Goal: Information Seeking & Learning: Find specific page/section

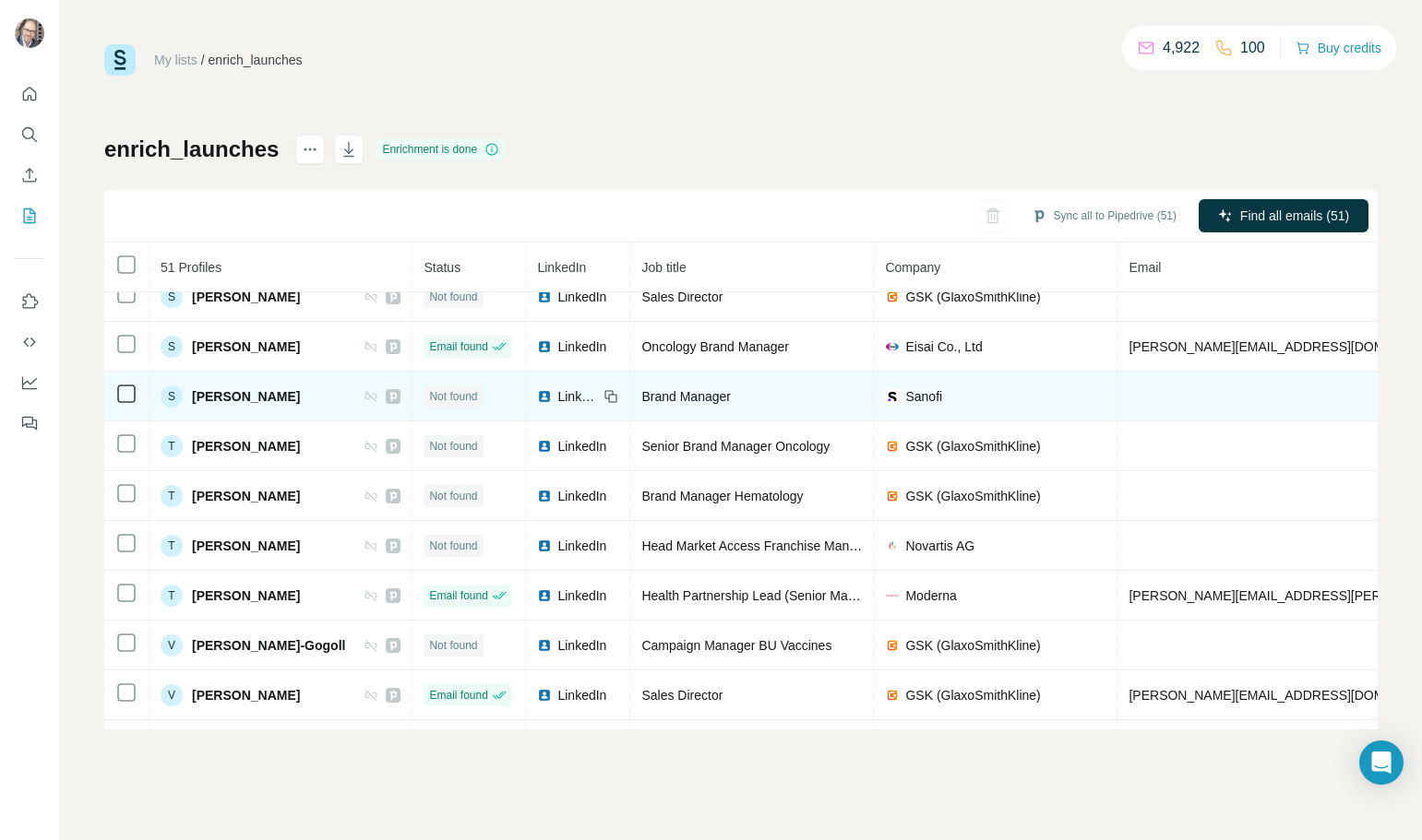
scroll to position [2112, 0]
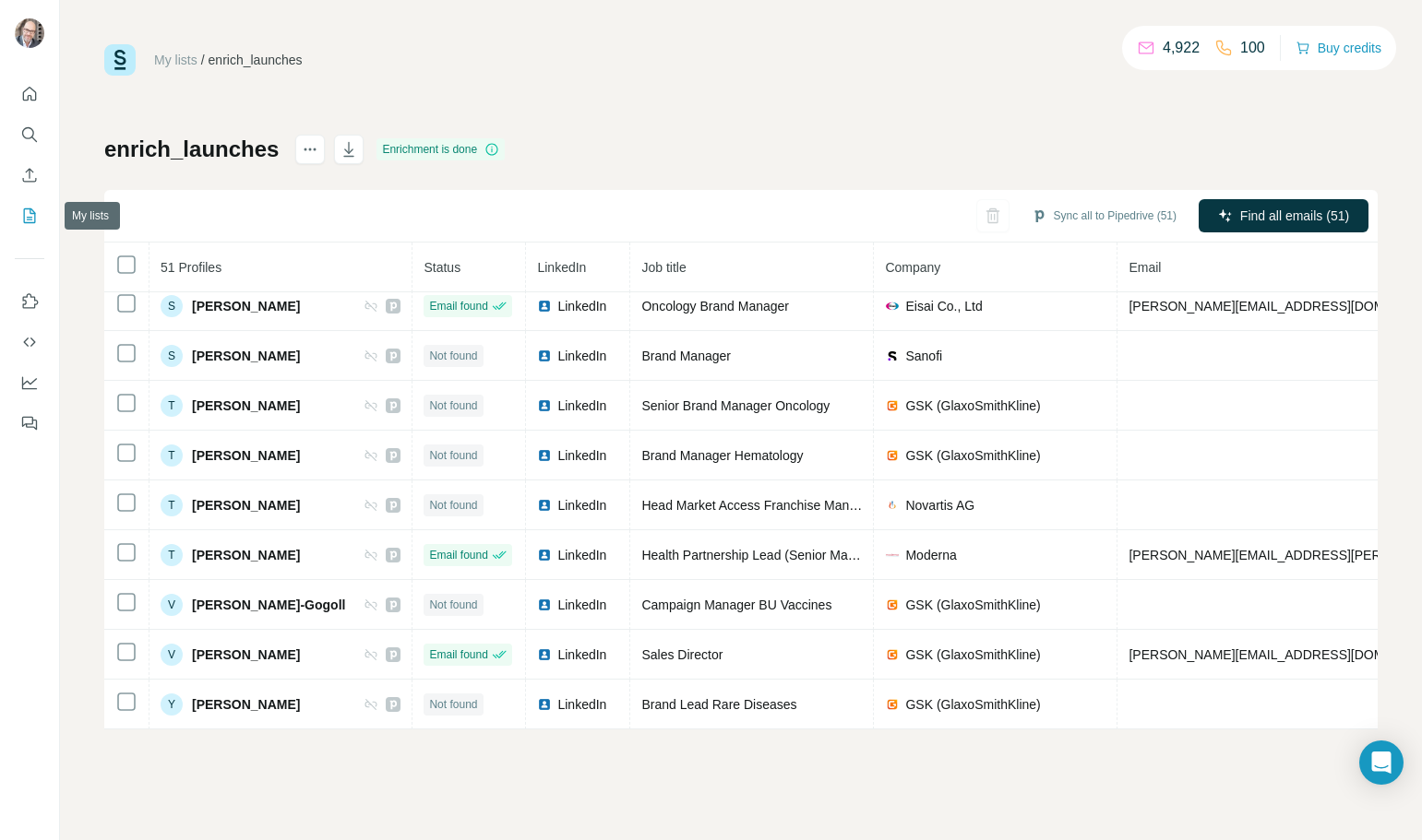
click at [32, 224] on icon "My lists" at bounding box center [30, 215] width 19 height 19
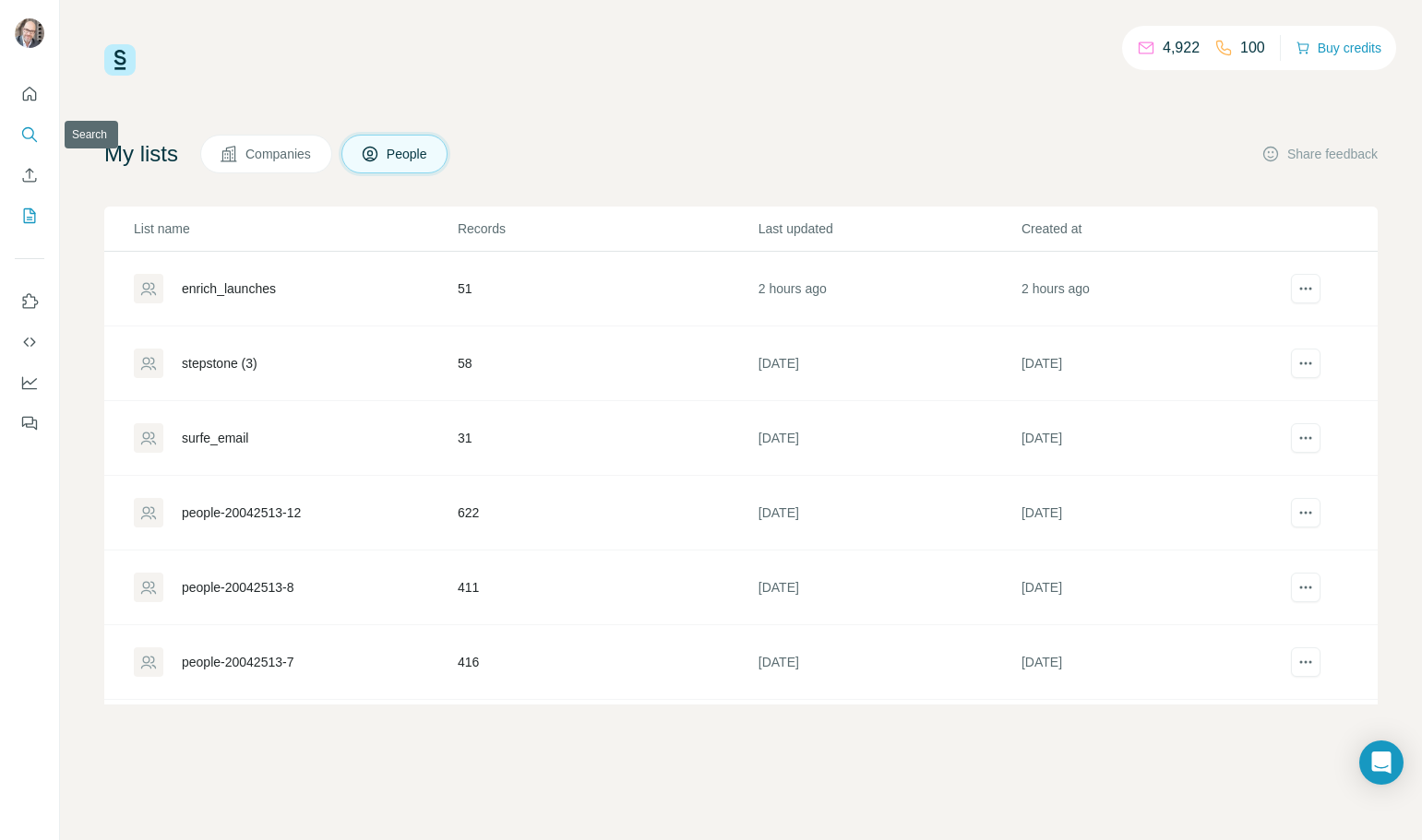
click at [22, 136] on icon "Search" at bounding box center [30, 134] width 19 height 19
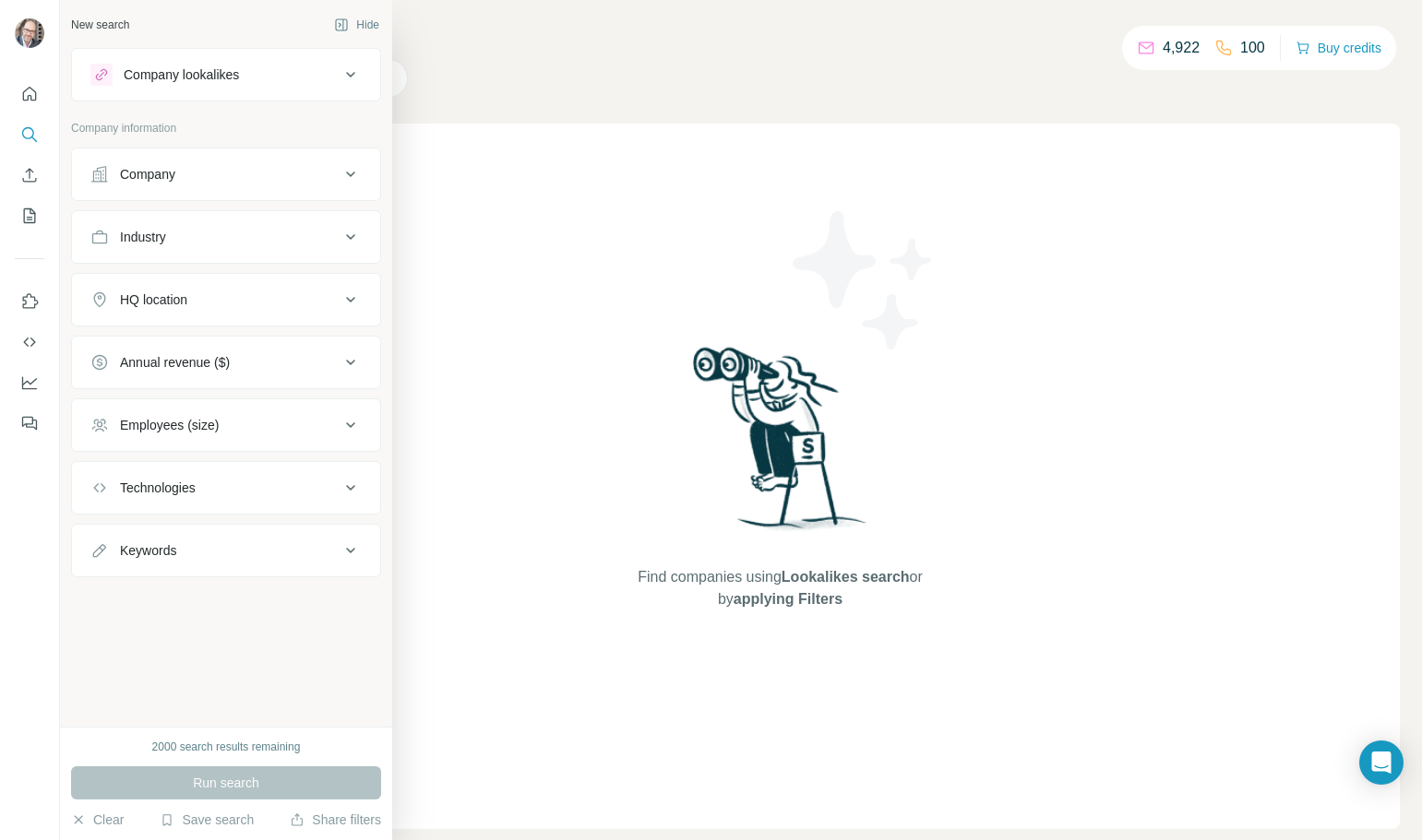
click at [171, 80] on div "Company lookalikes" at bounding box center [181, 75] width 115 height 19
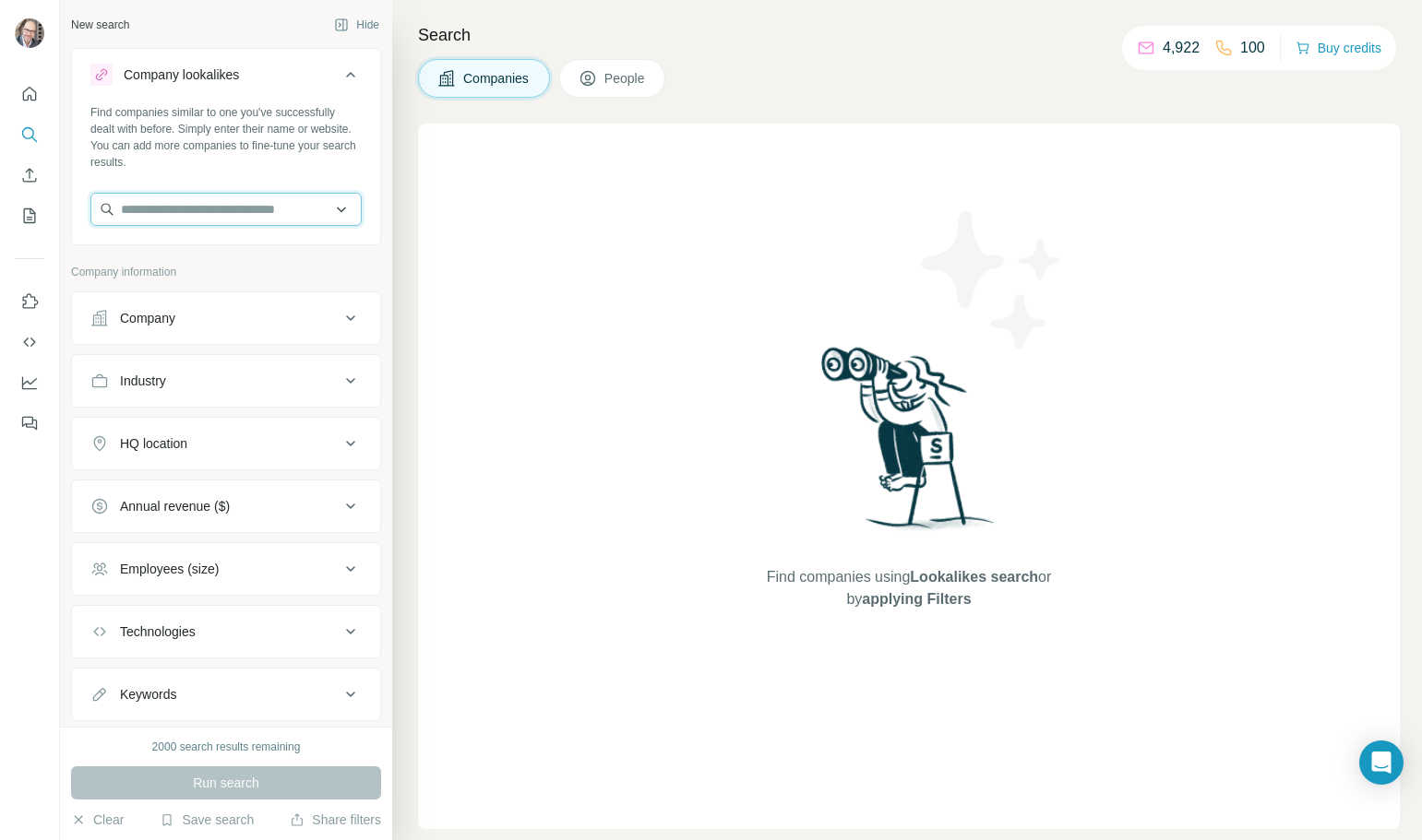
click at [200, 197] on input "text" at bounding box center [226, 210] width 272 height 33
click at [294, 81] on div "Company lookalikes" at bounding box center [215, 75] width 249 height 22
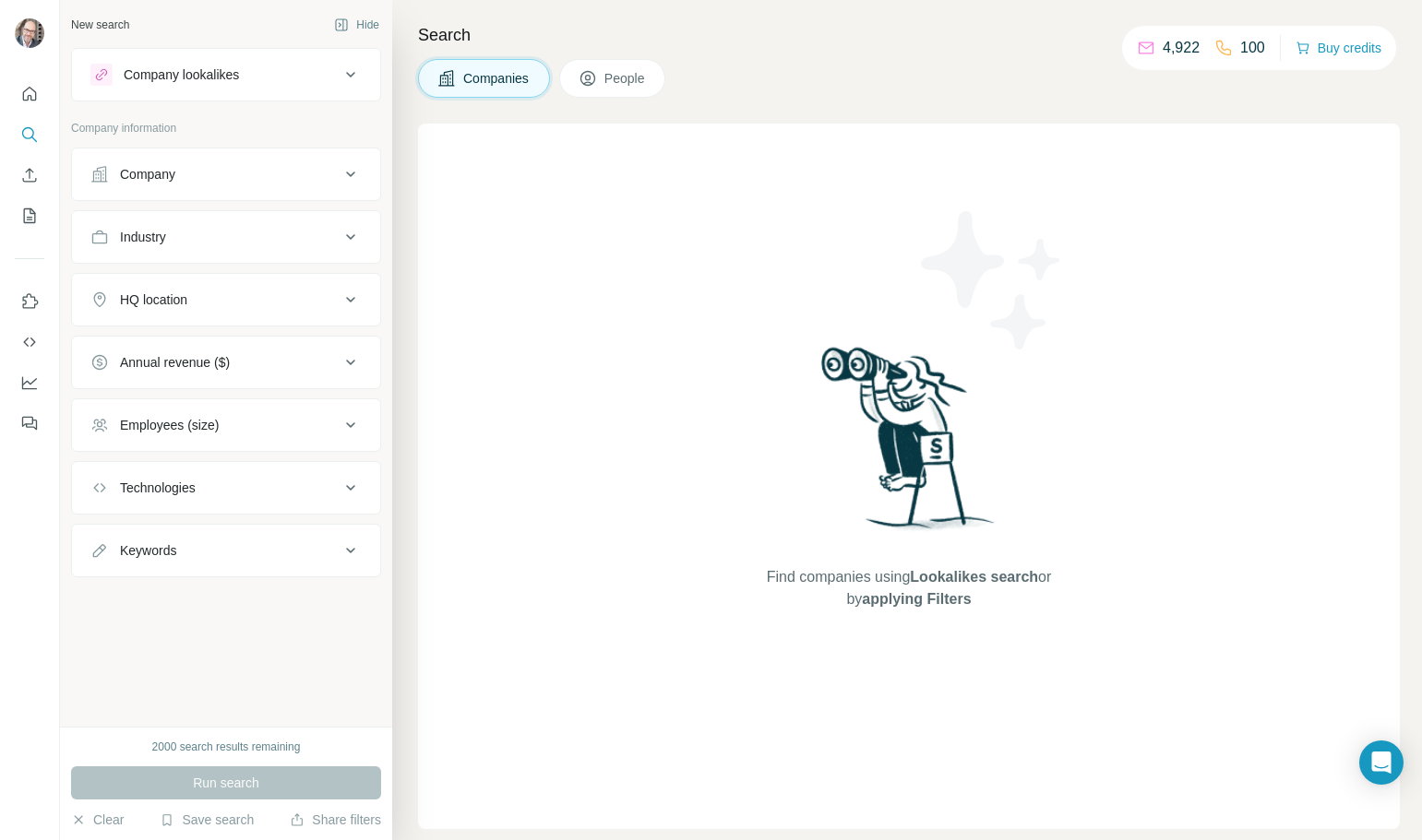
click at [209, 179] on div "Company" at bounding box center [215, 174] width 249 height 19
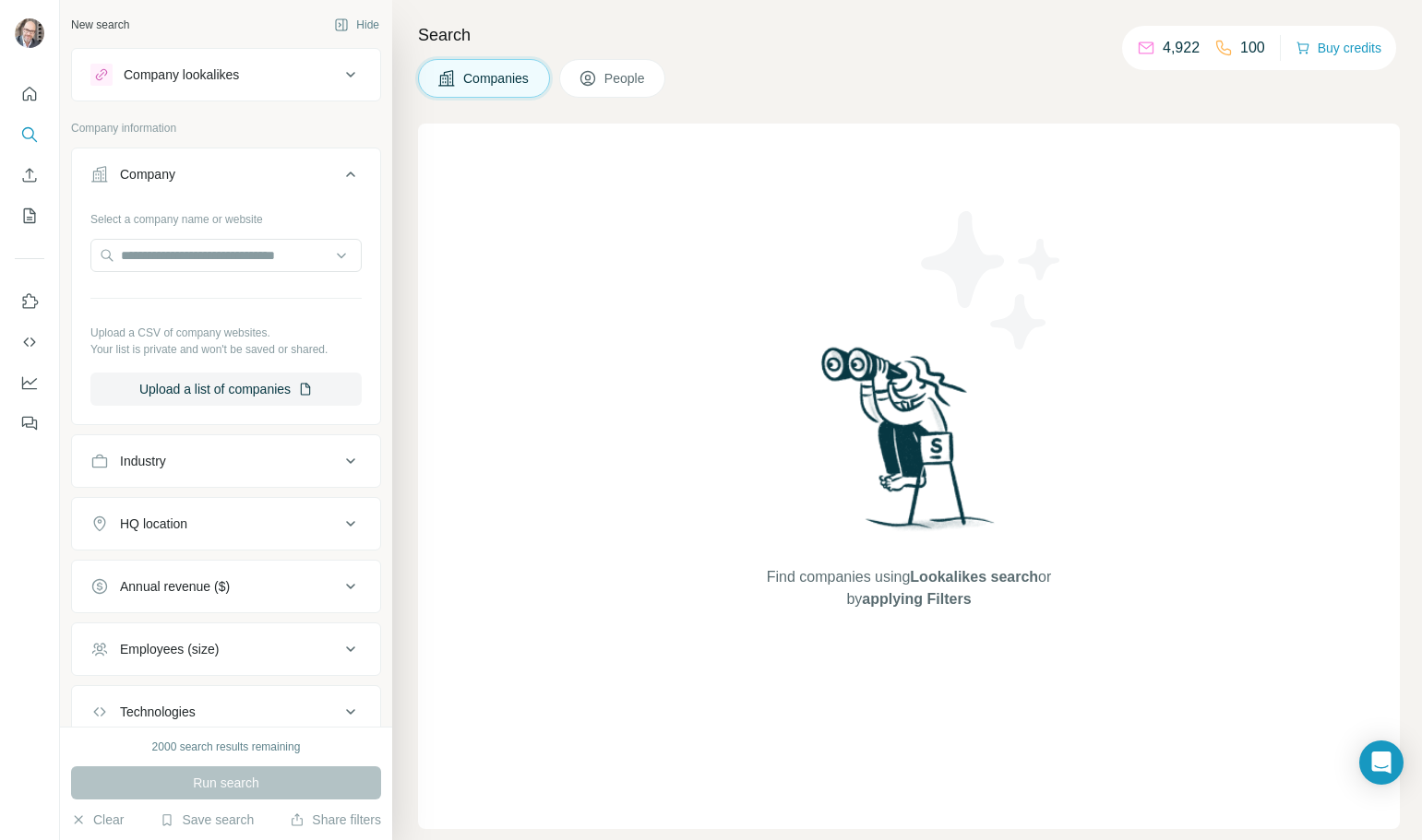
click at [631, 81] on span "People" at bounding box center [625, 78] width 42 height 19
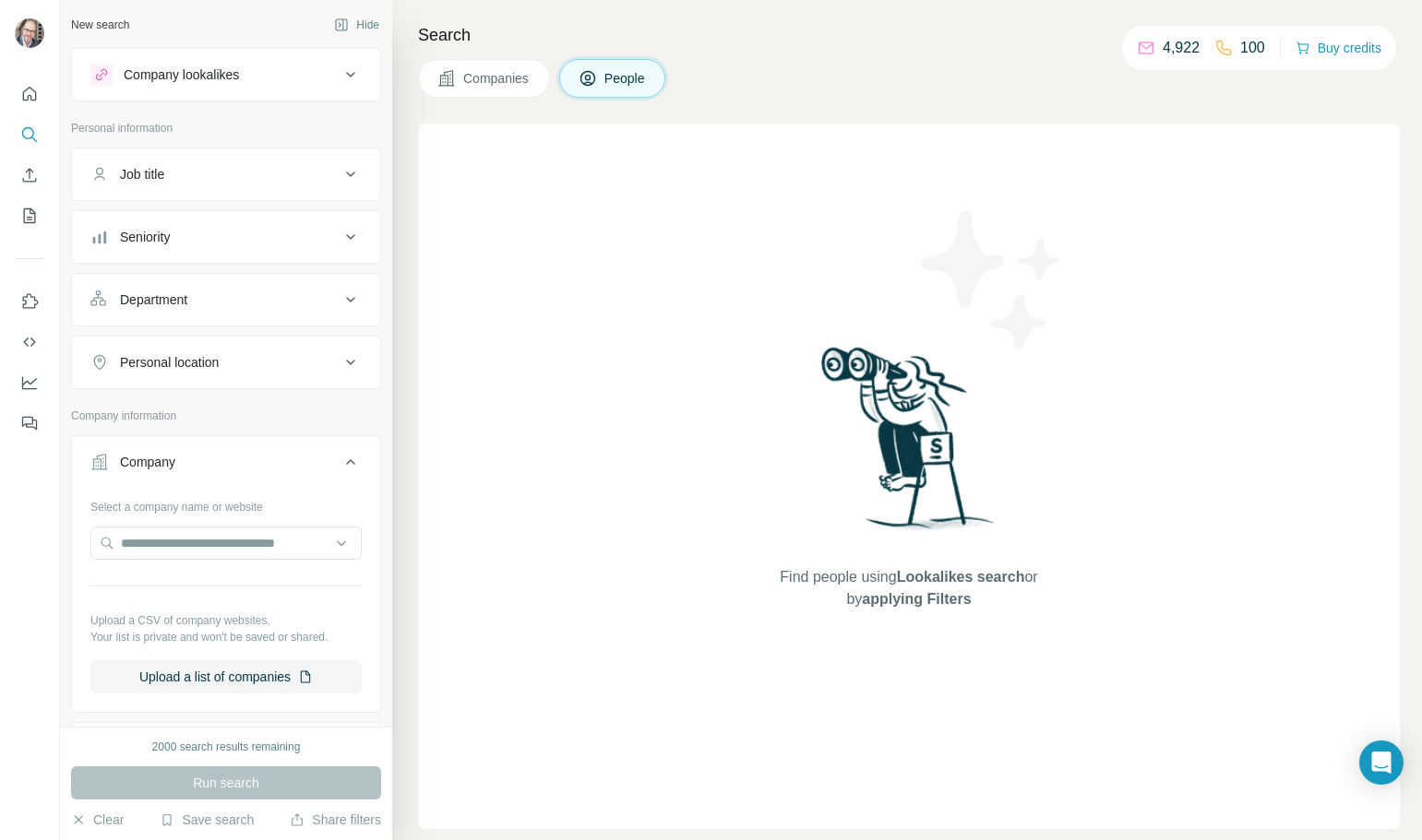
click at [202, 184] on button "Job title" at bounding box center [225, 174] width 308 height 44
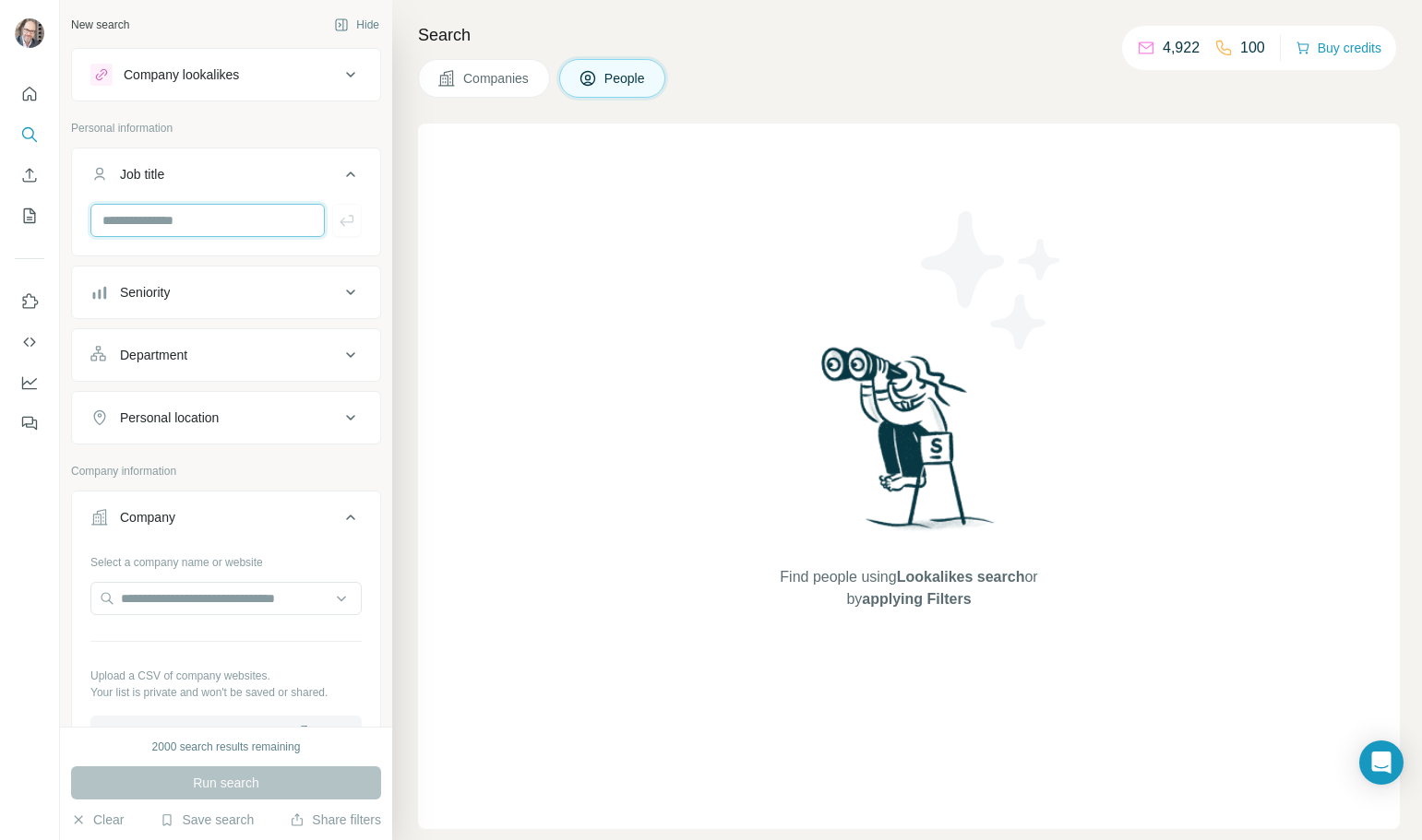
click at [180, 232] on input "text" at bounding box center [208, 220] width 234 height 33
type input "*****"
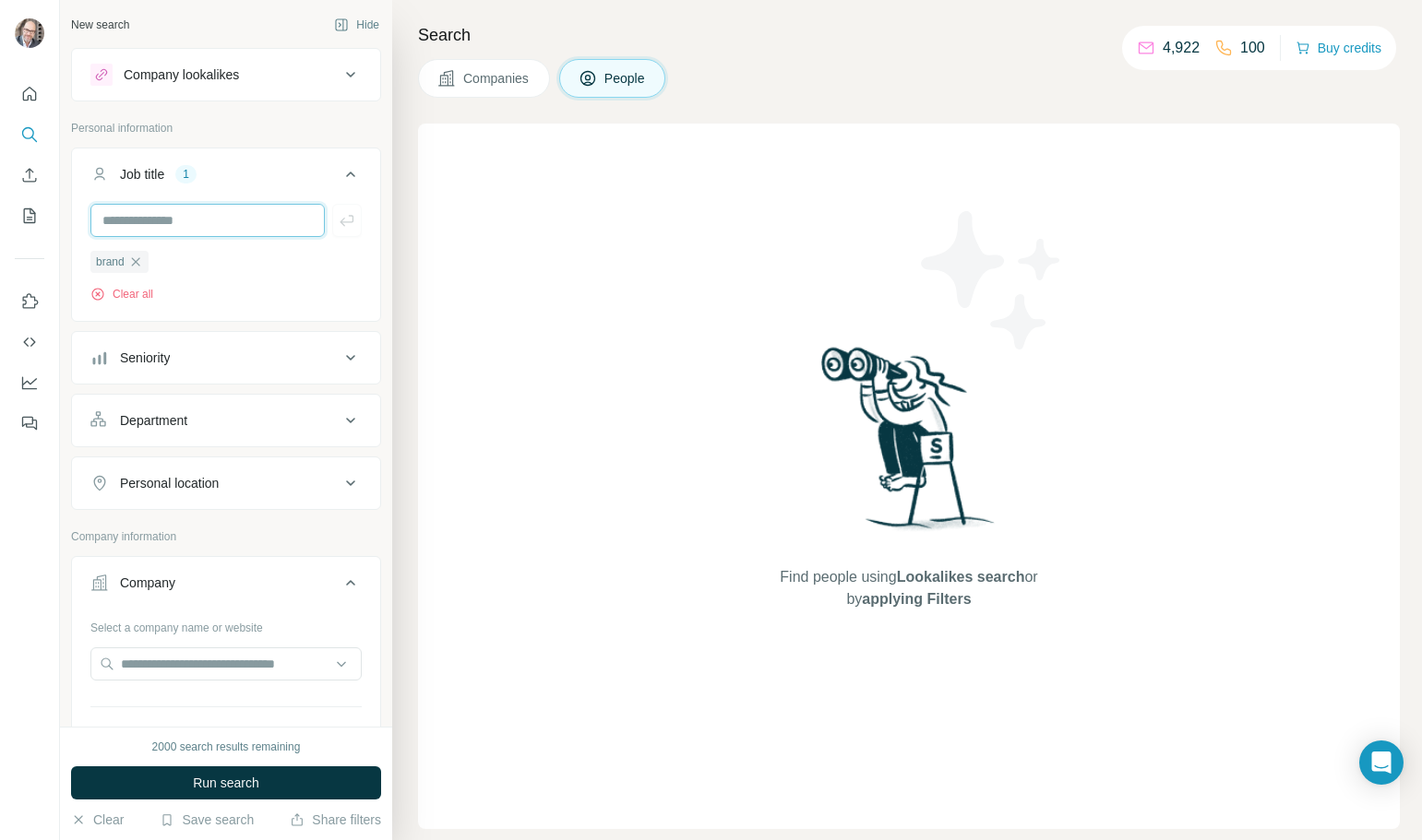
click at [196, 229] on input "text" at bounding box center [208, 220] width 234 height 33
type input "**********"
click at [157, 352] on div "Seniority" at bounding box center [145, 357] width 50 height 19
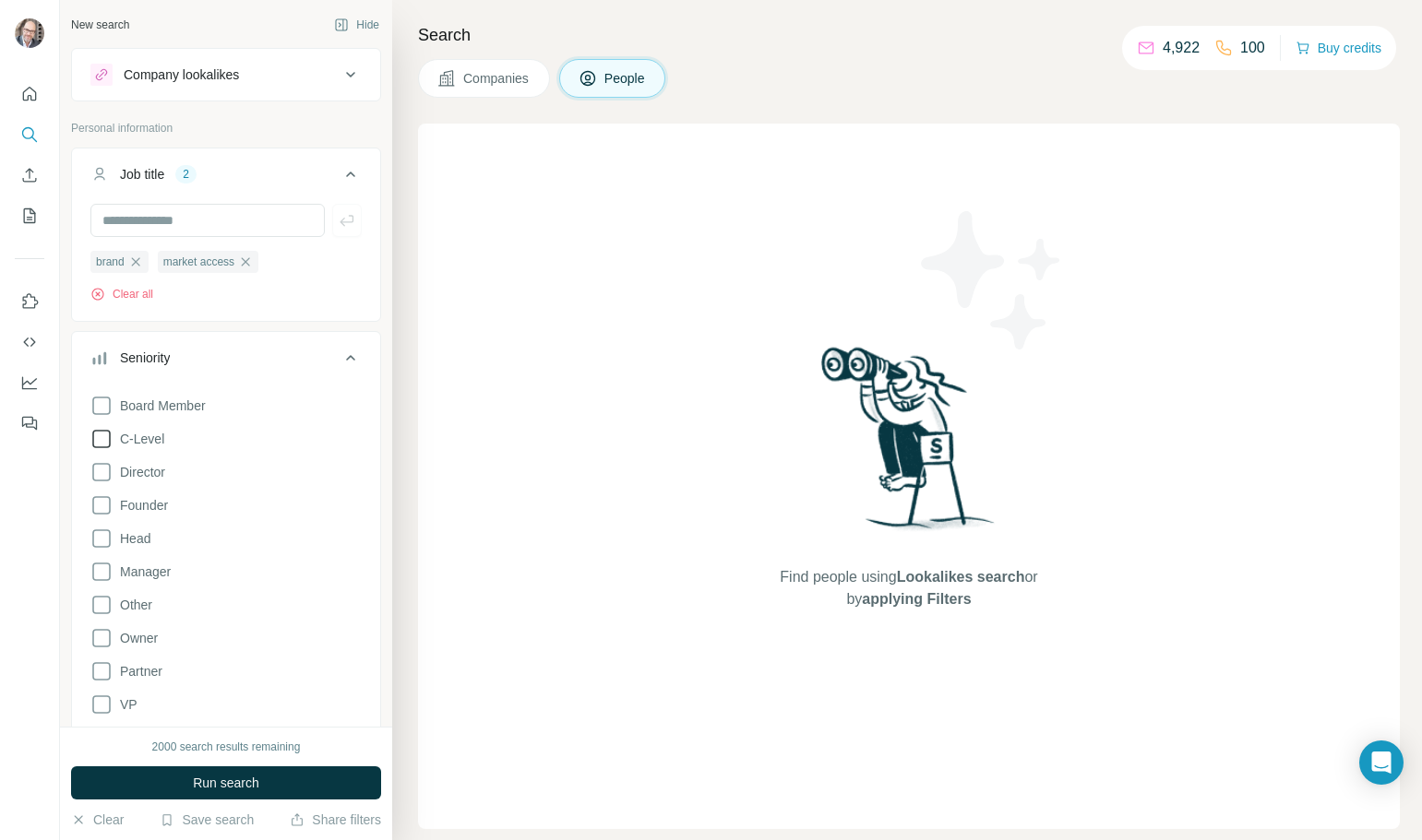
click at [141, 430] on label "C-Level" at bounding box center [127, 439] width 74 height 22
click at [140, 467] on span "Director" at bounding box center [138, 472] width 52 height 19
click at [137, 515] on label "Founder" at bounding box center [129, 505] width 78 height 22
click at [137, 538] on span "Head" at bounding box center [131, 538] width 37 height 19
click at [340, 362] on icon at bounding box center [350, 357] width 22 height 22
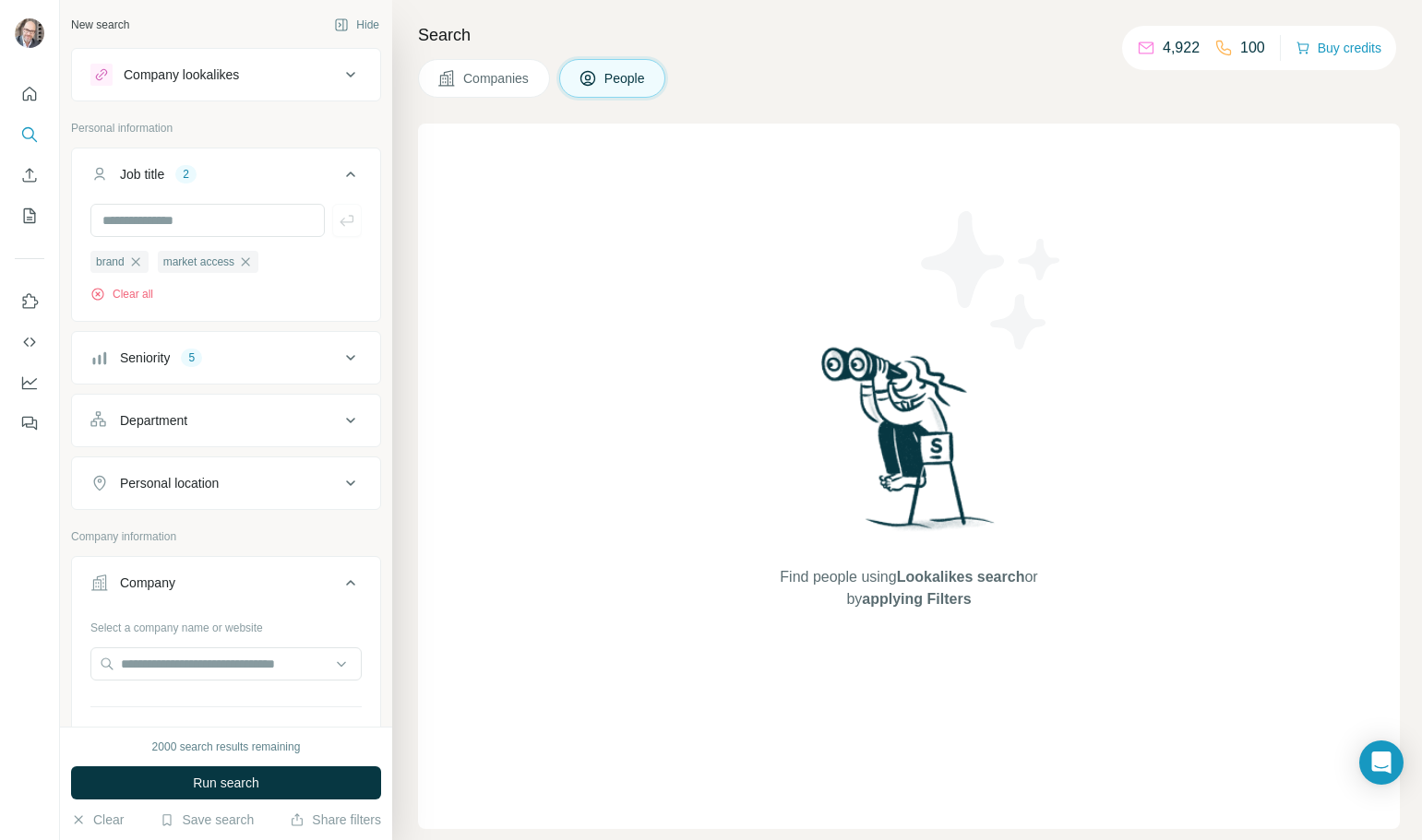
click at [230, 422] on div "Department" at bounding box center [215, 420] width 249 height 19
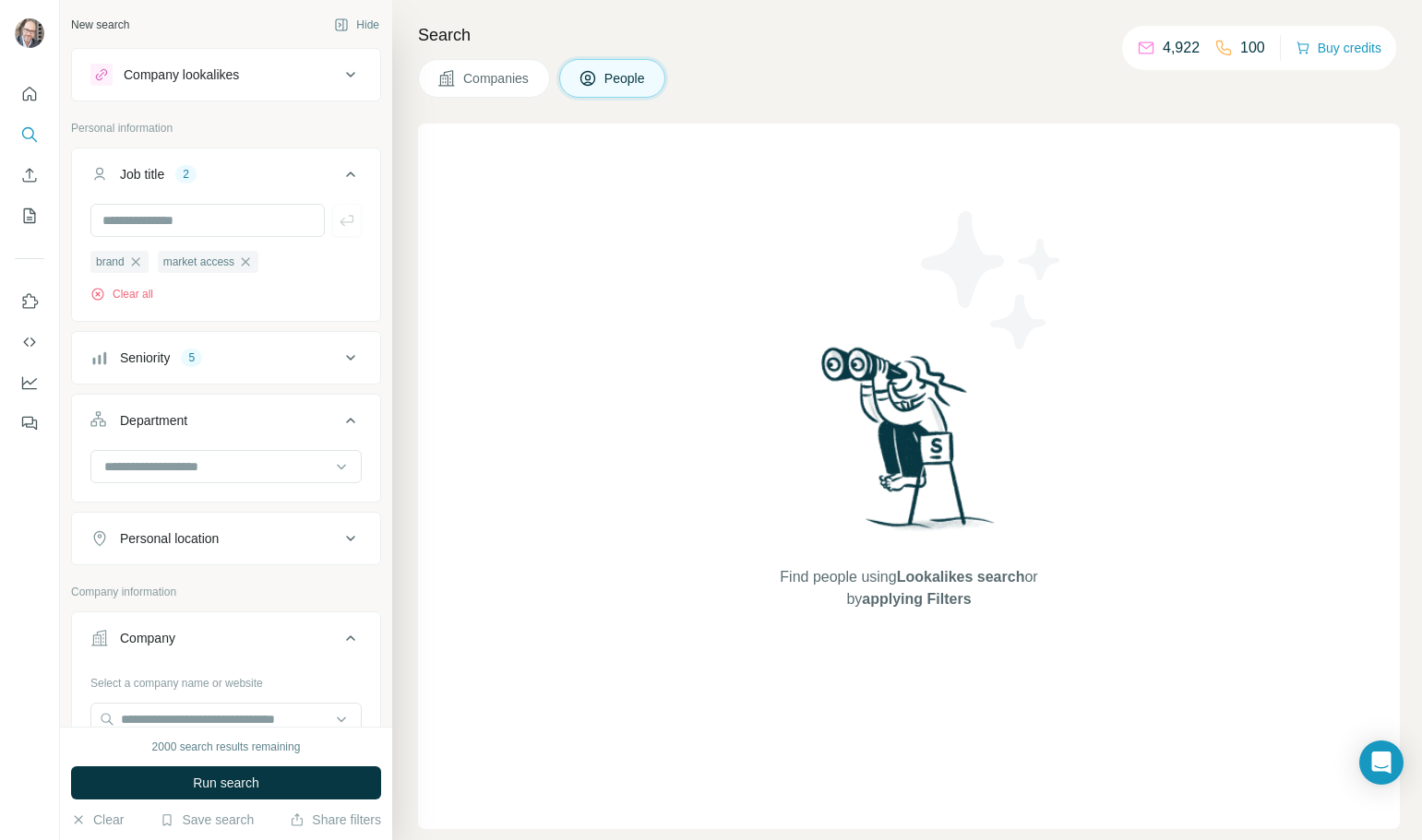
click at [228, 423] on div "Department" at bounding box center [215, 420] width 249 height 19
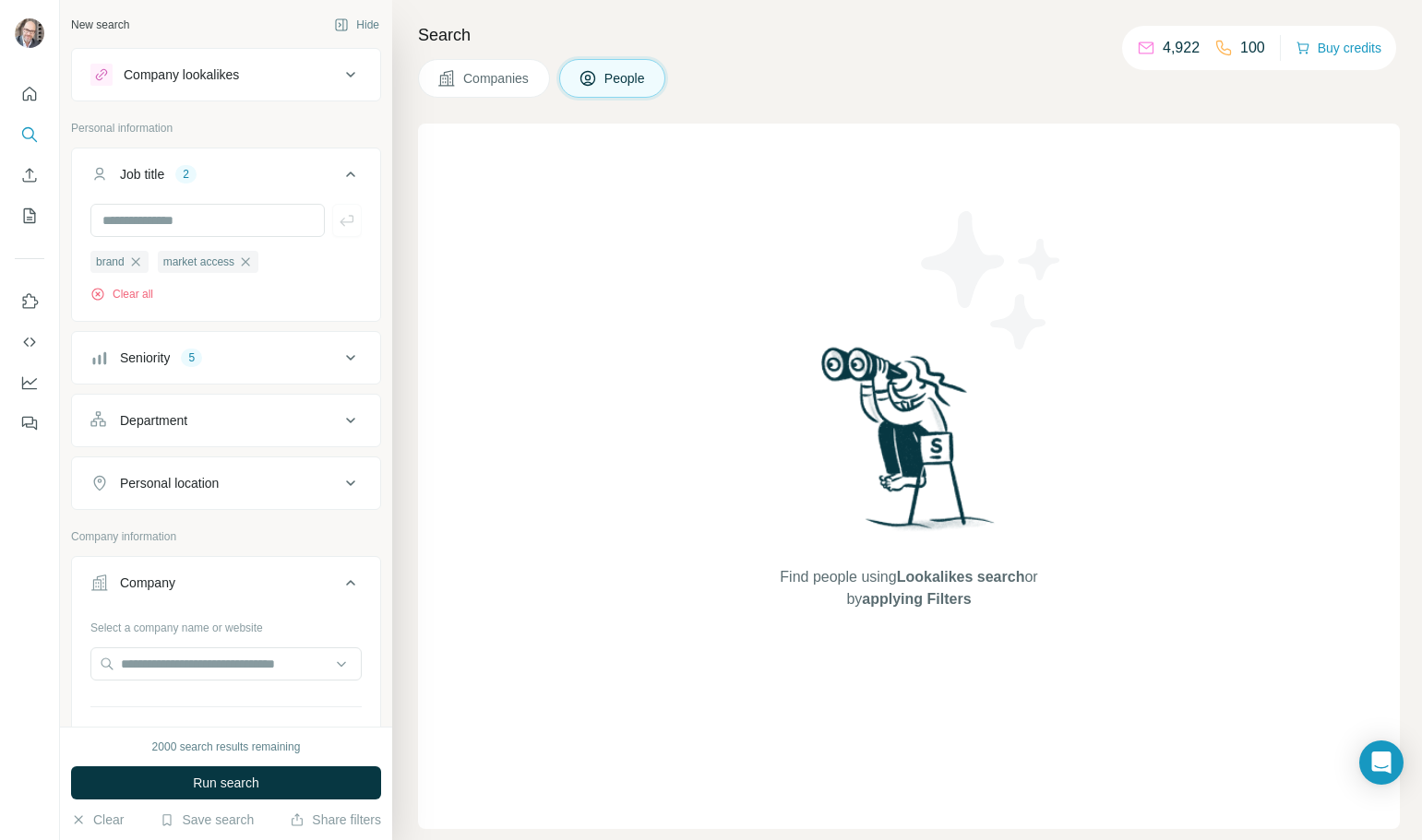
click at [228, 423] on div "Department" at bounding box center [215, 420] width 249 height 19
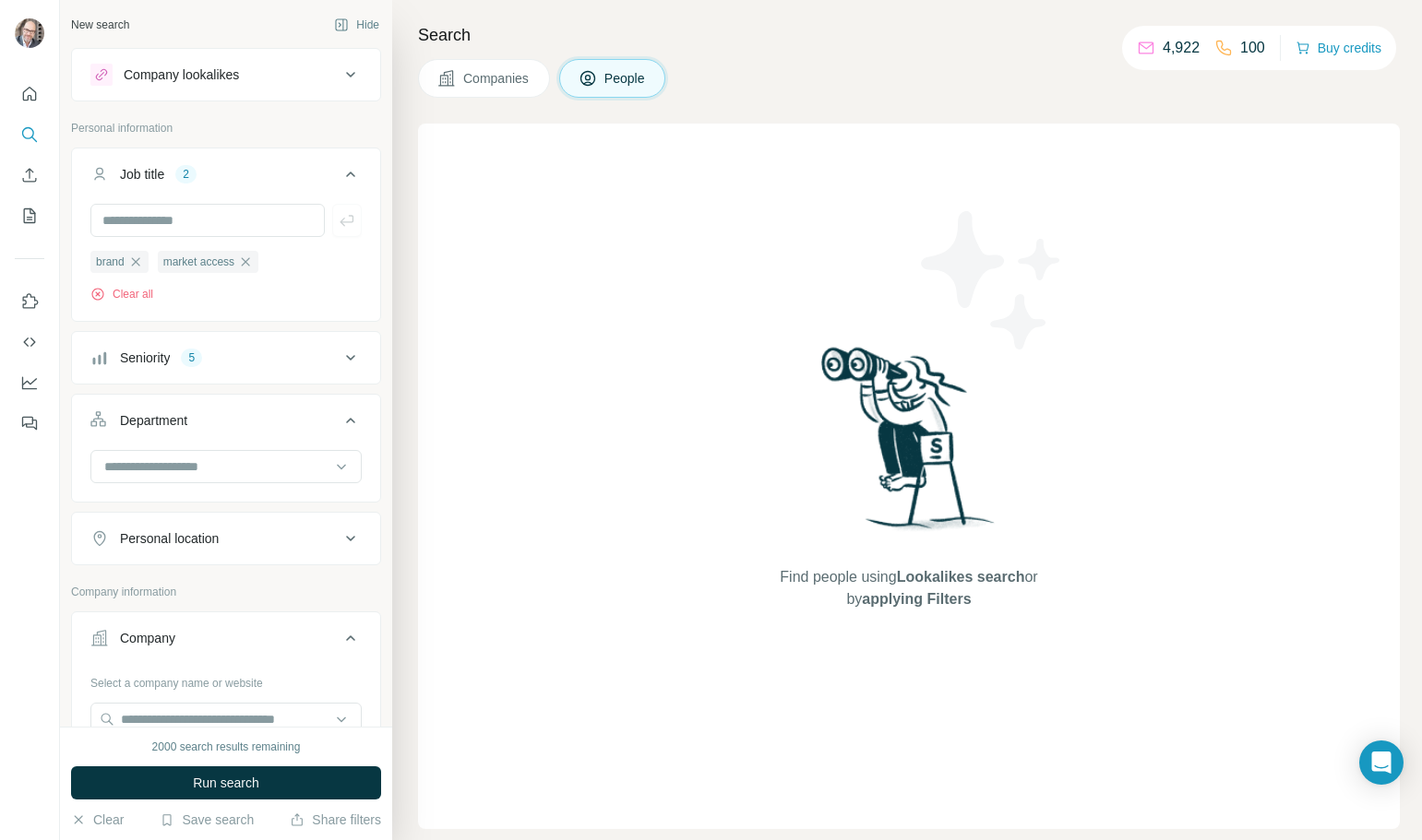
click at [228, 423] on div "Department" at bounding box center [215, 420] width 249 height 19
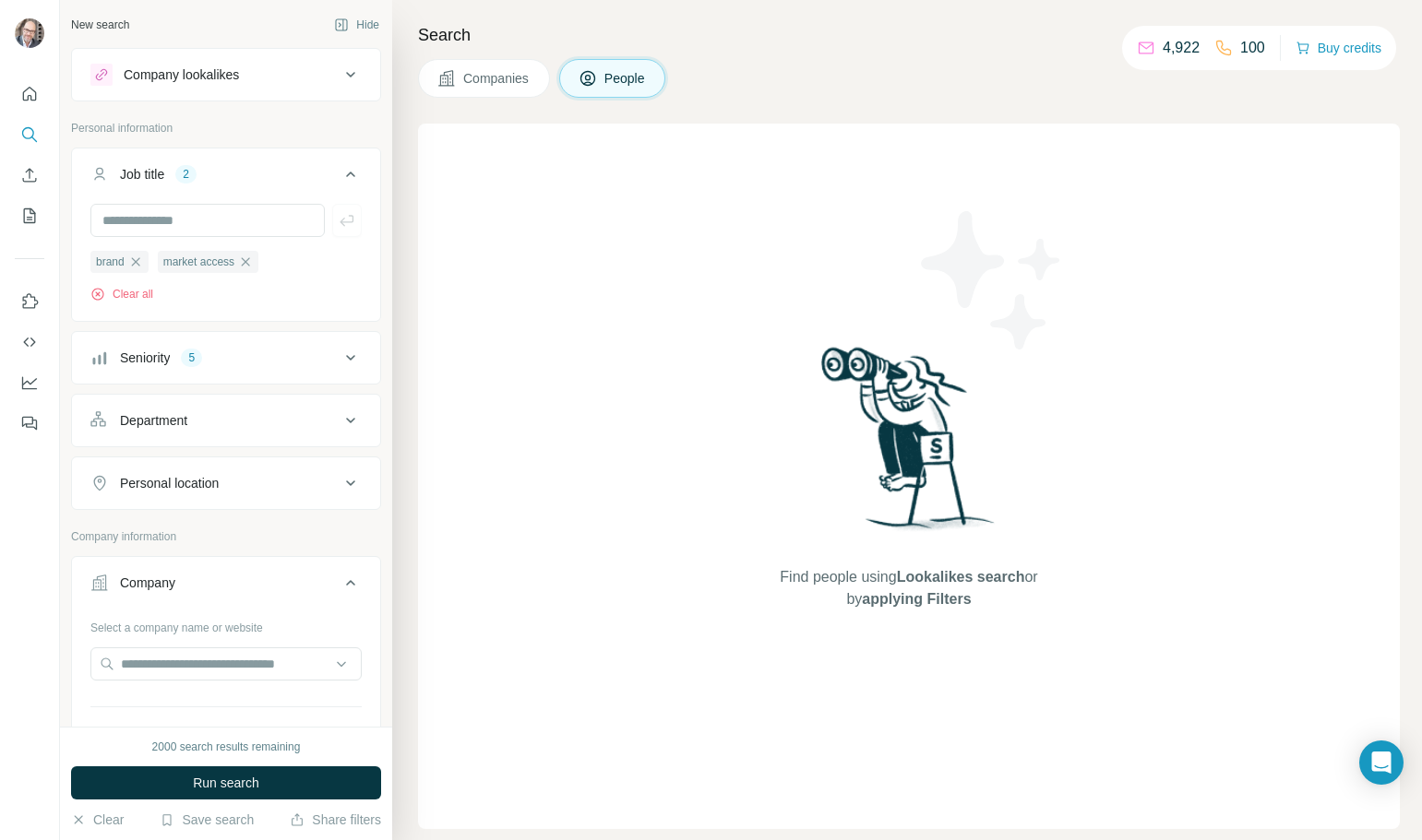
click at [218, 487] on div "Personal location" at bounding box center [169, 483] width 98 height 19
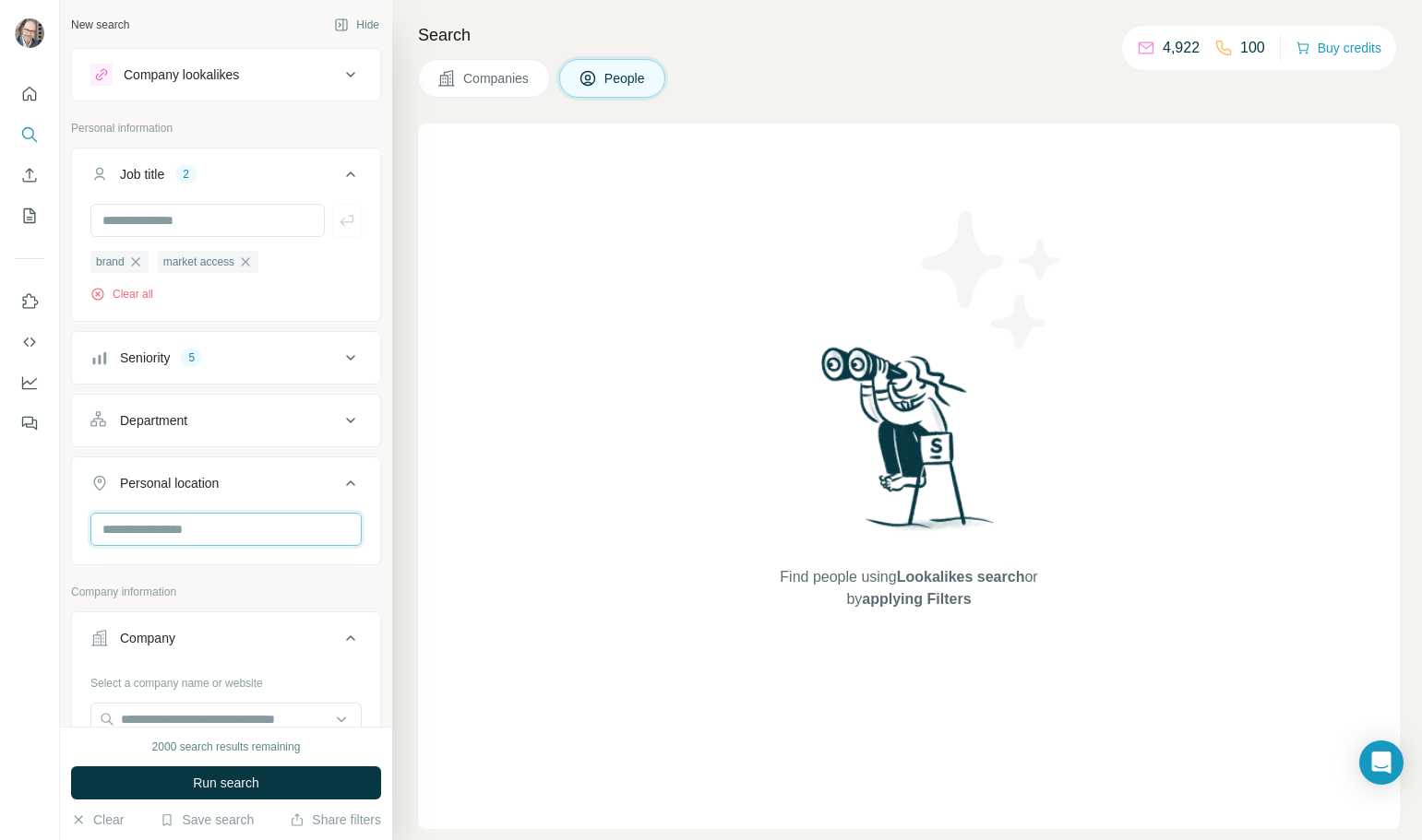
click at [210, 526] on input "text" at bounding box center [226, 529] width 272 height 33
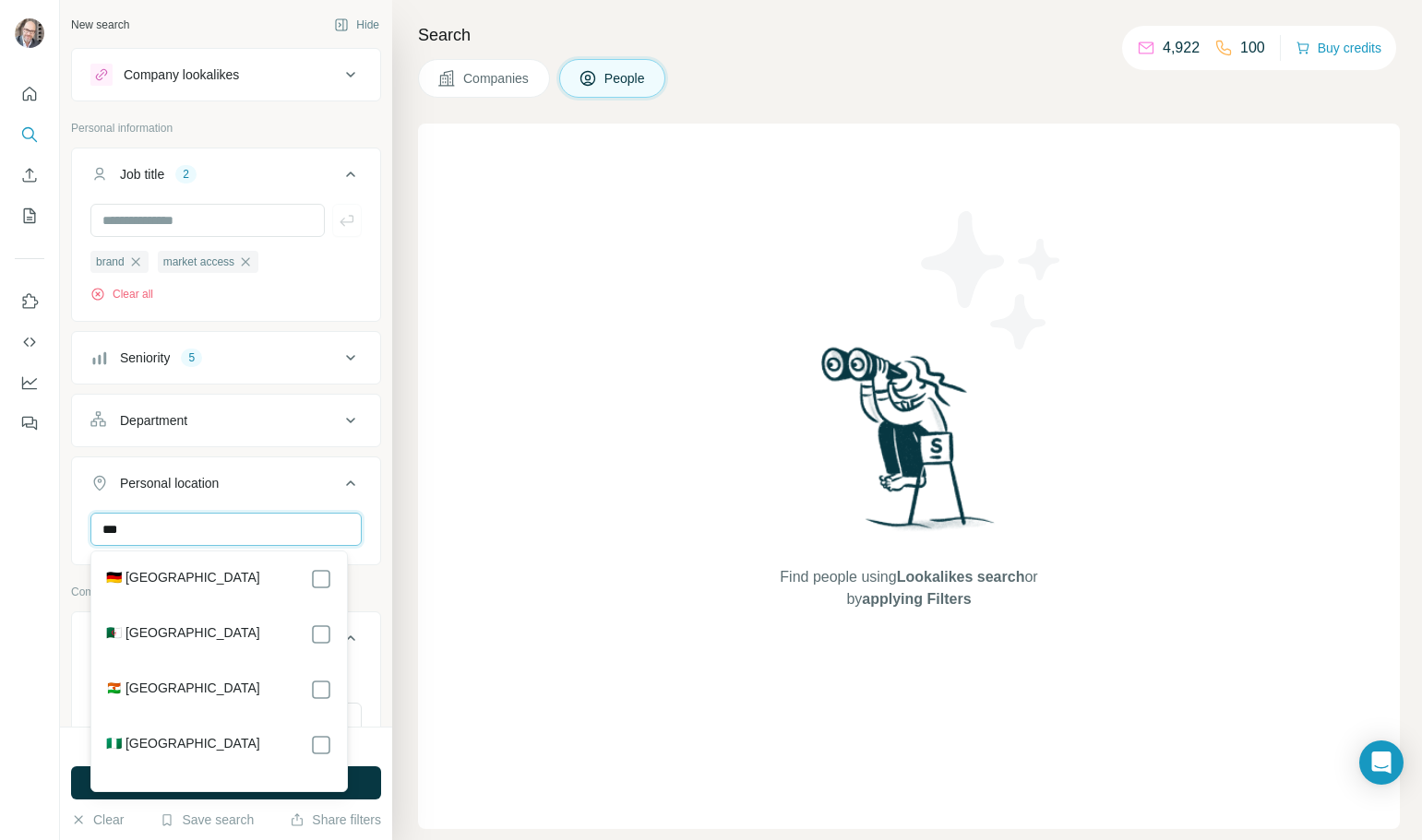
type input "***"
click at [199, 570] on div "🇩🇪 [GEOGRAPHIC_DATA]" at bounding box center [219, 578] width 226 height 22
click at [187, 580] on div "🇩🇪 [GEOGRAPHIC_DATA]" at bounding box center [219, 578] width 226 height 22
click at [331, 578] on icon at bounding box center [321, 578] width 22 height 22
click at [209, 490] on div "Personal location" at bounding box center [169, 483] width 98 height 19
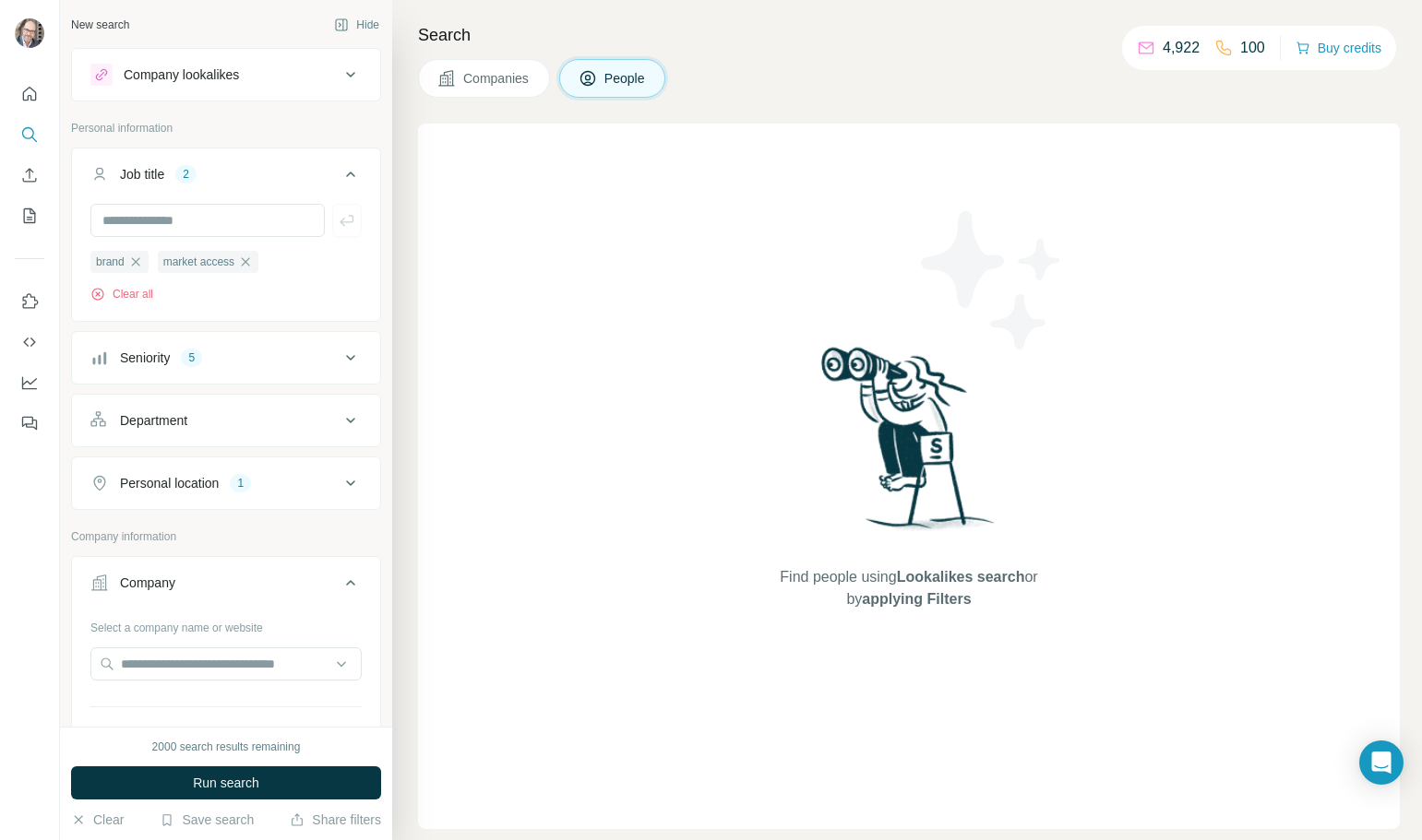
click at [189, 582] on div "Company" at bounding box center [215, 582] width 249 height 19
click at [192, 576] on div "Company" at bounding box center [215, 582] width 249 height 19
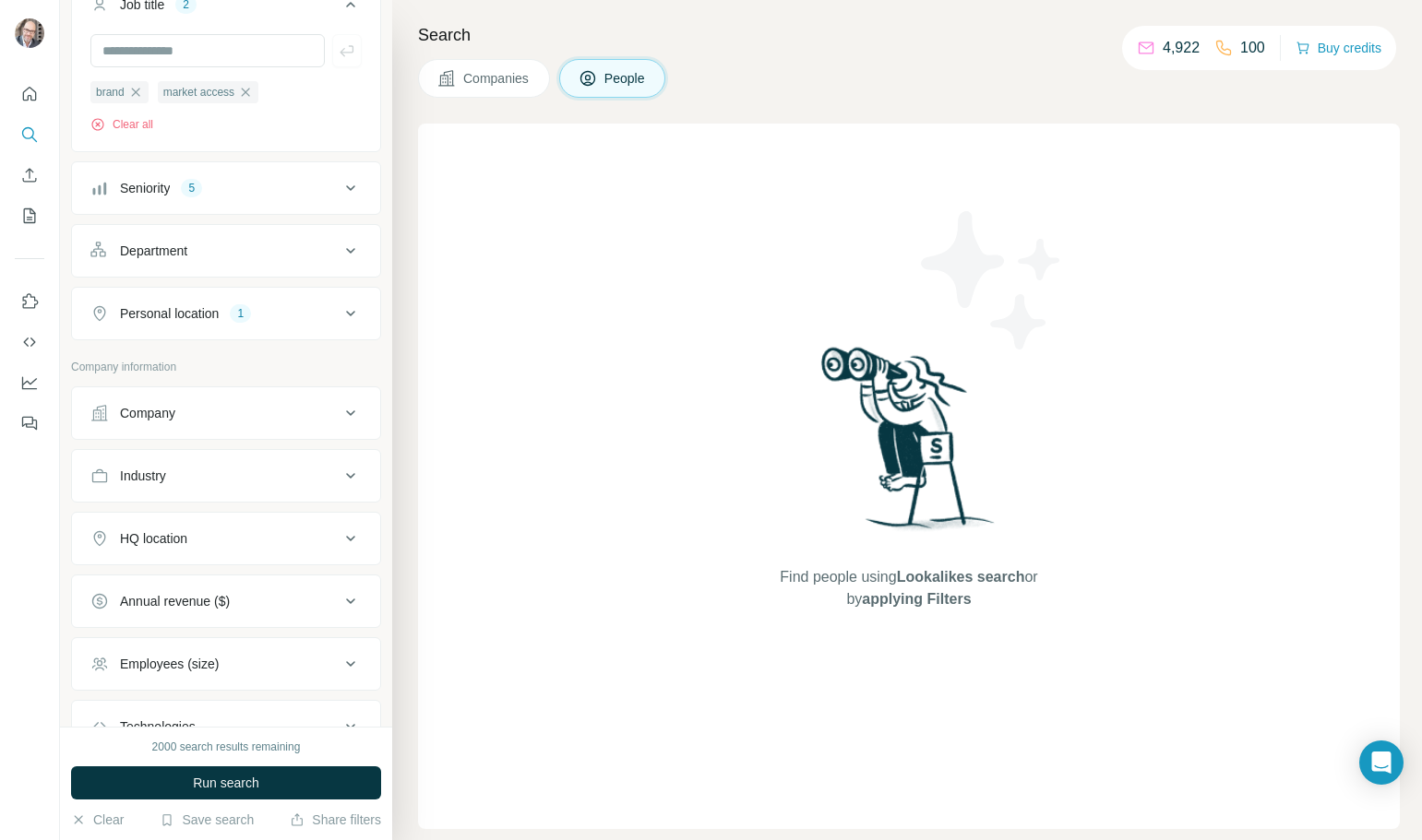
scroll to position [184, 0]
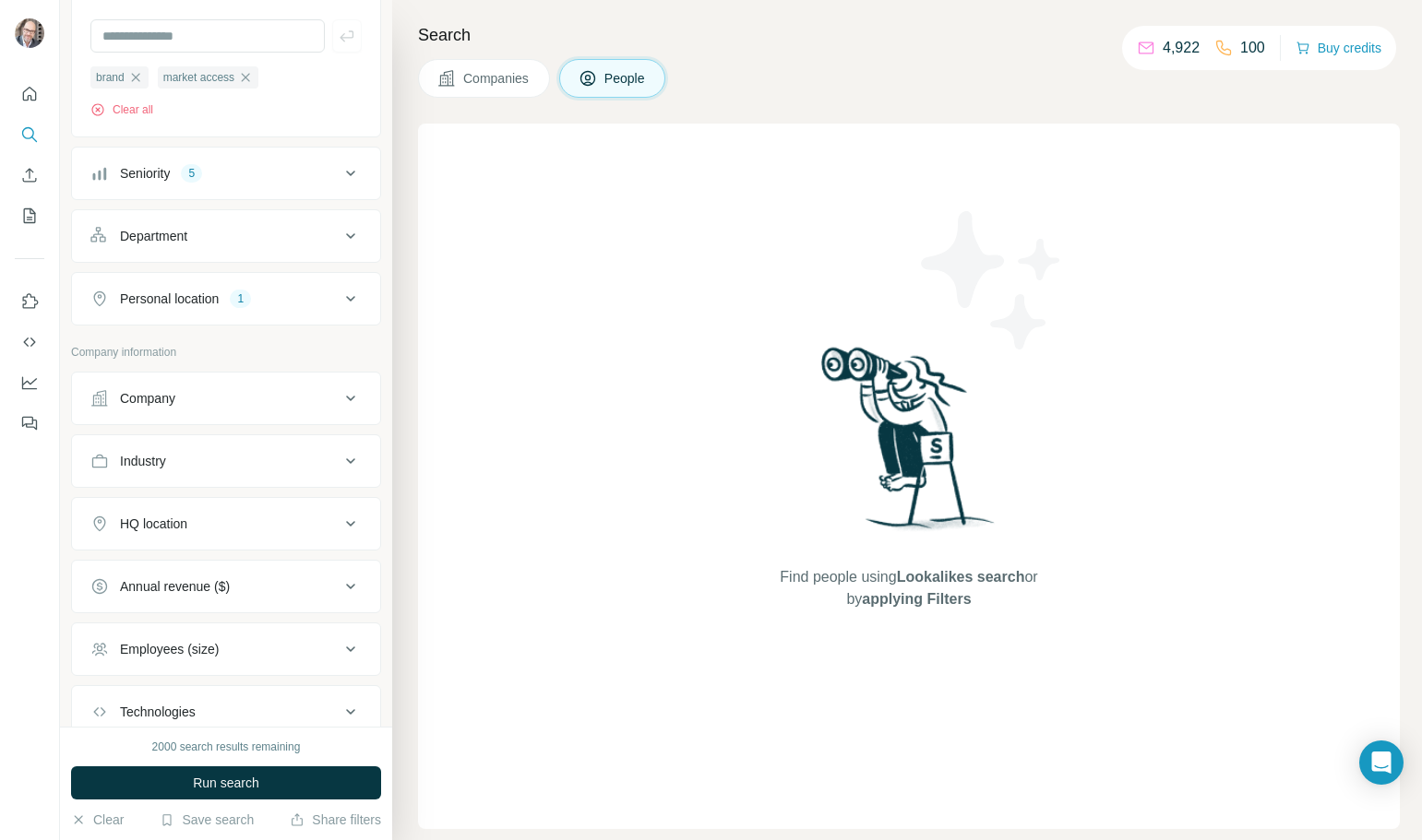
click at [194, 474] on button "Industry" at bounding box center [225, 460] width 308 height 44
click at [208, 496] on div at bounding box center [216, 508] width 228 height 31
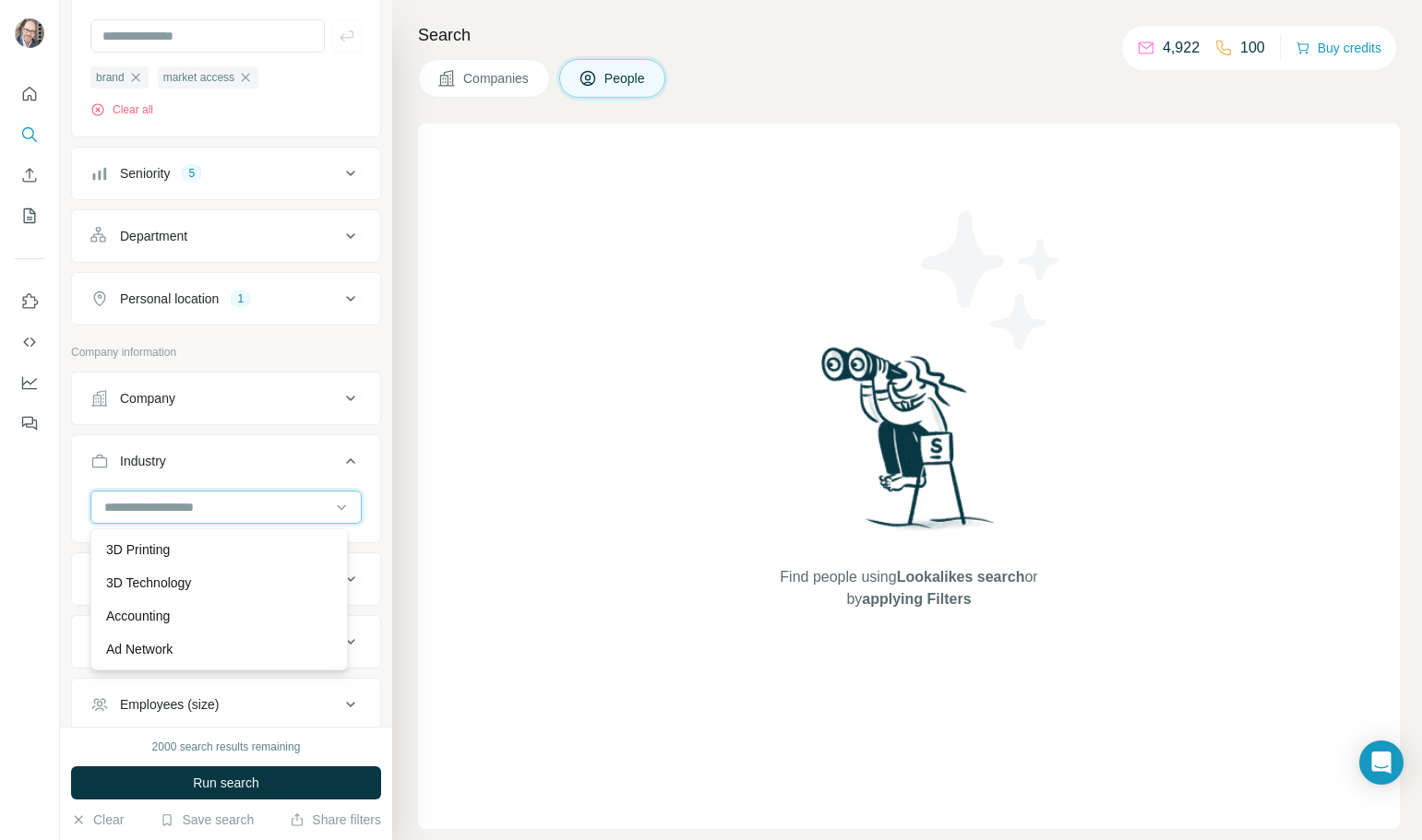
click at [210, 501] on input at bounding box center [216, 507] width 228 height 21
type input "******"
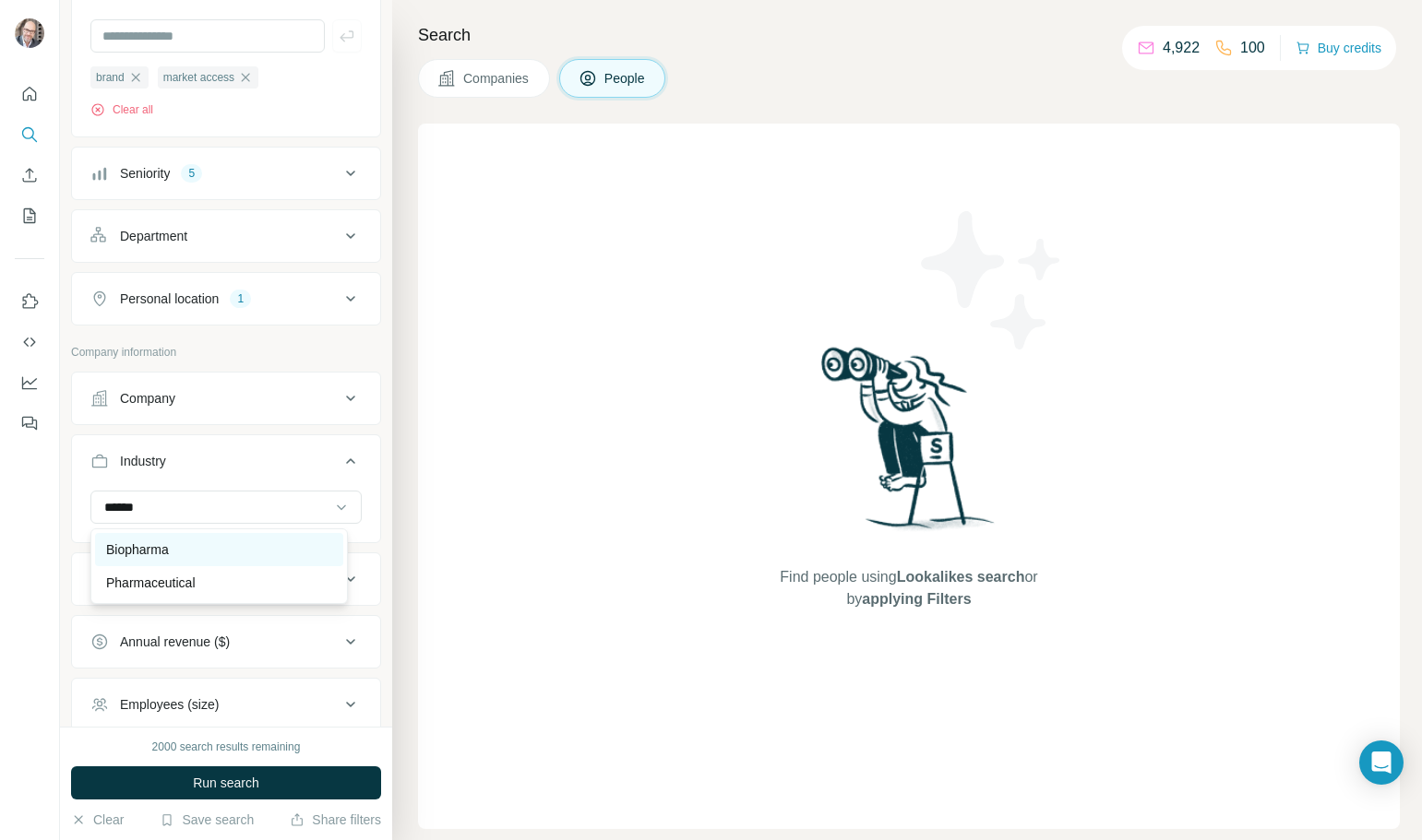
click at [214, 538] on div "Biopharma" at bounding box center [219, 550] width 248 height 33
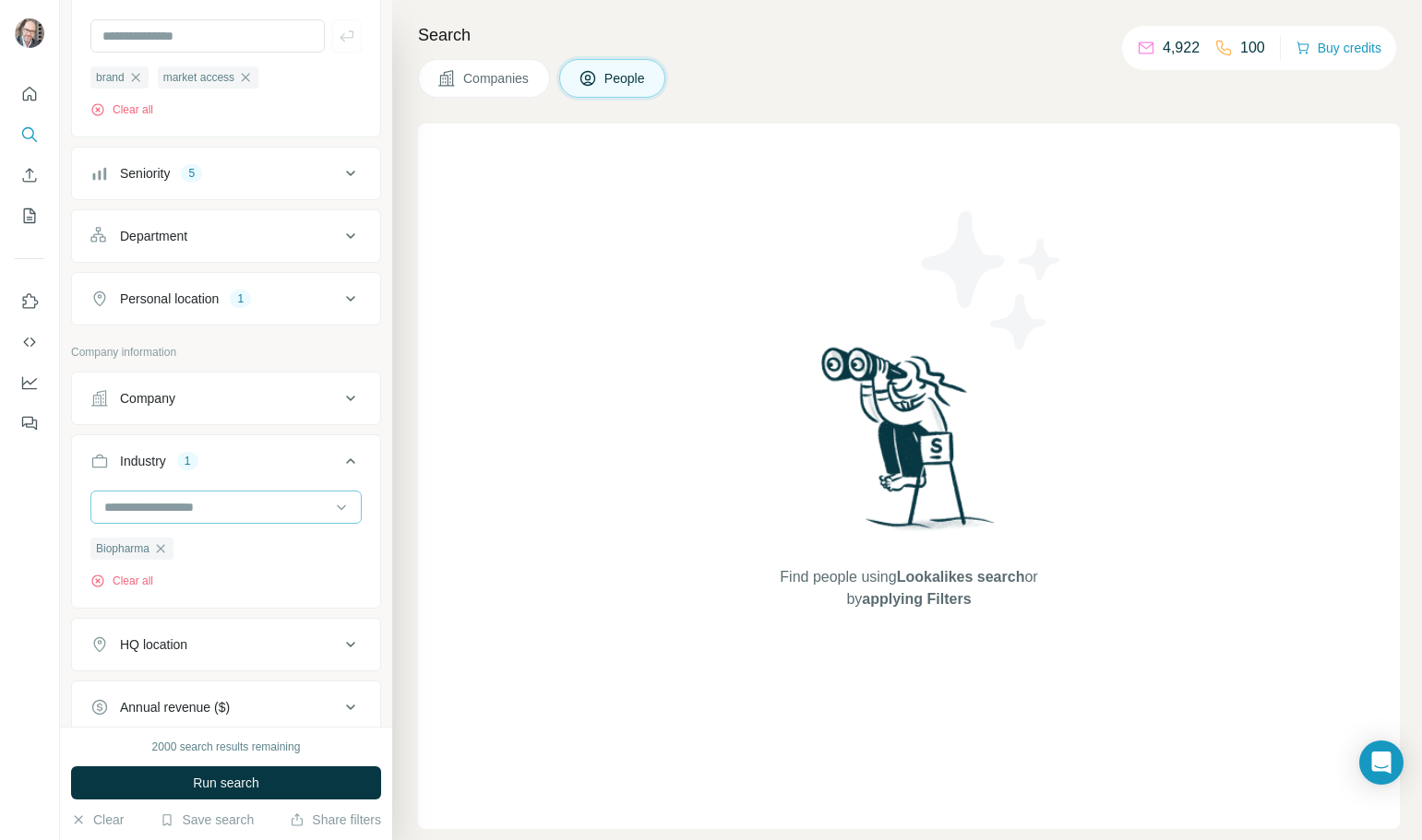
click at [196, 515] on input at bounding box center [216, 507] width 228 height 21
click at [152, 502] on input at bounding box center [216, 507] width 228 height 21
click at [165, 504] on input at bounding box center [216, 507] width 228 height 21
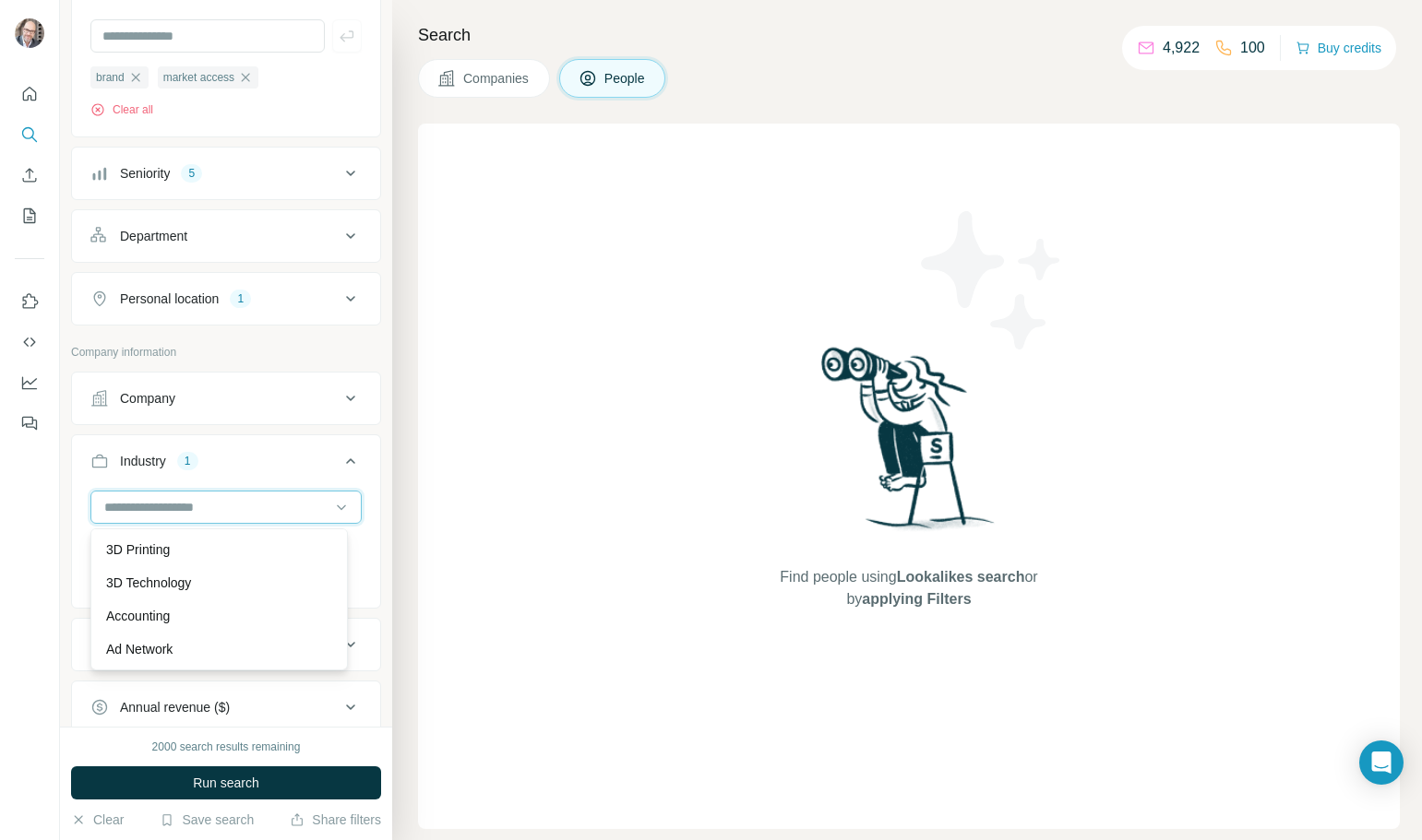
click at [165, 504] on input at bounding box center [216, 507] width 228 height 21
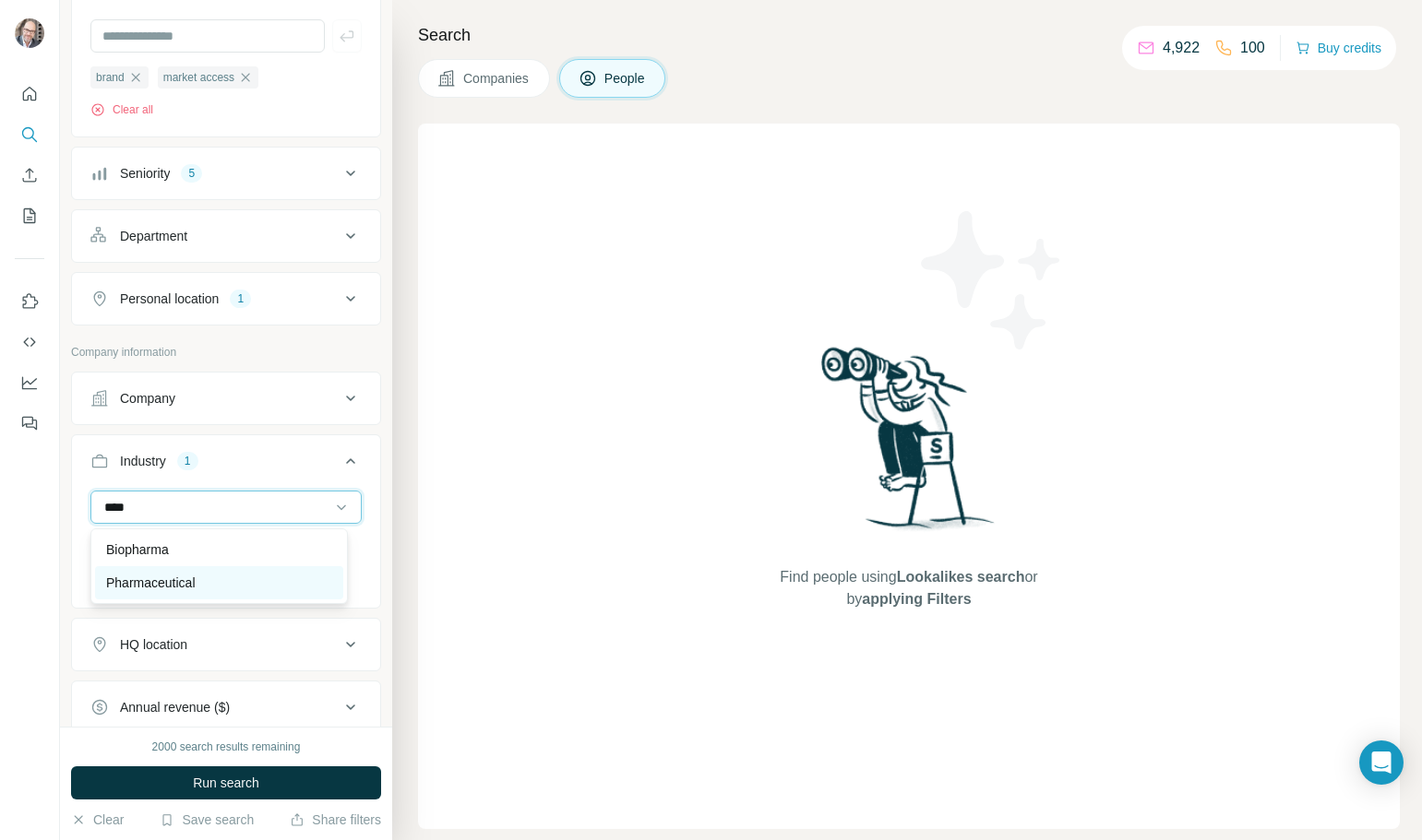
type input "****"
click at [160, 578] on p "Pharmaceutical" at bounding box center [151, 582] width 90 height 19
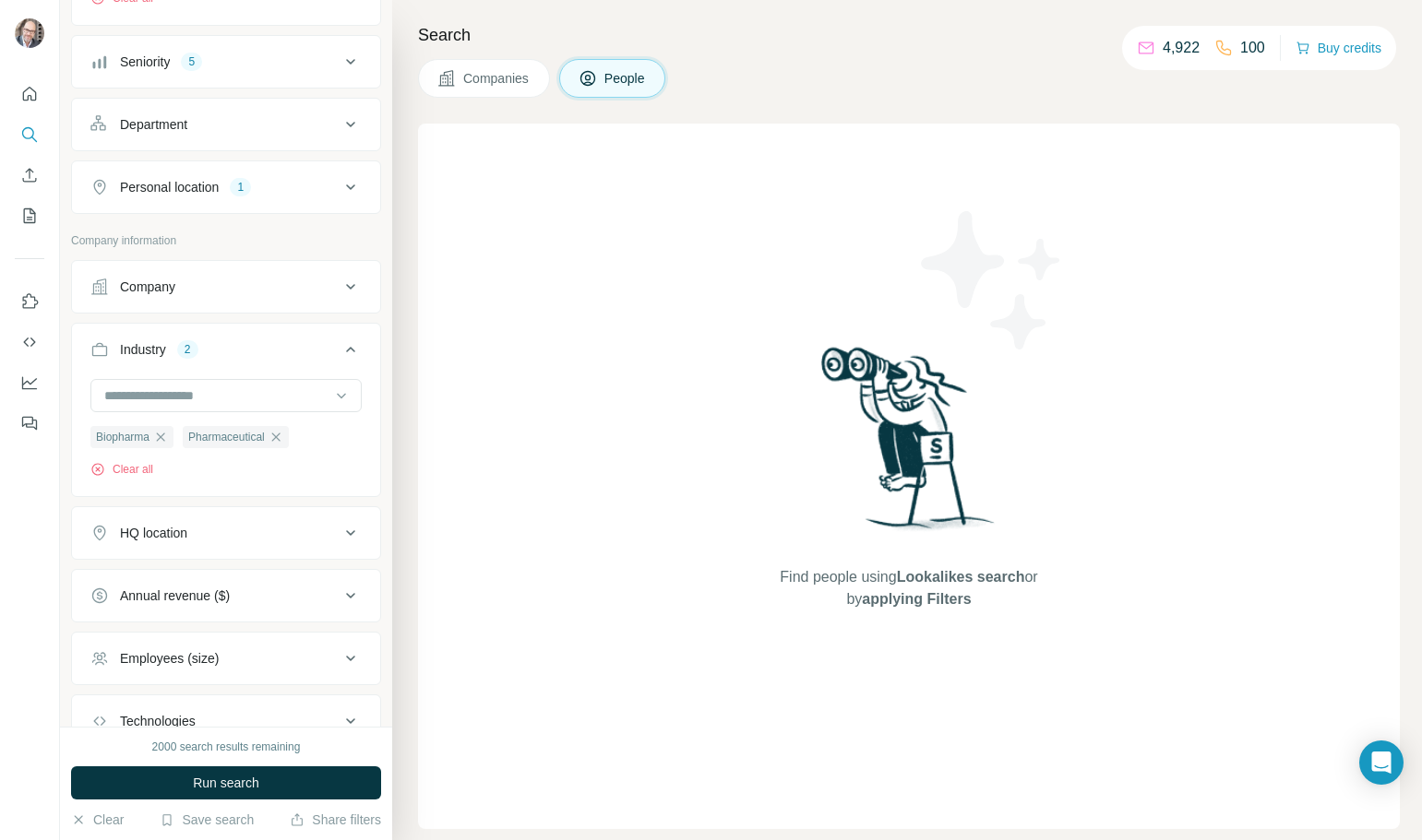
scroll to position [434, 0]
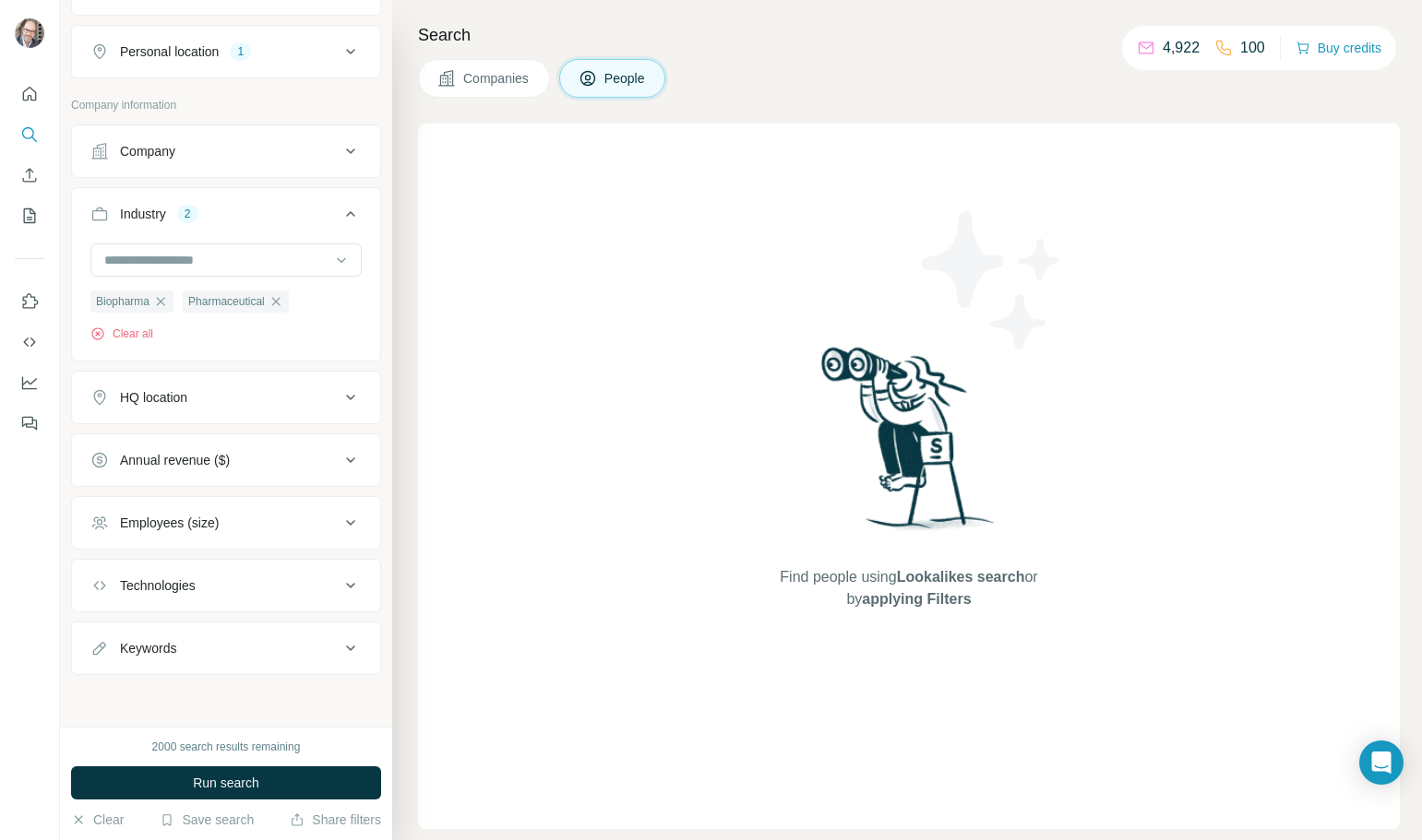
click at [193, 593] on div "Technologies" at bounding box center [157, 585] width 76 height 19
click at [188, 627] on input "text" at bounding box center [226, 630] width 272 height 33
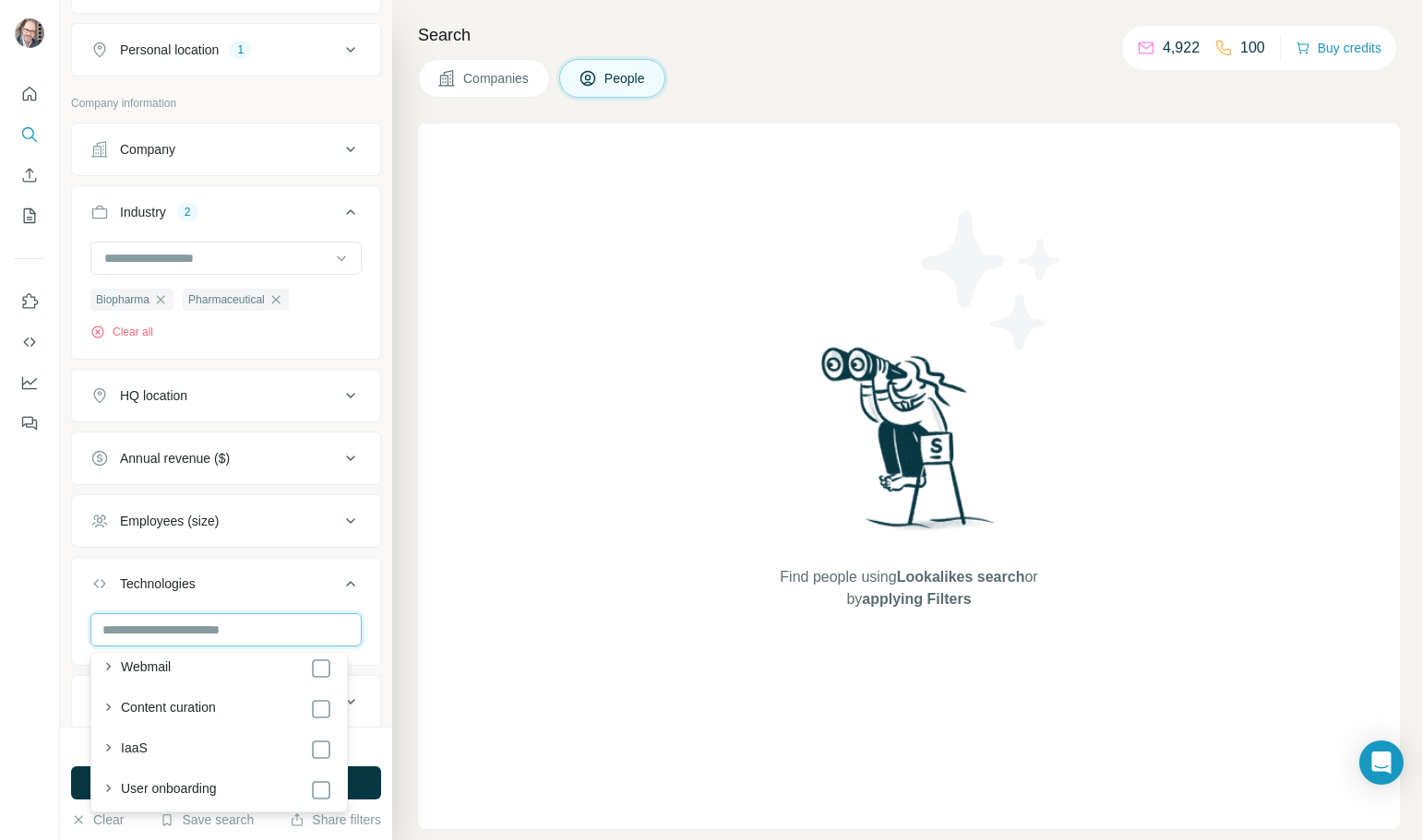
scroll to position [2858, 0]
click at [192, 589] on div "Technologies" at bounding box center [157, 583] width 76 height 19
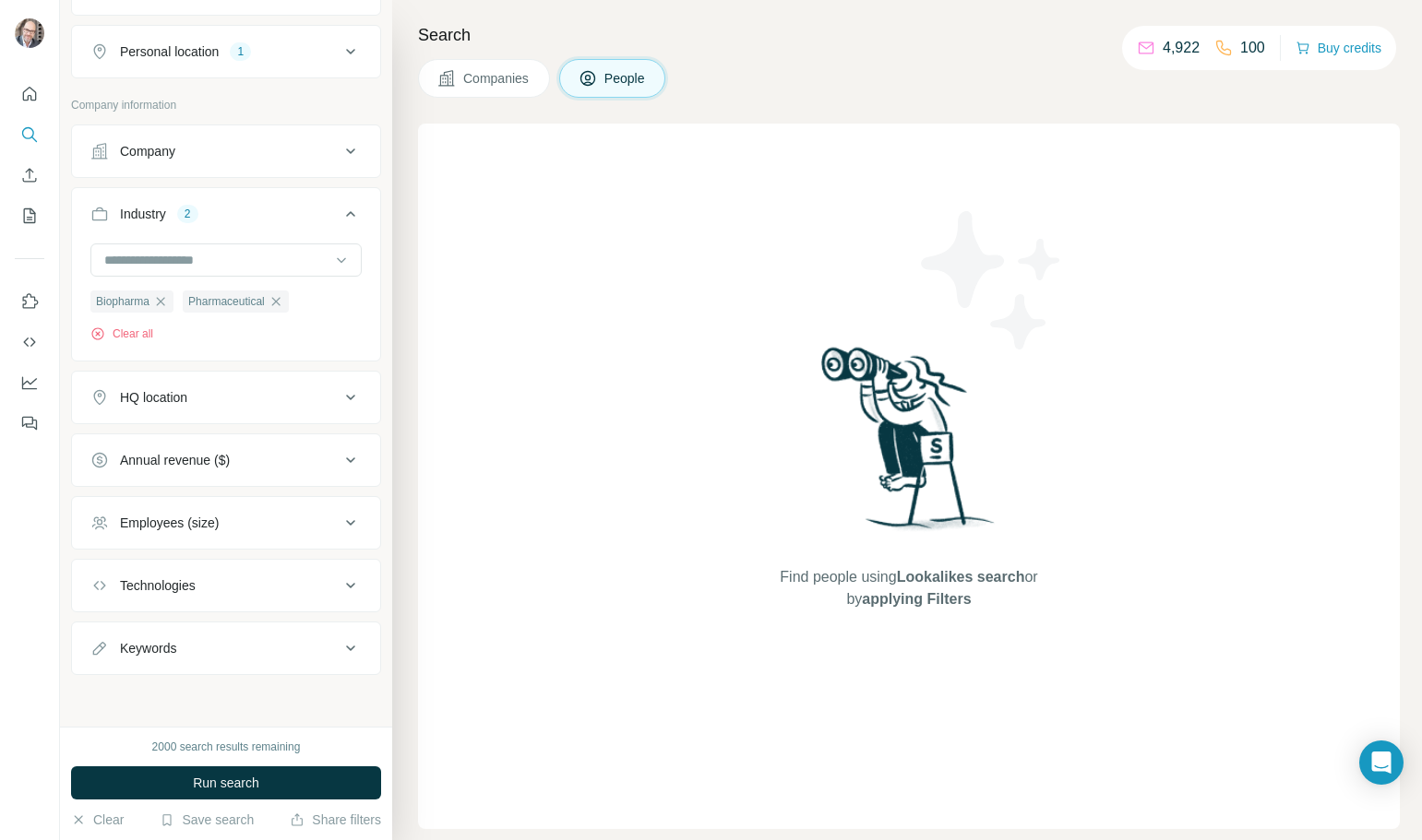
click at [190, 652] on div "Keywords" at bounding box center [215, 648] width 249 height 19
click at [190, 652] on div "Keywords" at bounding box center [215, 646] width 249 height 19
click at [190, 652] on div "Keywords" at bounding box center [215, 648] width 249 height 19
click at [190, 702] on input "text" at bounding box center [208, 692] width 234 height 33
type input "******"
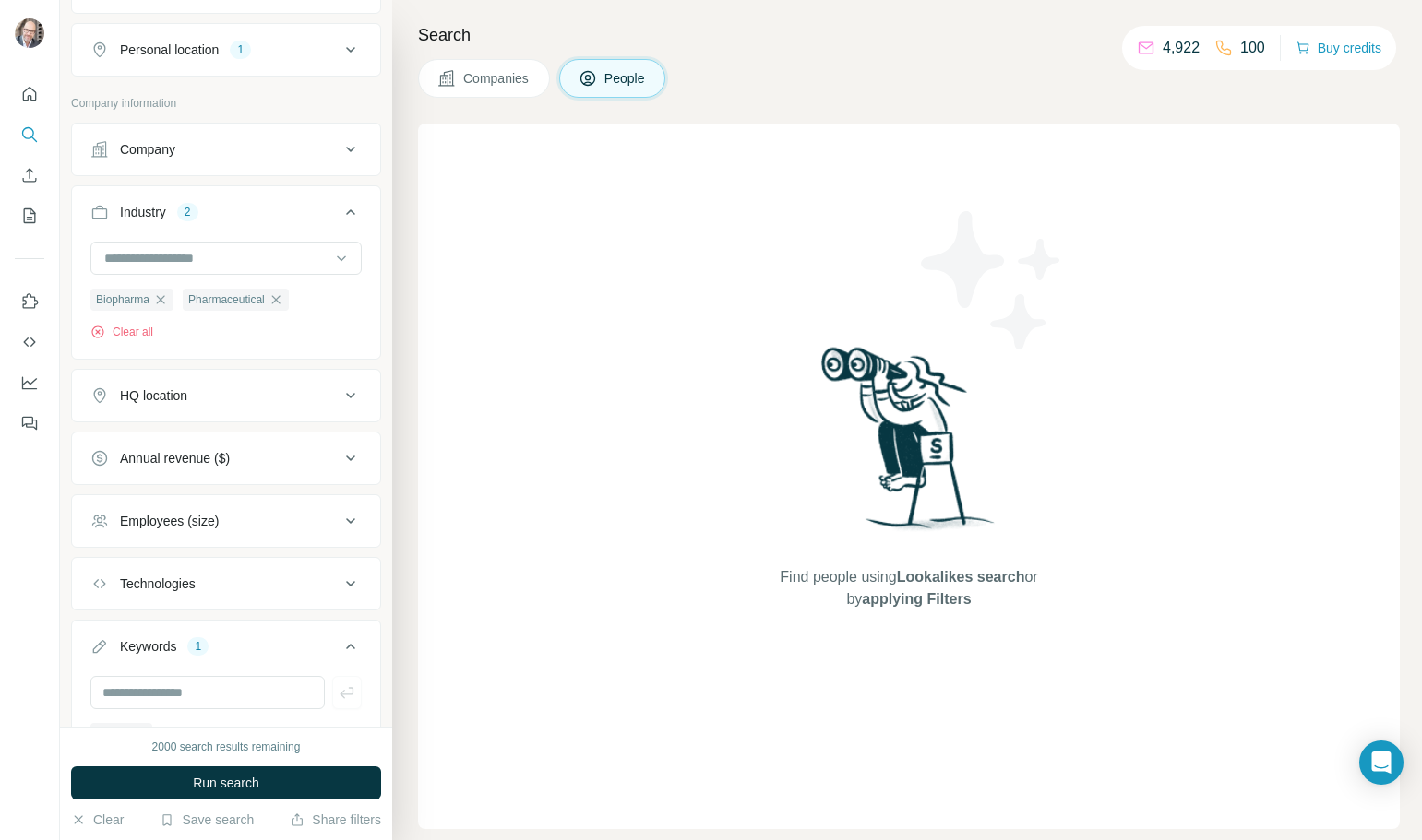
click at [228, 775] on span "Run search" at bounding box center [225, 783] width 66 height 19
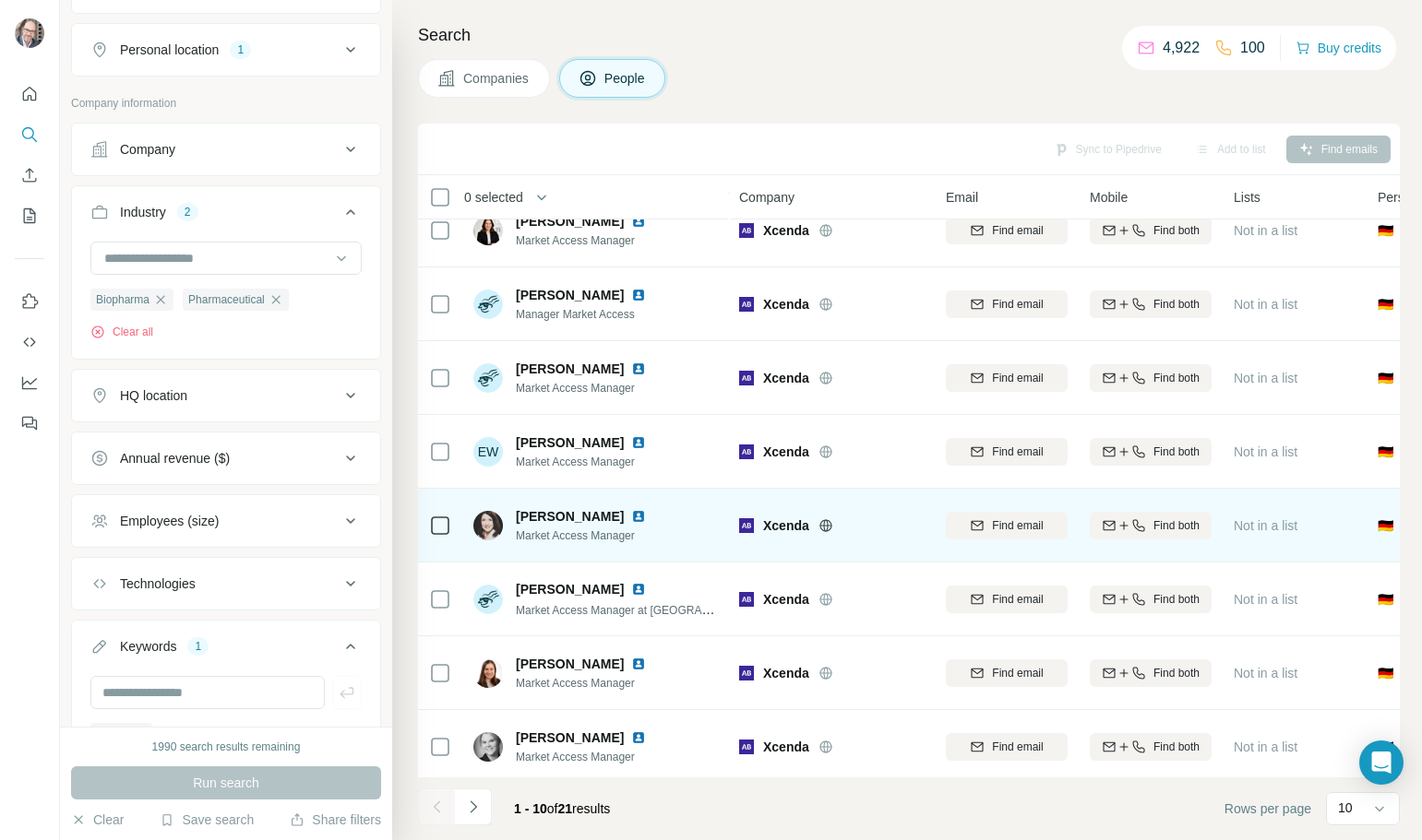
scroll to position [189, 0]
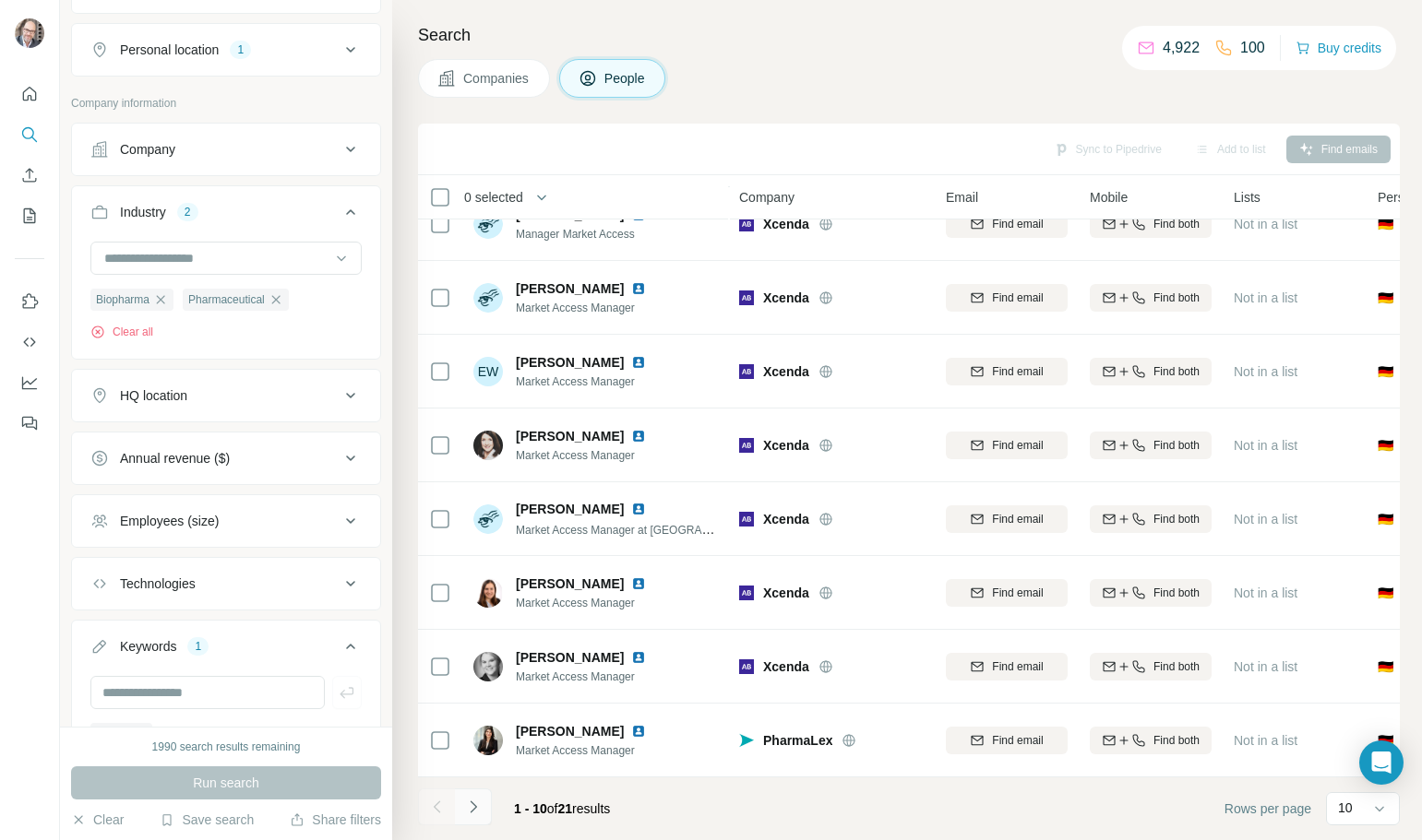
click at [485, 811] on button "Navigate to next page" at bounding box center [472, 807] width 36 height 36
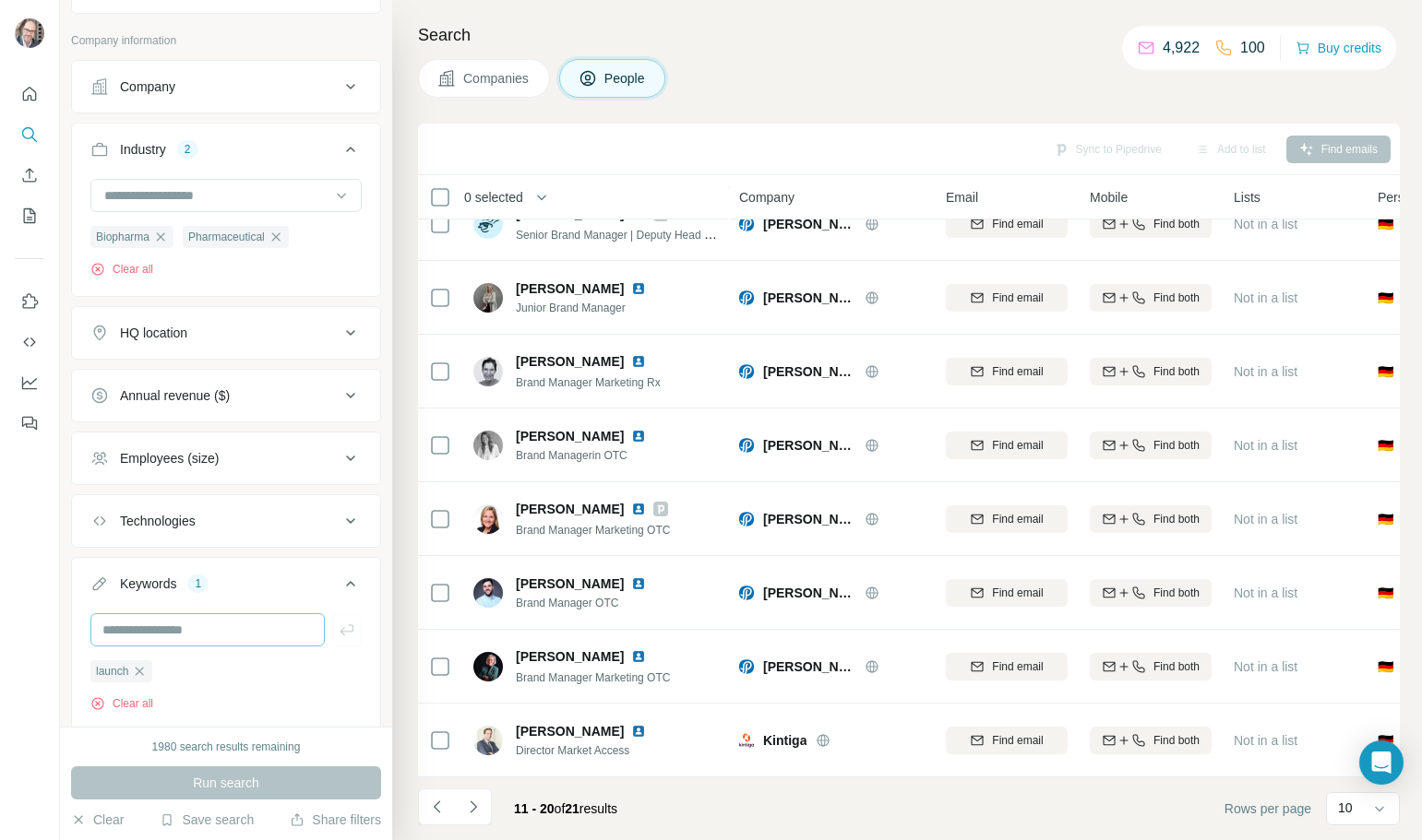
scroll to position [555, 0]
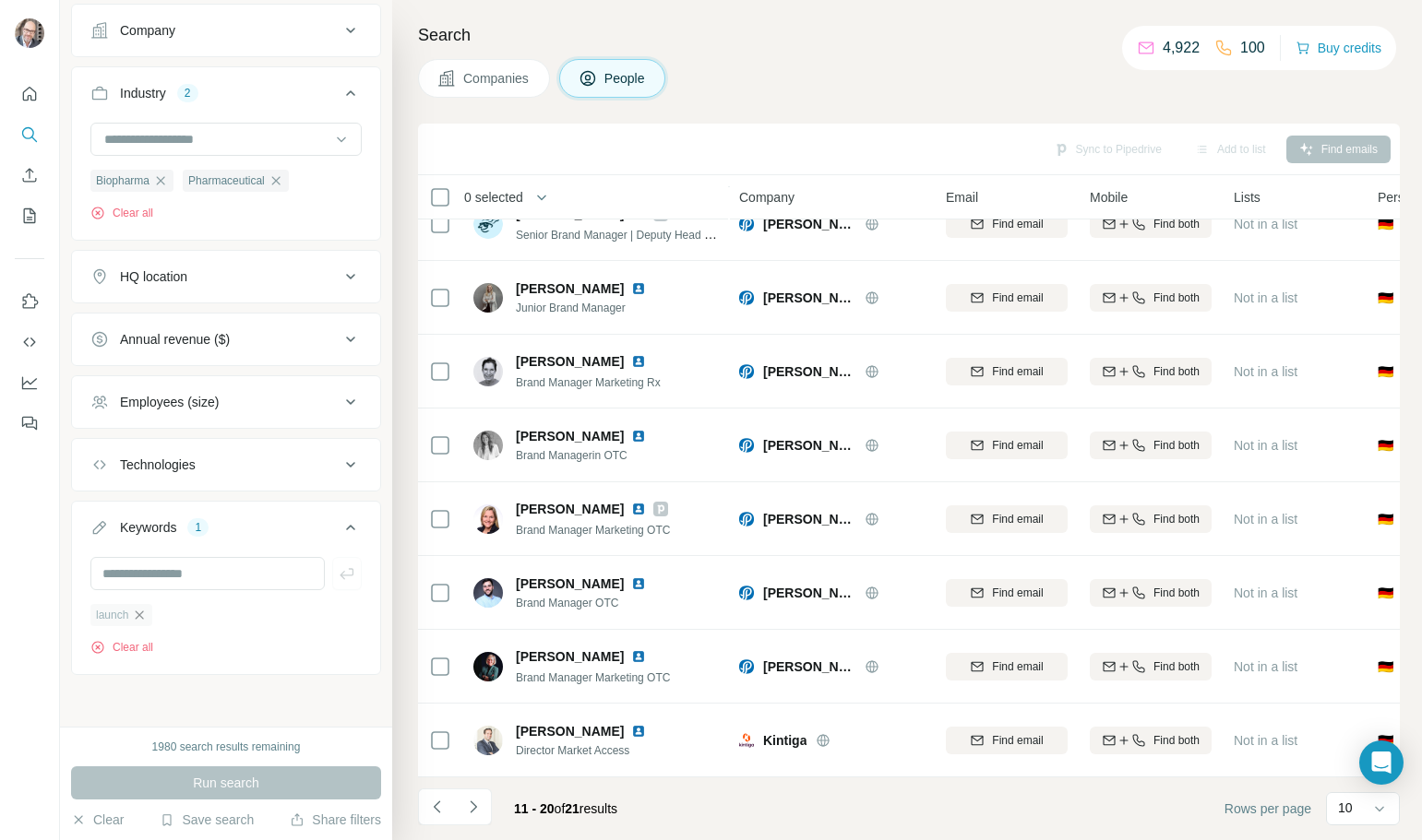
click at [142, 614] on icon "button" at bounding box center [140, 615] width 8 height 8
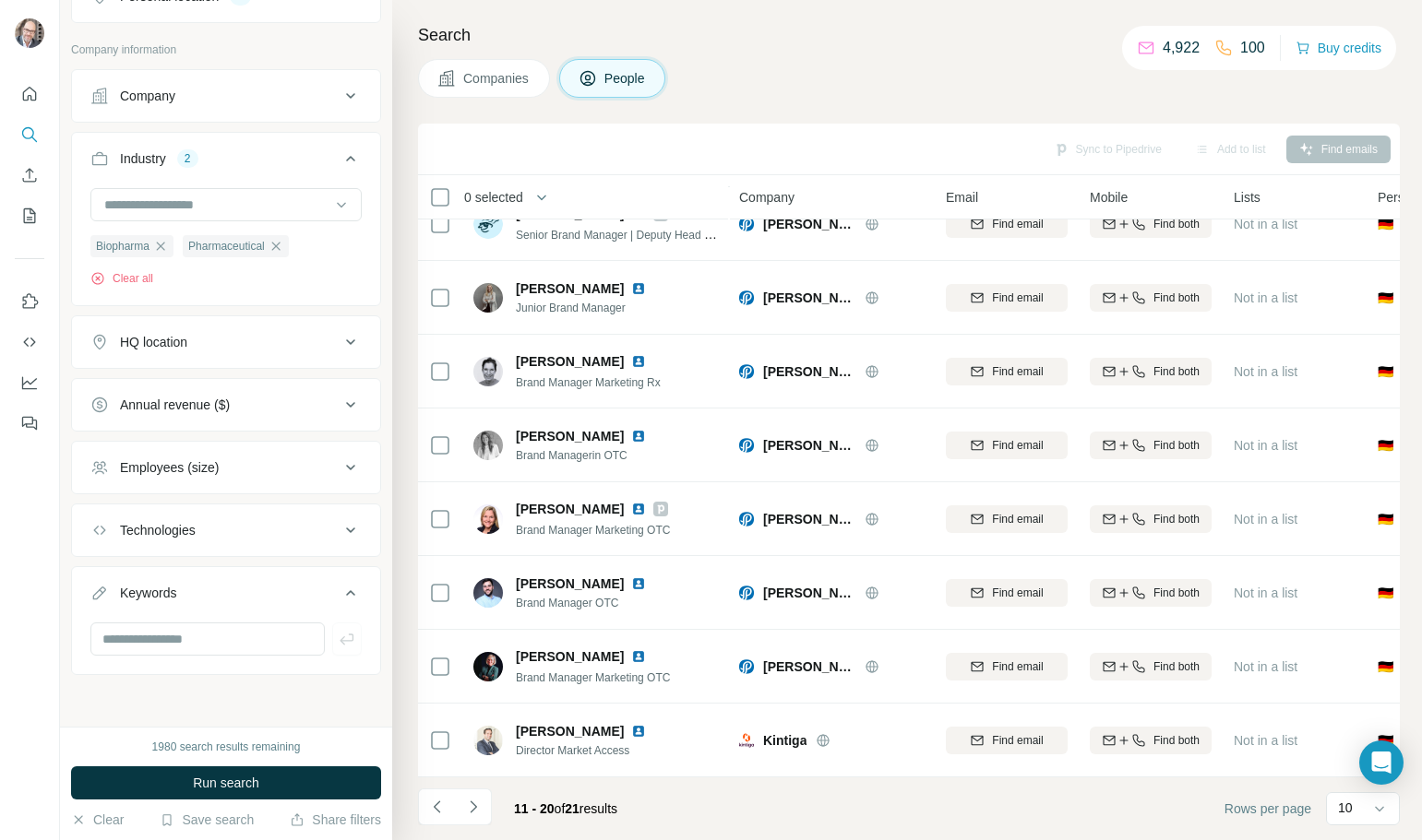
scroll to position [489, 0]
click at [309, 779] on button "Run search" at bounding box center [225, 783] width 310 height 33
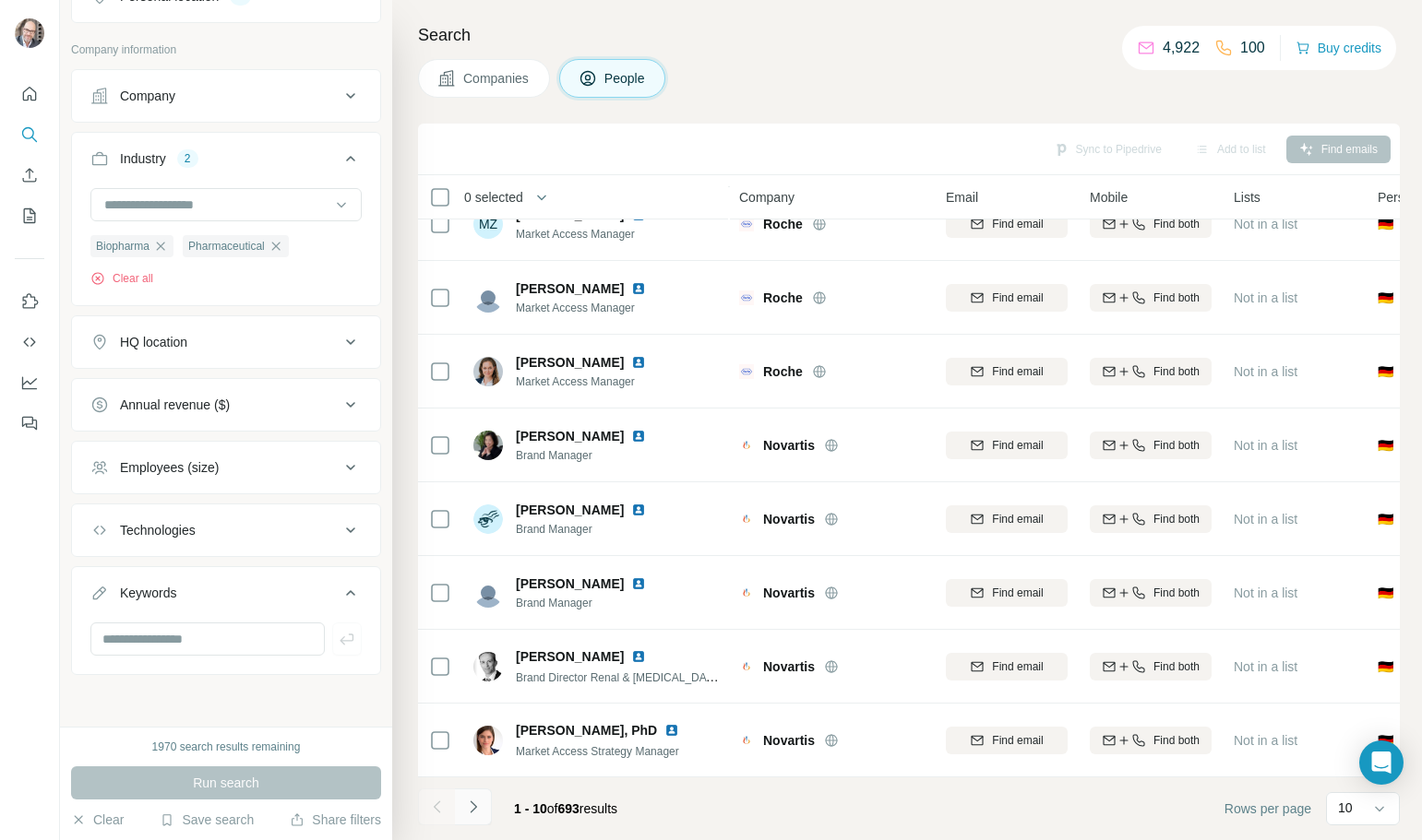
click at [480, 814] on icon "Navigate to next page" at bounding box center [473, 807] width 19 height 19
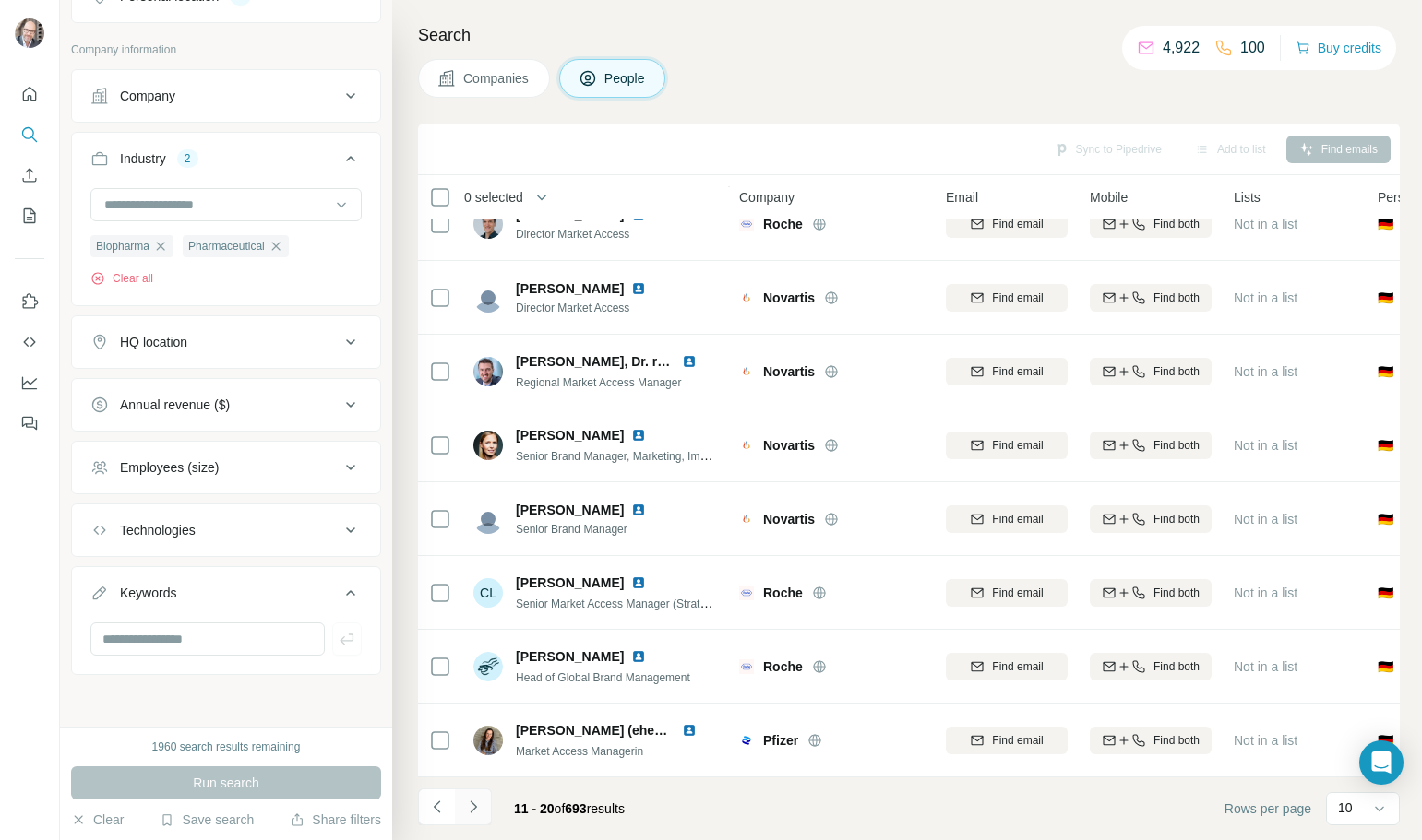
click at [477, 813] on icon "Navigate to next page" at bounding box center [473, 807] width 19 height 19
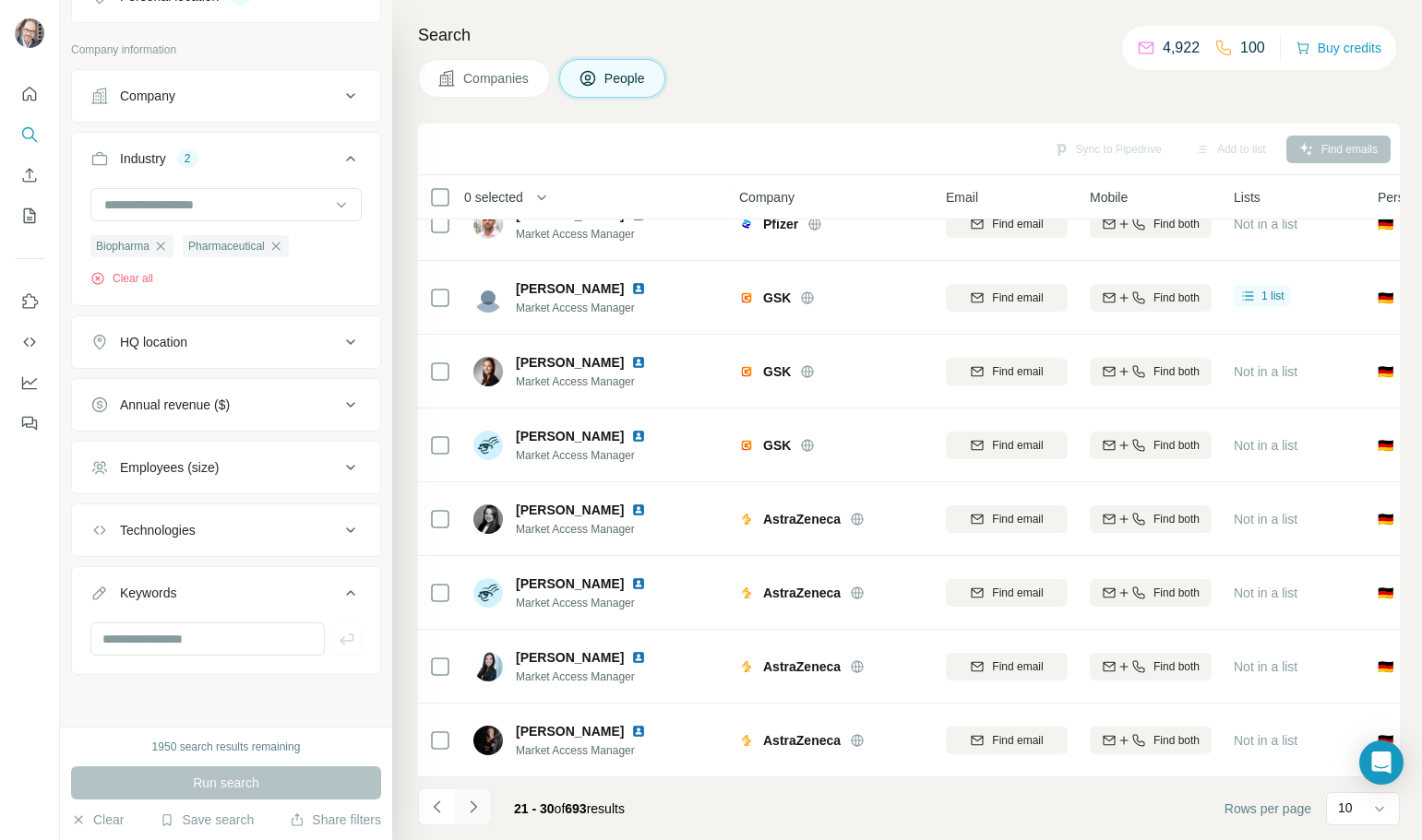
click at [477, 813] on icon "Navigate to next page" at bounding box center [473, 807] width 19 height 19
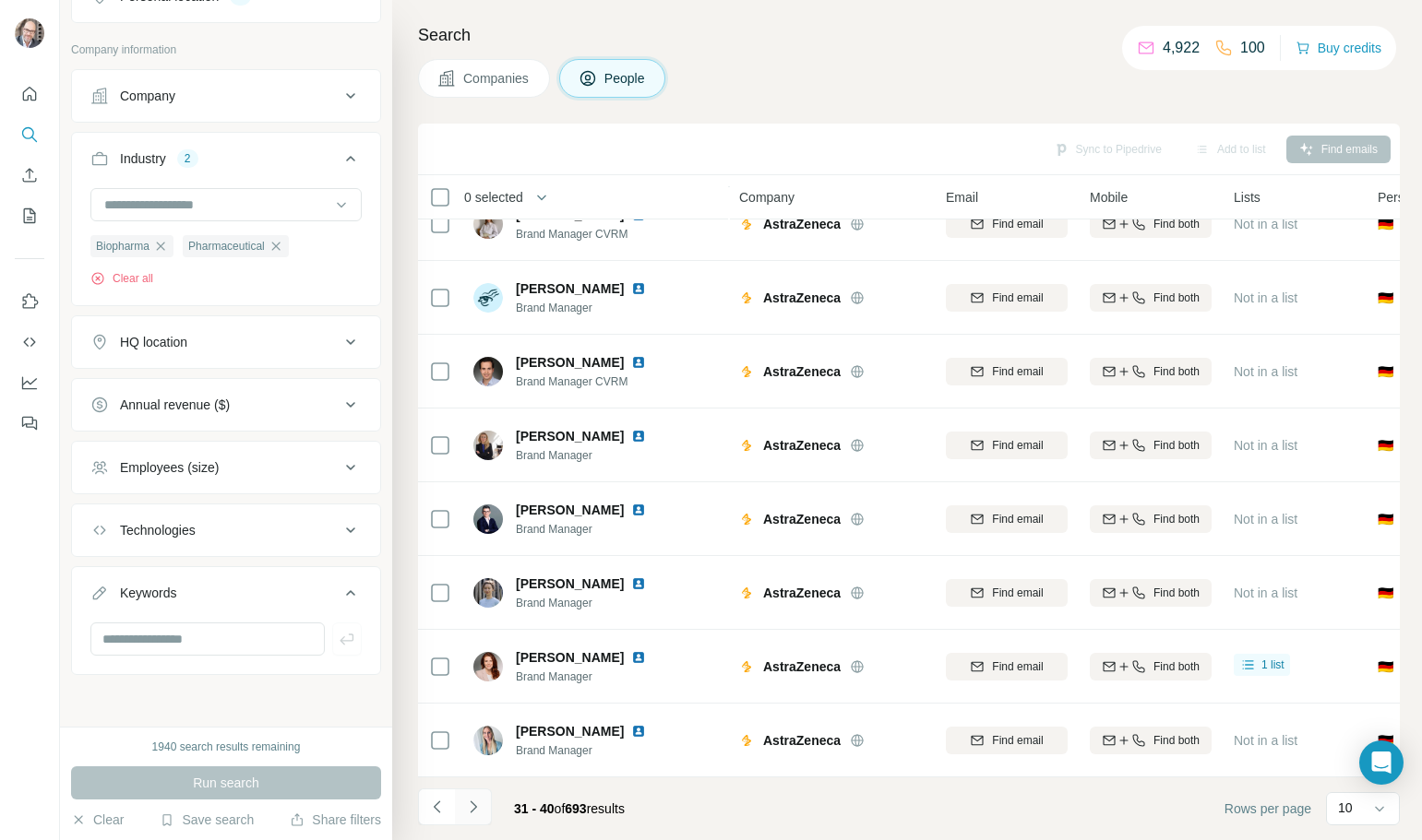
click at [477, 813] on icon "Navigate to next page" at bounding box center [473, 807] width 19 height 19
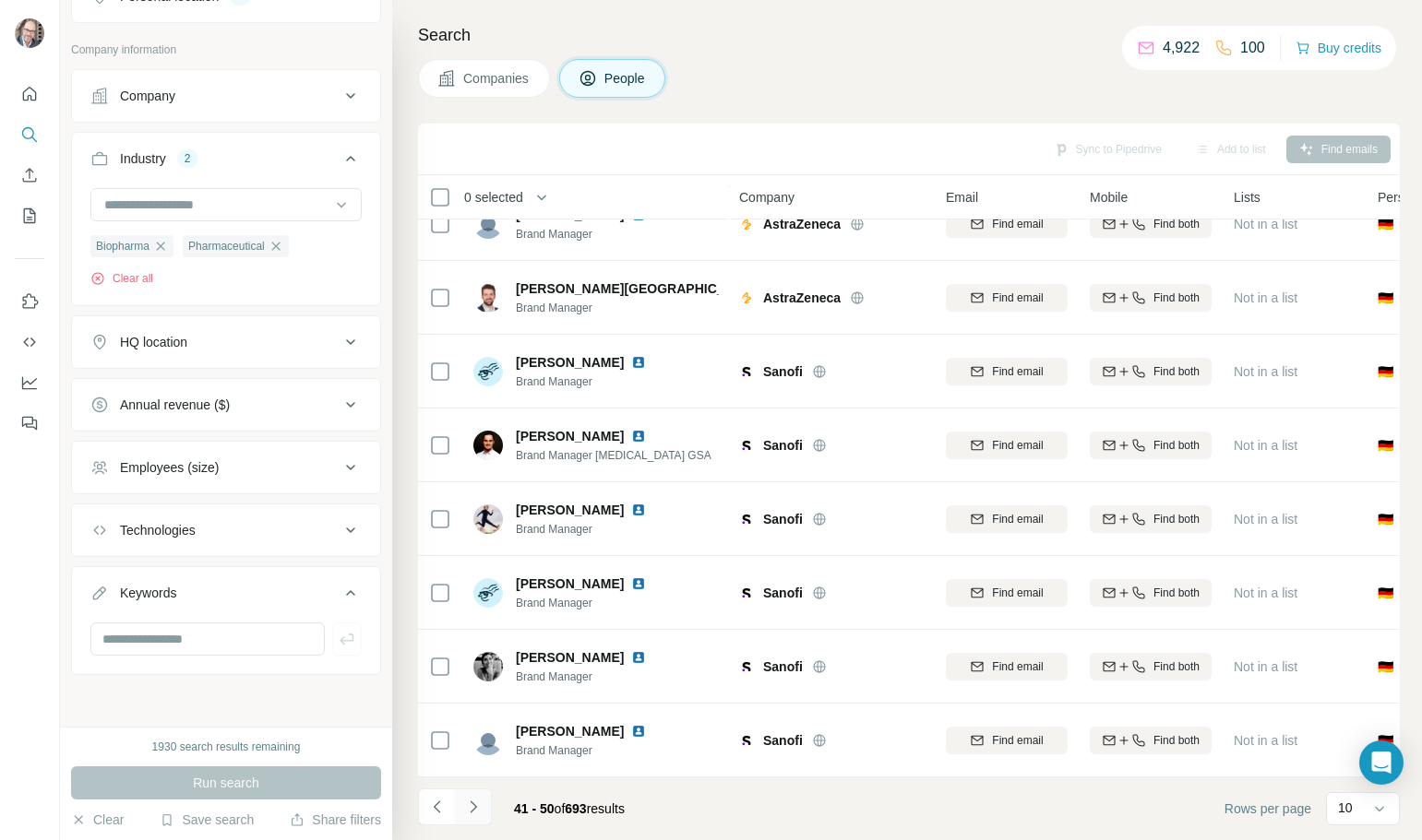
click at [477, 813] on icon "Navigate to next page" at bounding box center [473, 807] width 19 height 19
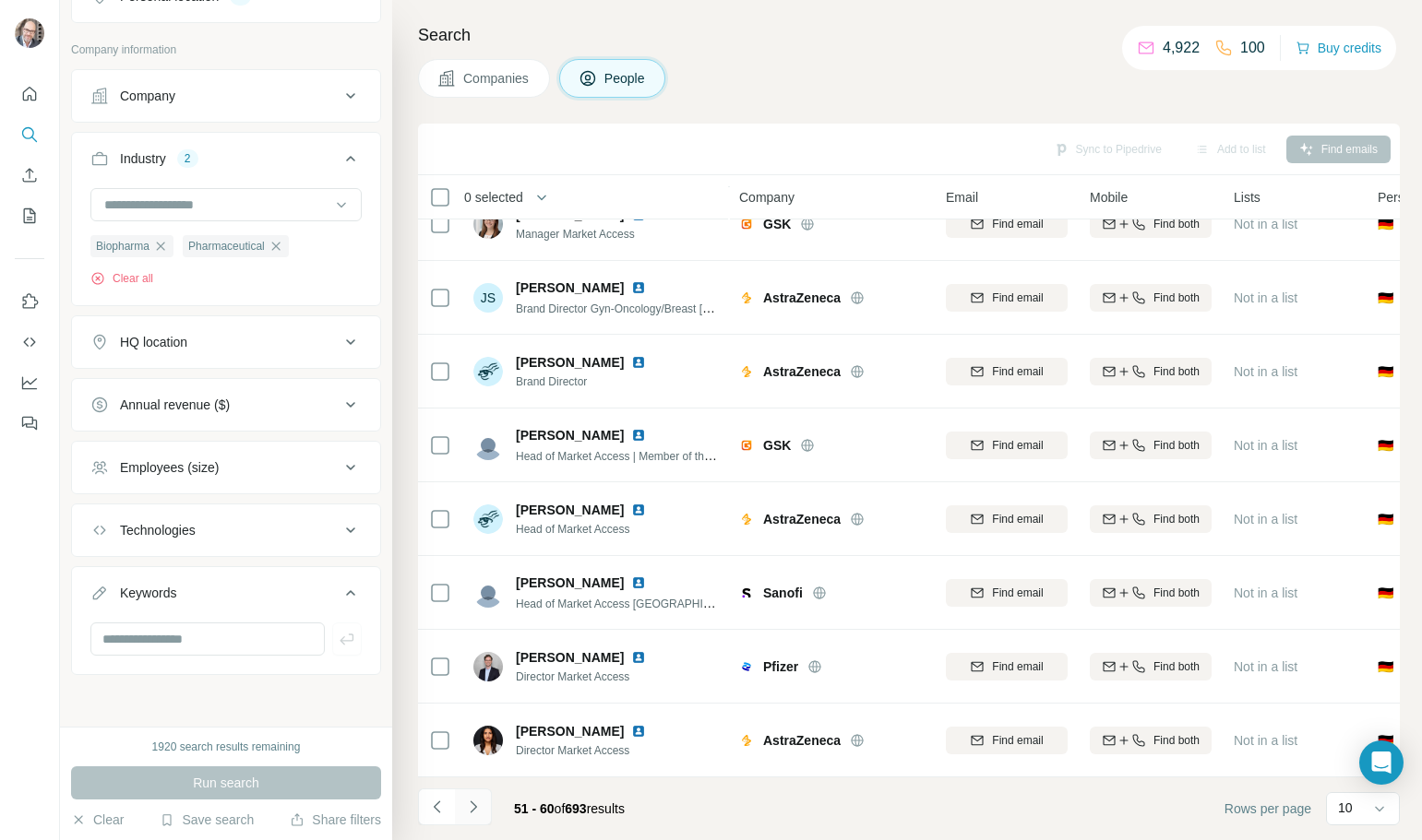
click at [477, 813] on icon "Navigate to next page" at bounding box center [473, 807] width 19 height 19
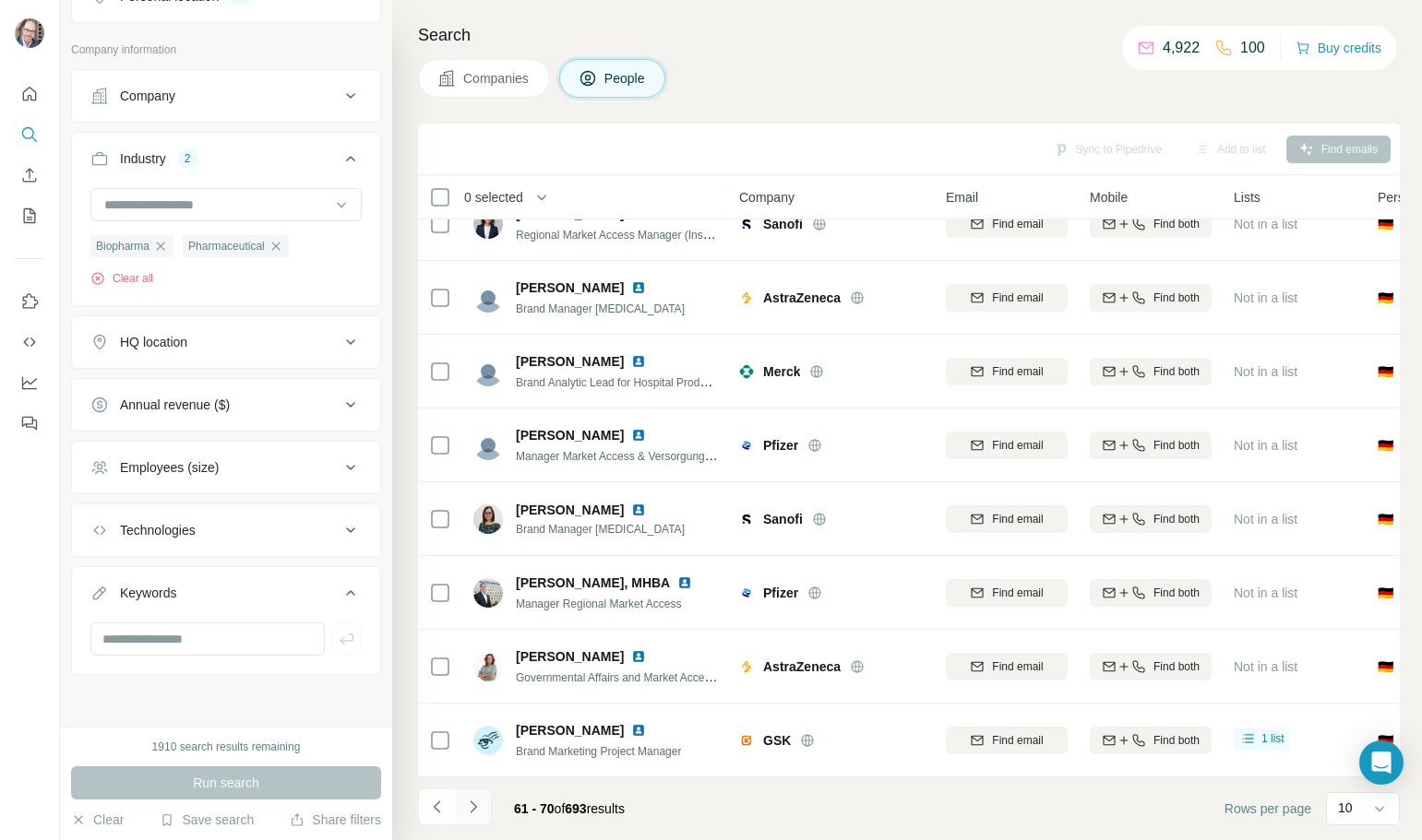
click at [477, 813] on icon "Navigate to next page" at bounding box center [473, 807] width 19 height 19
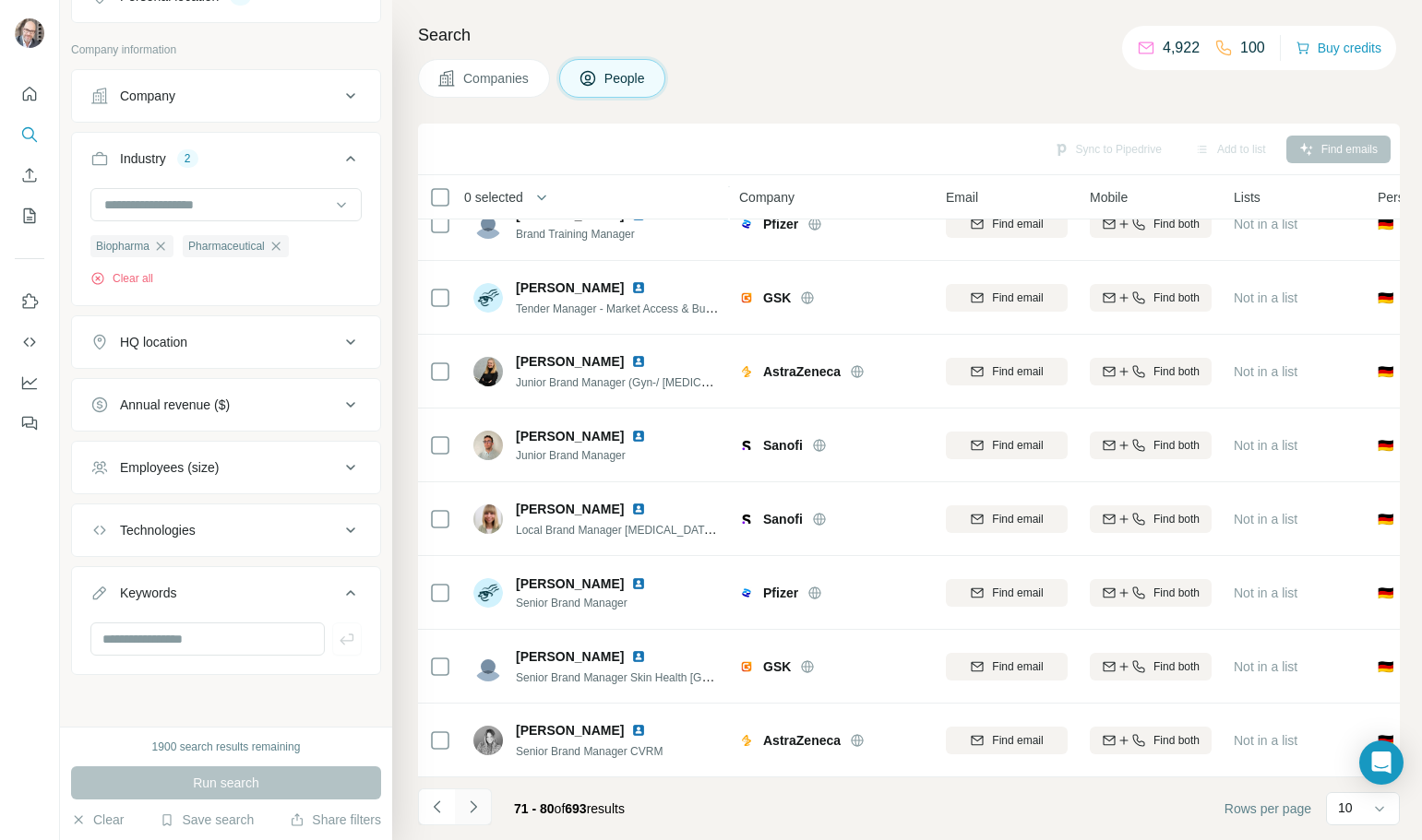
click at [477, 813] on icon "Navigate to next page" at bounding box center [473, 807] width 19 height 19
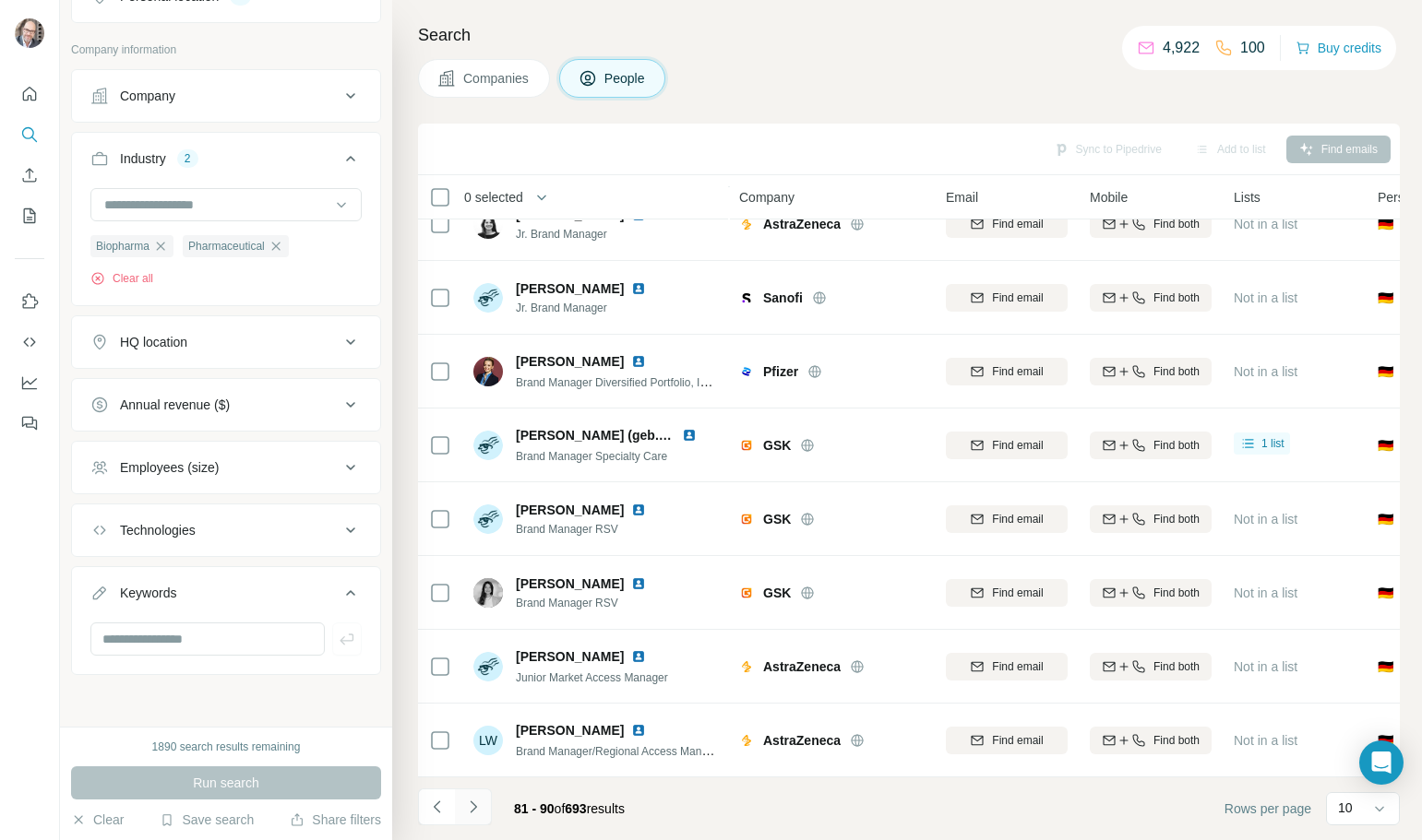
click at [477, 813] on icon "Navigate to next page" at bounding box center [473, 807] width 19 height 19
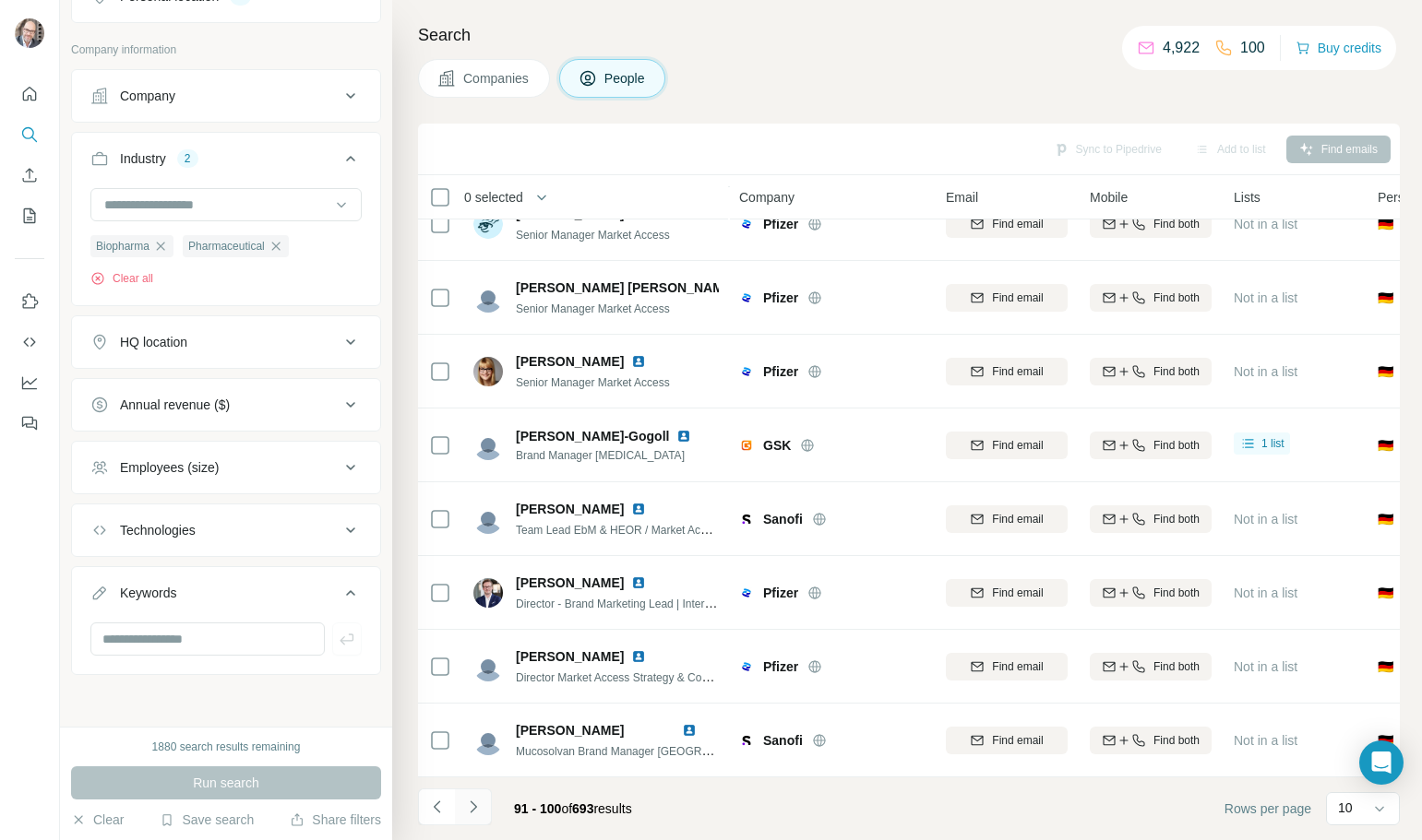
click at [477, 813] on icon "Navigate to next page" at bounding box center [473, 807] width 19 height 19
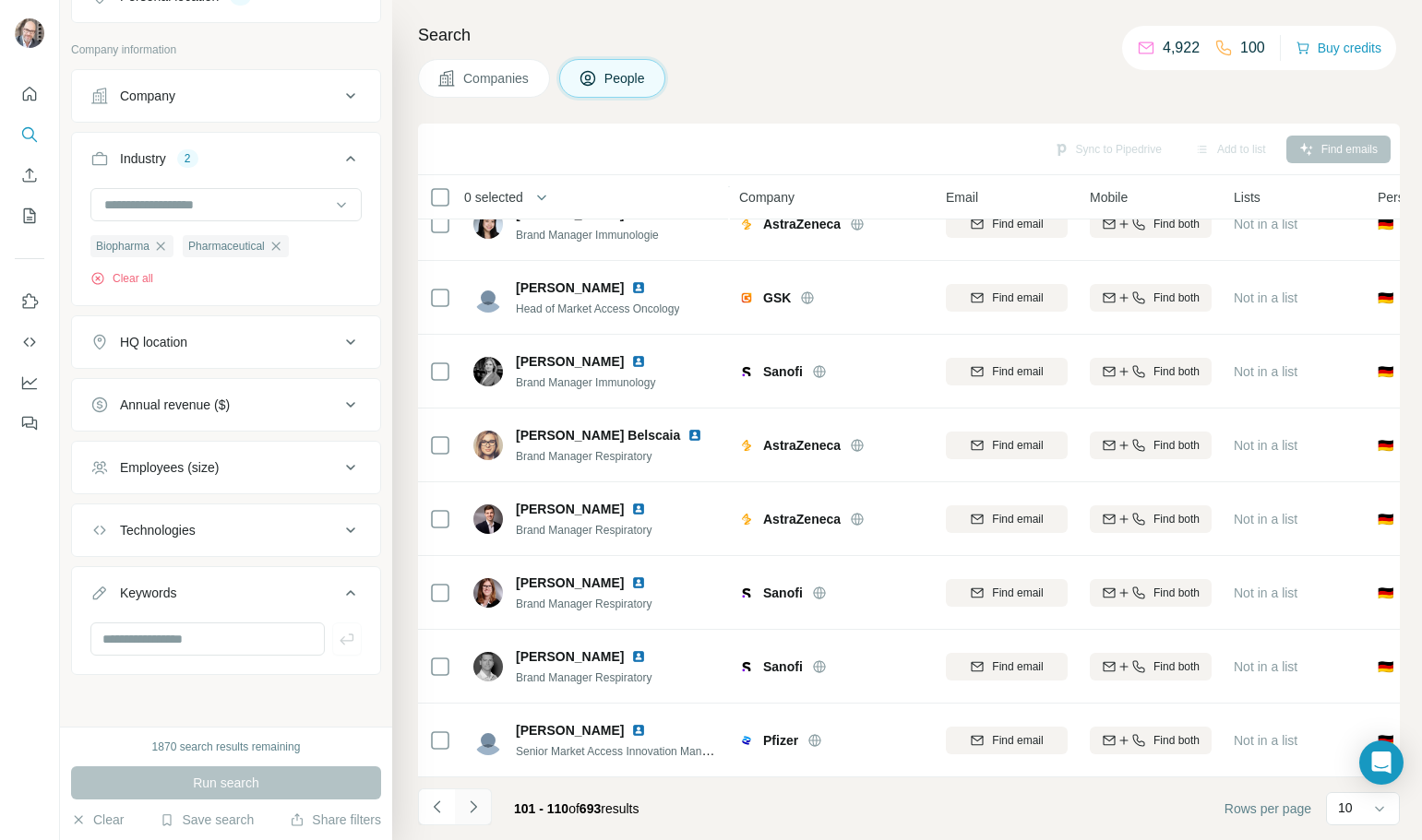
click at [477, 813] on icon "Navigate to next page" at bounding box center [473, 807] width 19 height 19
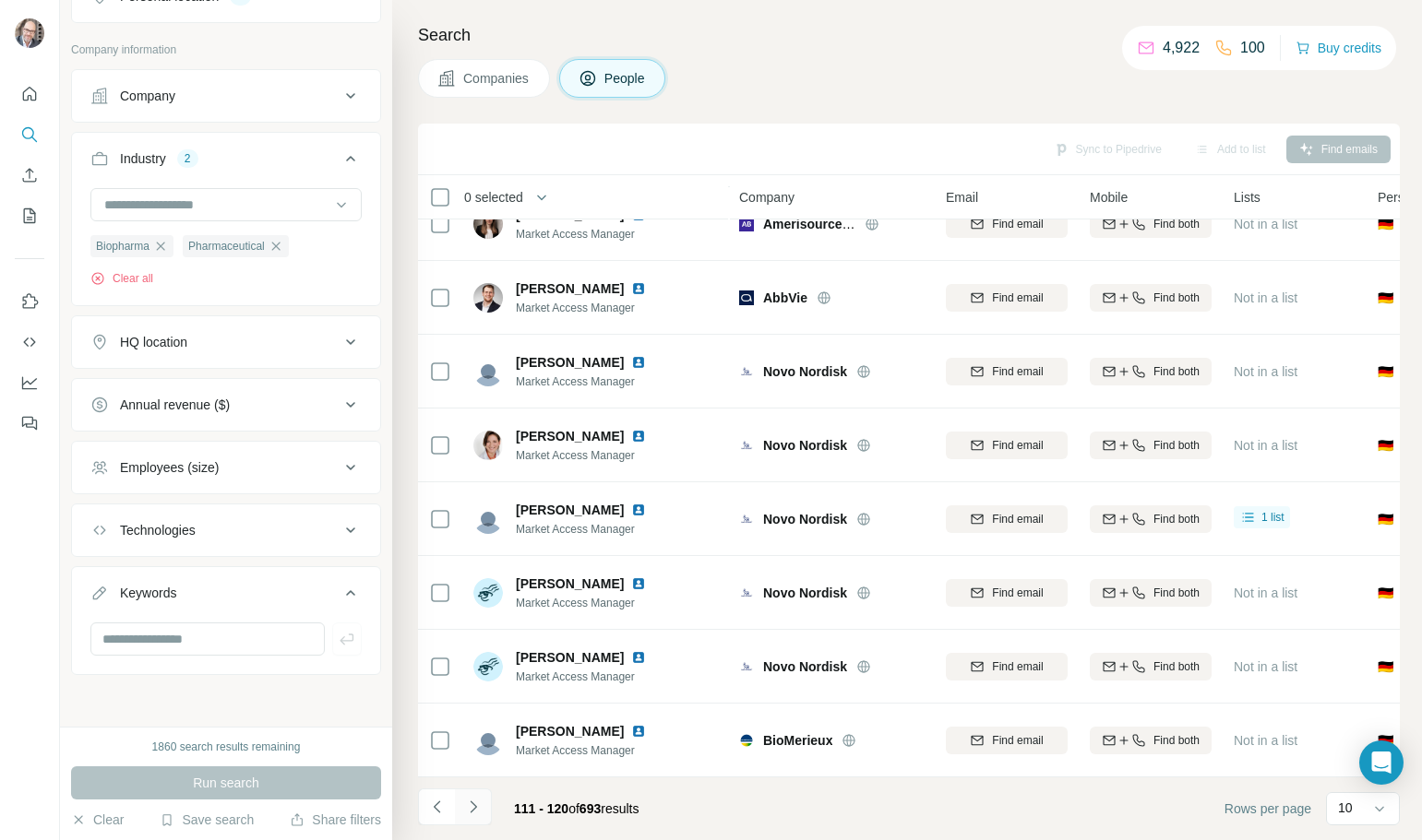
click at [477, 813] on icon "Navigate to next page" at bounding box center [473, 807] width 19 height 19
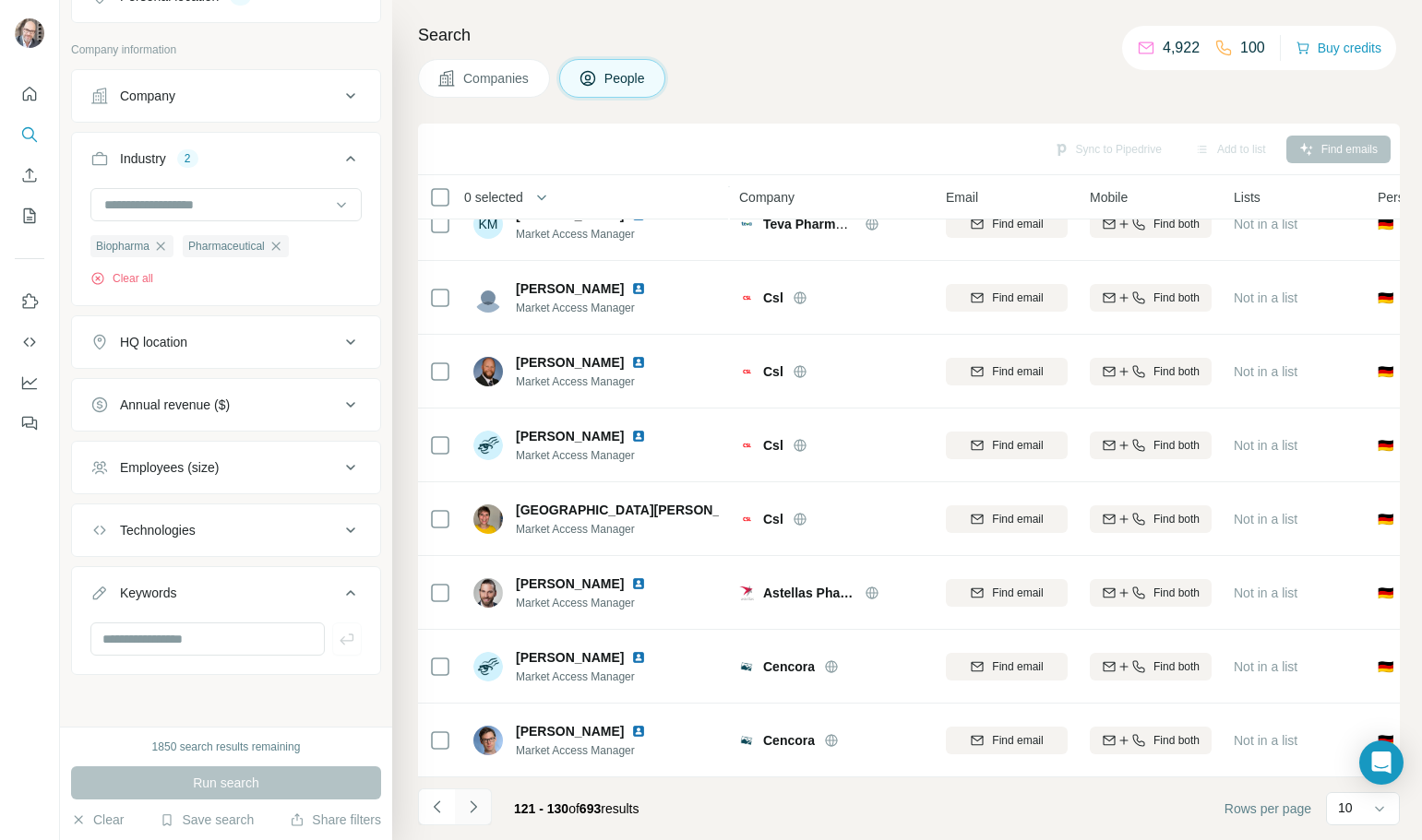
click at [477, 813] on icon "Navigate to next page" at bounding box center [473, 807] width 19 height 19
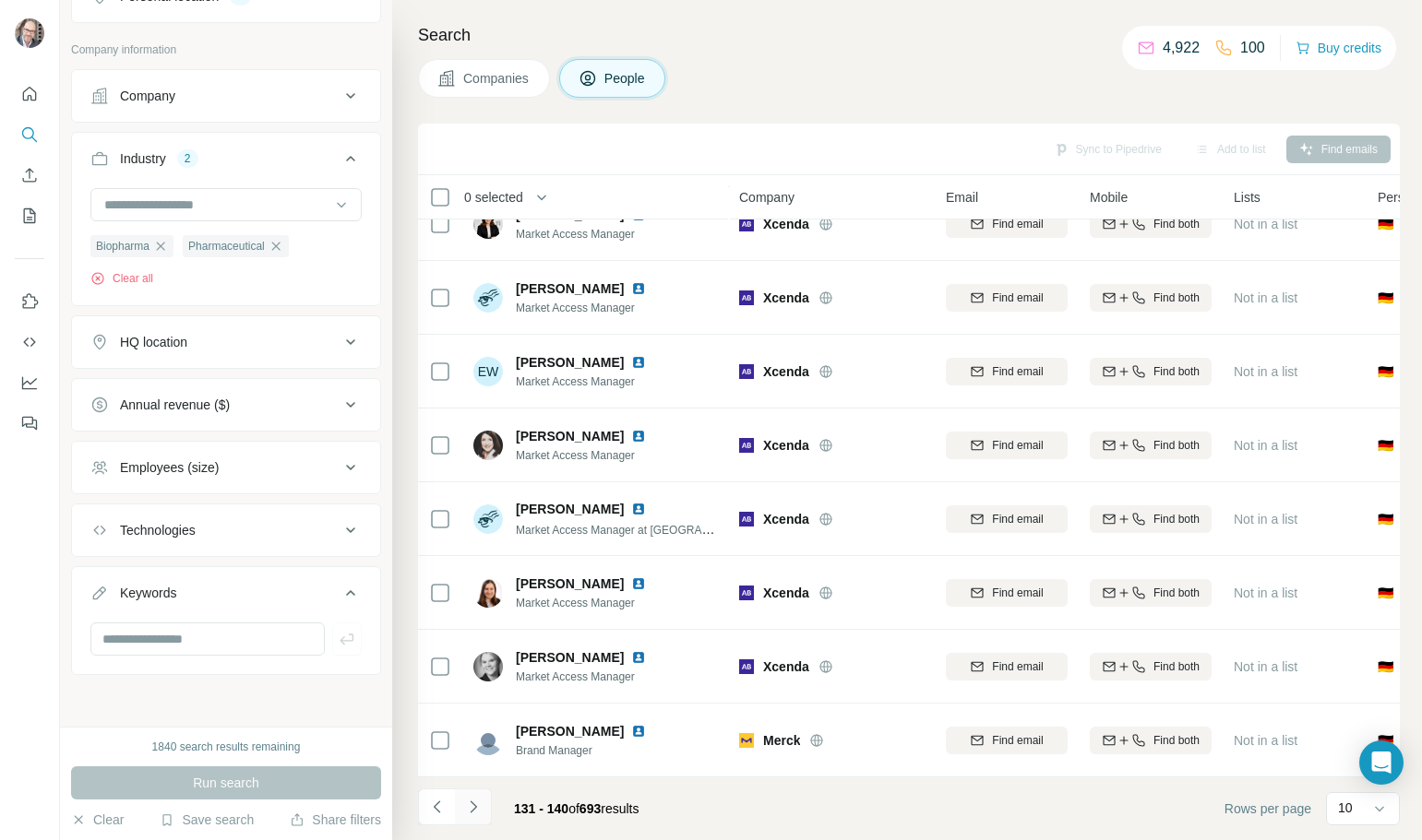
click at [477, 813] on icon "Navigate to next page" at bounding box center [473, 807] width 19 height 19
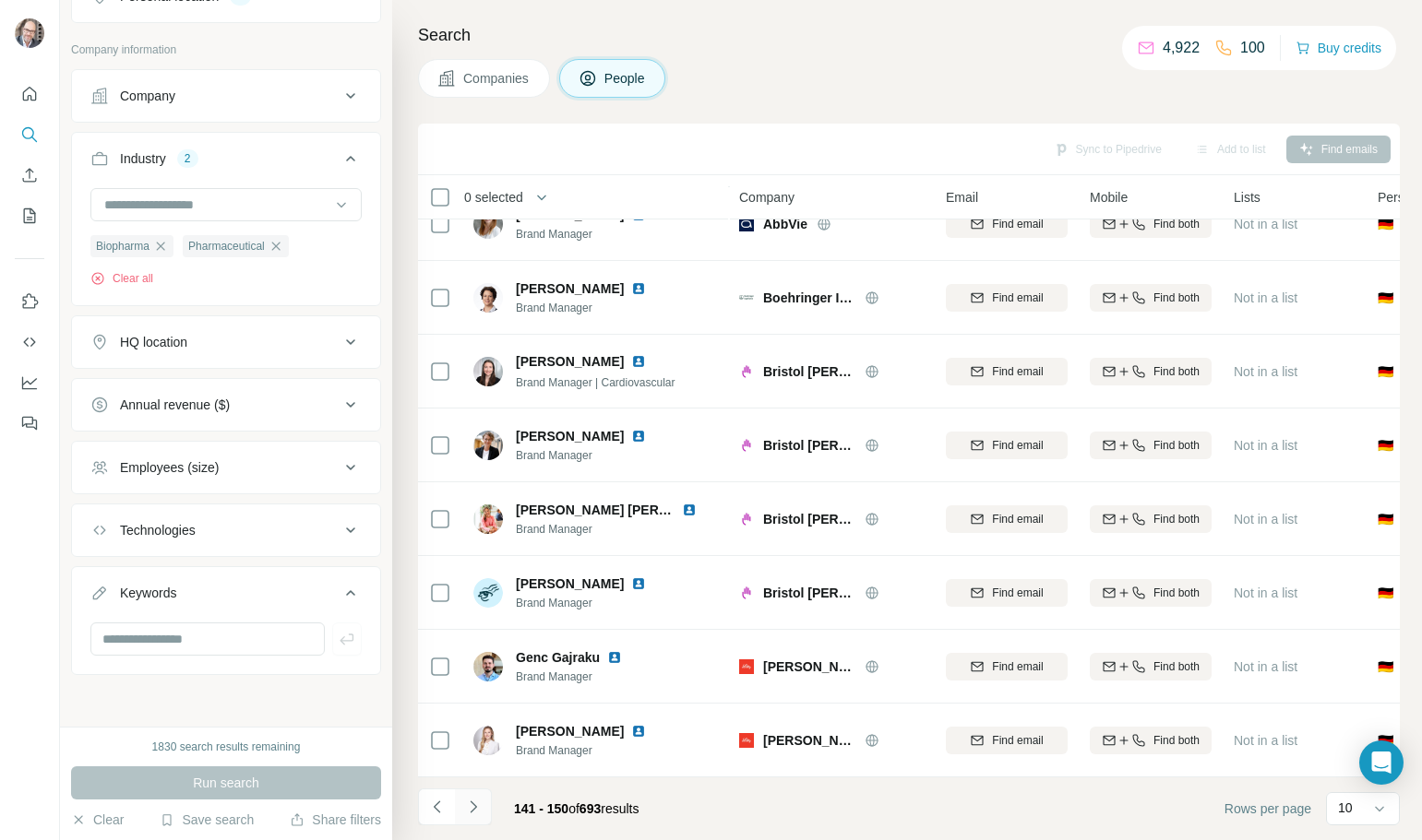
click at [477, 813] on icon "Navigate to next page" at bounding box center [473, 807] width 19 height 19
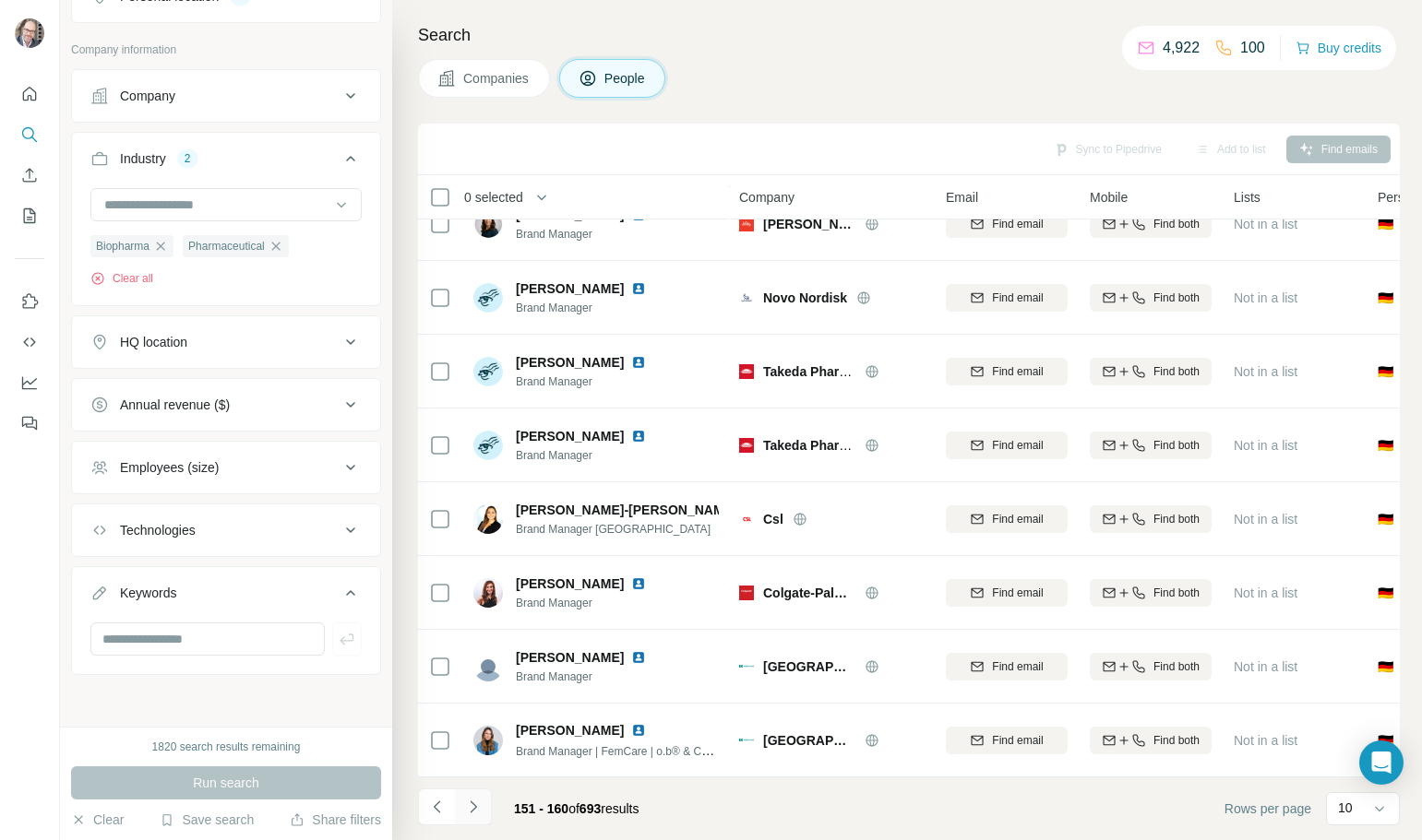
click at [477, 813] on icon "Navigate to next page" at bounding box center [473, 807] width 19 height 19
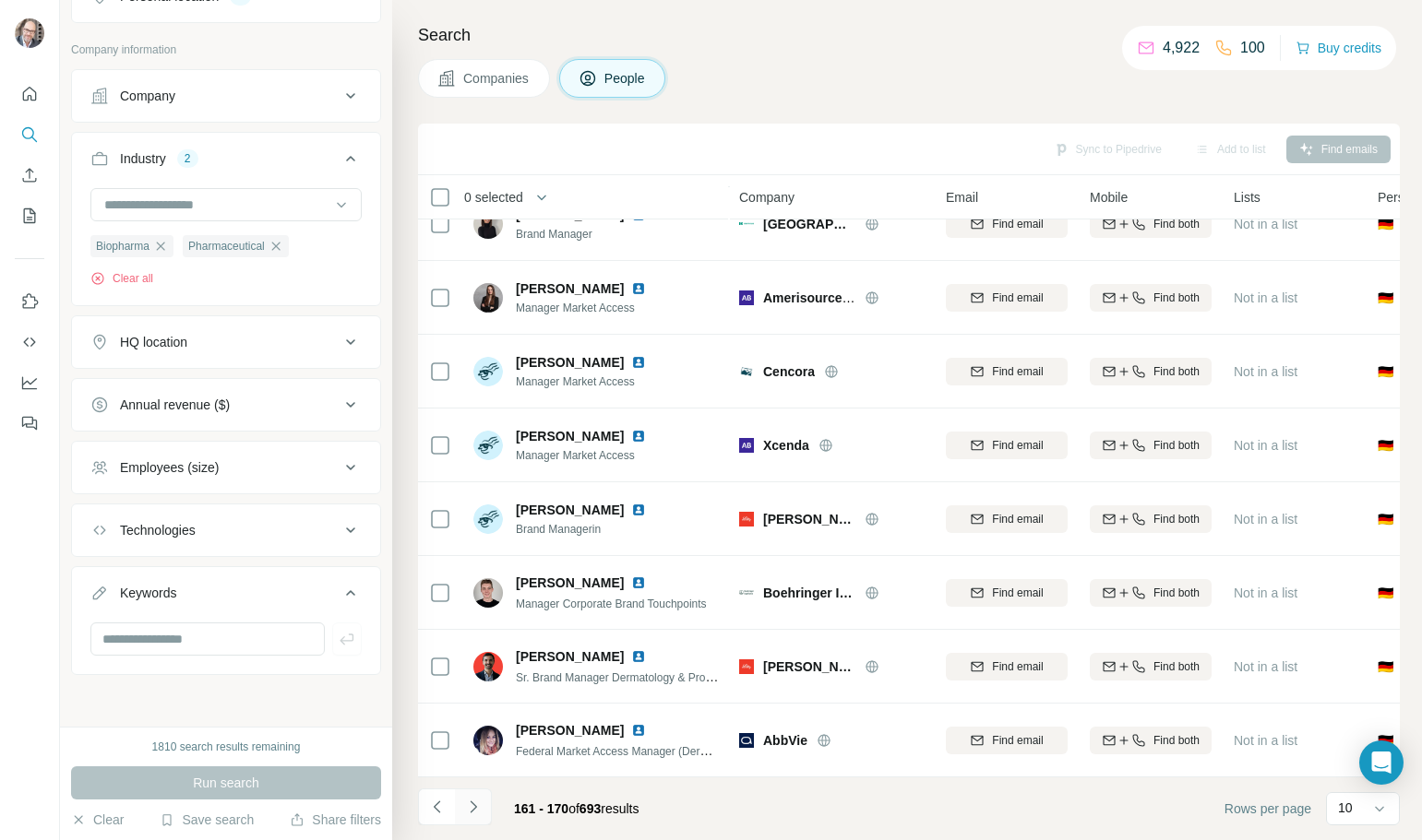
click at [478, 813] on icon "Navigate to next page" at bounding box center [473, 807] width 19 height 19
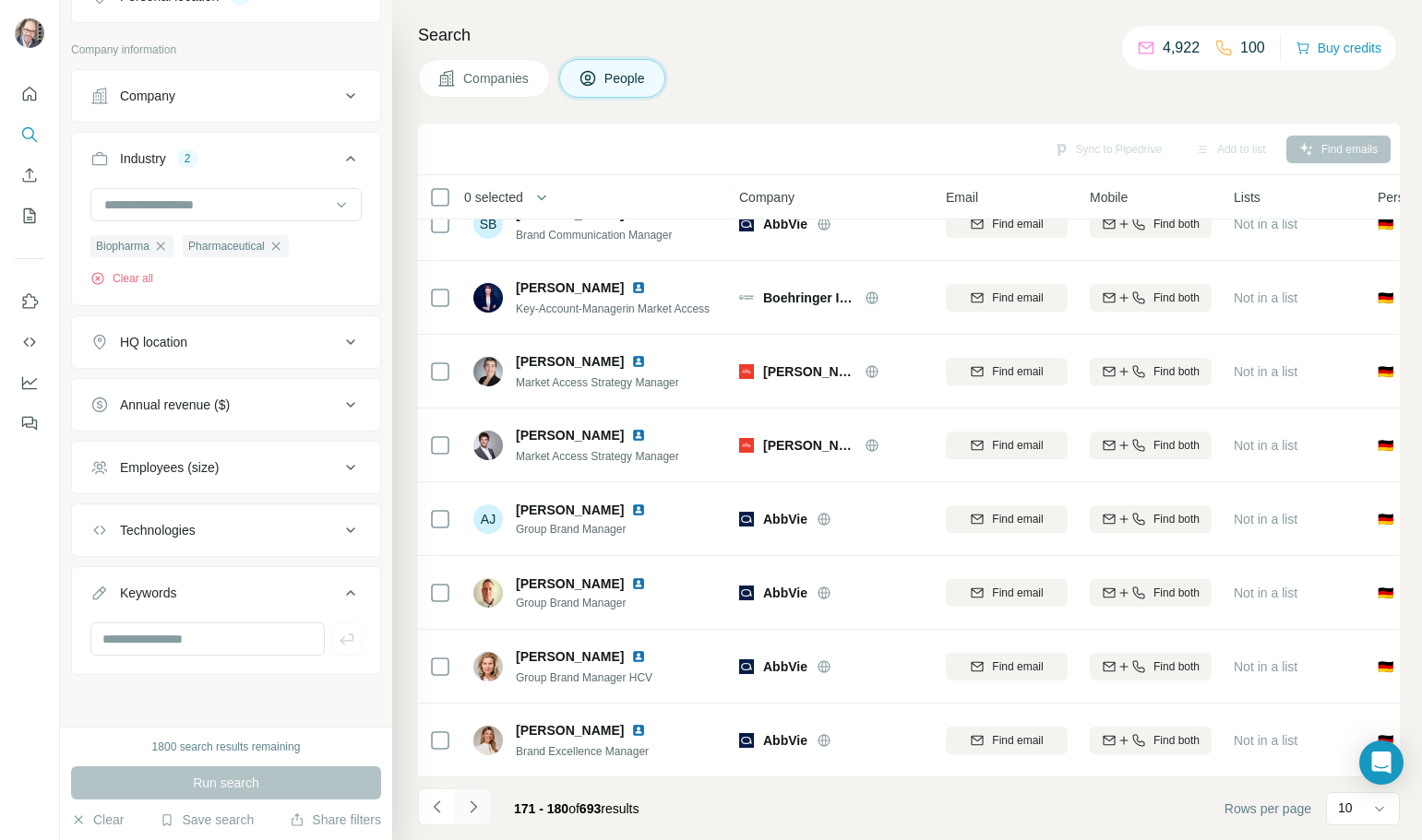
click at [476, 812] on icon "Navigate to next page" at bounding box center [473, 807] width 19 height 19
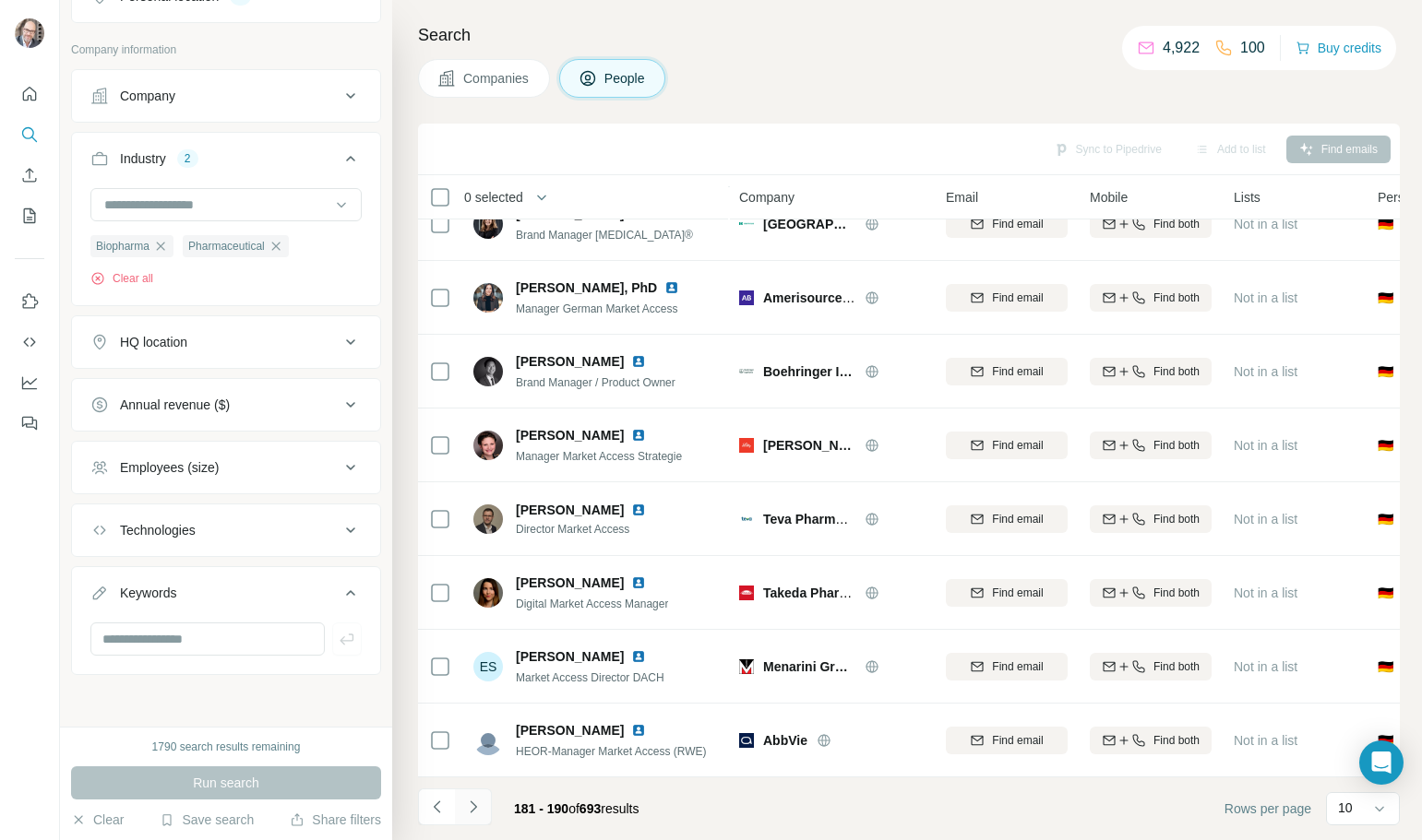
click at [476, 812] on icon "Navigate to next page" at bounding box center [473, 807] width 19 height 19
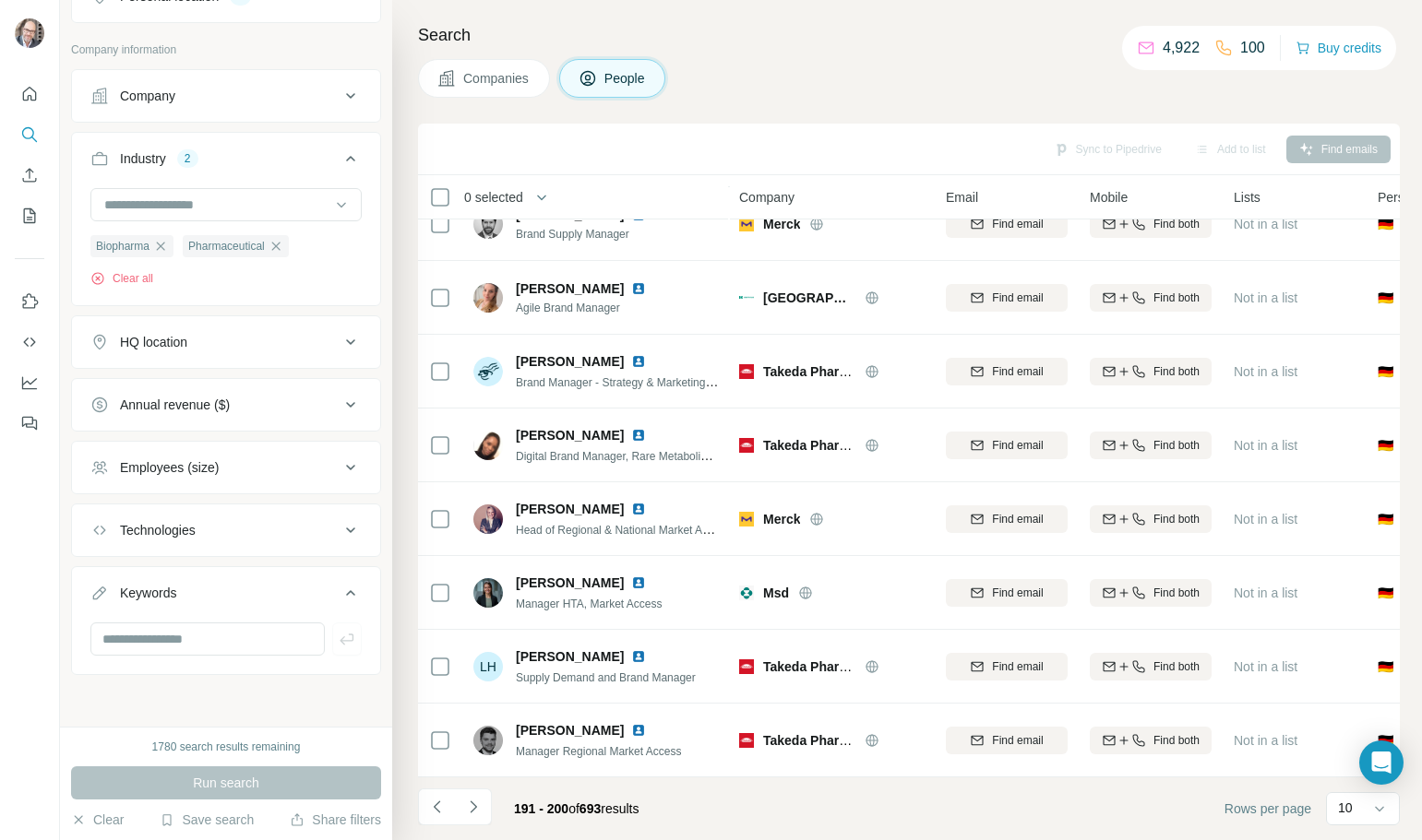
click at [475, 812] on icon "Navigate to next page" at bounding box center [473, 807] width 19 height 19
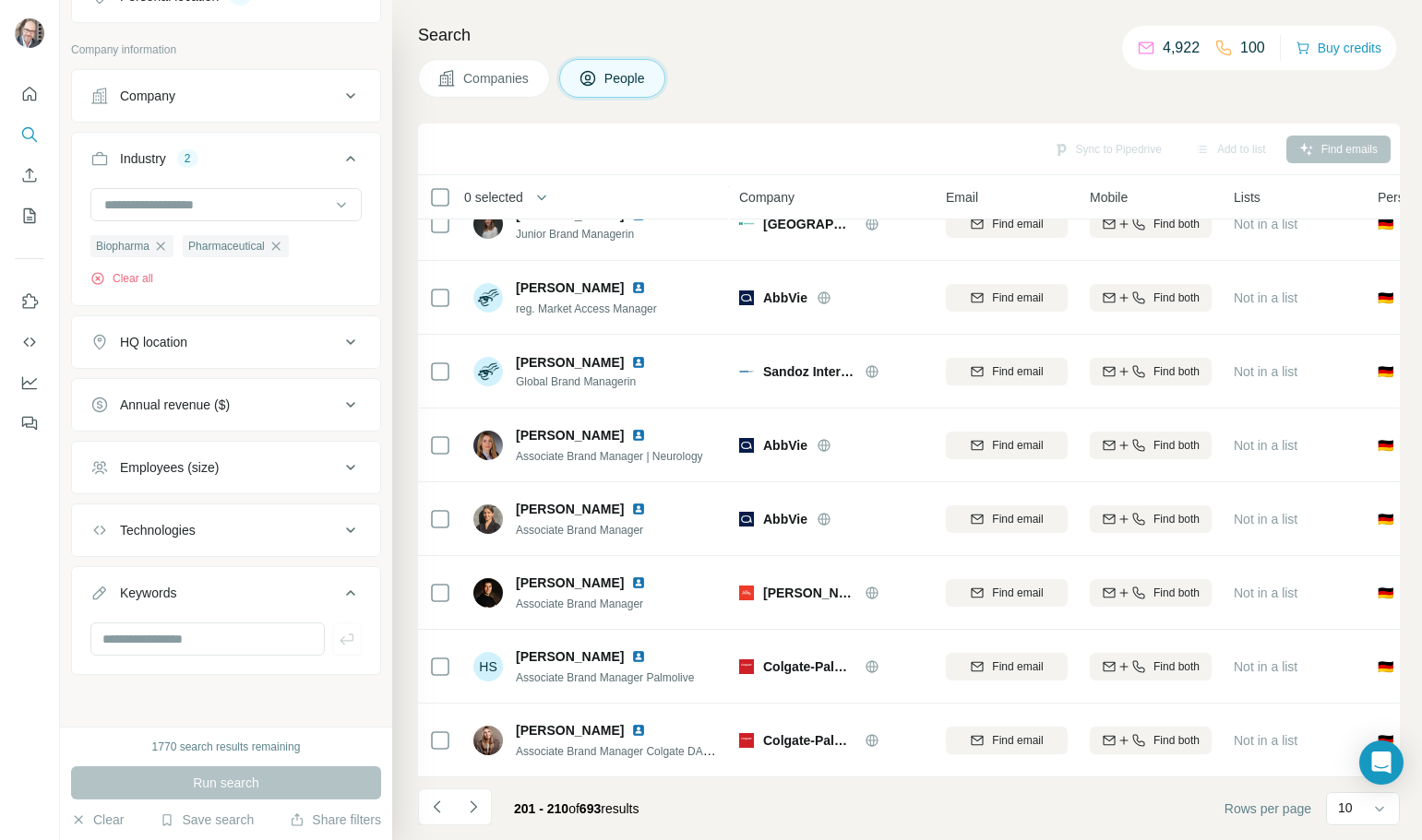
click at [475, 812] on icon "Navigate to next page" at bounding box center [473, 807] width 19 height 19
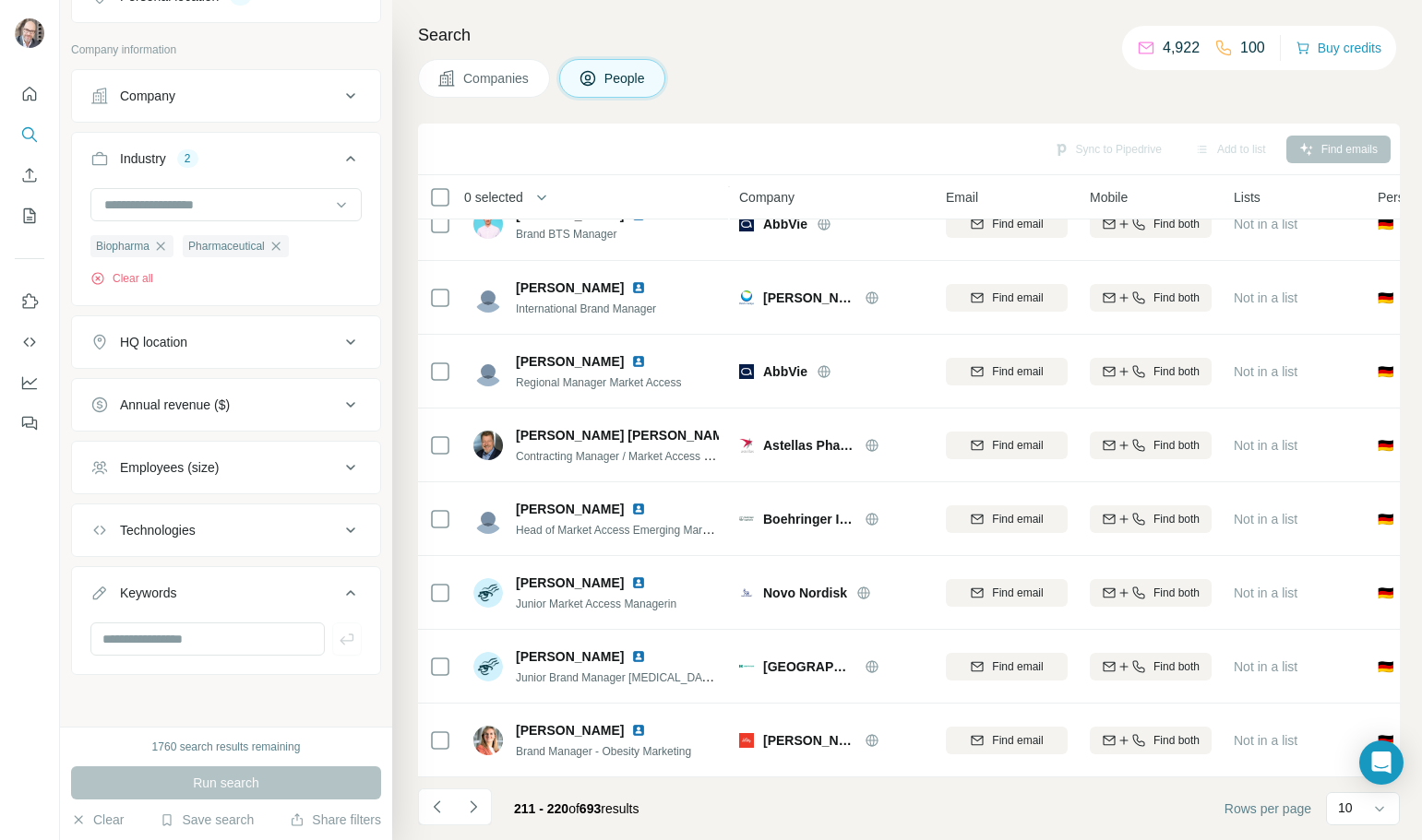
click at [475, 812] on icon "Navigate to next page" at bounding box center [473, 807] width 19 height 19
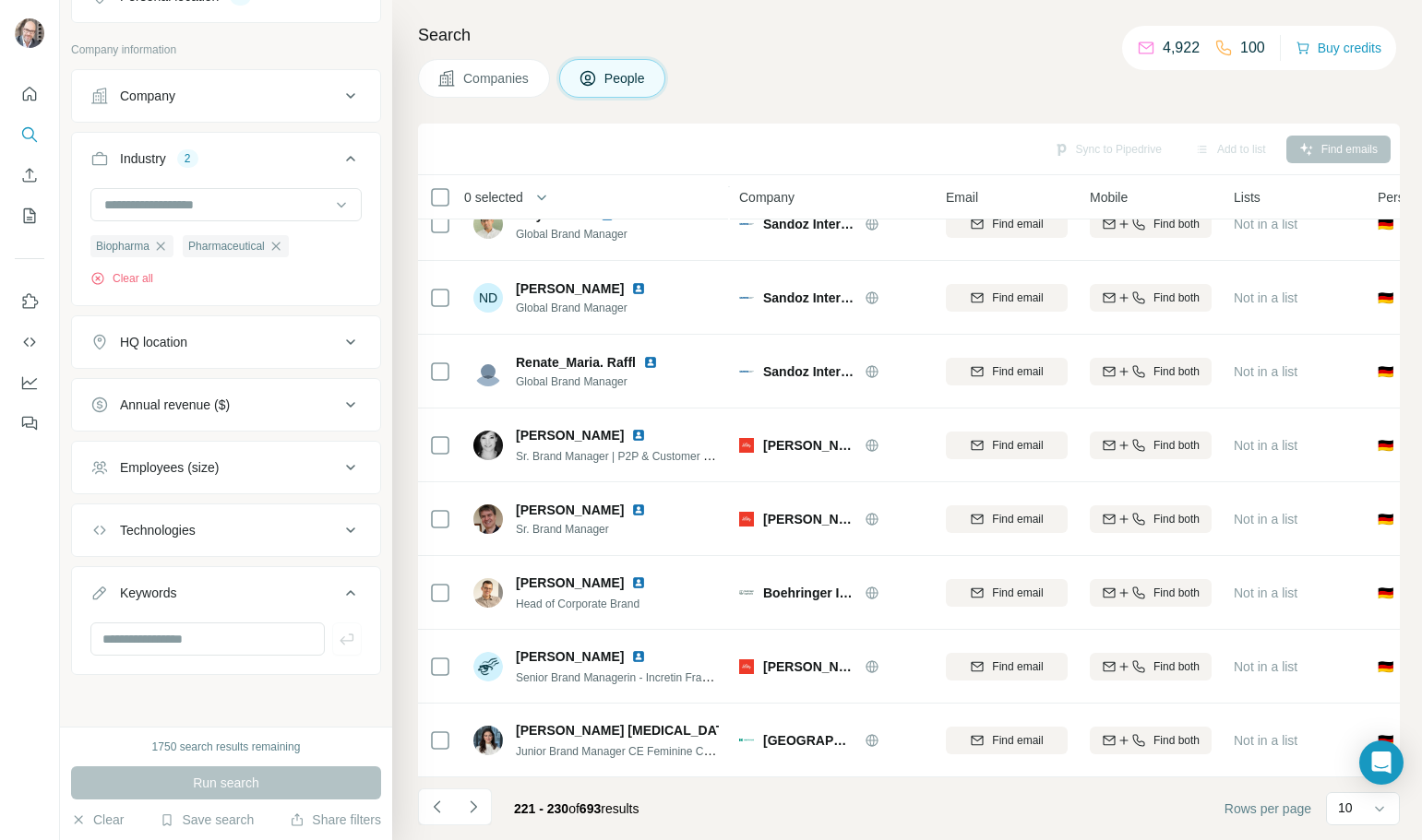
click at [475, 812] on icon "Navigate to next page" at bounding box center [473, 807] width 19 height 19
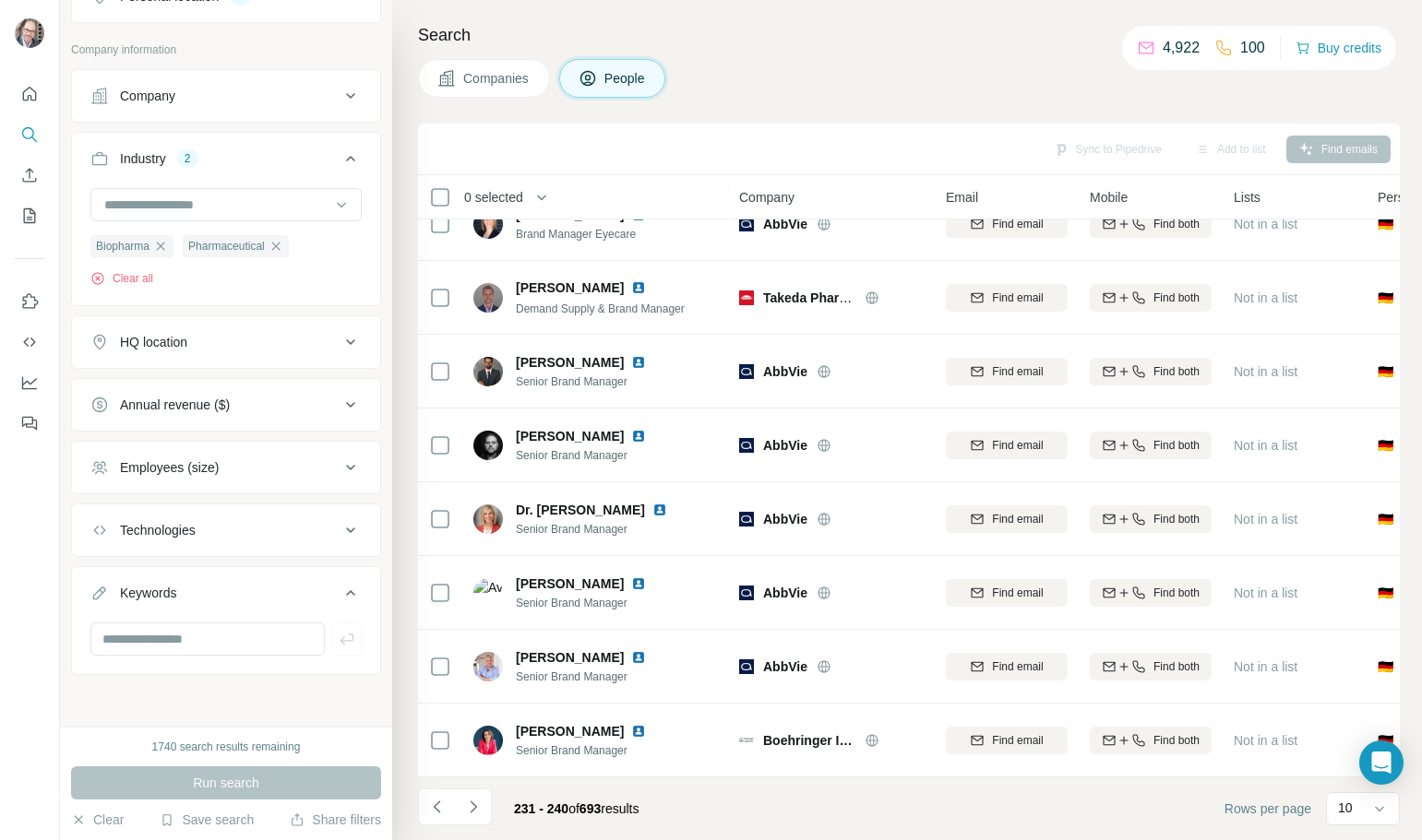
click at [475, 812] on icon "Navigate to next page" at bounding box center [473, 807] width 19 height 19
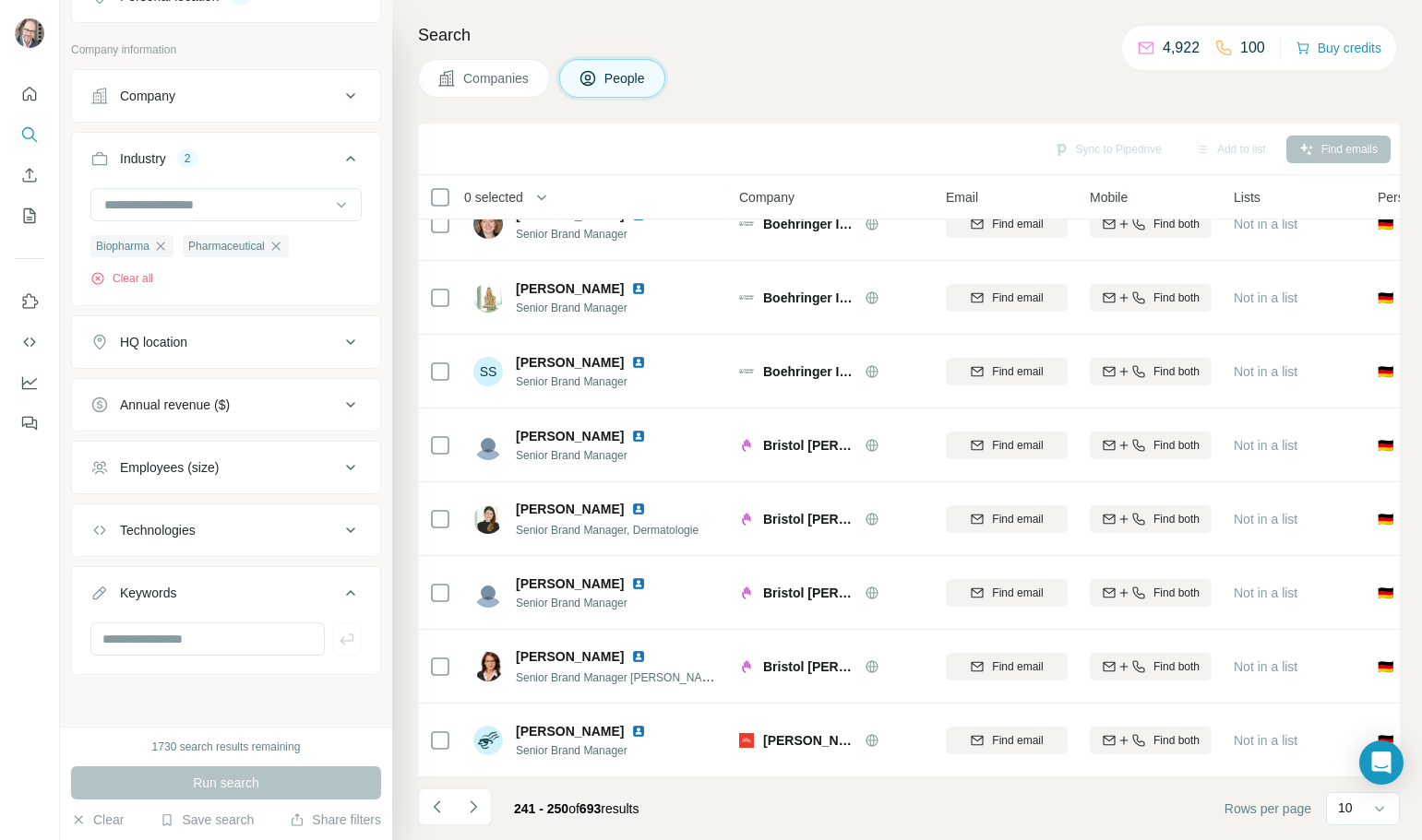
click at [475, 812] on icon "Navigate to next page" at bounding box center [473, 807] width 19 height 19
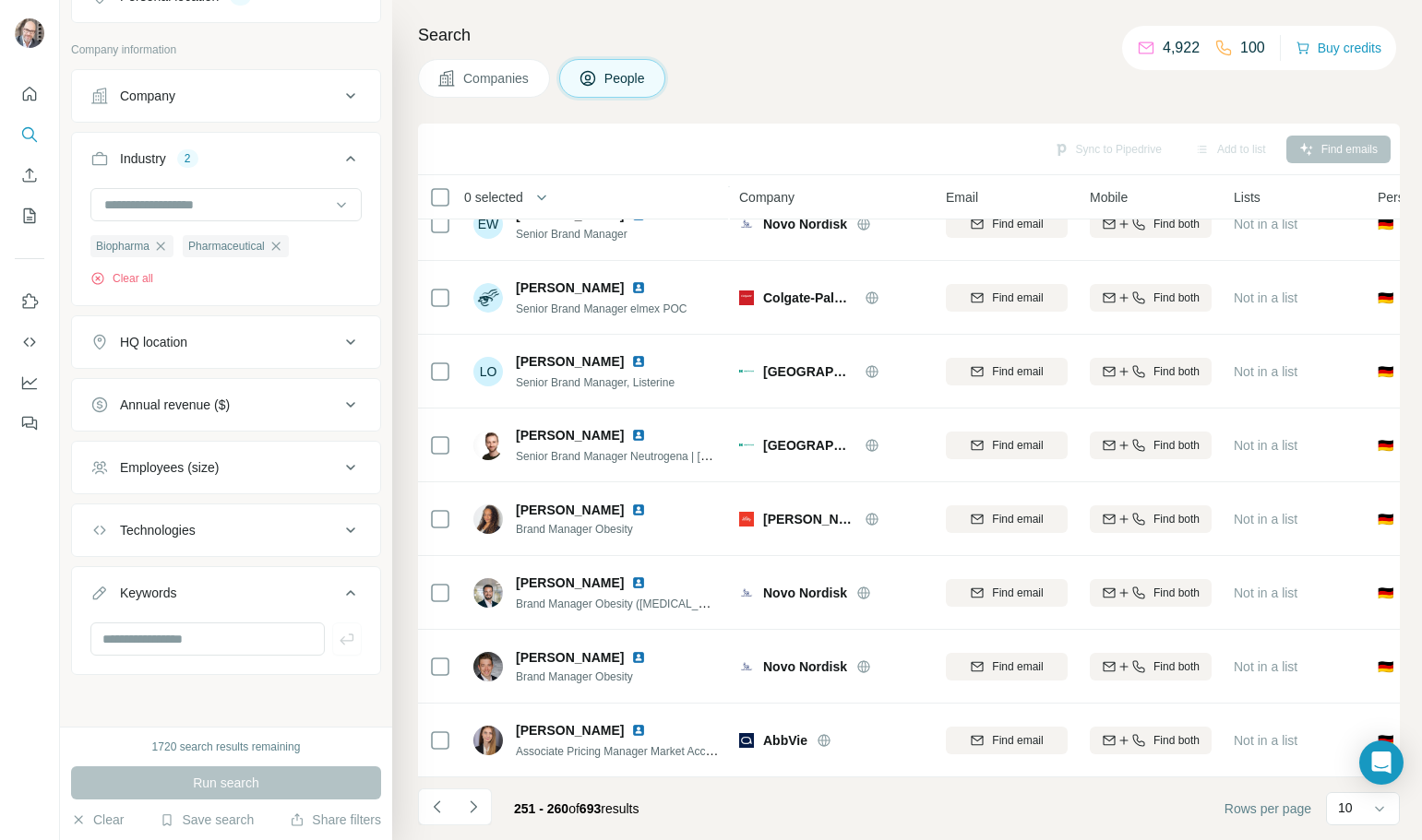
click at [475, 812] on icon "Navigate to next page" at bounding box center [473, 807] width 19 height 19
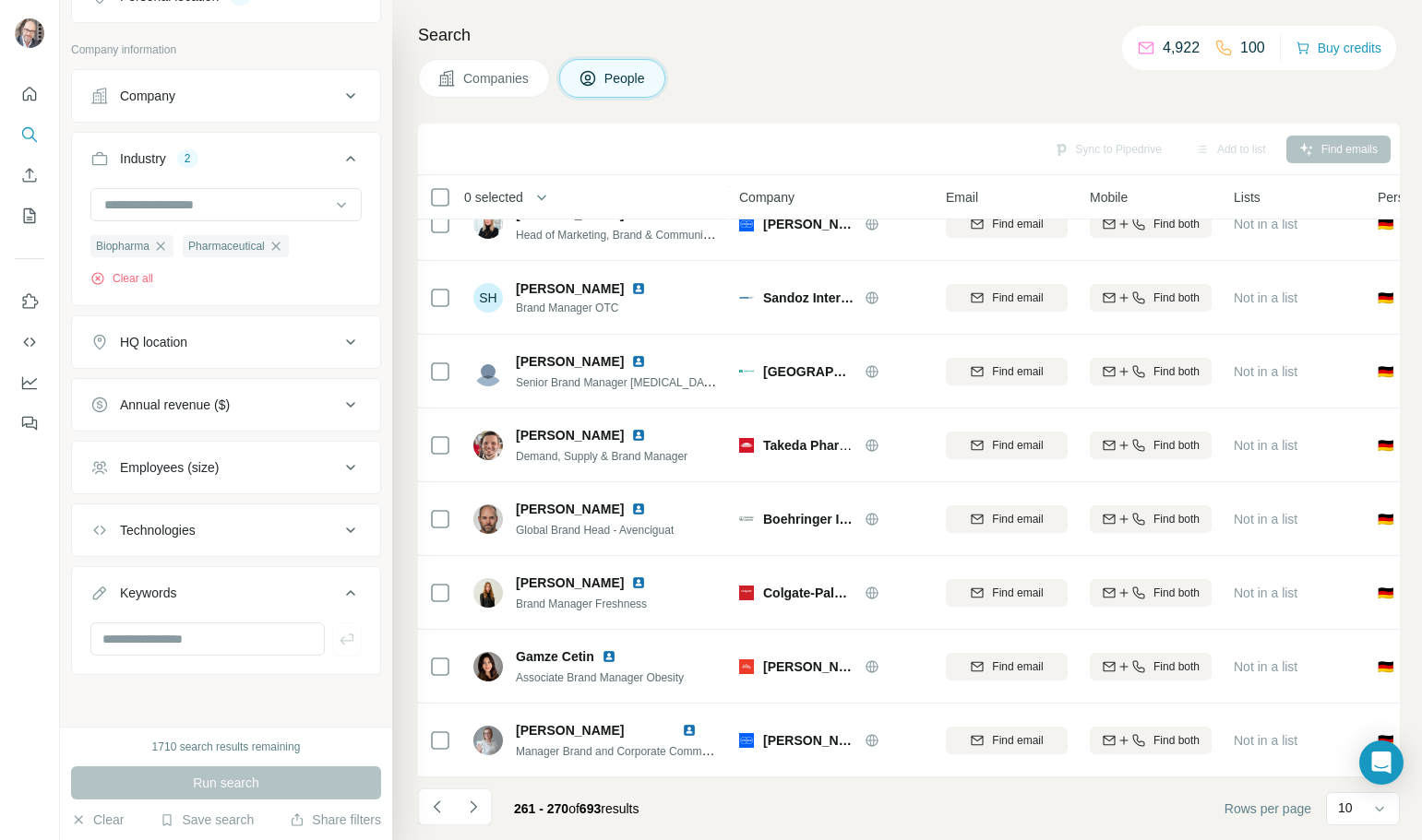
click at [475, 812] on icon "Navigate to next page" at bounding box center [473, 807] width 19 height 19
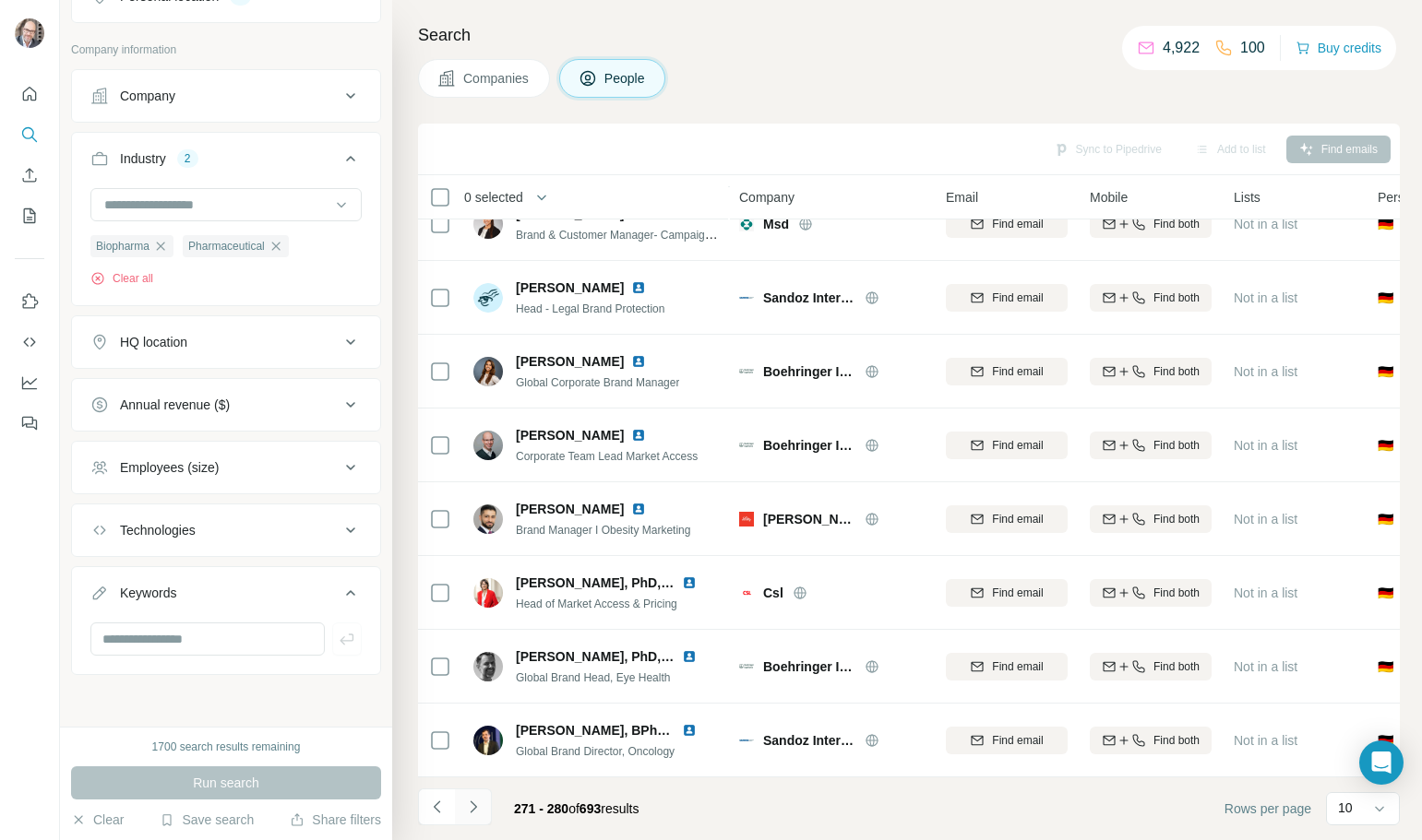
click at [476, 812] on icon "Navigate to next page" at bounding box center [473, 807] width 19 height 19
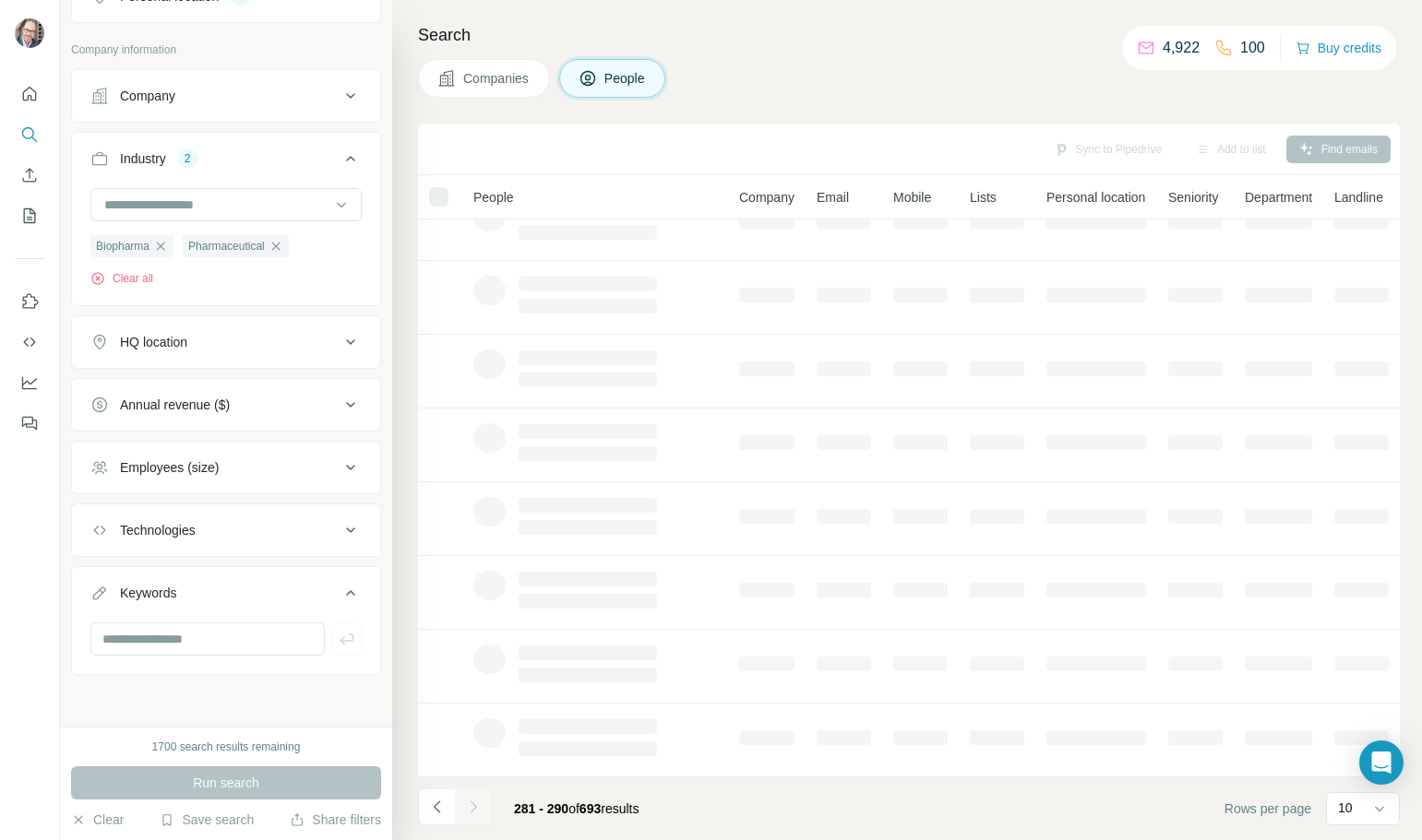
click at [476, 812] on div at bounding box center [472, 807] width 36 height 36
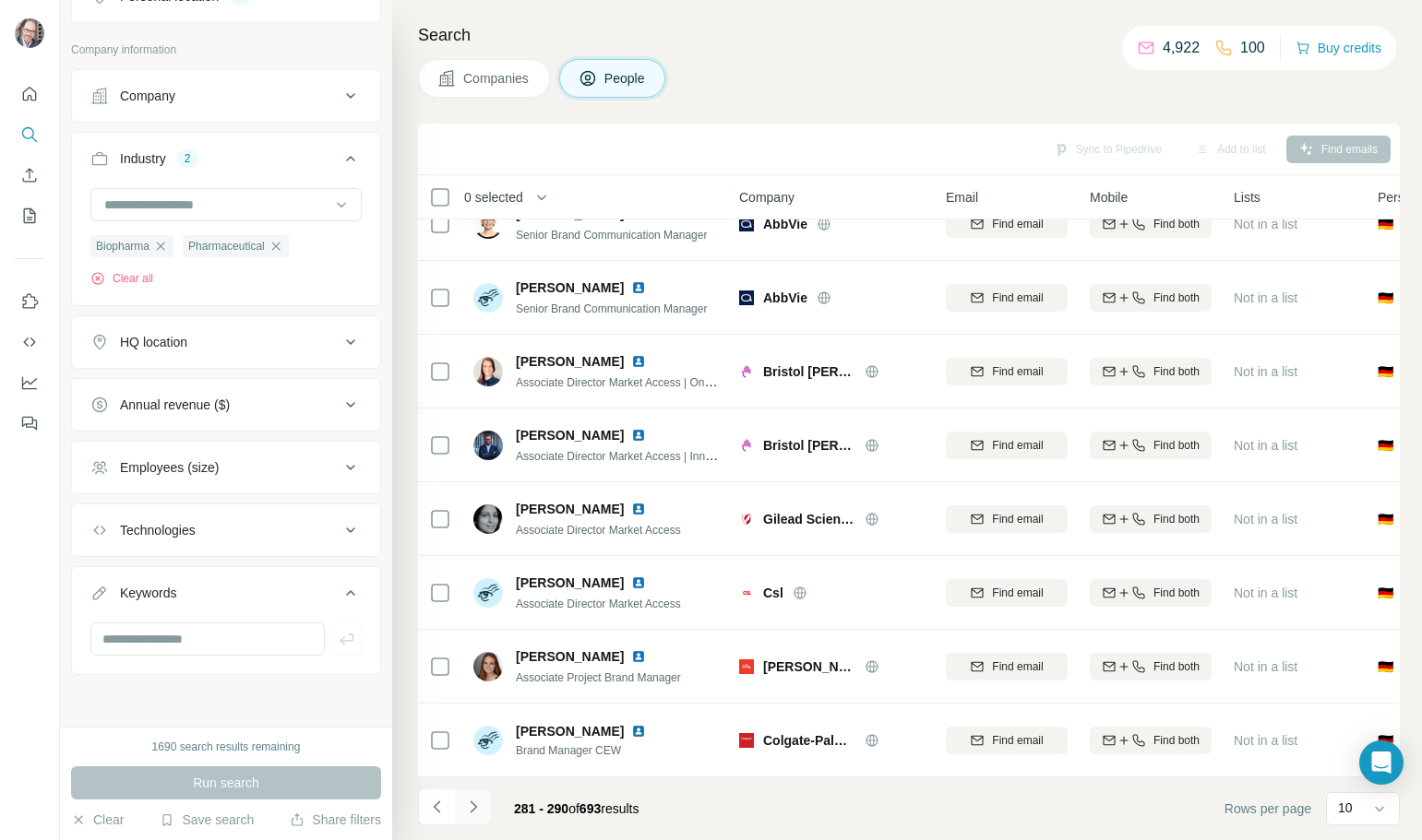
click at [476, 812] on icon "Navigate to next page" at bounding box center [473, 807] width 19 height 19
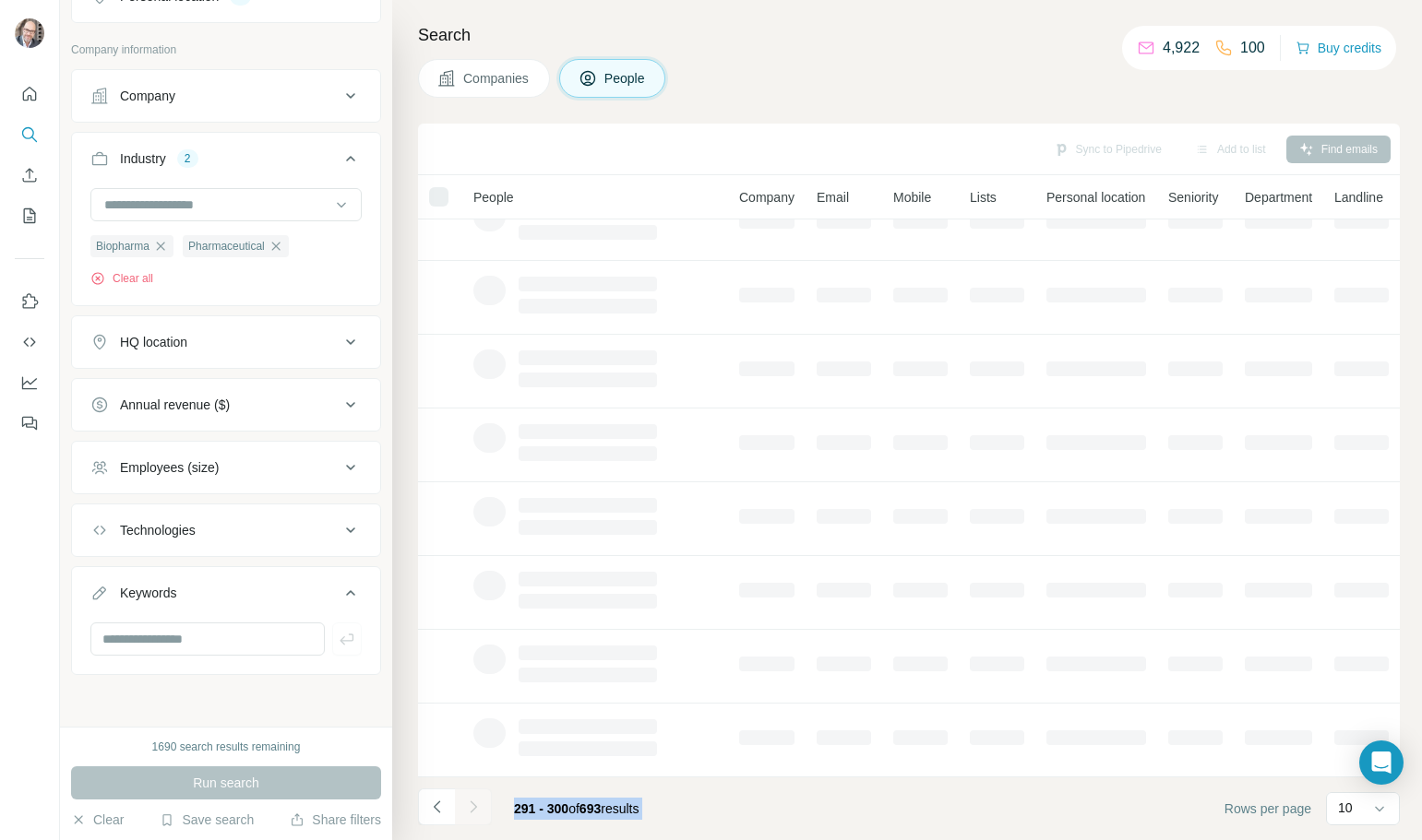
click at [476, 812] on div at bounding box center [472, 807] width 36 height 36
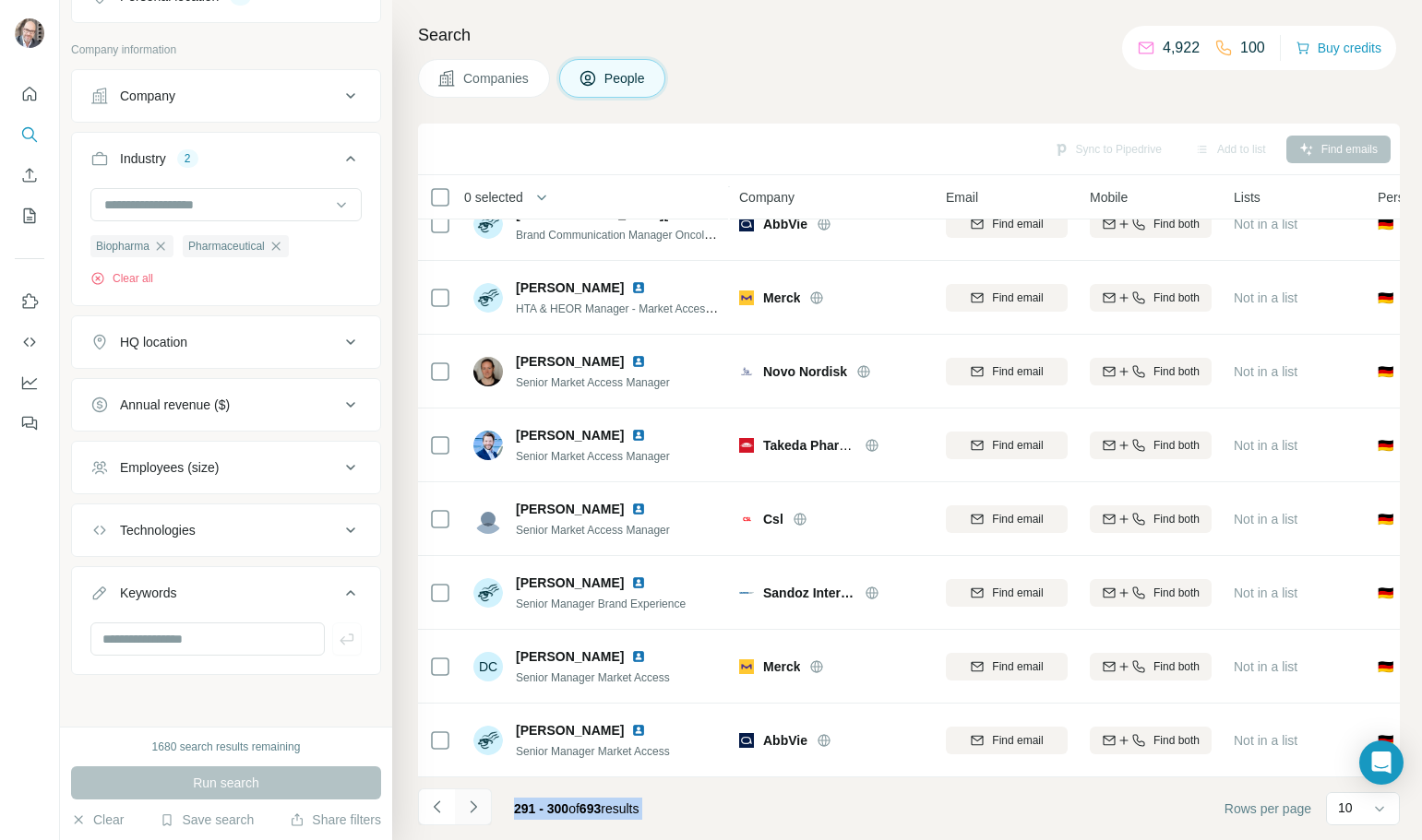
click at [474, 811] on icon "Navigate to next page" at bounding box center [473, 807] width 19 height 19
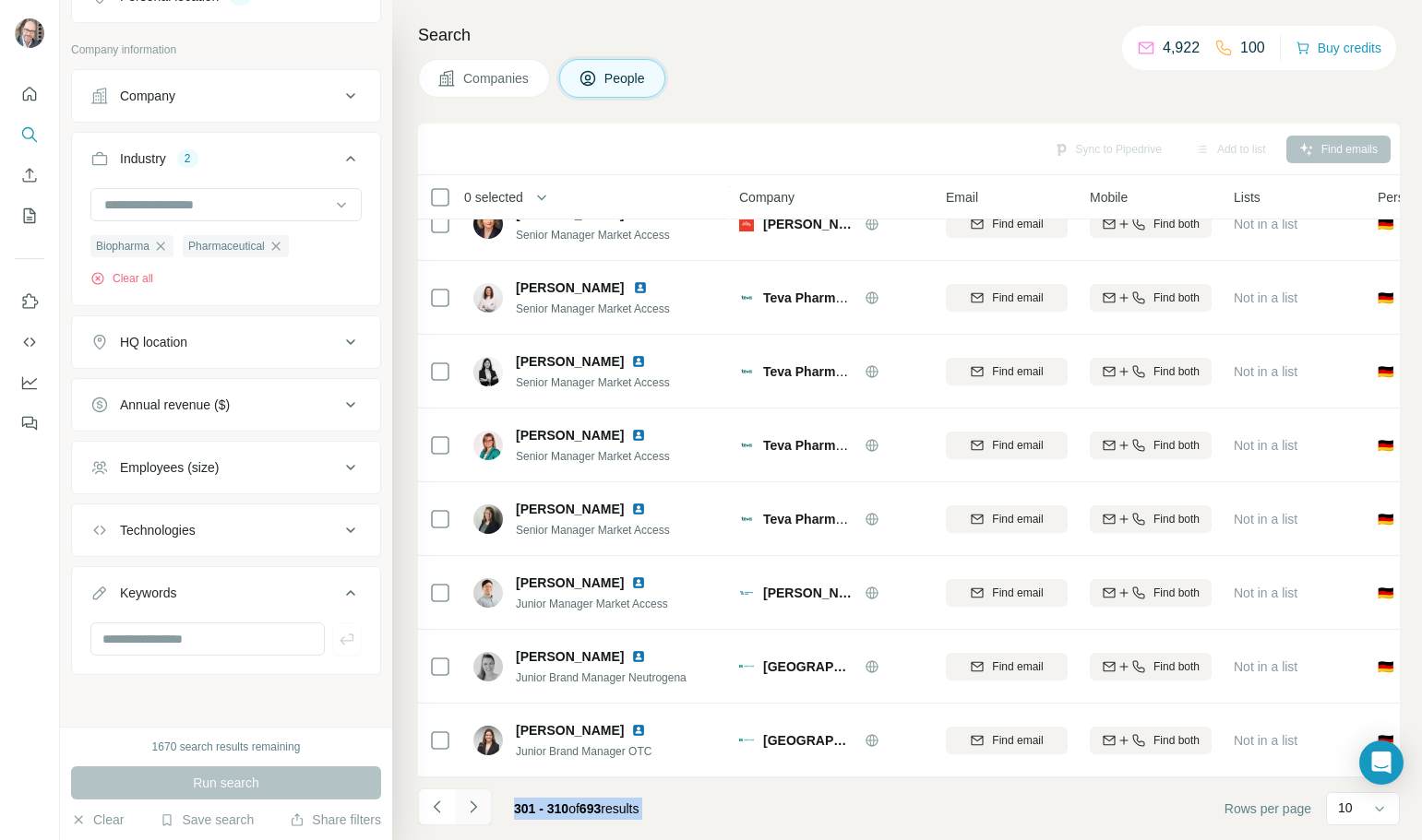
click at [474, 811] on icon "Navigate to next page" at bounding box center [473, 807] width 19 height 19
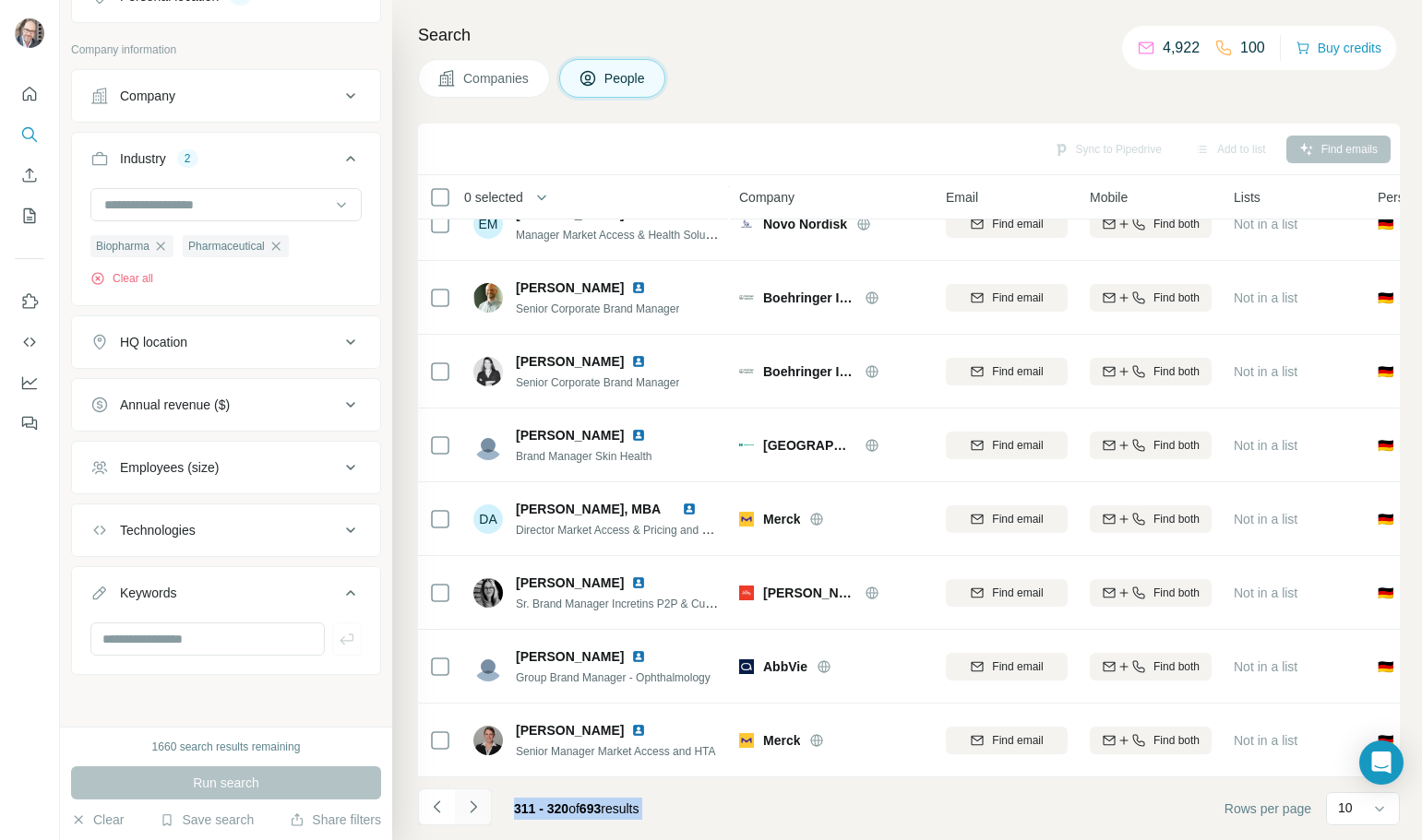
click at [474, 811] on icon "Navigate to next page" at bounding box center [473, 807] width 19 height 19
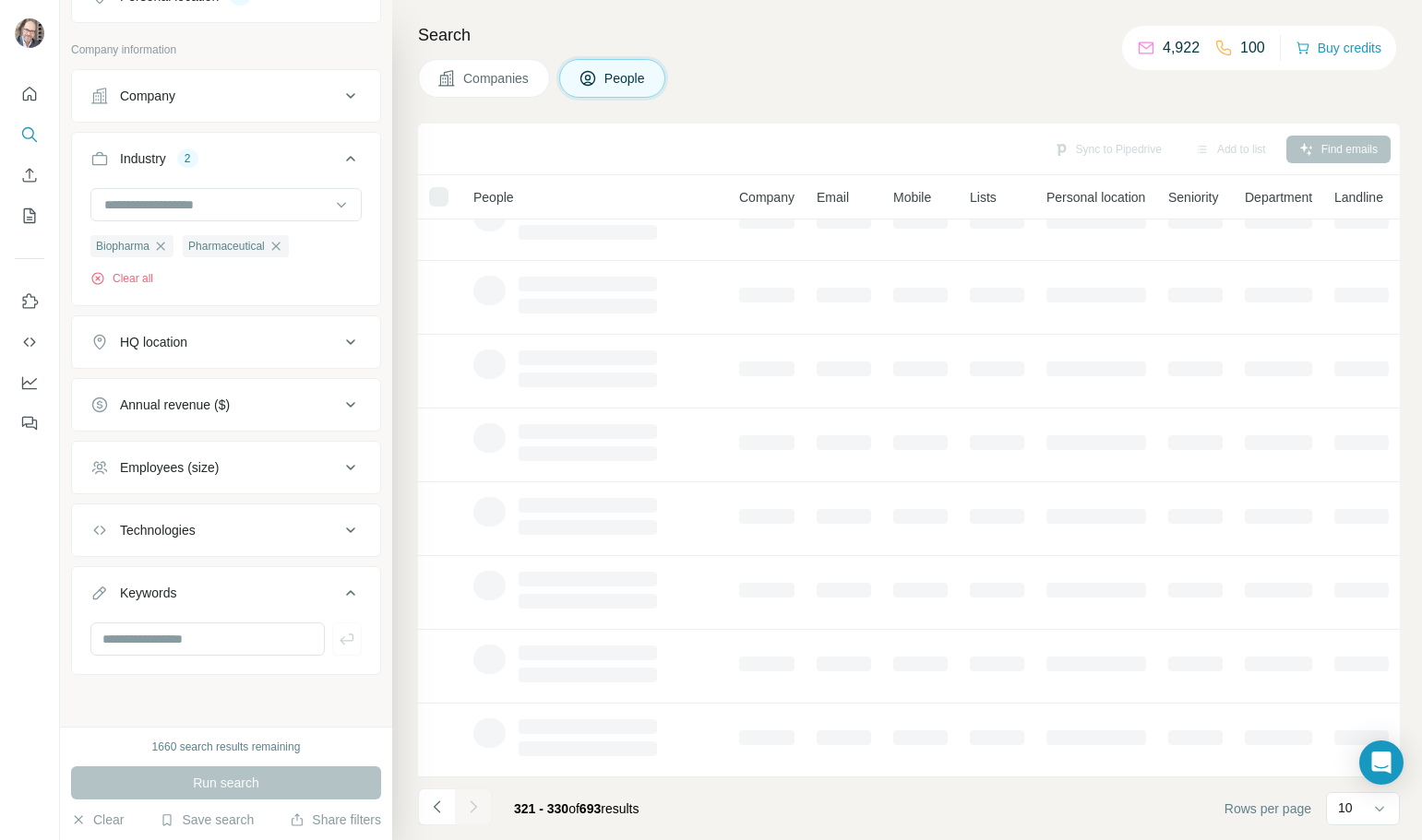
click at [474, 811] on div at bounding box center [472, 807] width 36 height 36
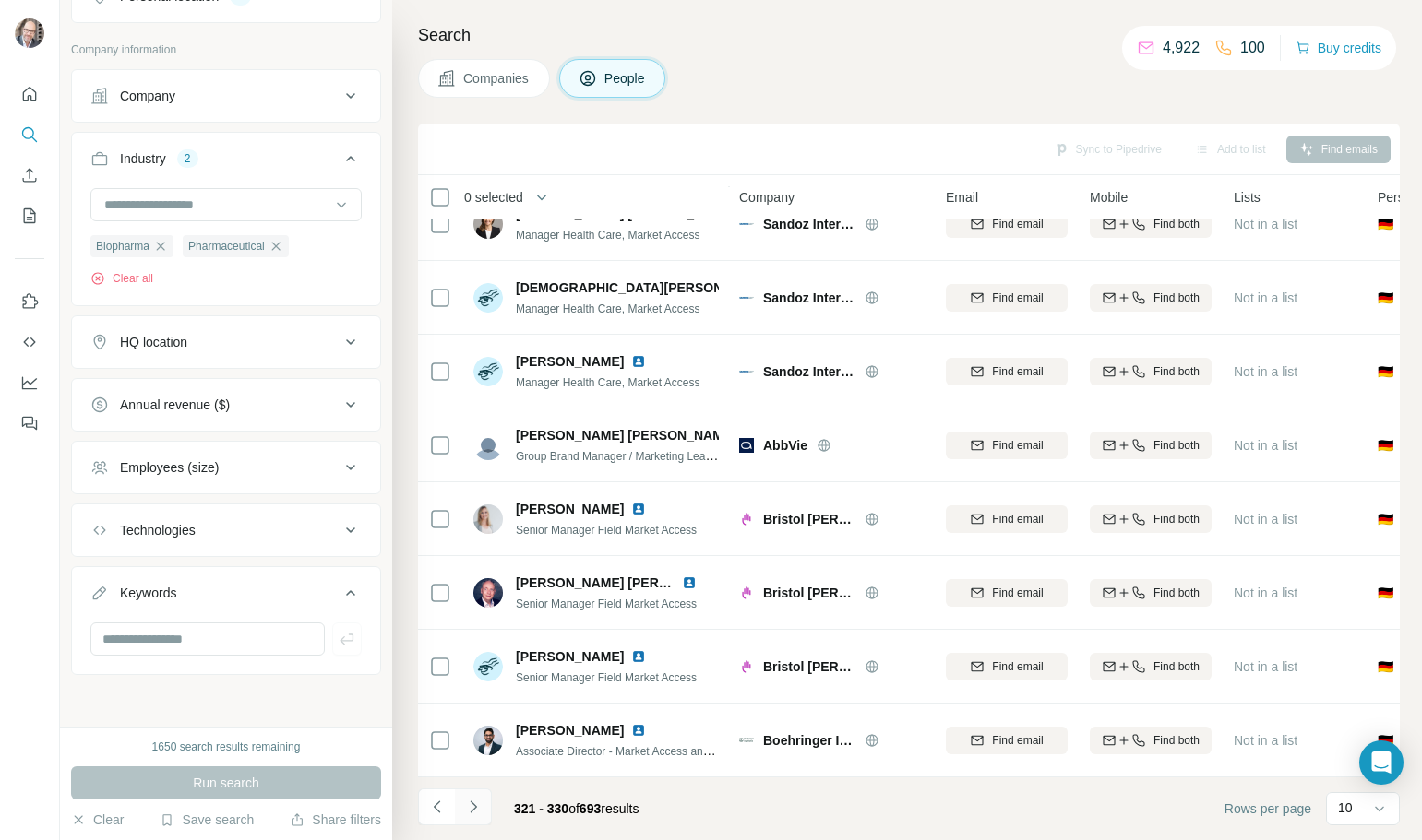
click at [474, 811] on icon "Navigate to next page" at bounding box center [473, 807] width 19 height 19
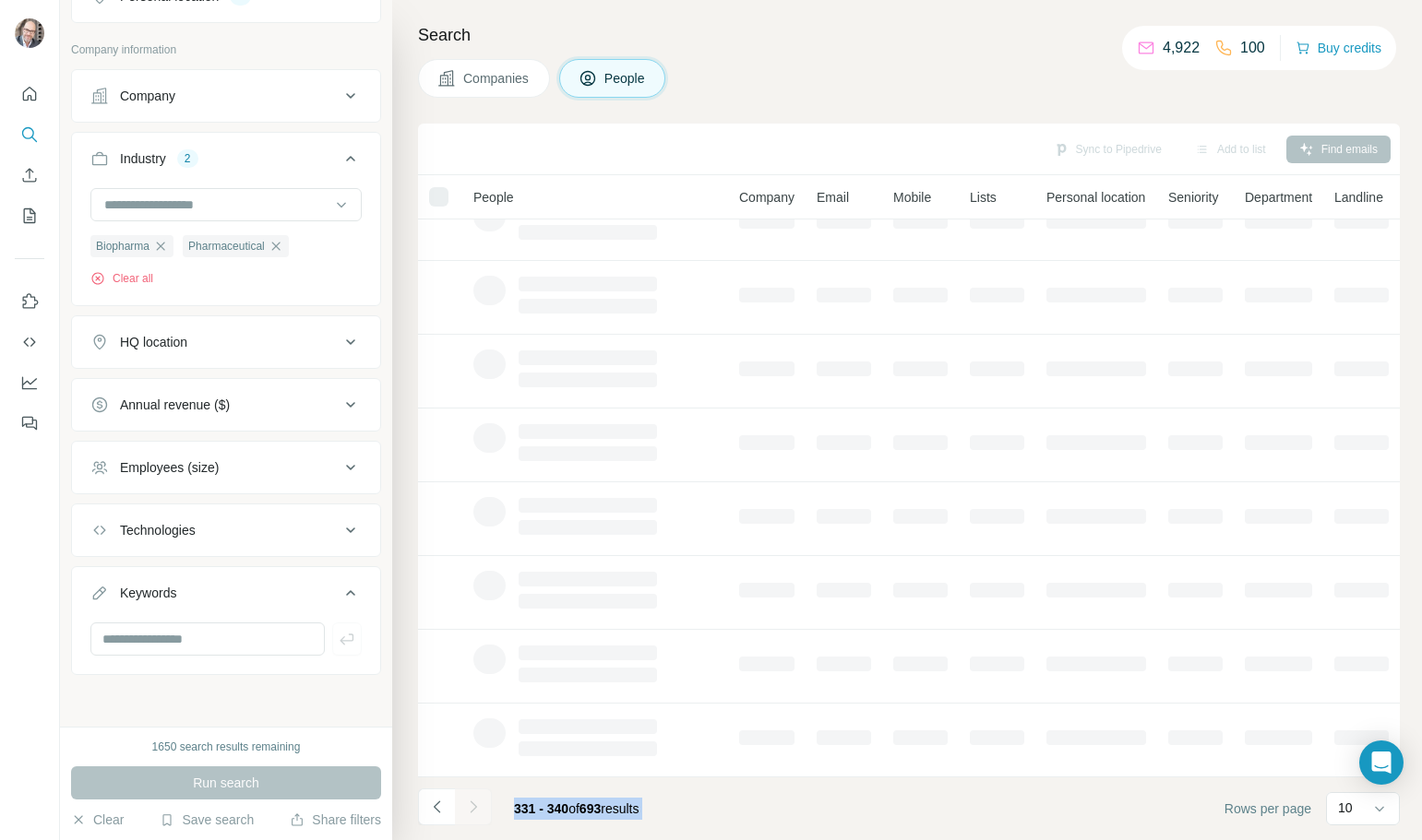
click at [474, 811] on div at bounding box center [472, 807] width 36 height 36
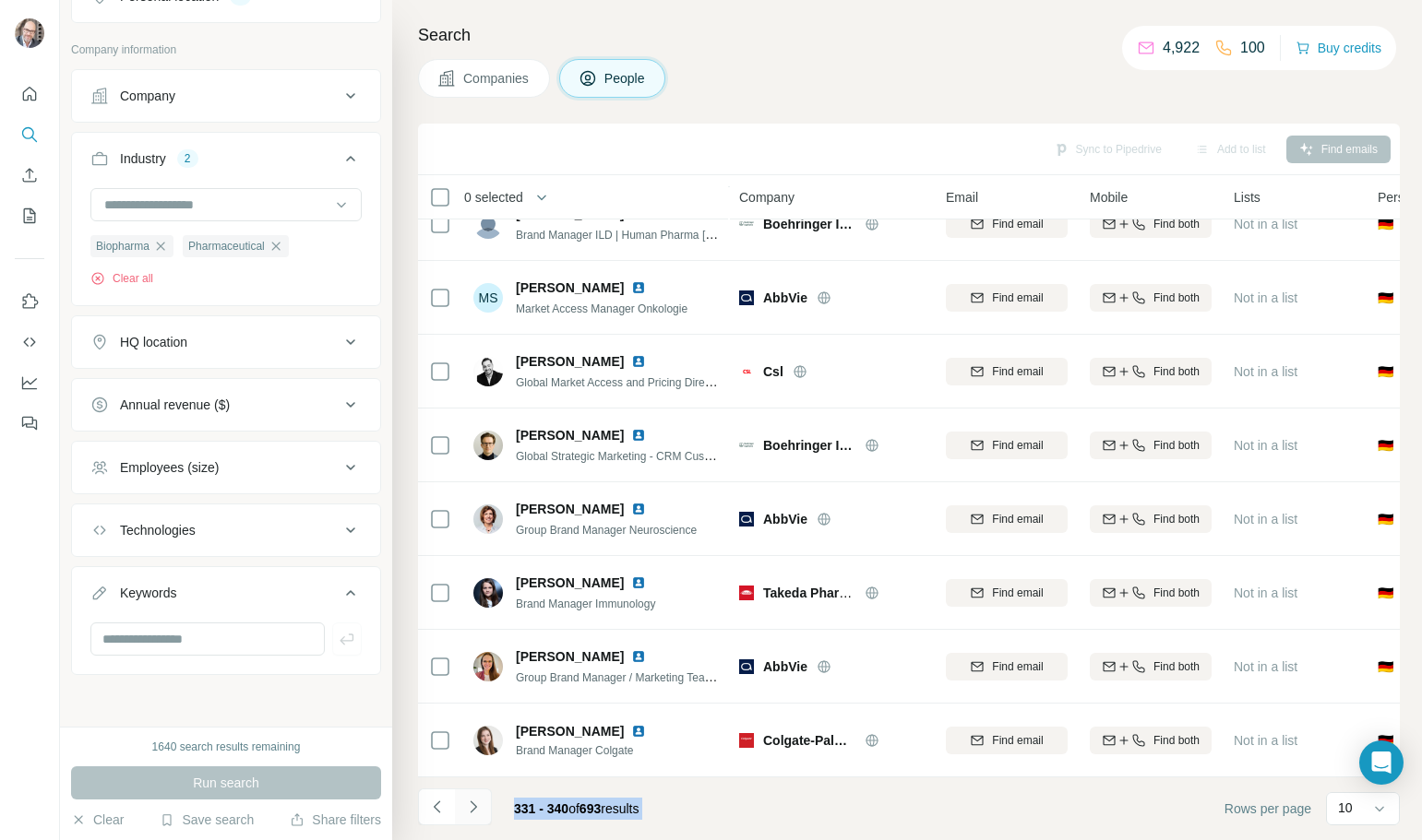
click at [473, 811] on icon "Navigate to next page" at bounding box center [473, 807] width 19 height 19
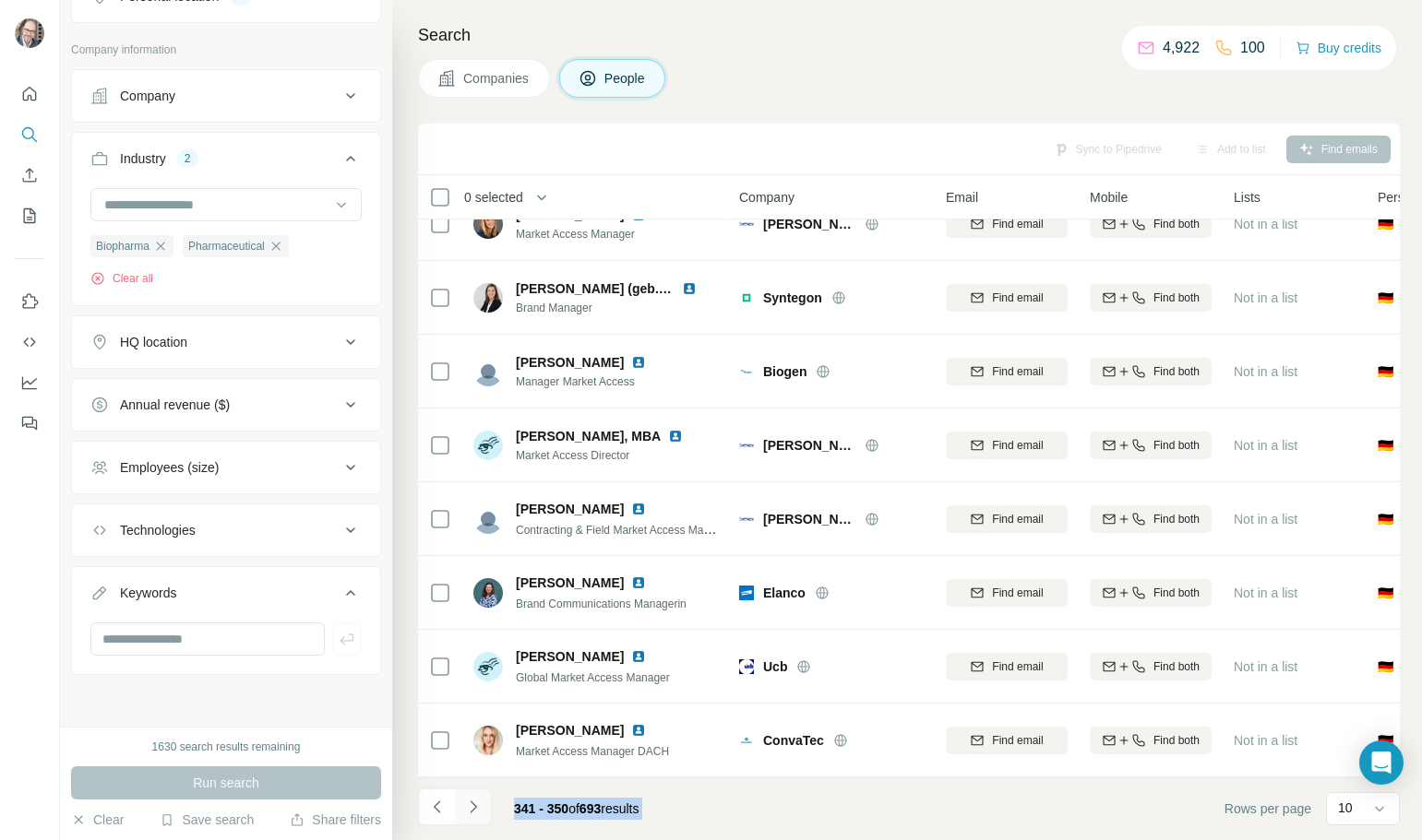
click at [473, 811] on icon "Navigate to next page" at bounding box center [473, 807] width 19 height 19
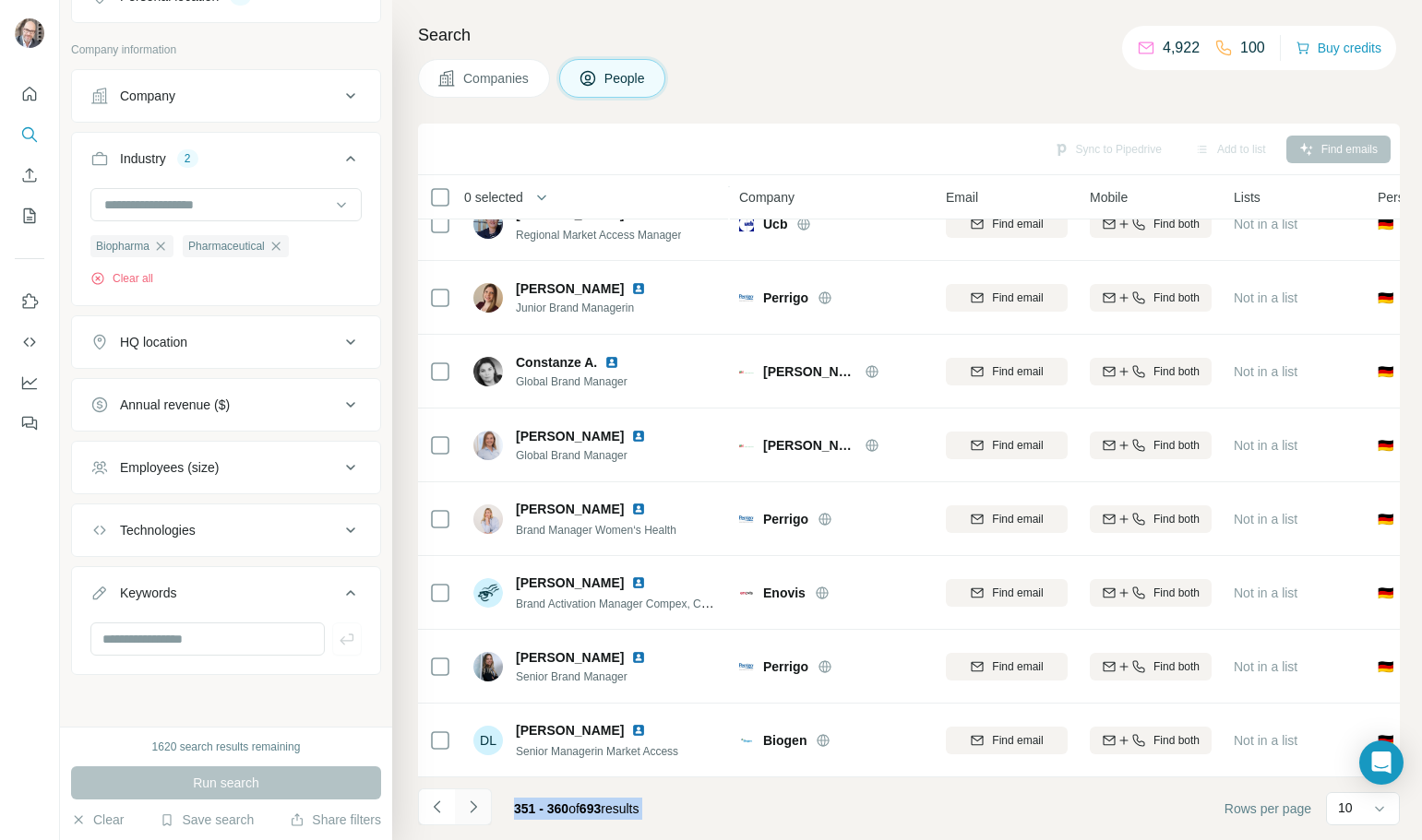
click at [473, 811] on icon "Navigate to next page" at bounding box center [473, 807] width 19 height 19
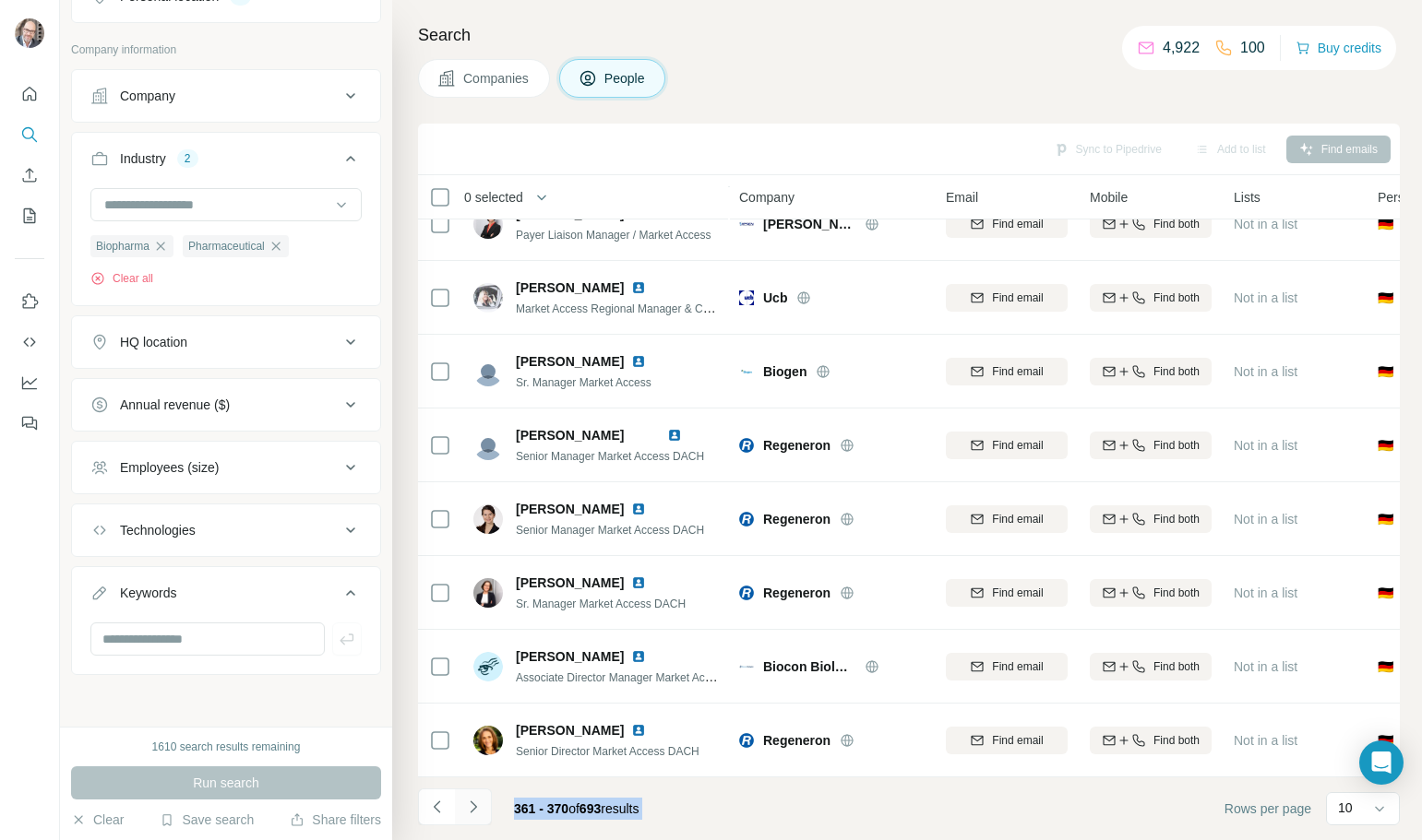
click at [473, 810] on icon "Navigate to next page" at bounding box center [473, 807] width 19 height 19
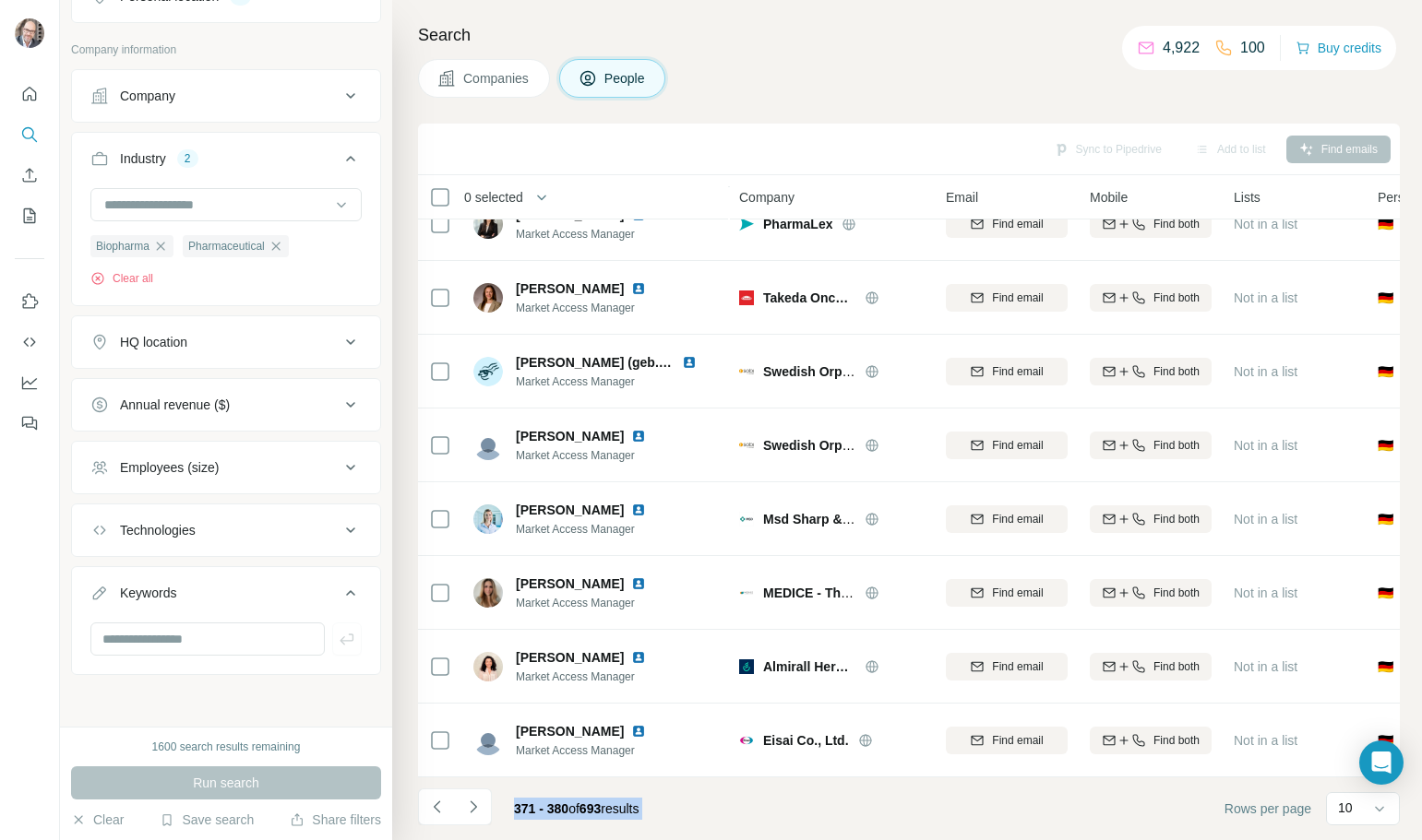
click at [471, 810] on icon "Navigate to next page" at bounding box center [473, 807] width 19 height 19
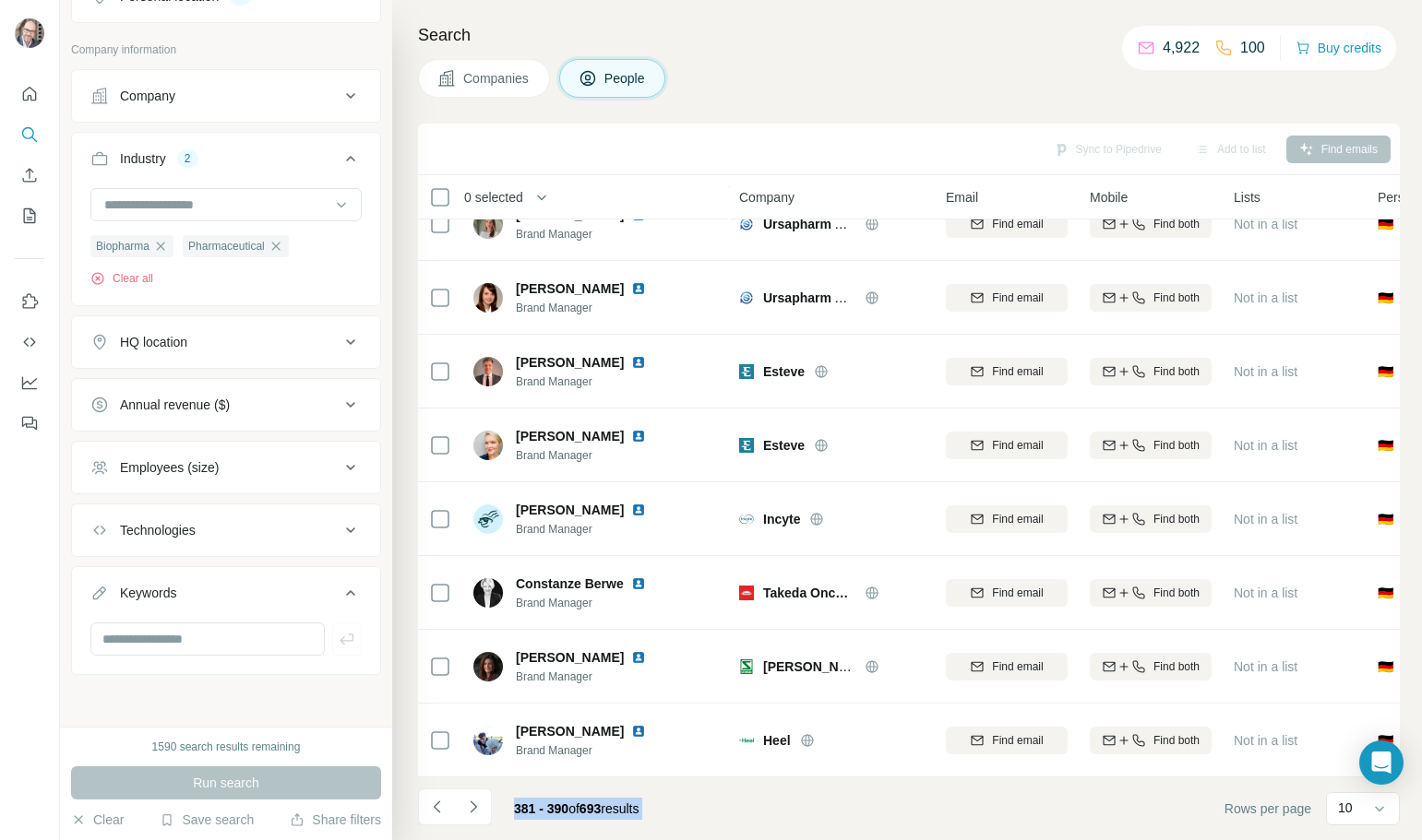
click at [471, 810] on icon "Navigate to next page" at bounding box center [473, 807] width 19 height 19
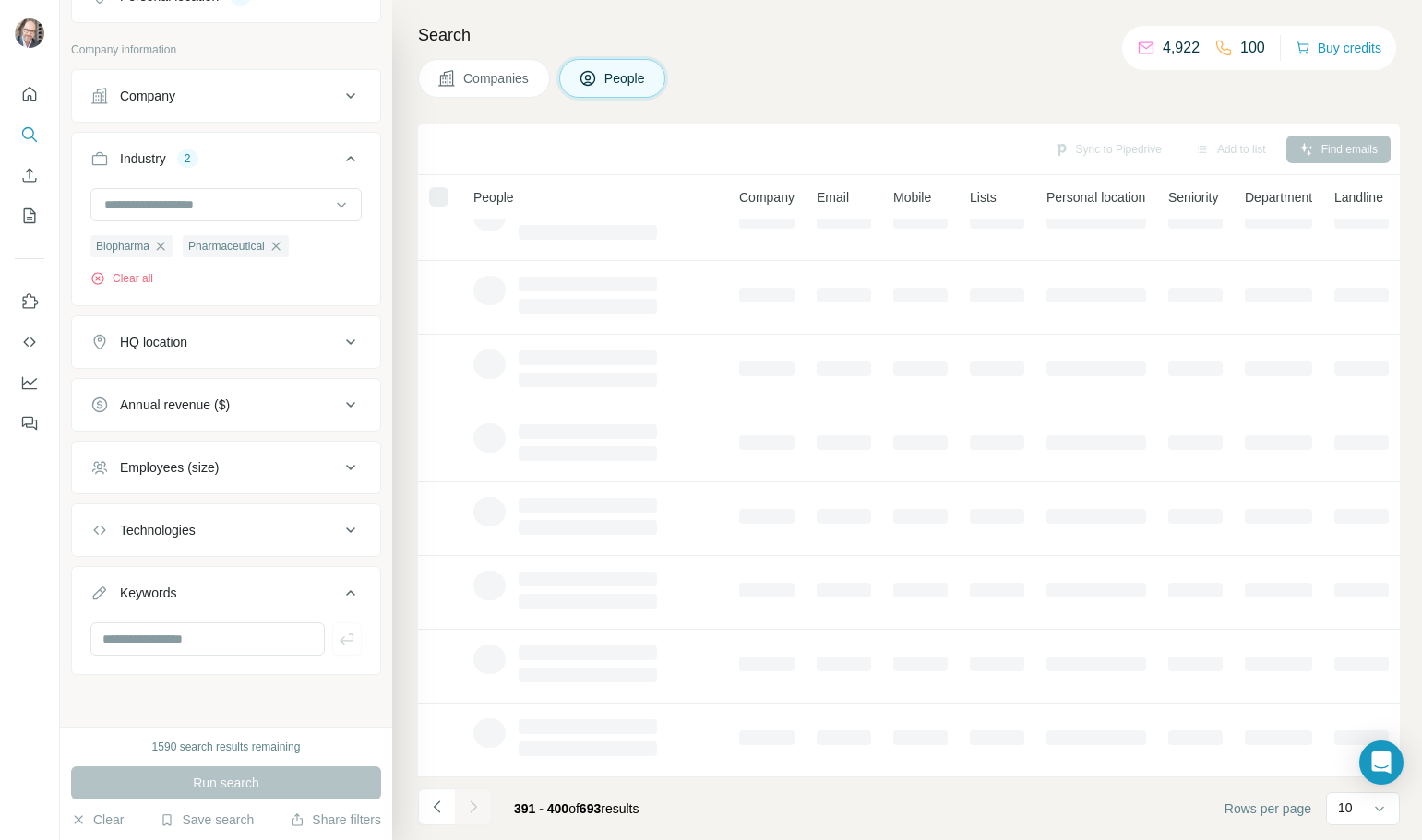
click at [471, 810] on div at bounding box center [472, 807] width 36 height 36
click at [471, 810] on icon "Navigate to next page" at bounding box center [473, 807] width 19 height 19
click at [471, 810] on div at bounding box center [472, 807] width 36 height 36
click at [470, 809] on div at bounding box center [472, 807] width 36 height 36
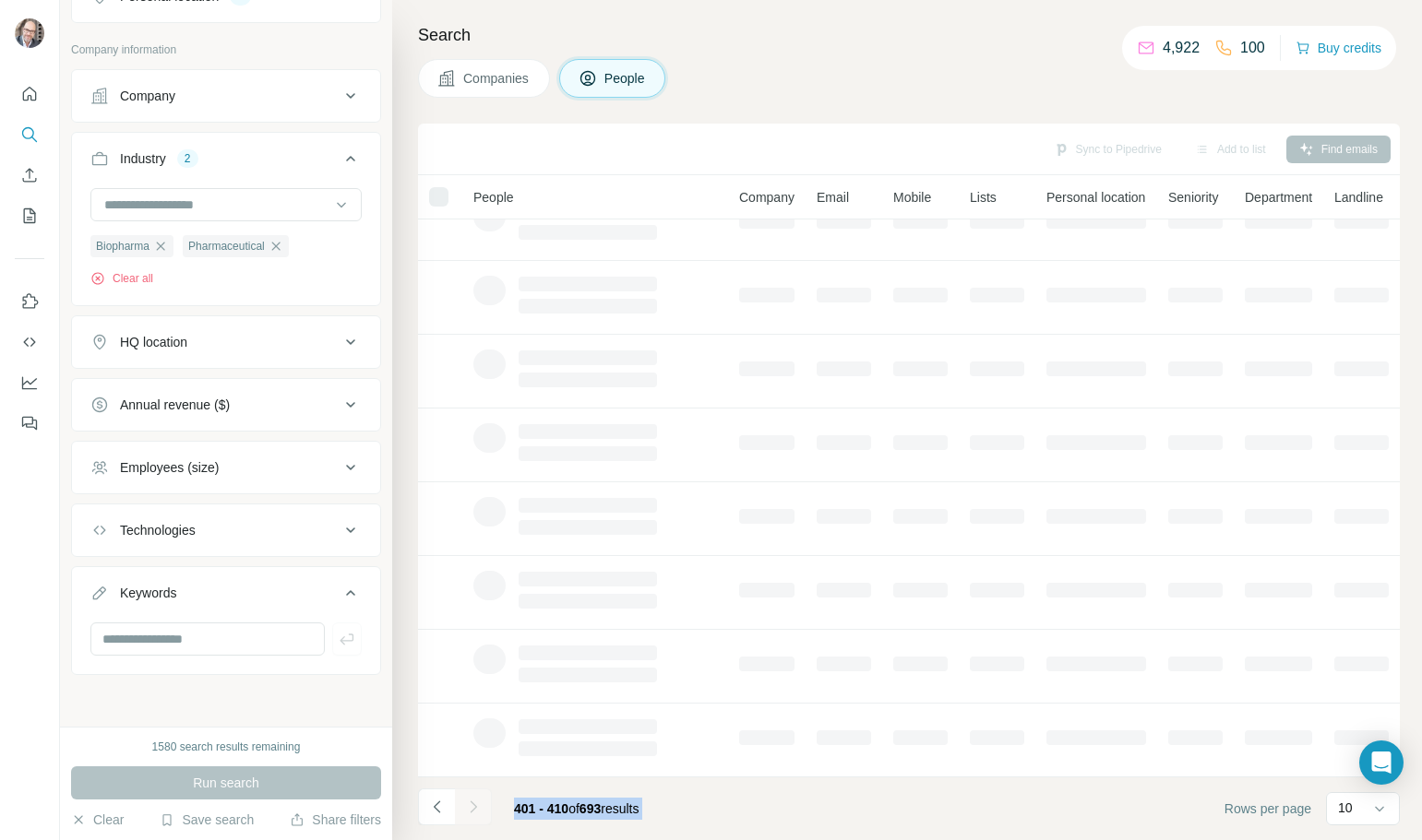
click at [469, 808] on icon "Navigate to next page" at bounding box center [473, 807] width 19 height 19
click at [467, 807] on div at bounding box center [472, 807] width 36 height 36
click at [465, 805] on div at bounding box center [472, 807] width 36 height 36
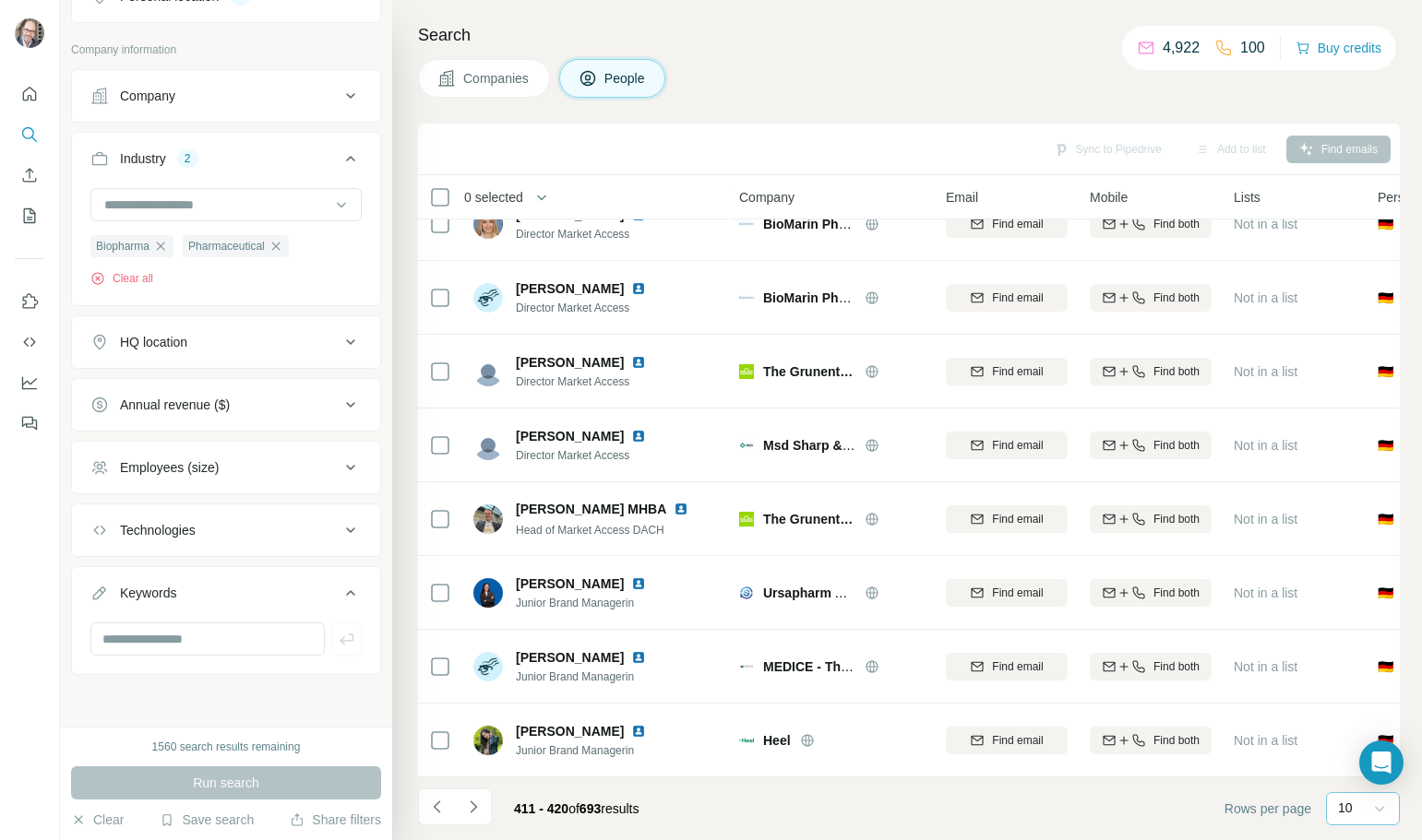
click at [1373, 802] on icon at bounding box center [1379, 809] width 19 height 19
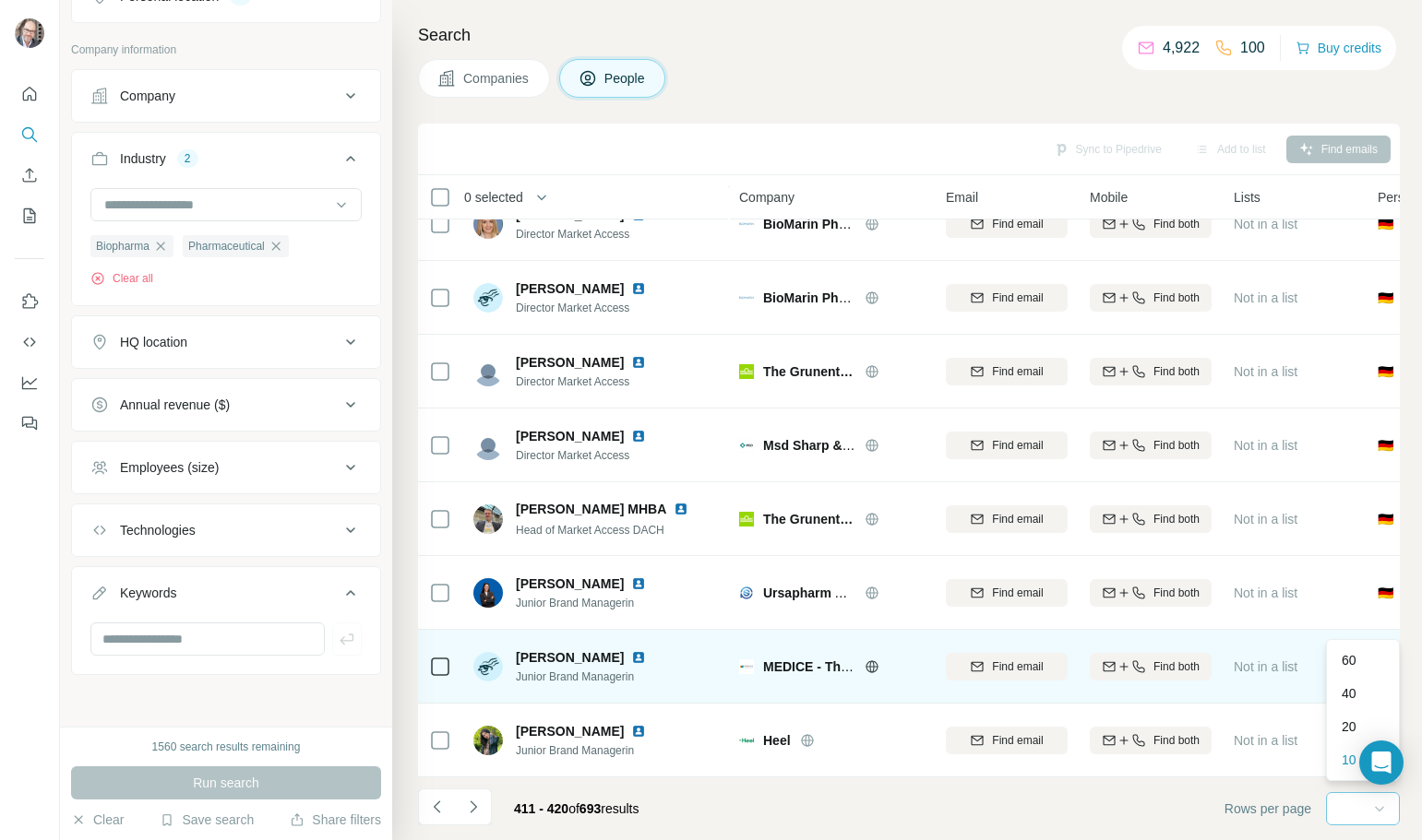
click at [1345, 661] on p "60" at bounding box center [1348, 660] width 15 height 19
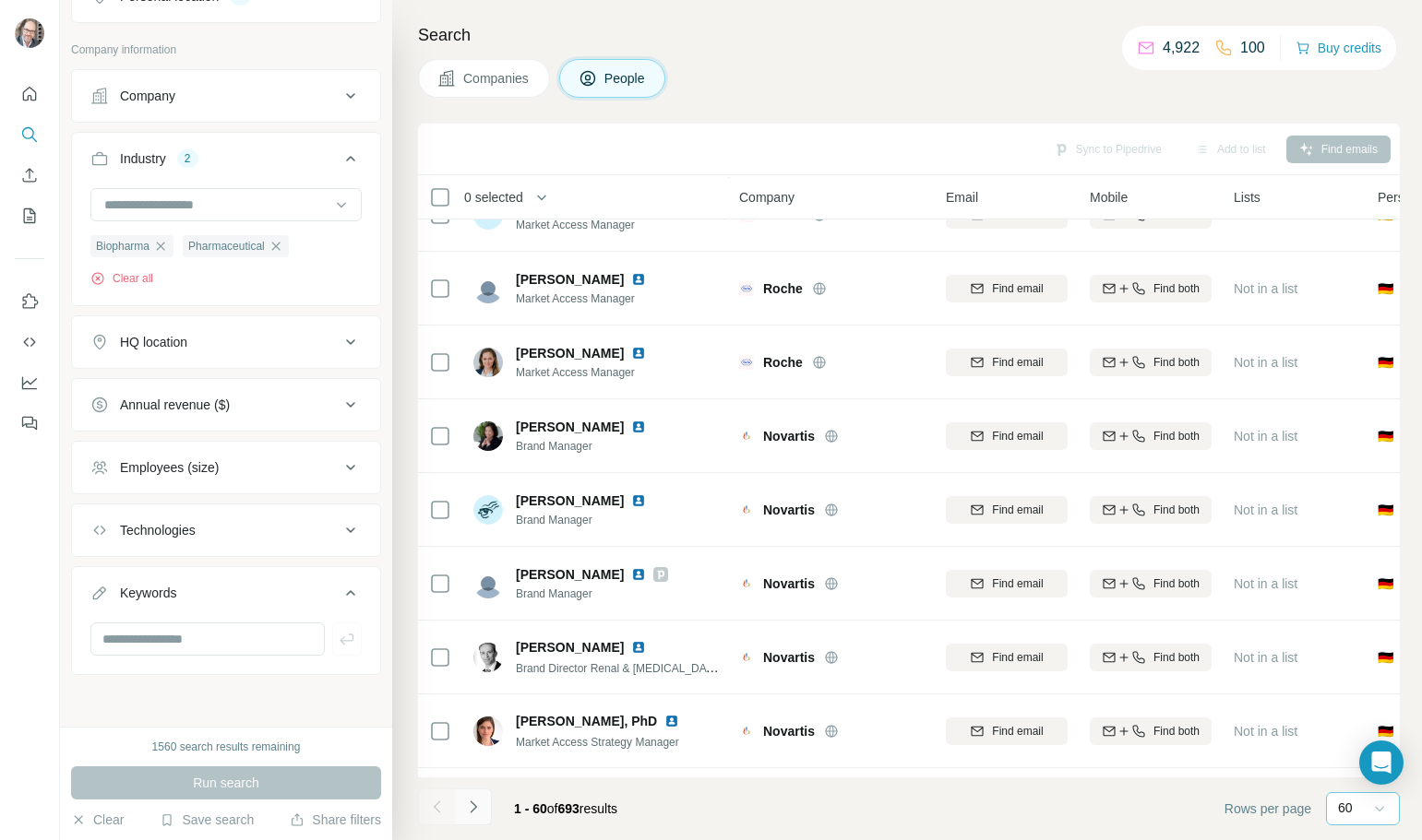
click at [482, 808] on button "Navigate to next page" at bounding box center [472, 807] width 36 height 36
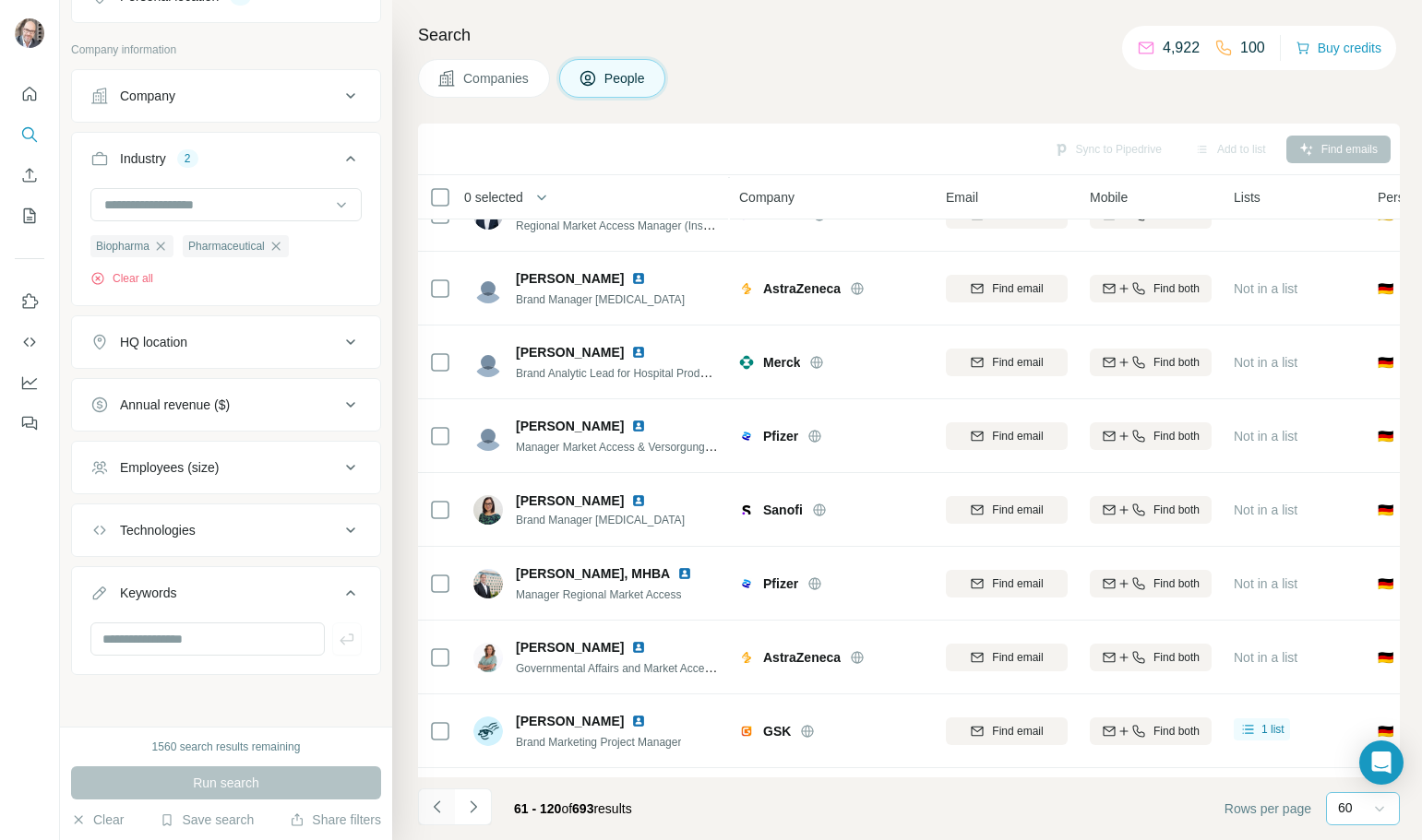
click at [430, 805] on icon "Navigate to previous page" at bounding box center [437, 807] width 19 height 19
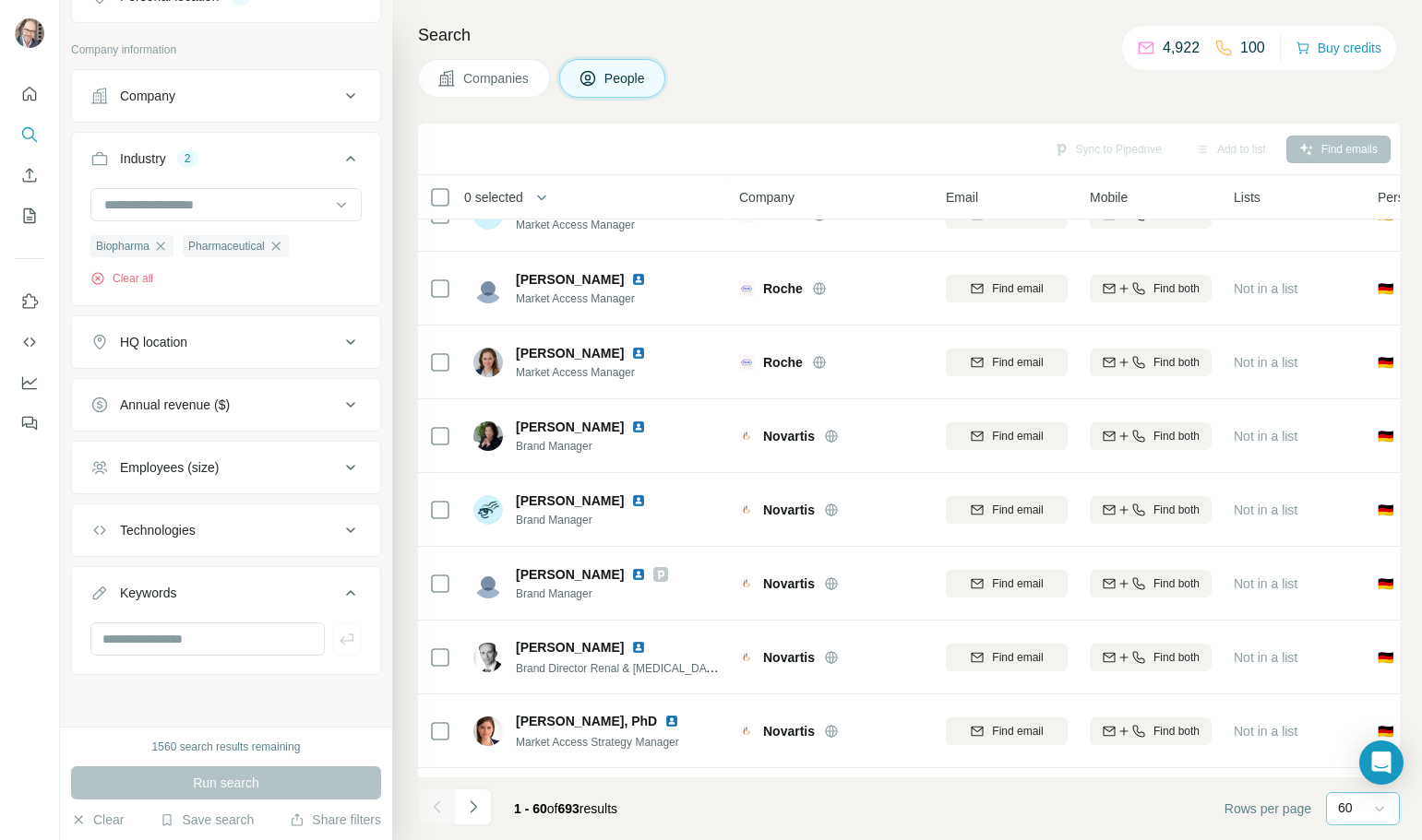
click at [452, 194] on div "0 selected" at bounding box center [486, 197] width 72 height 19
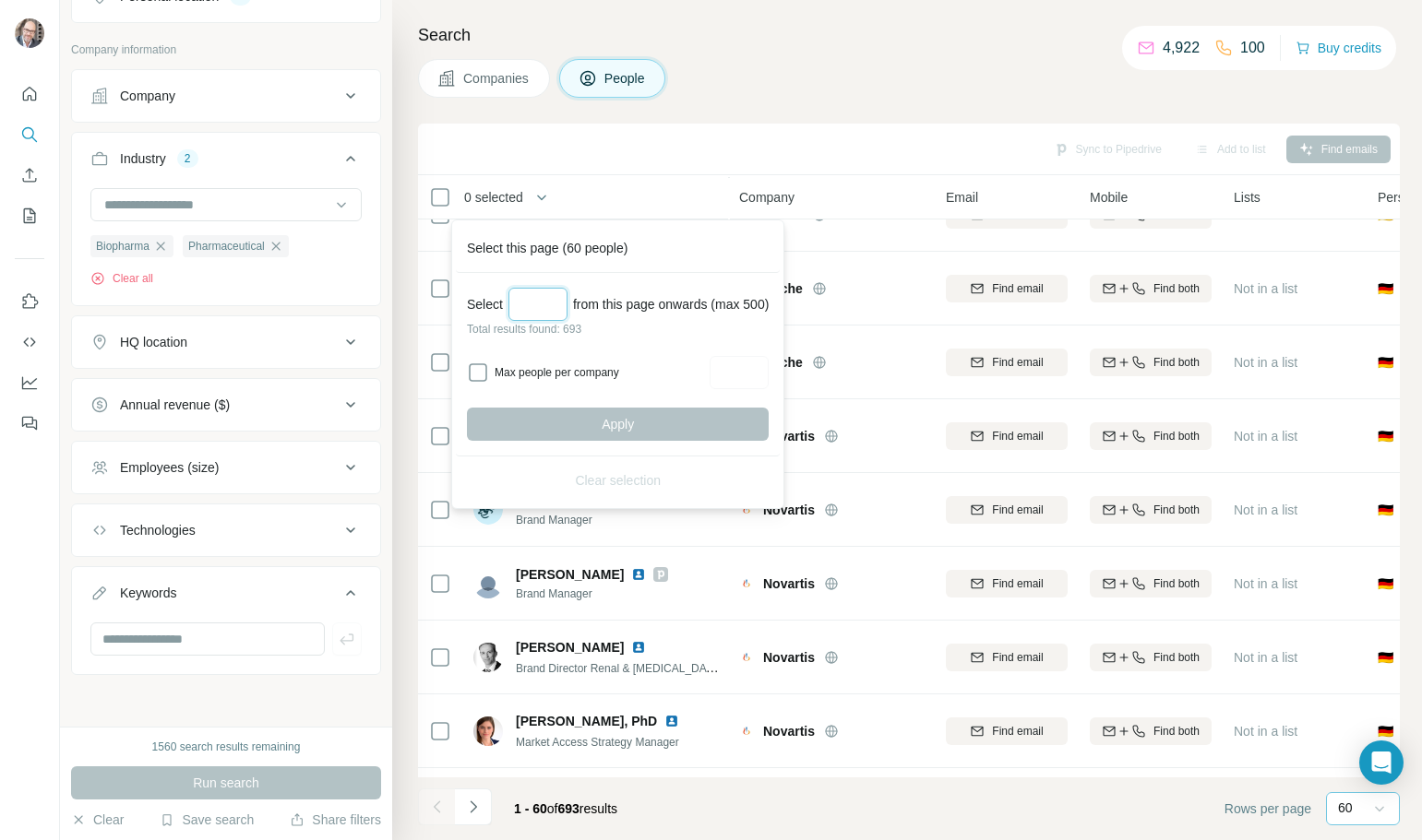
click at [522, 310] on input "Select a number (up to 500)" at bounding box center [538, 304] width 59 height 33
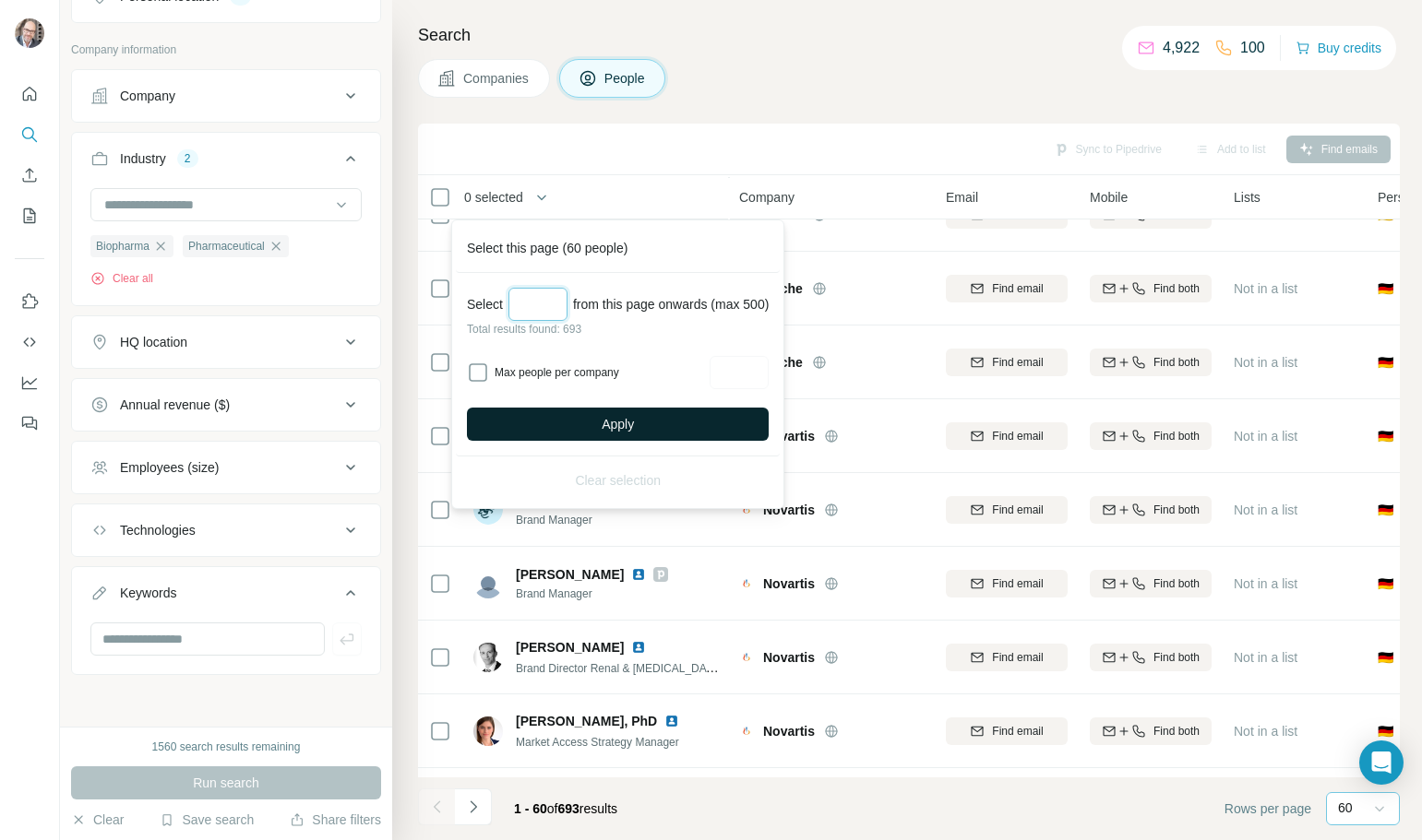
type input "***"
click at [631, 435] on button "Apply" at bounding box center [617, 424] width 302 height 33
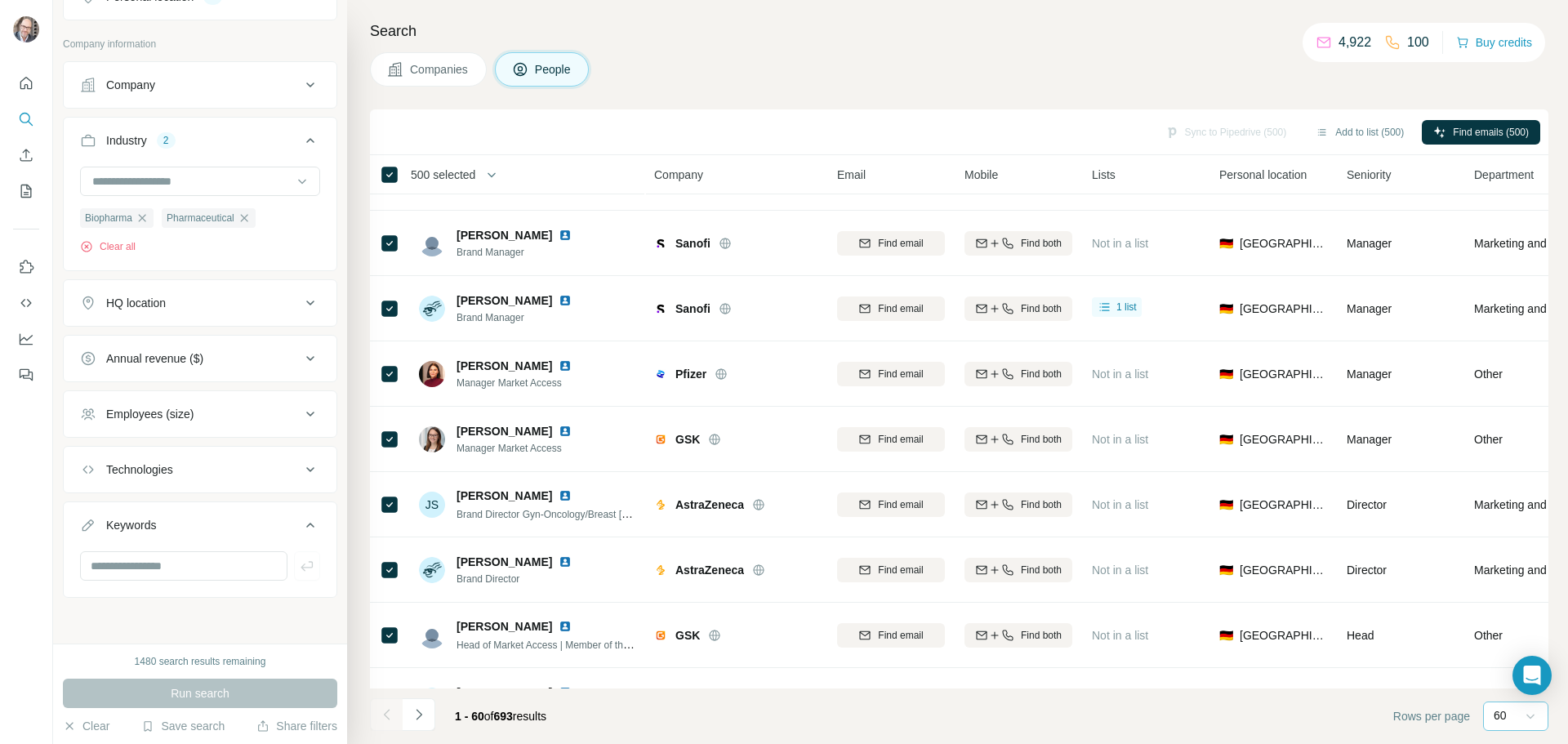
scroll to position [3434, 0]
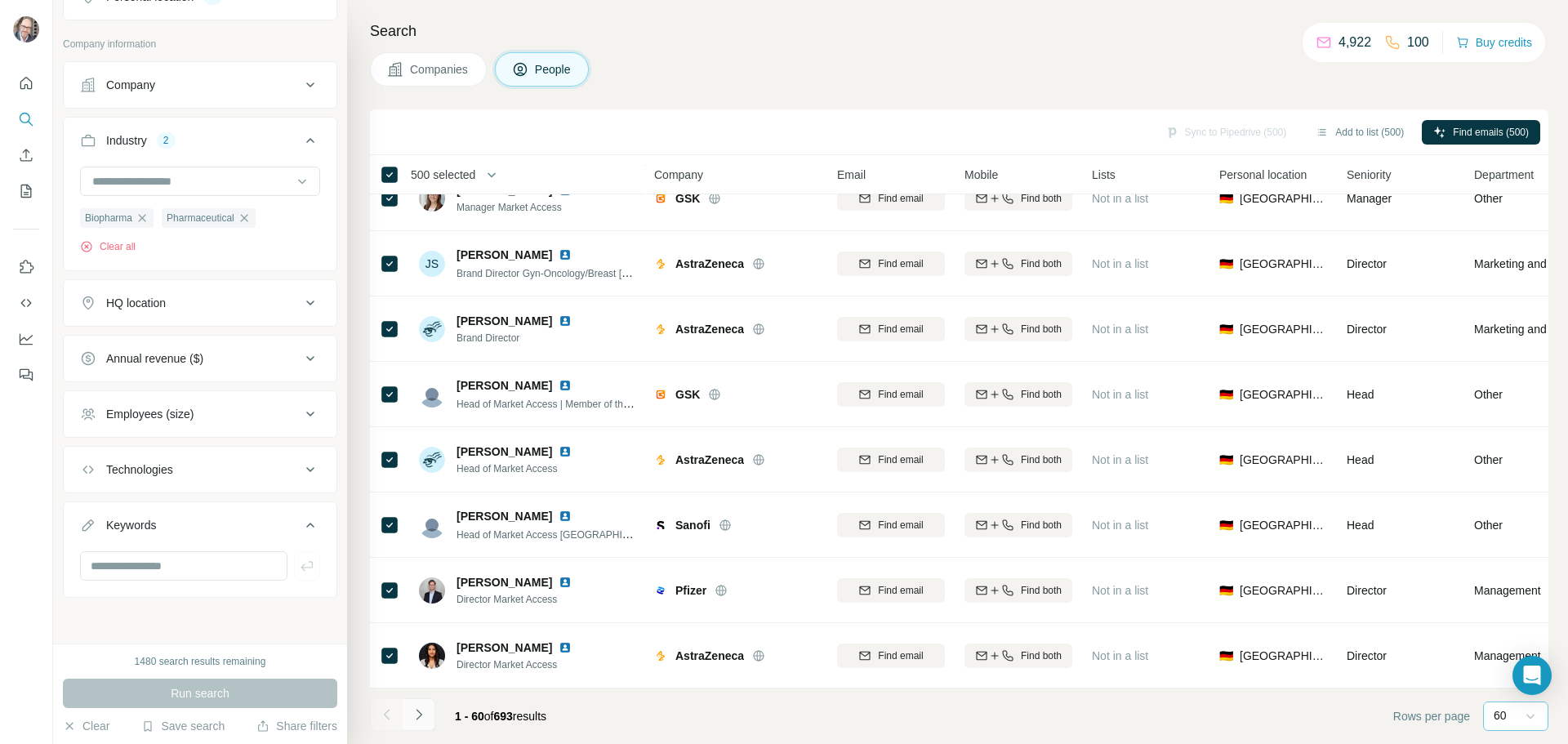
click at [416, 722] on icon "Navigate to next page" at bounding box center [419, 714] width 17 height 17
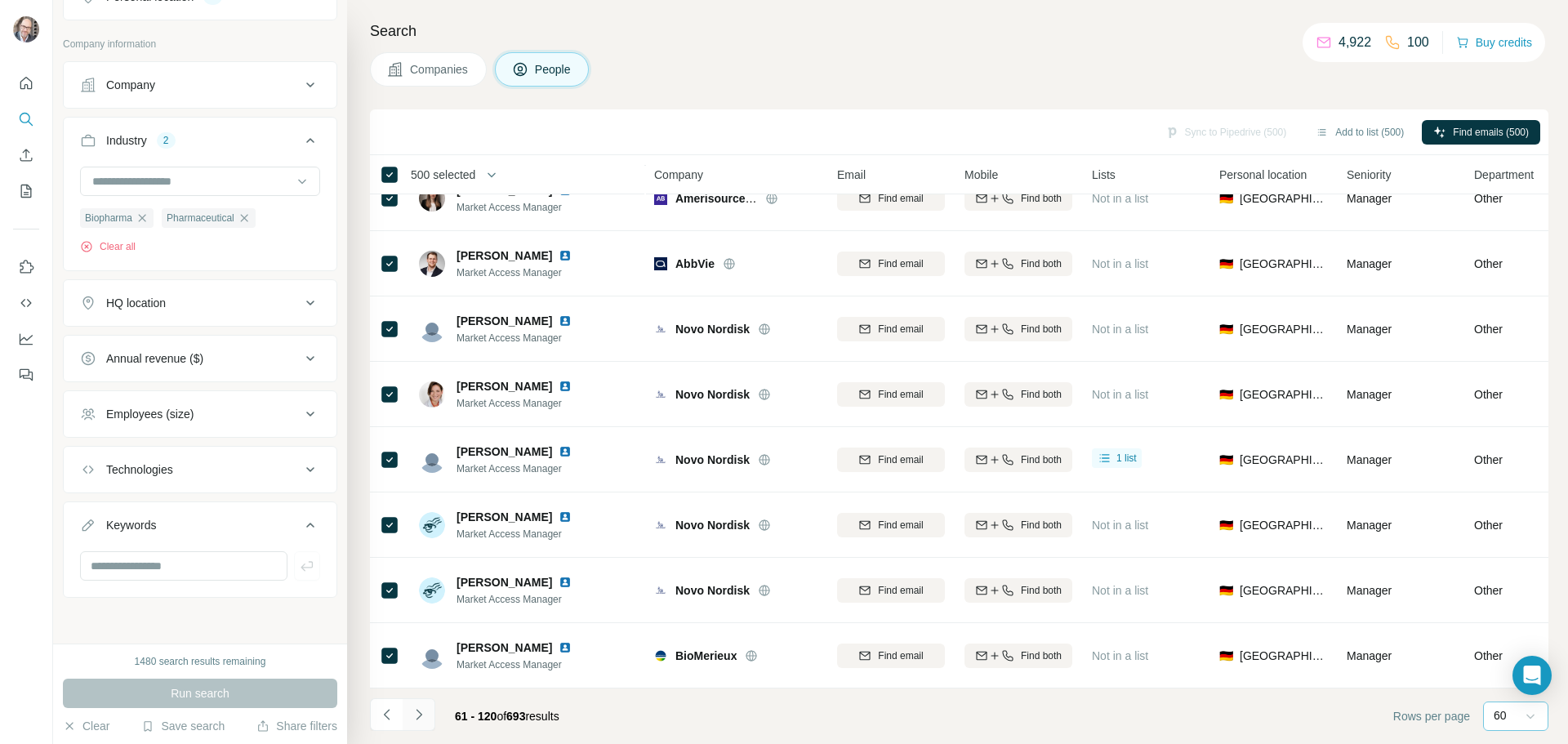
click at [415, 723] on button "Navigate to next page" at bounding box center [418, 714] width 32 height 32
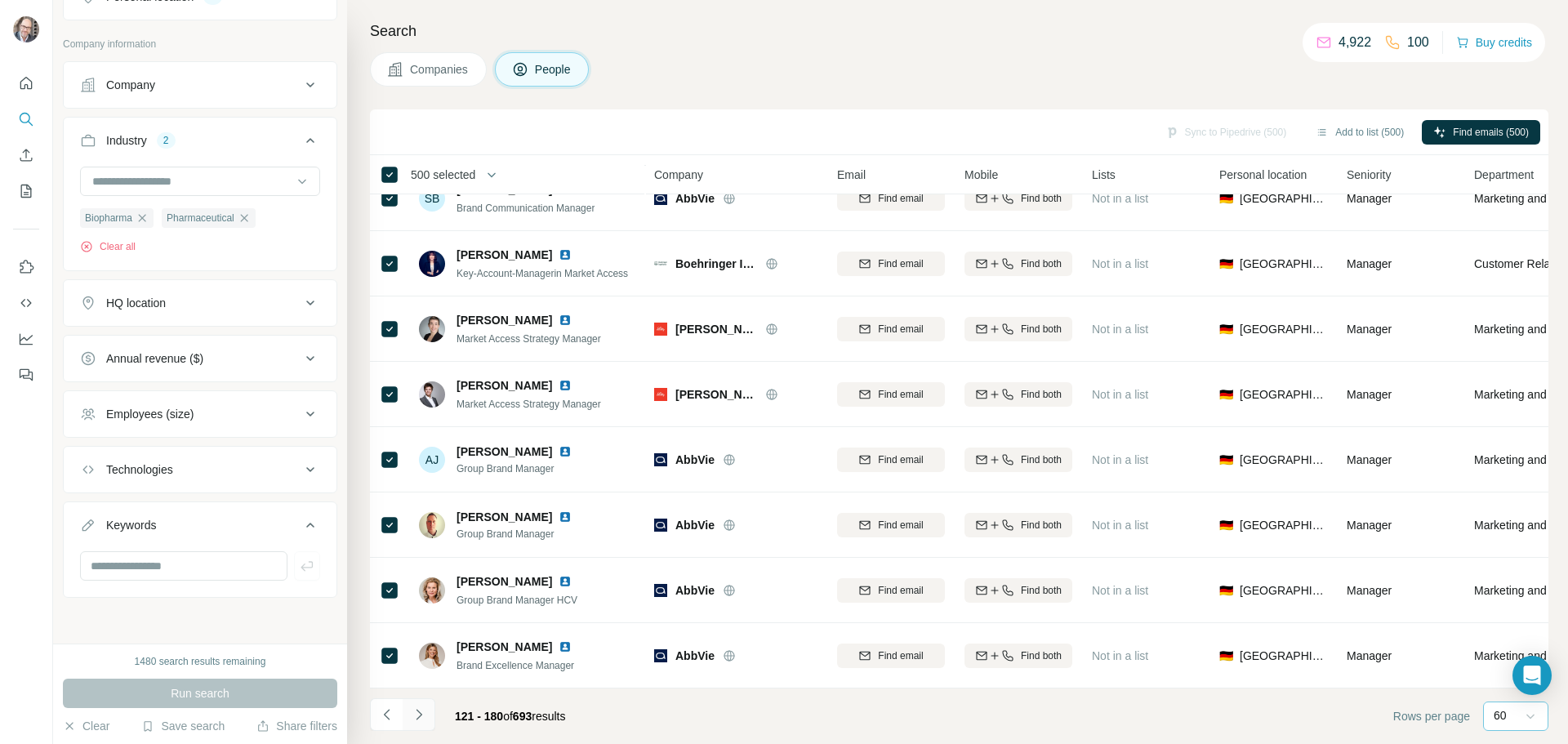
click at [413, 723] on button "Navigate to next page" at bounding box center [418, 714] width 32 height 32
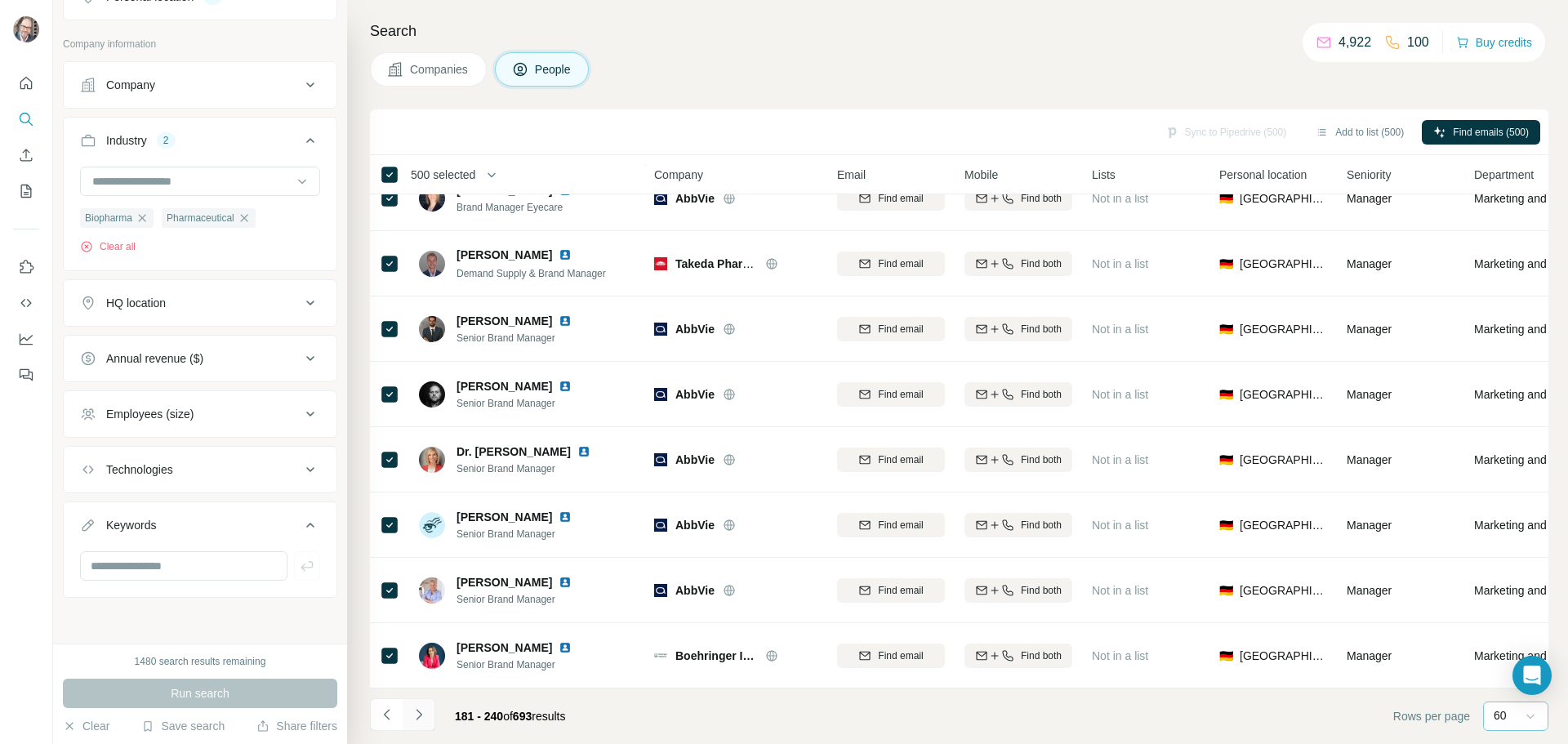
click at [415, 720] on icon "Navigate to next page" at bounding box center [419, 714] width 17 height 17
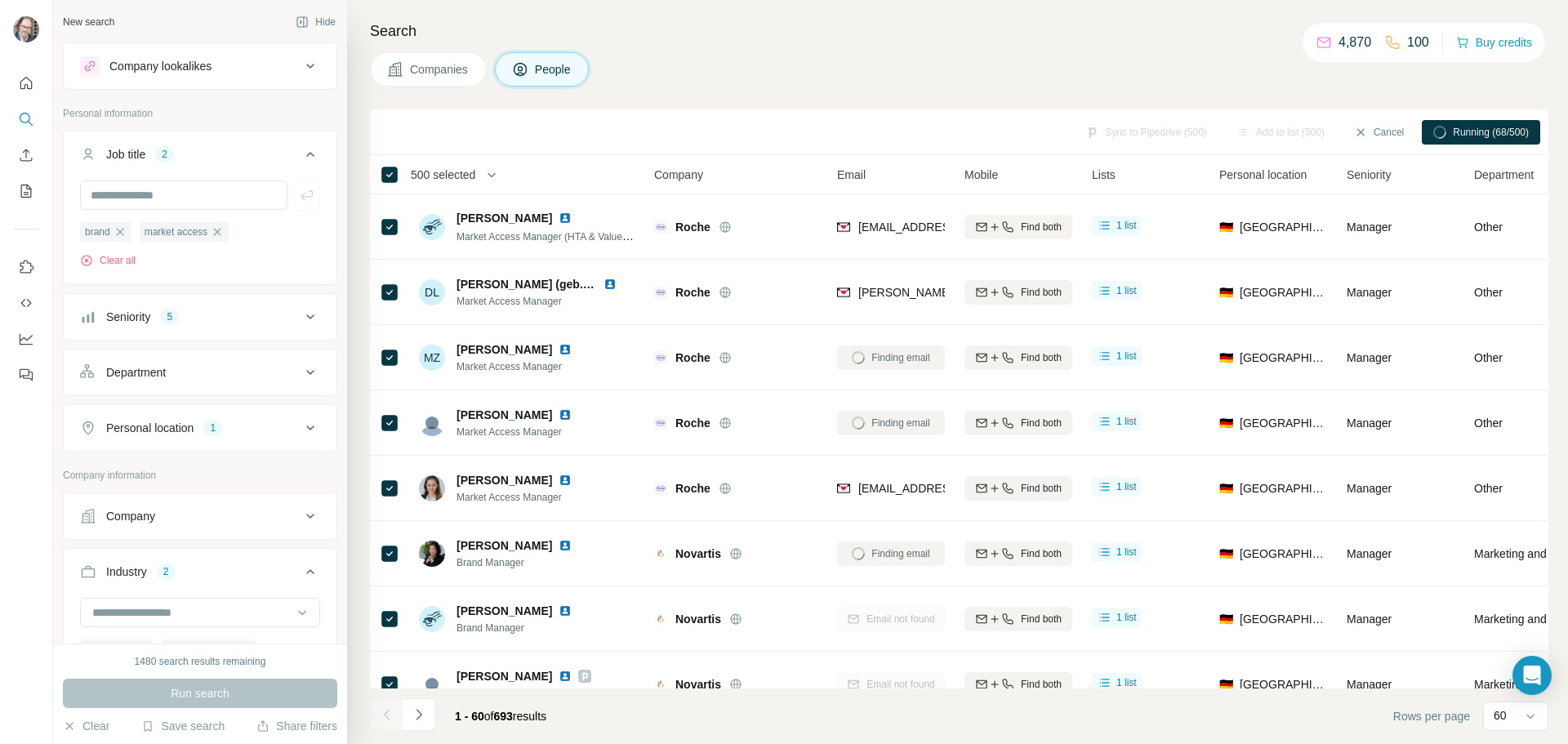
scroll to position [433, 0]
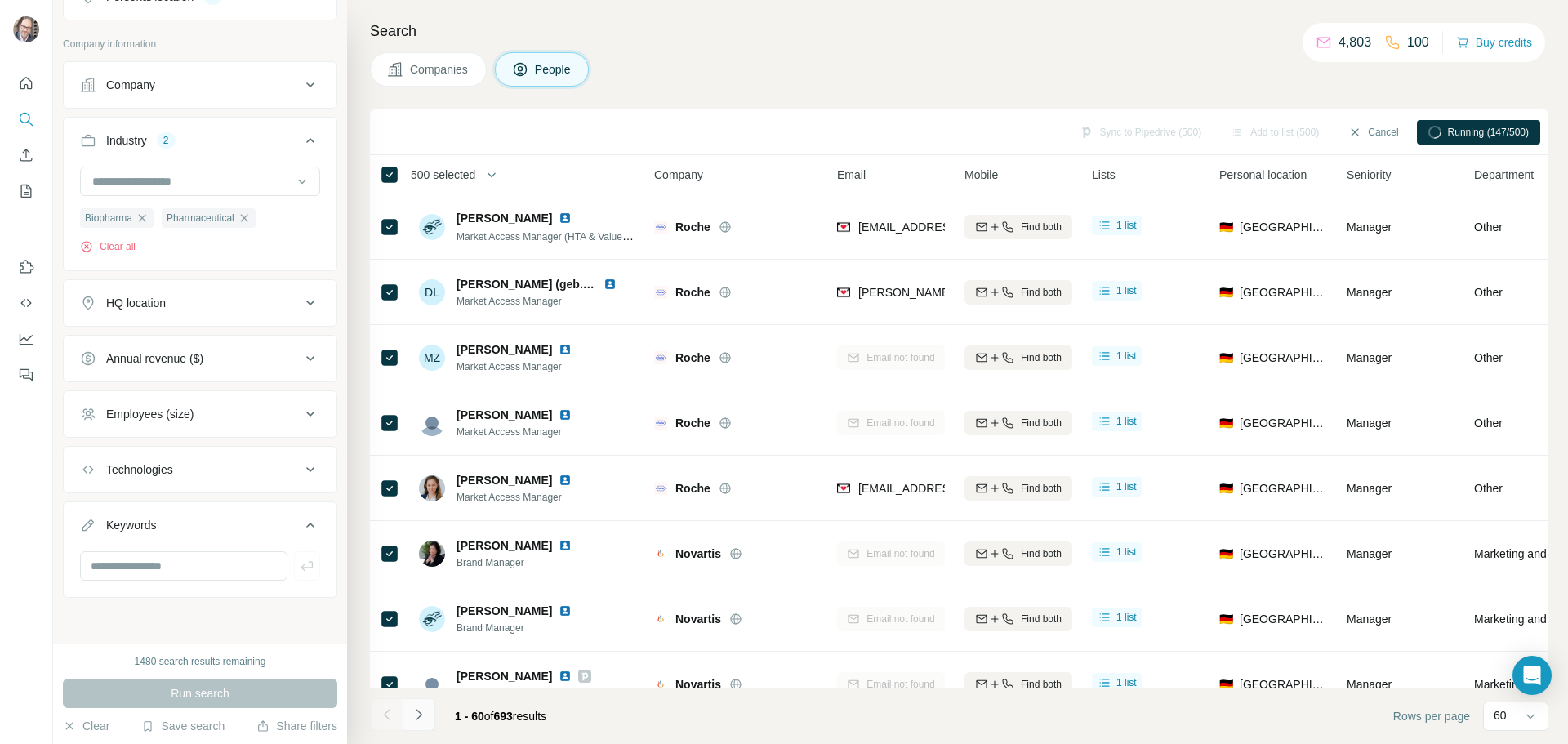
click at [419, 725] on button "Navigate to next page" at bounding box center [418, 714] width 32 height 32
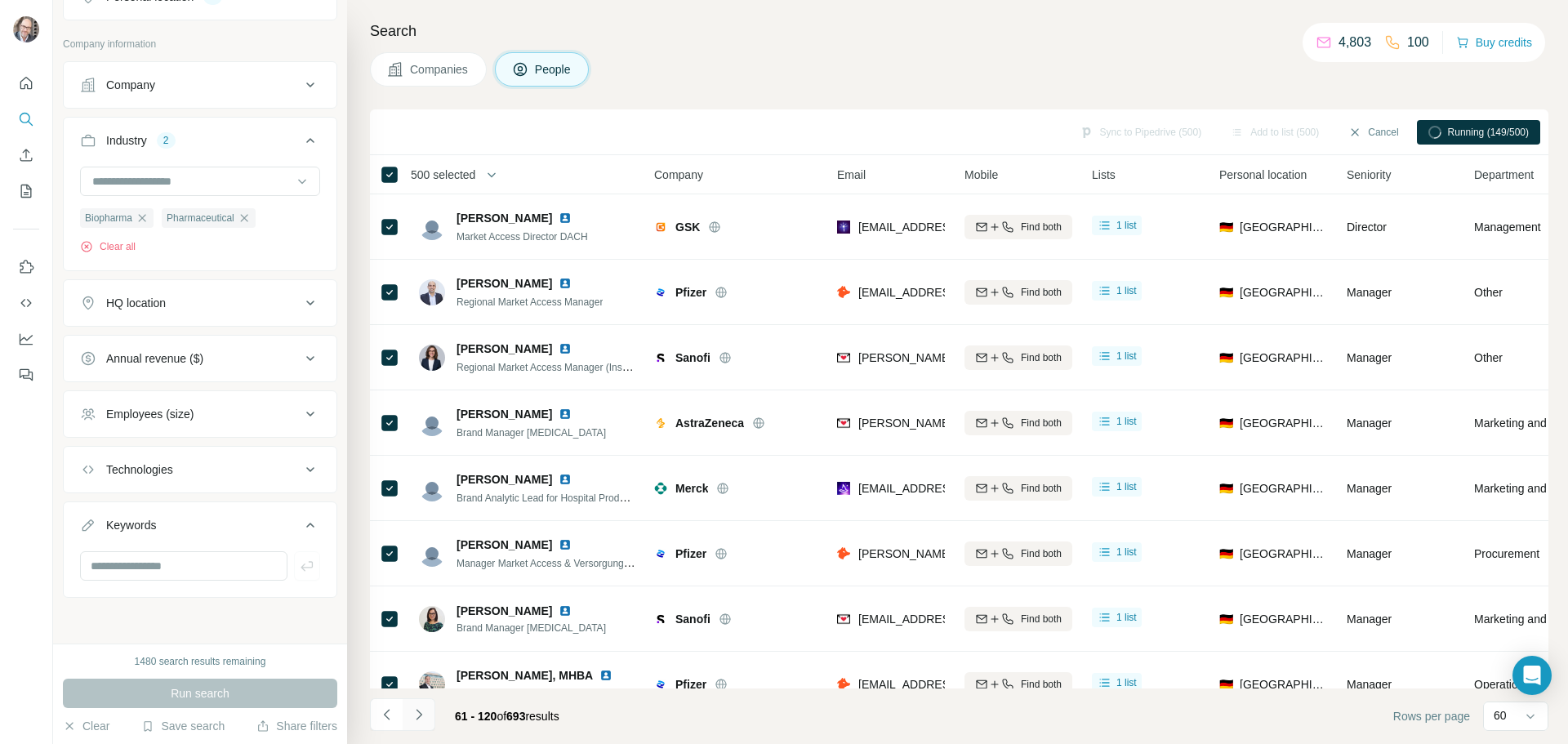
click at [421, 712] on icon "Navigate to next page" at bounding box center [419, 714] width 17 height 17
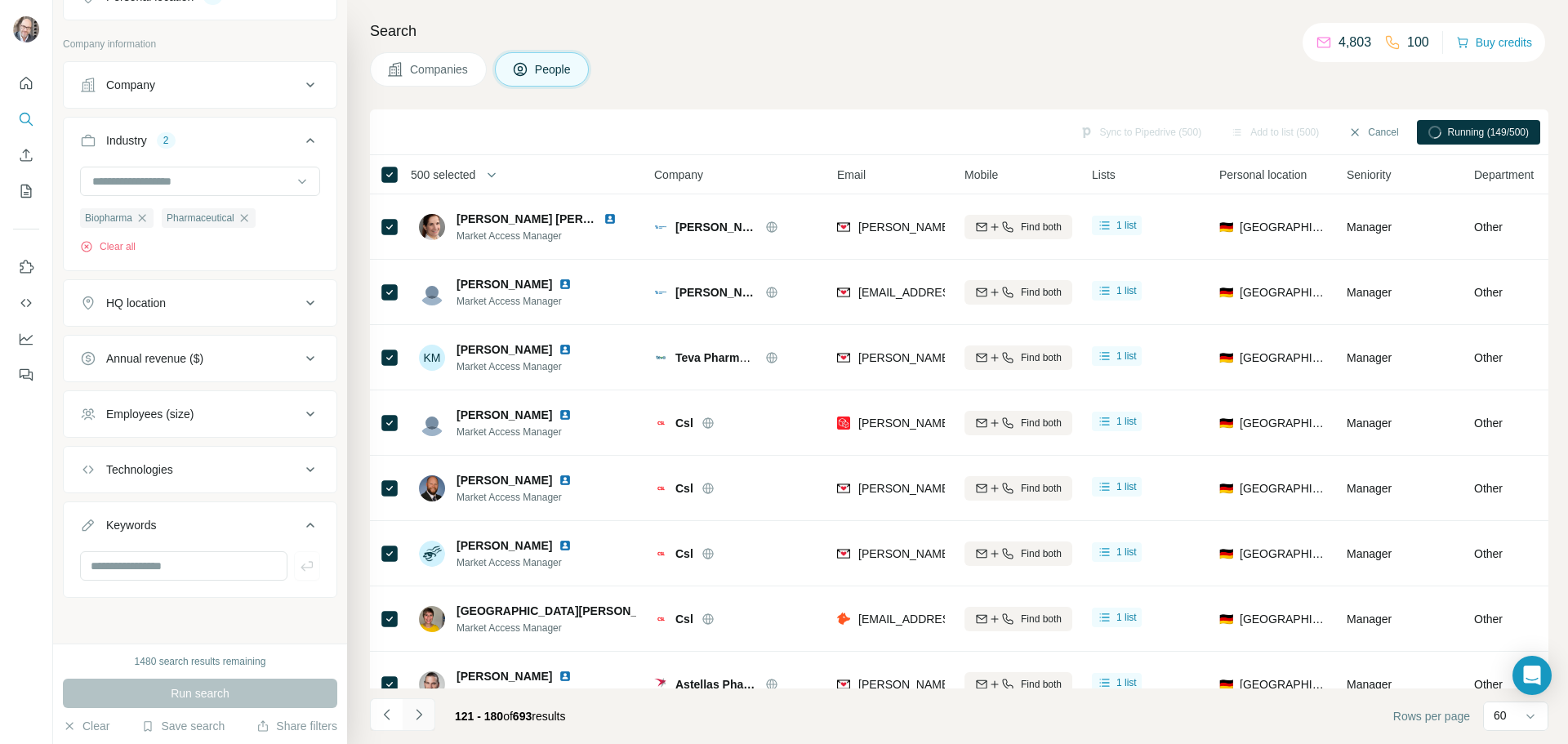
click at [421, 712] on icon "Navigate to next page" at bounding box center [419, 714] width 17 height 17
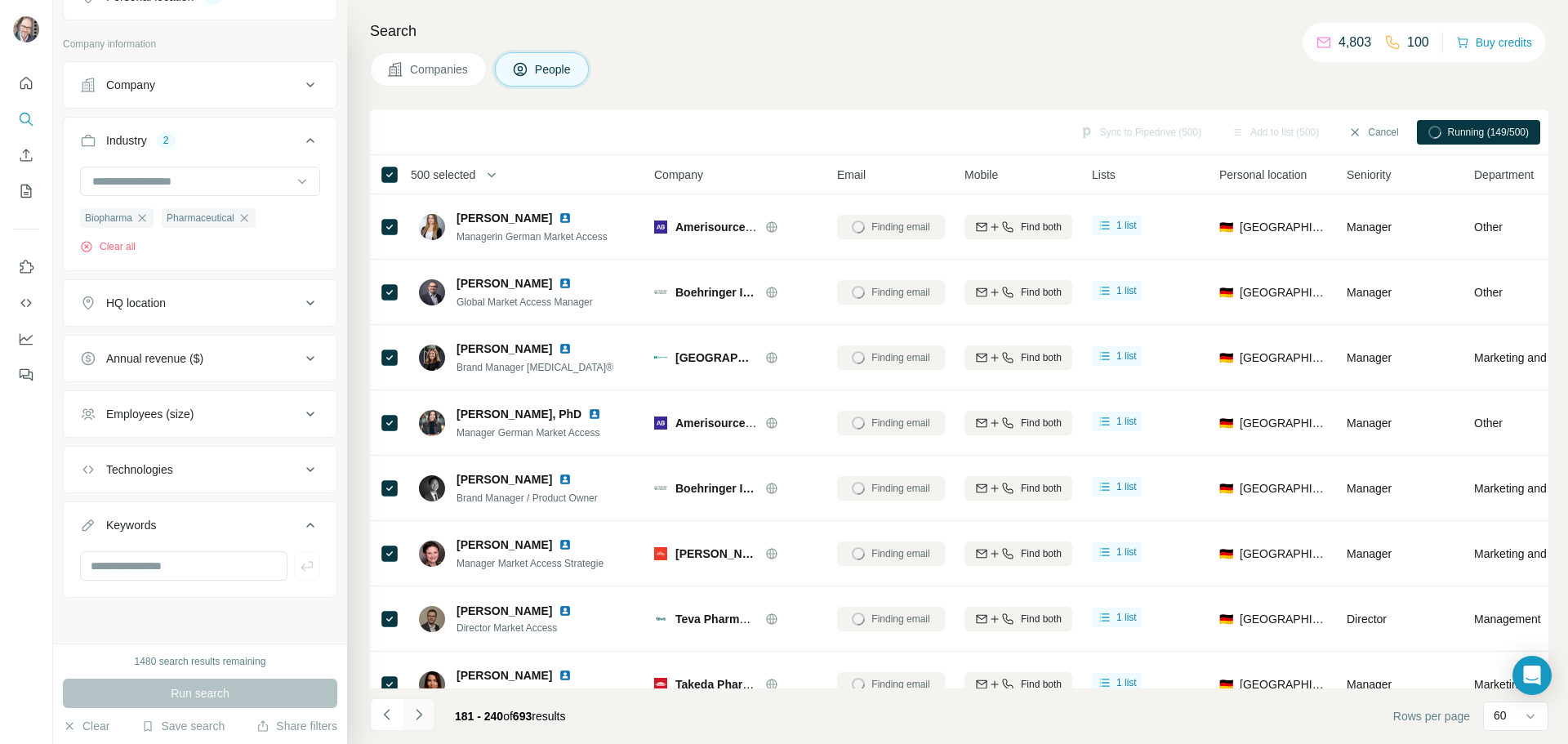
click at [421, 712] on icon "Navigate to next page" at bounding box center [419, 714] width 17 height 17
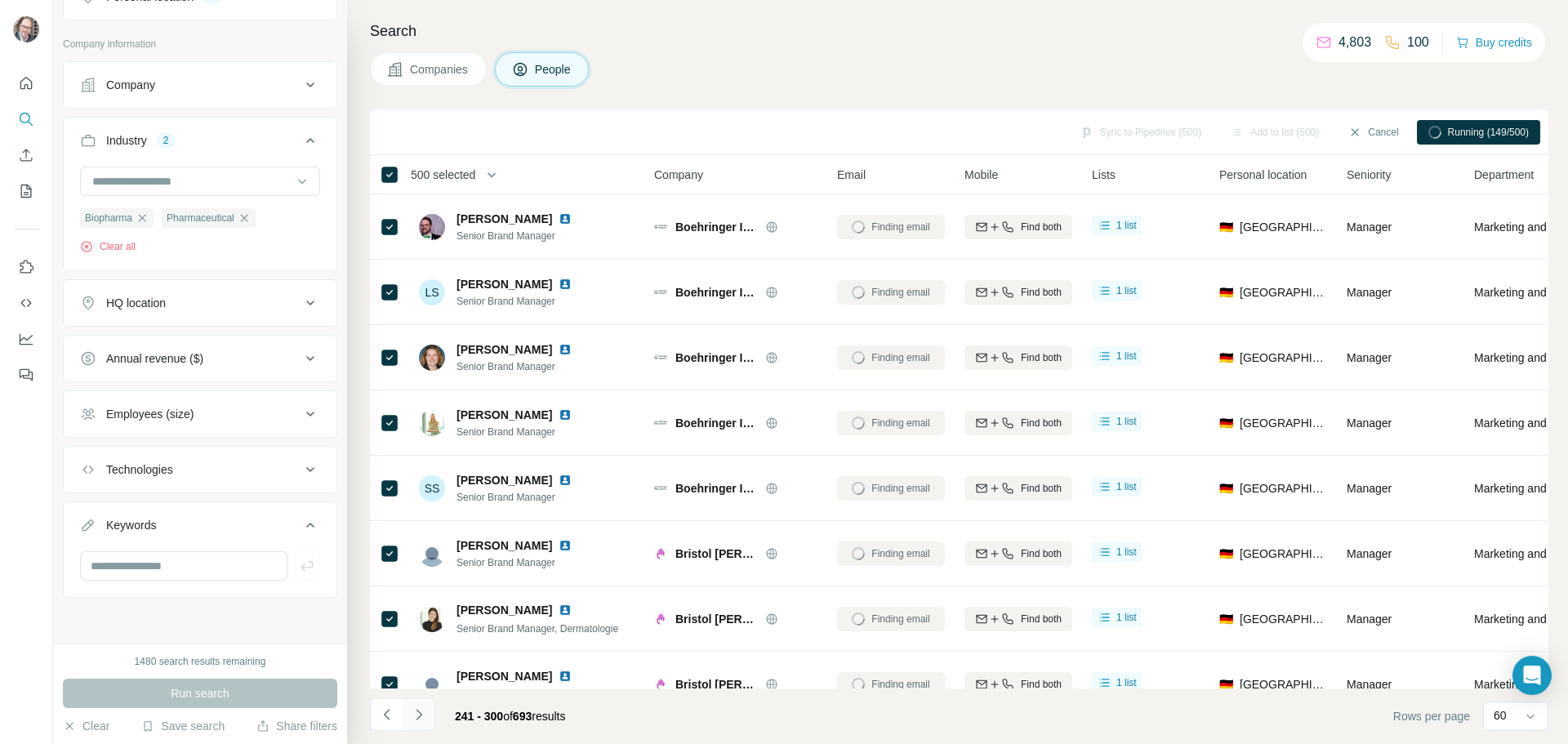
click at [421, 712] on icon "Navigate to next page" at bounding box center [419, 714] width 17 height 17
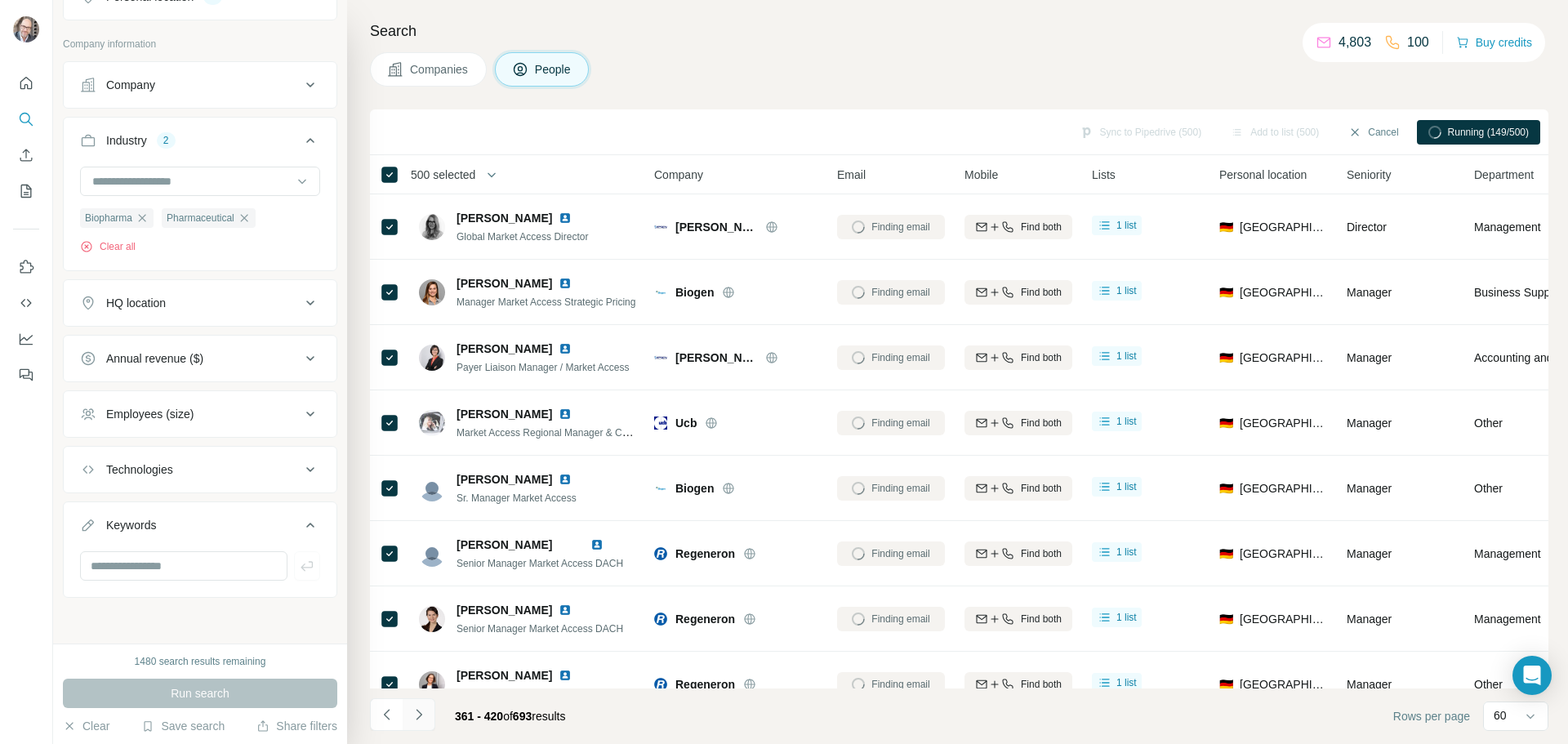
click at [421, 712] on icon "Navigate to next page" at bounding box center [419, 714] width 17 height 17
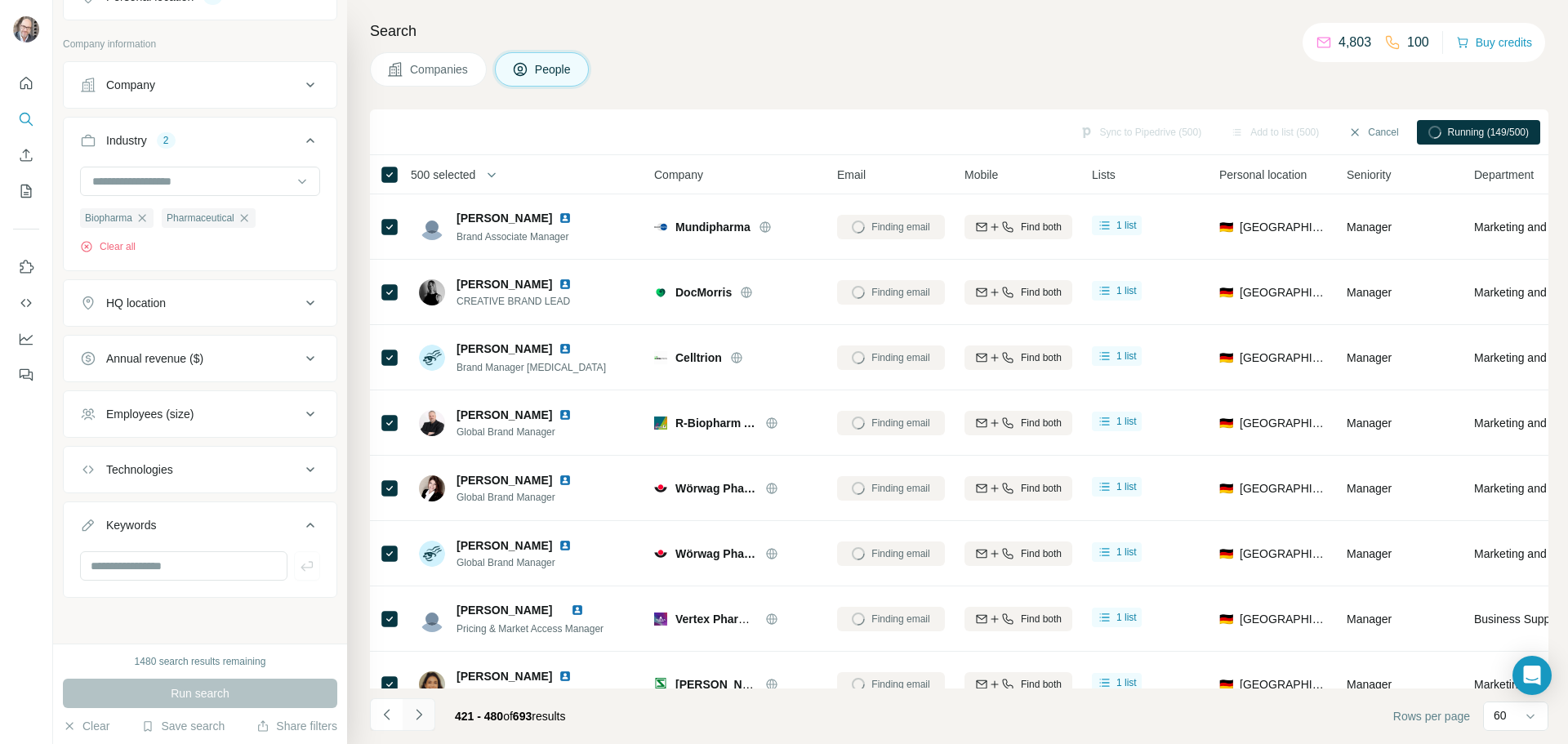
click at [421, 712] on icon "Navigate to next page" at bounding box center [419, 714] width 17 height 17
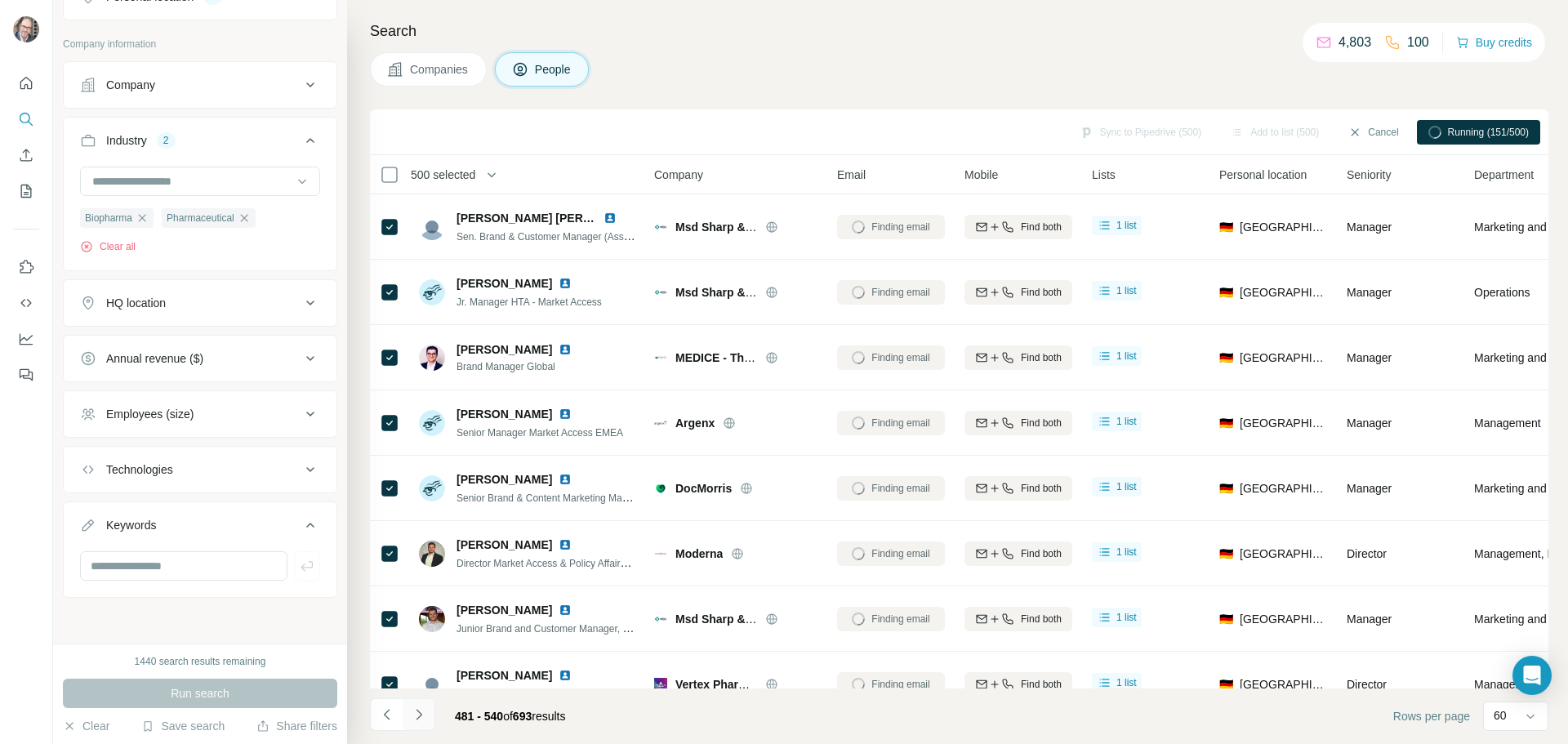
click at [421, 712] on icon "Navigate to next page" at bounding box center [419, 714] width 17 height 17
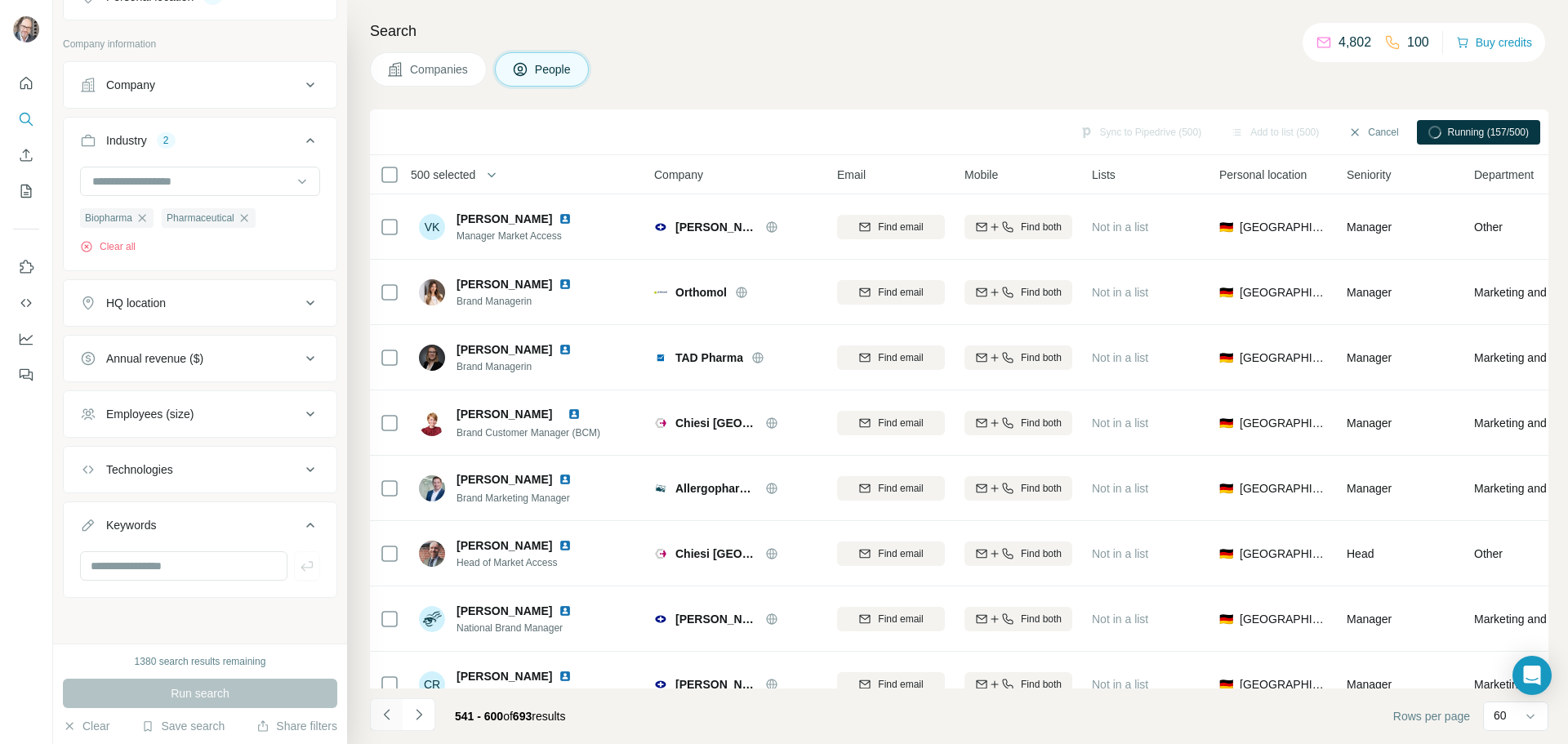
click at [385, 714] on icon "Navigate to previous page" at bounding box center [386, 714] width 6 height 10
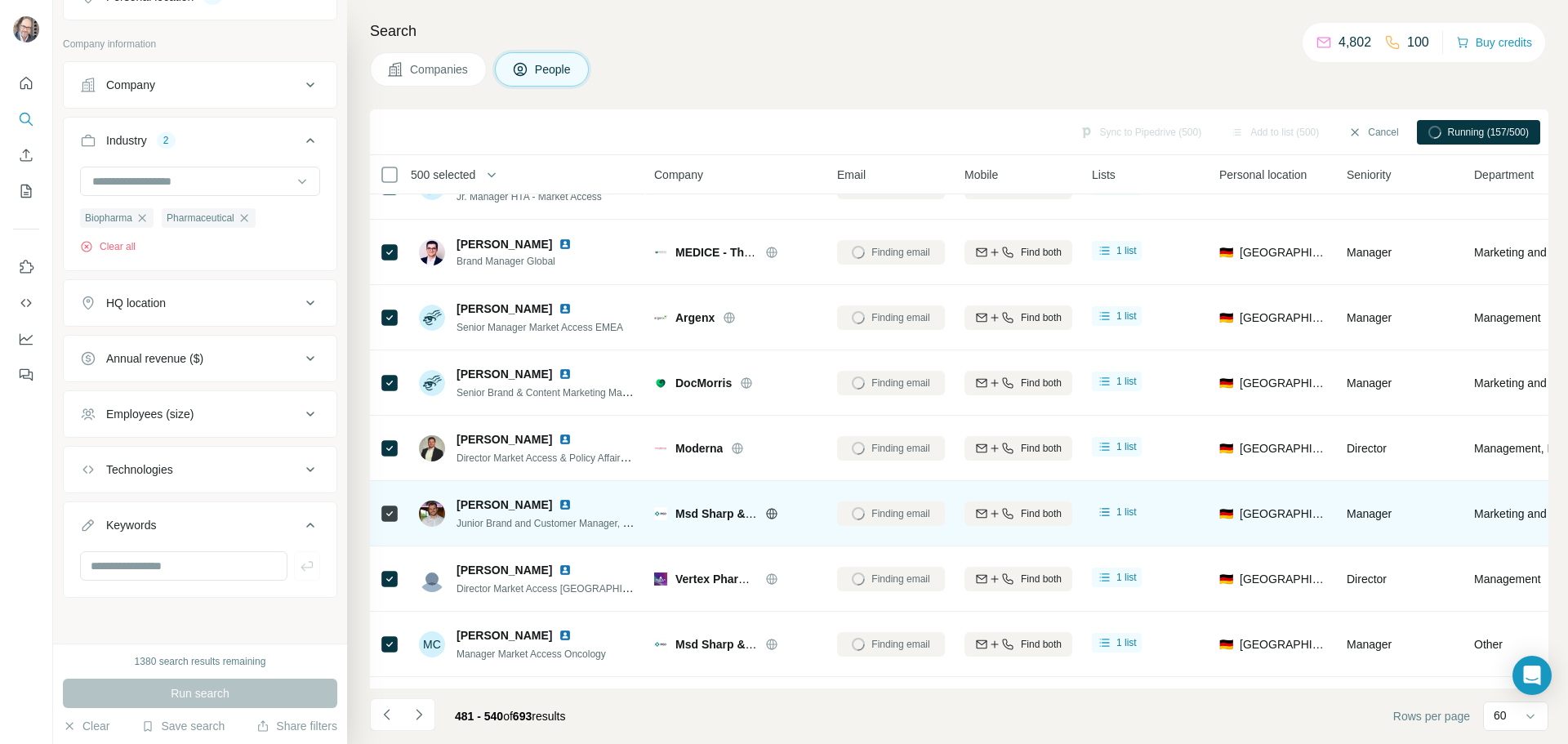
scroll to position [0, 0]
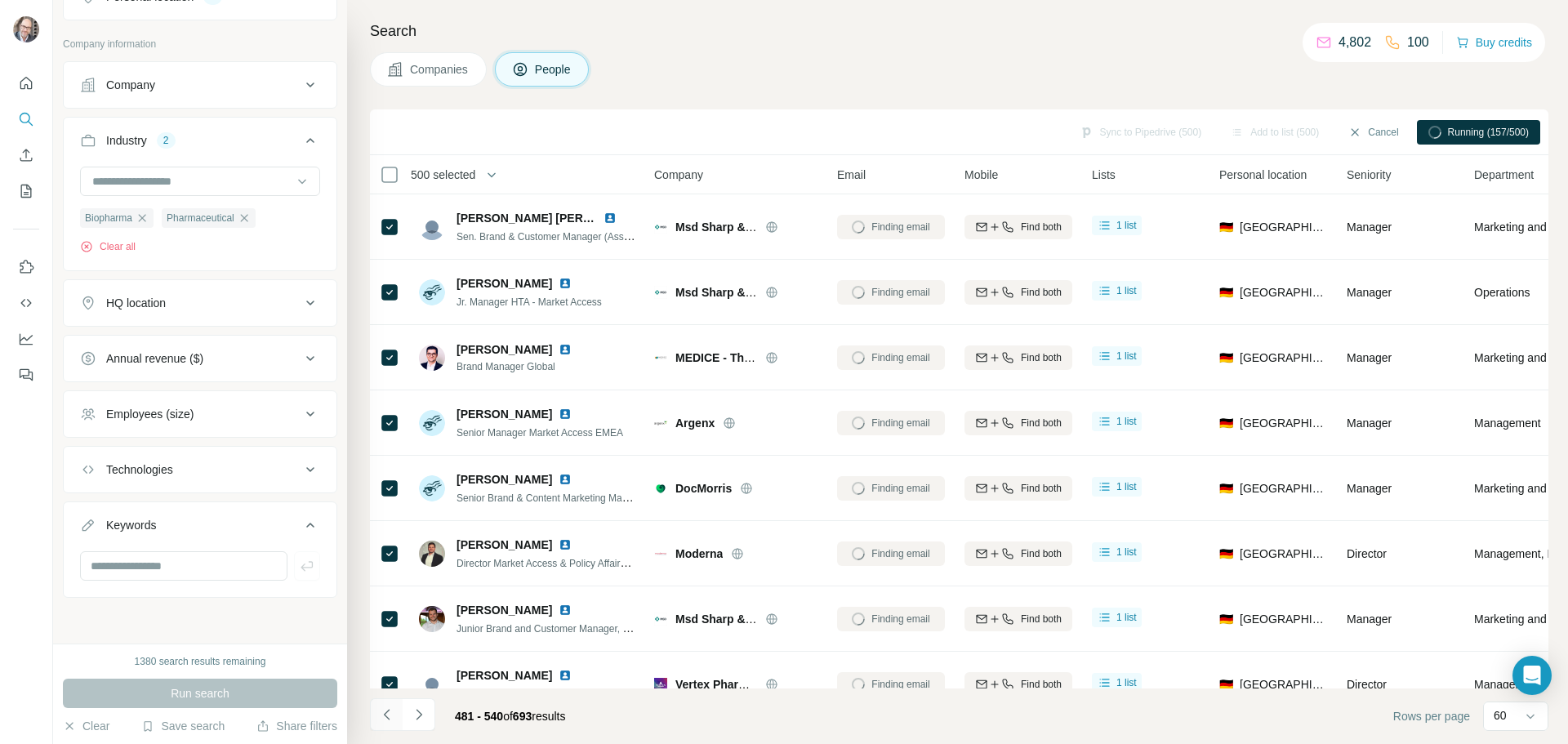
click at [382, 721] on icon "Navigate to previous page" at bounding box center [387, 714] width 17 height 17
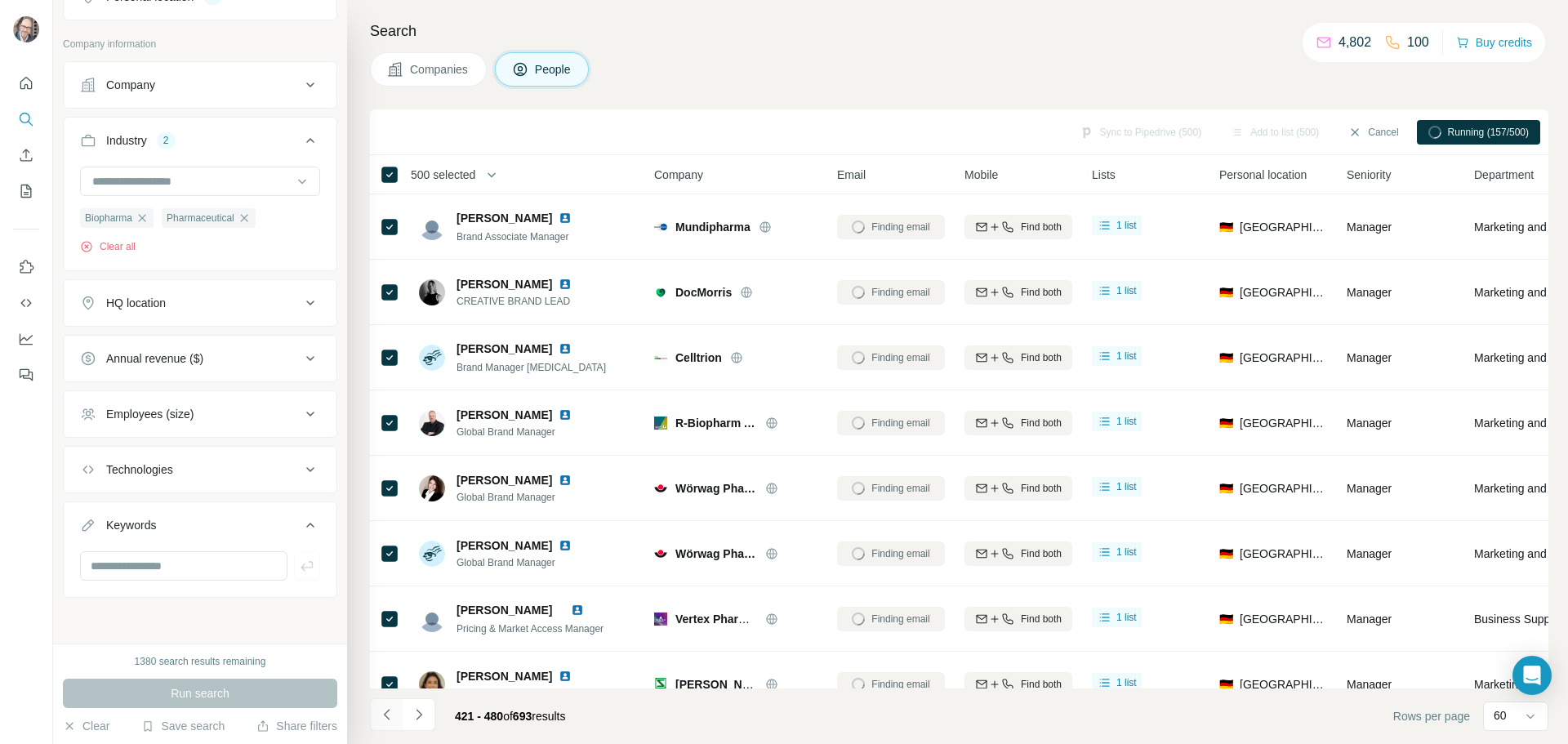
click at [379, 714] on icon "Navigate to previous page" at bounding box center [387, 714] width 17 height 17
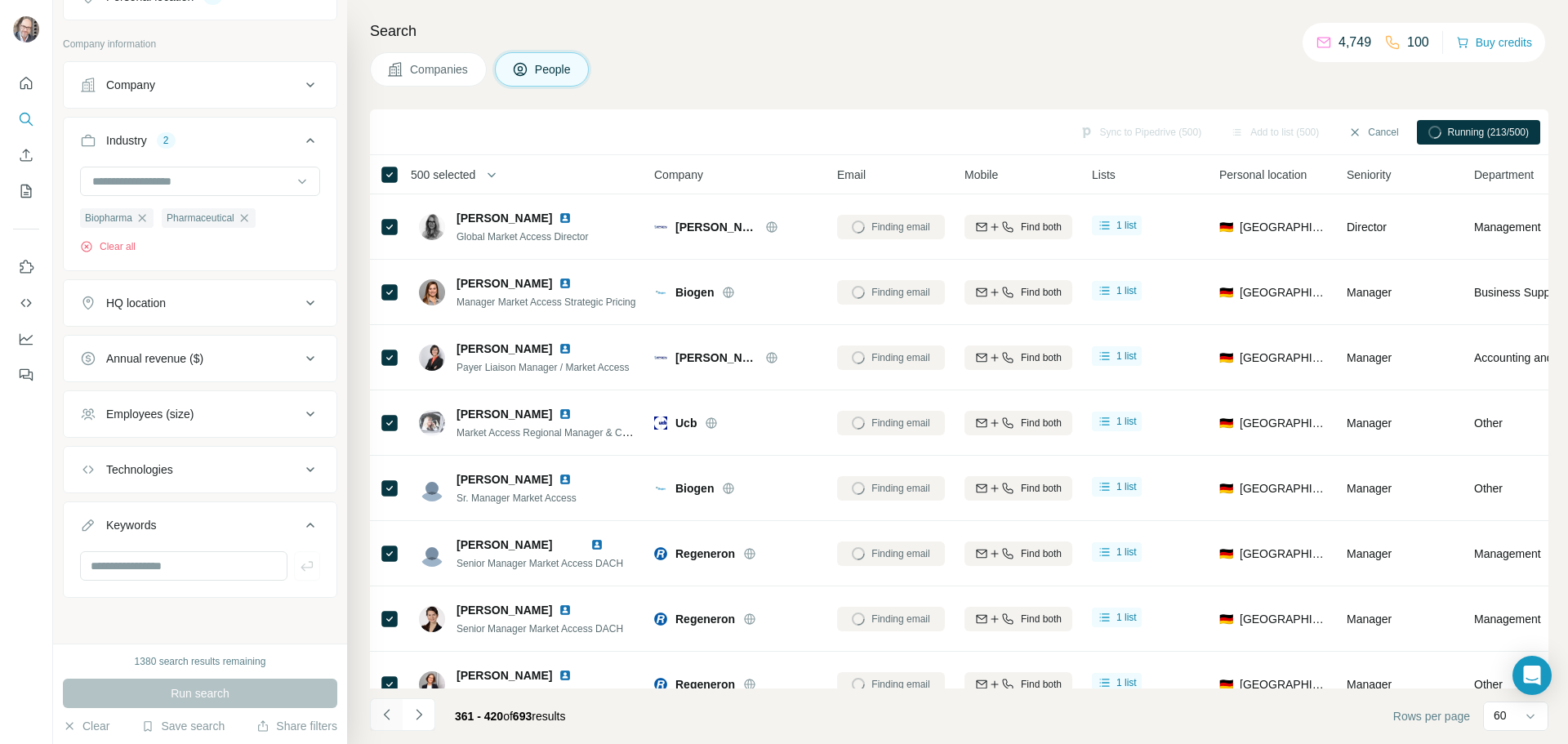
click at [393, 715] on icon "Navigate to previous page" at bounding box center [387, 714] width 17 height 17
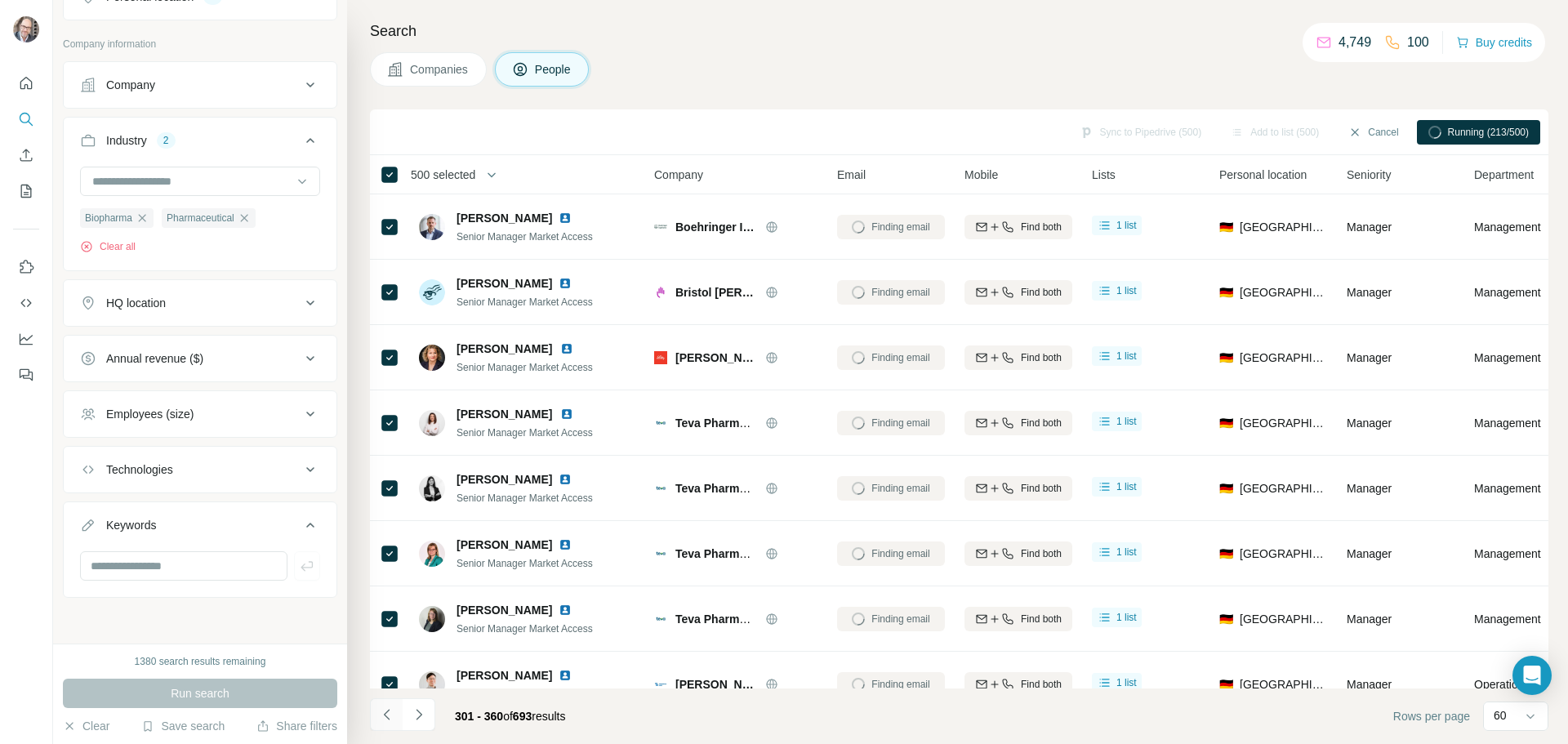
click at [389, 715] on icon "Navigate to previous page" at bounding box center [387, 714] width 17 height 17
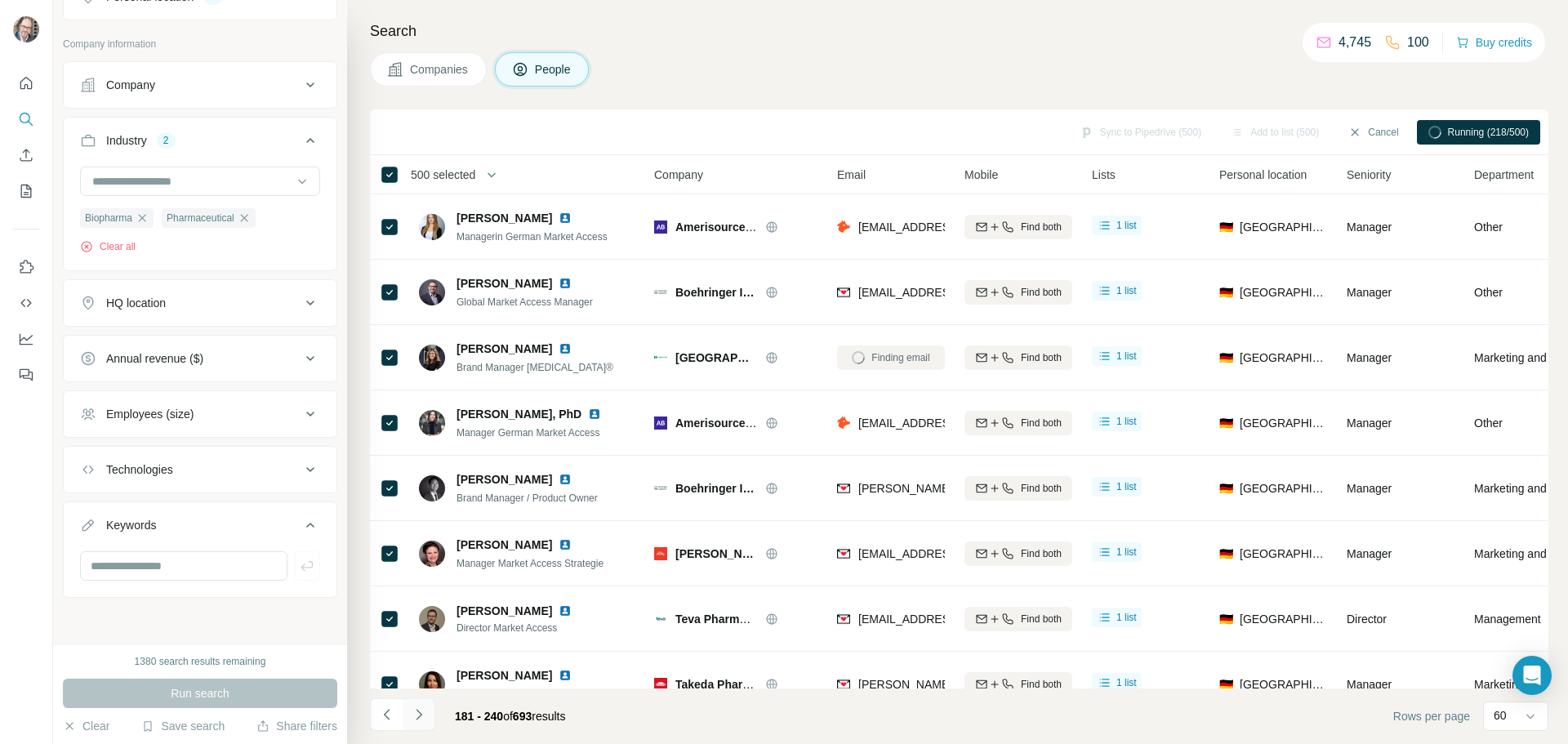
click at [422, 710] on icon "Navigate to next page" at bounding box center [419, 714] width 17 height 17
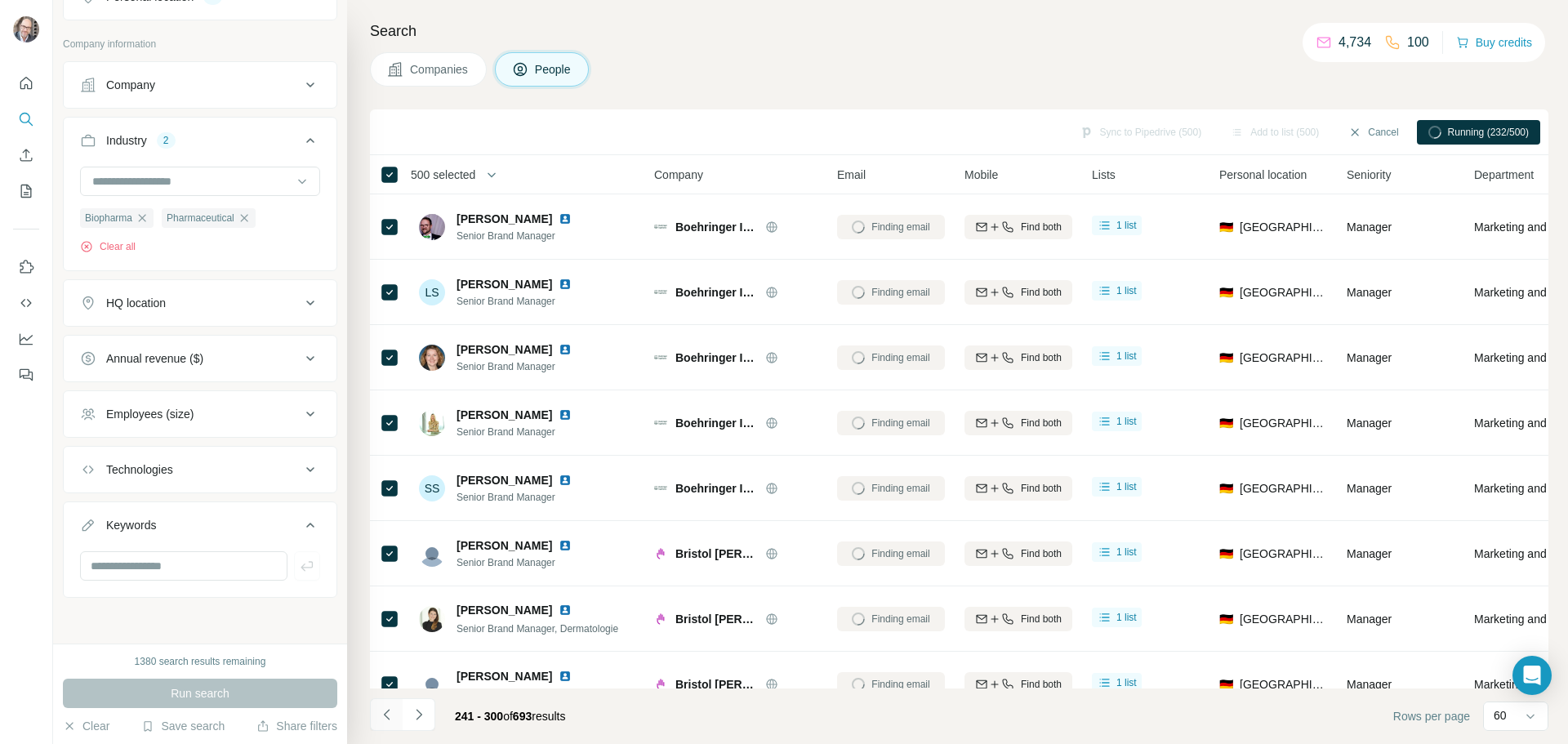
click at [389, 712] on icon "Navigate to previous page" at bounding box center [387, 714] width 17 height 17
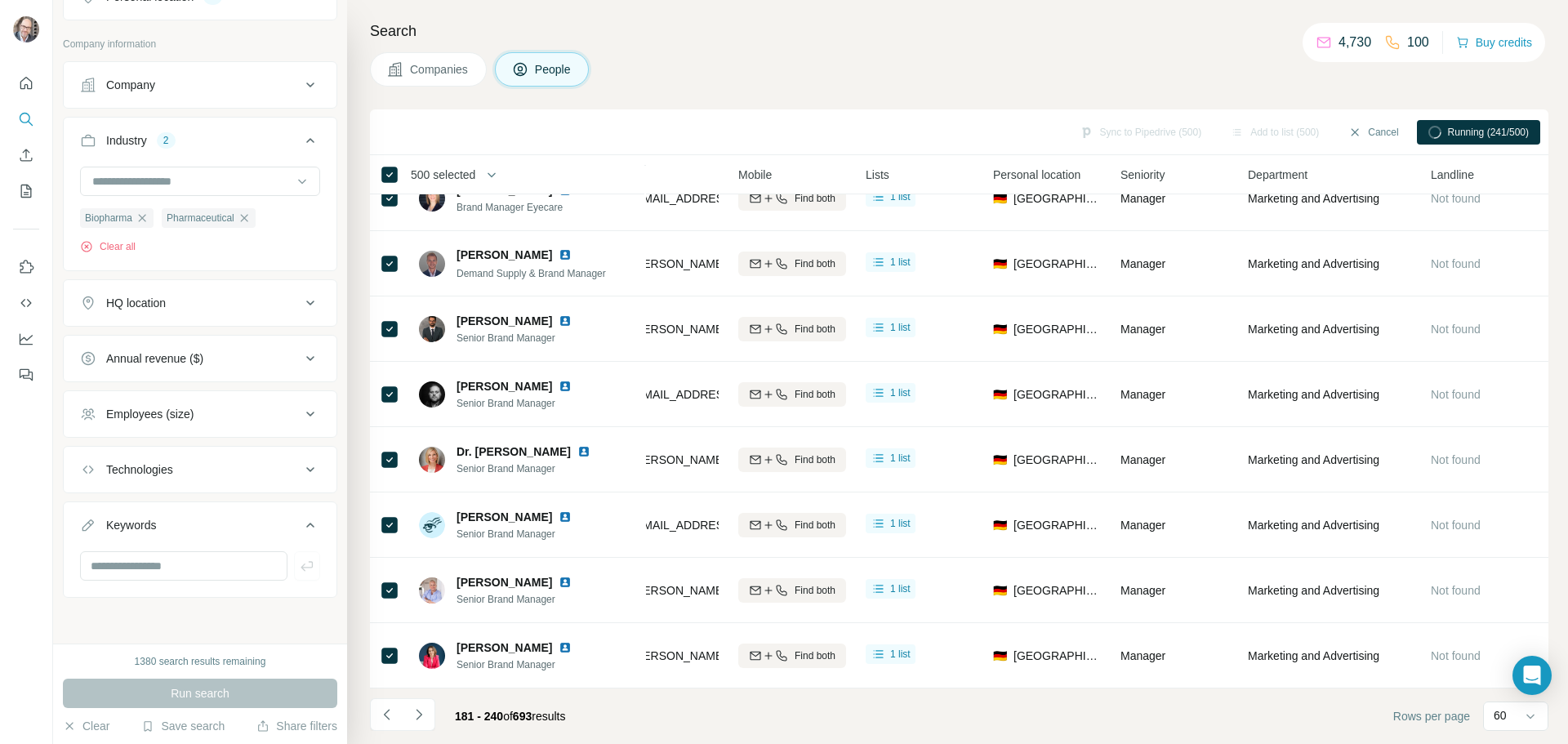
scroll to position [3434, 0]
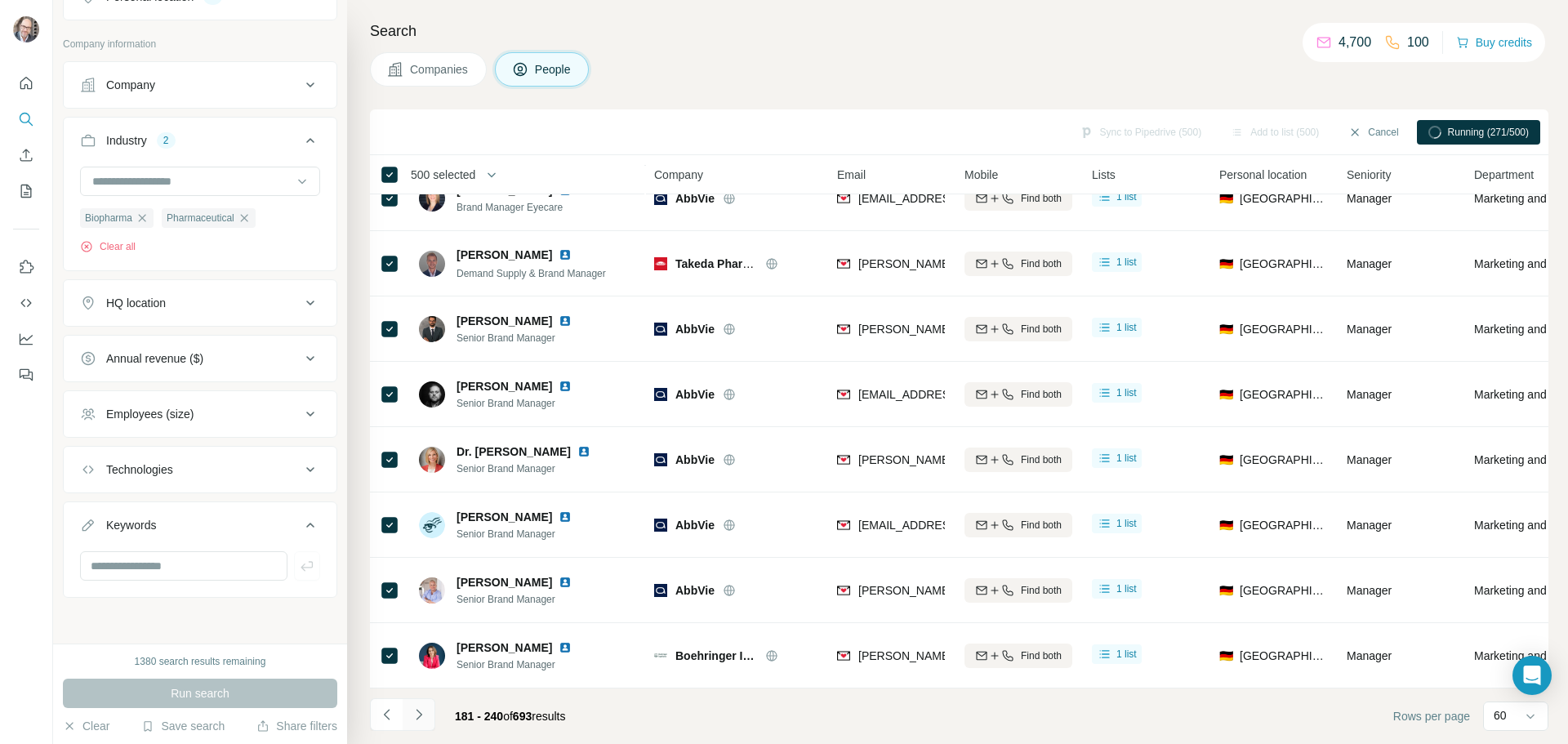
click at [418, 712] on icon "Navigate to next page" at bounding box center [418, 714] width 6 height 10
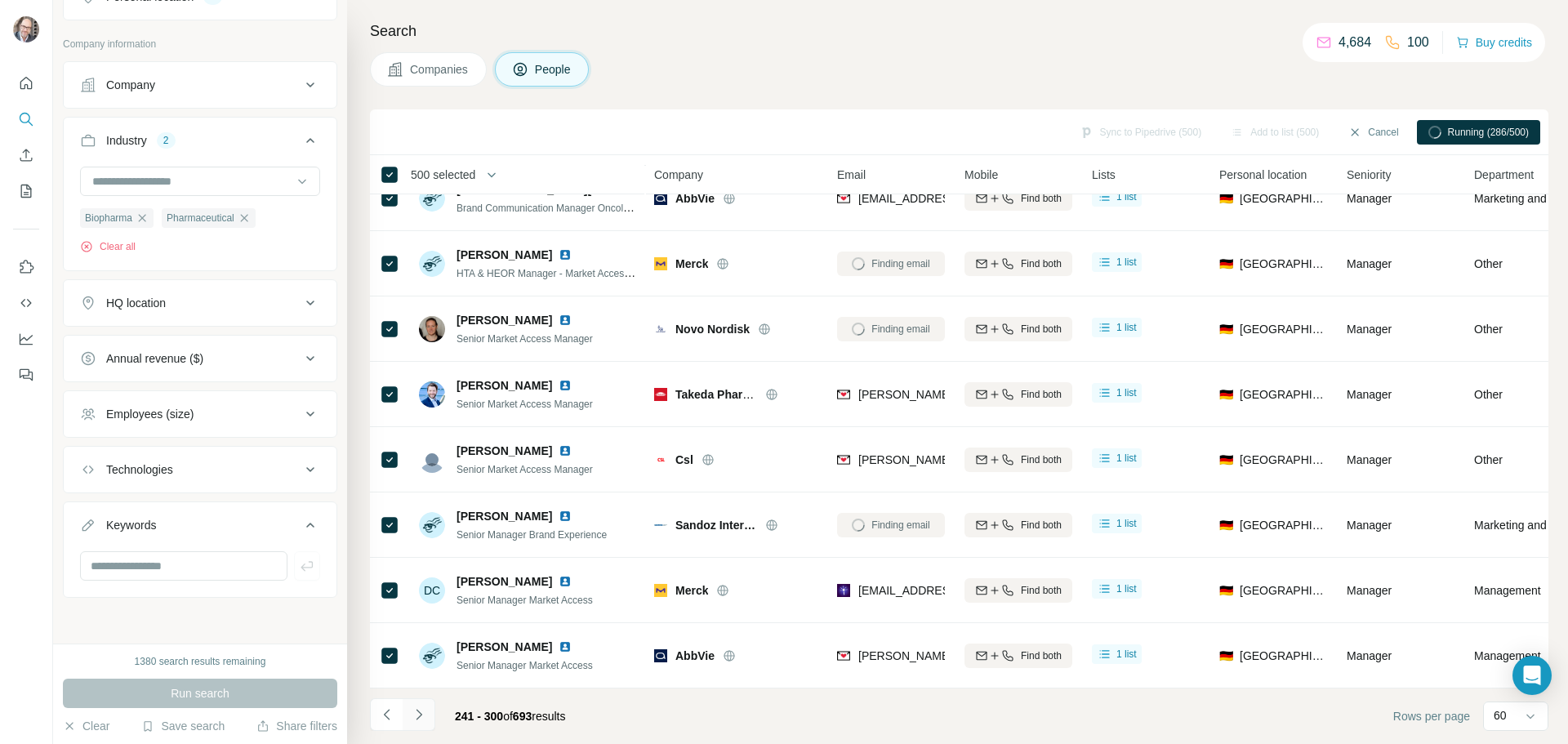
click at [417, 712] on icon "Navigate to next page" at bounding box center [418, 714] width 6 height 10
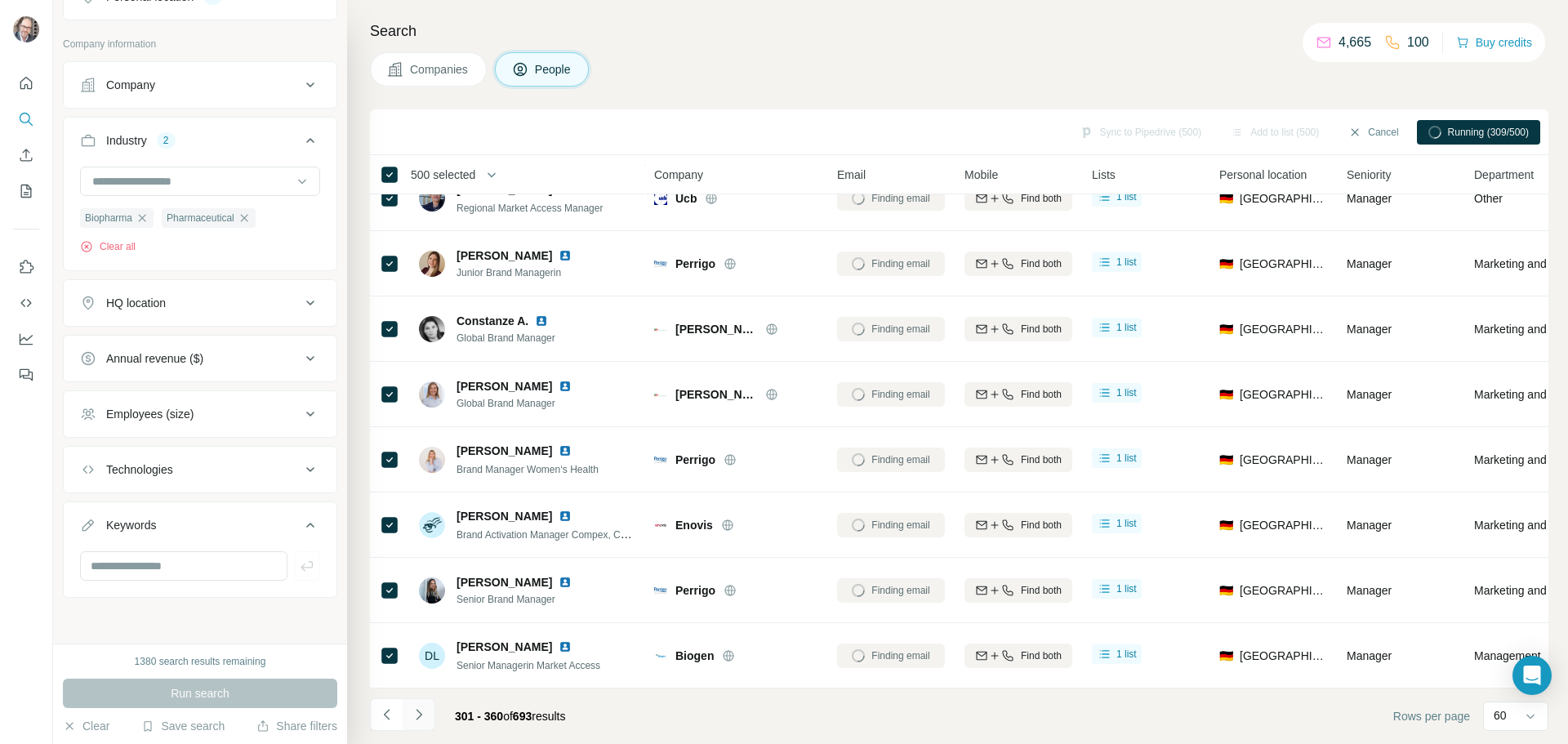
click at [417, 723] on button "Navigate to next page" at bounding box center [418, 714] width 32 height 32
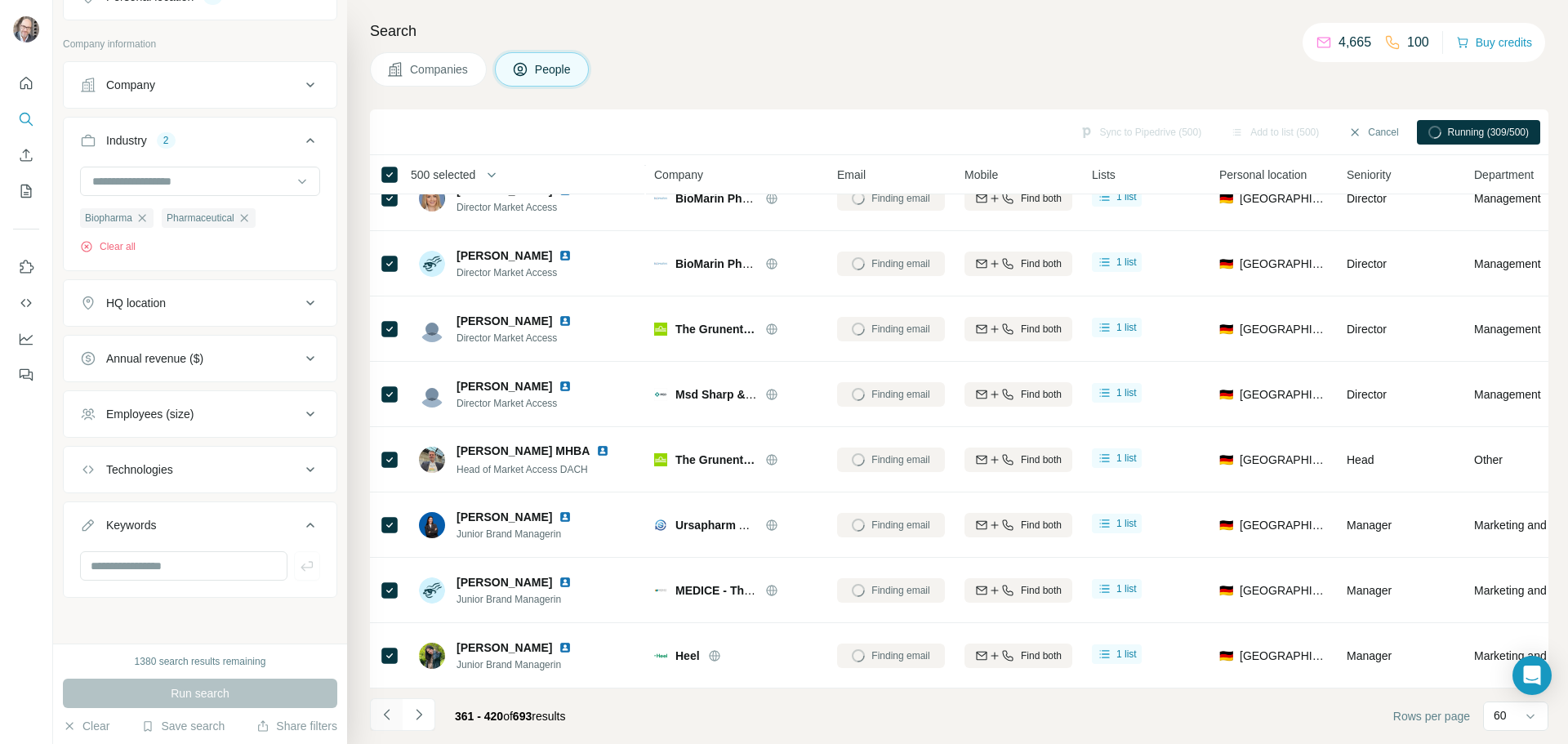
click at [394, 715] on icon "Navigate to previous page" at bounding box center [387, 714] width 17 height 17
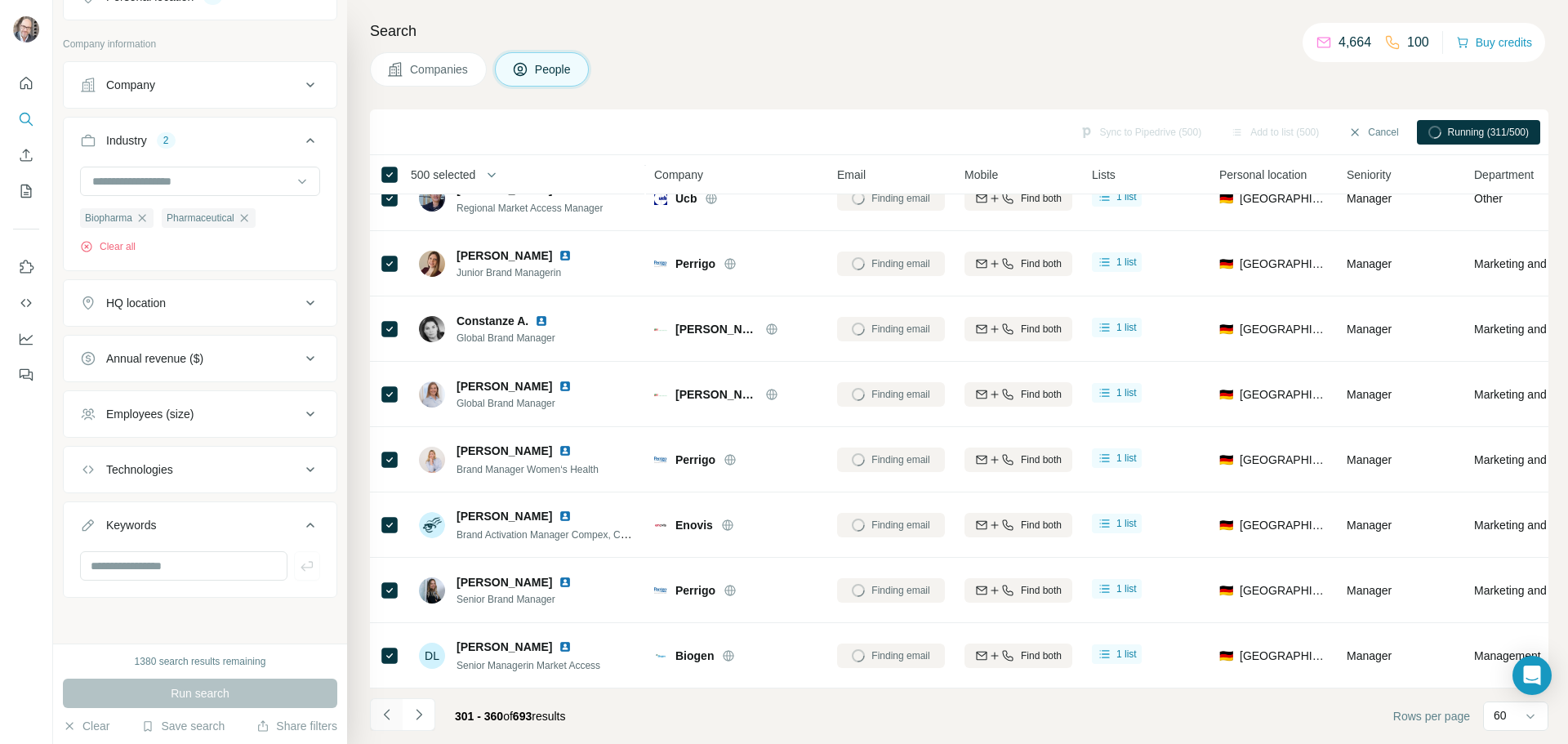
click at [394, 715] on icon "Navigate to previous page" at bounding box center [387, 714] width 17 height 17
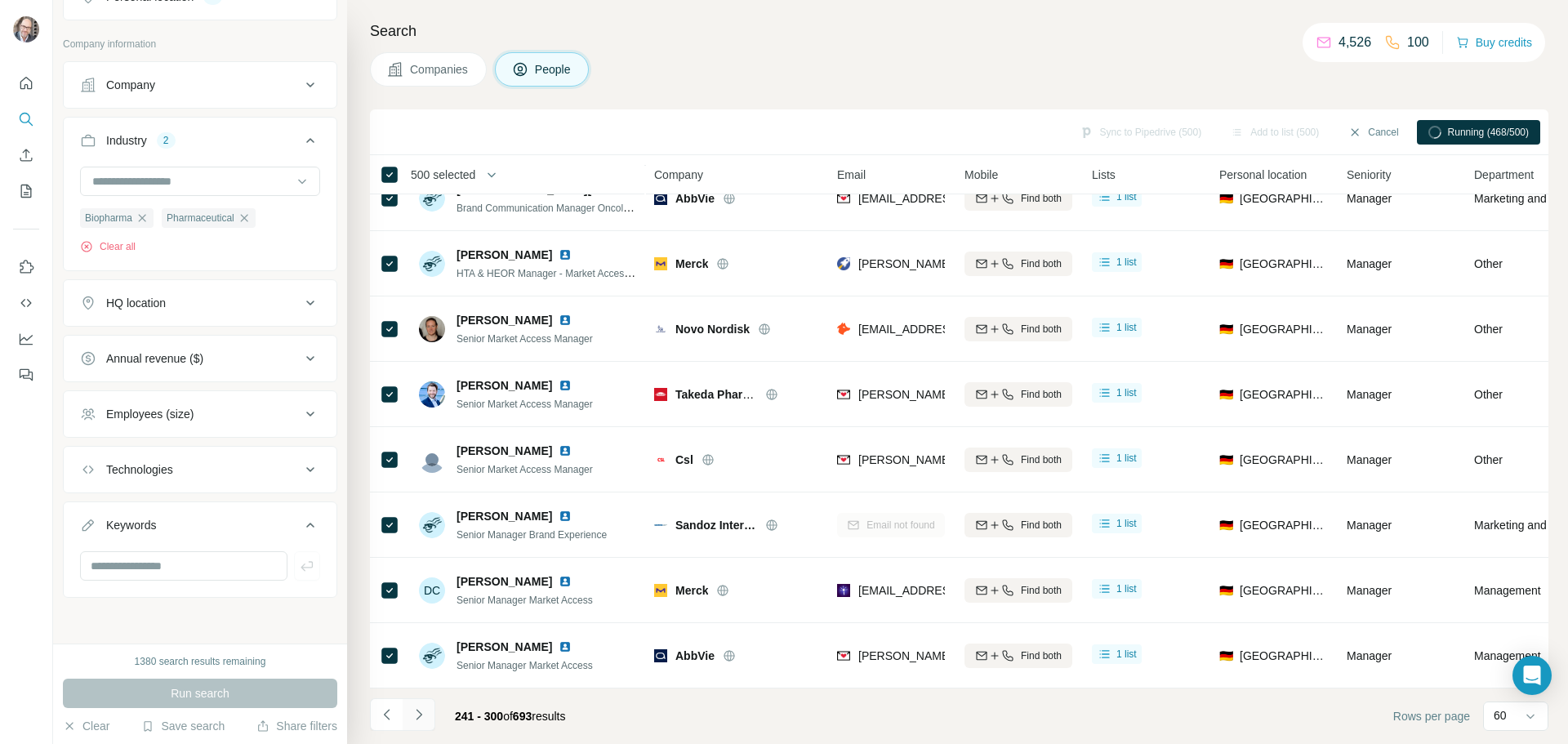
click at [416, 712] on icon "Navigate to next page" at bounding box center [419, 714] width 17 height 17
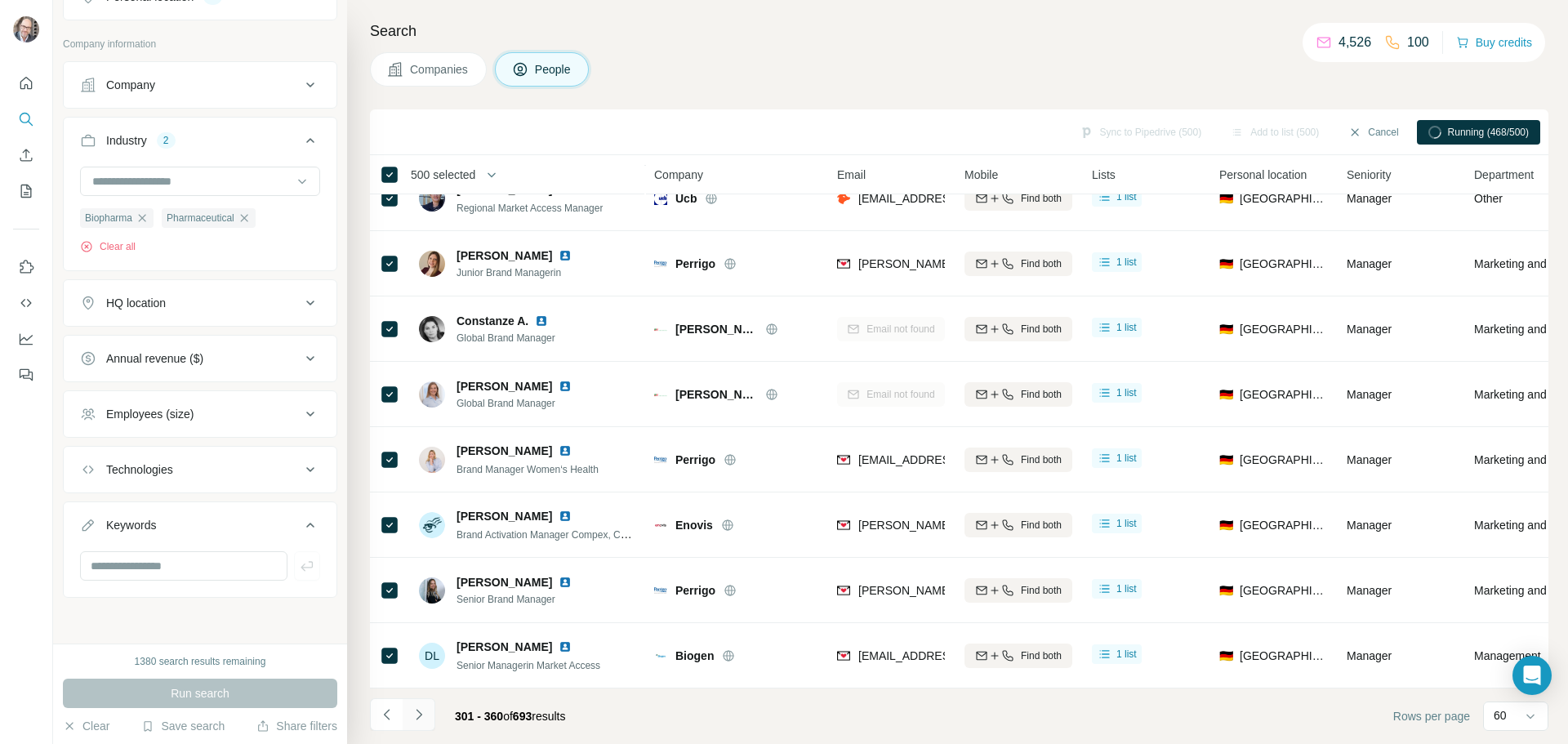
click at [409, 712] on button "Navigate to next page" at bounding box center [418, 714] width 32 height 32
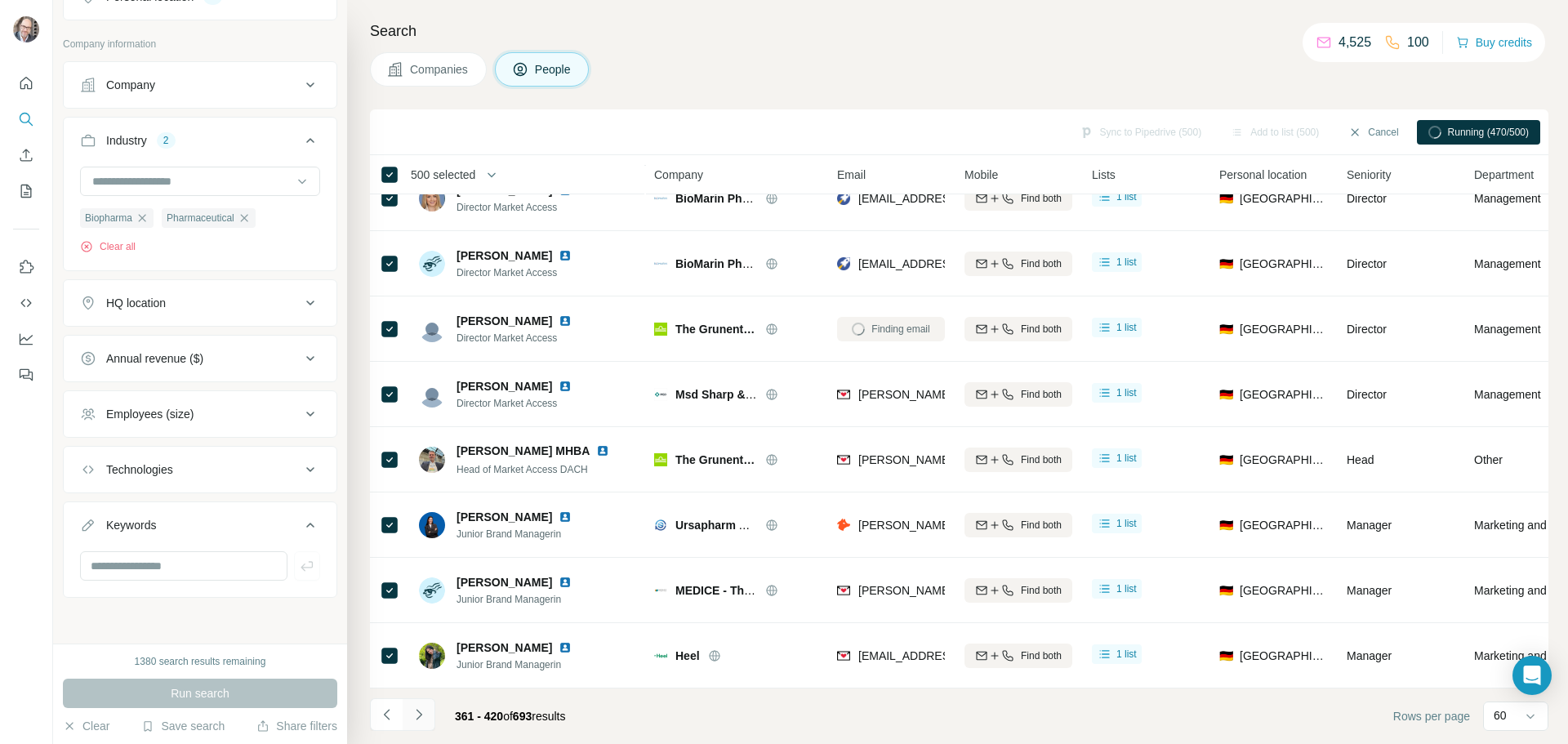
click at [416, 715] on icon "Navigate to next page" at bounding box center [419, 714] width 17 height 17
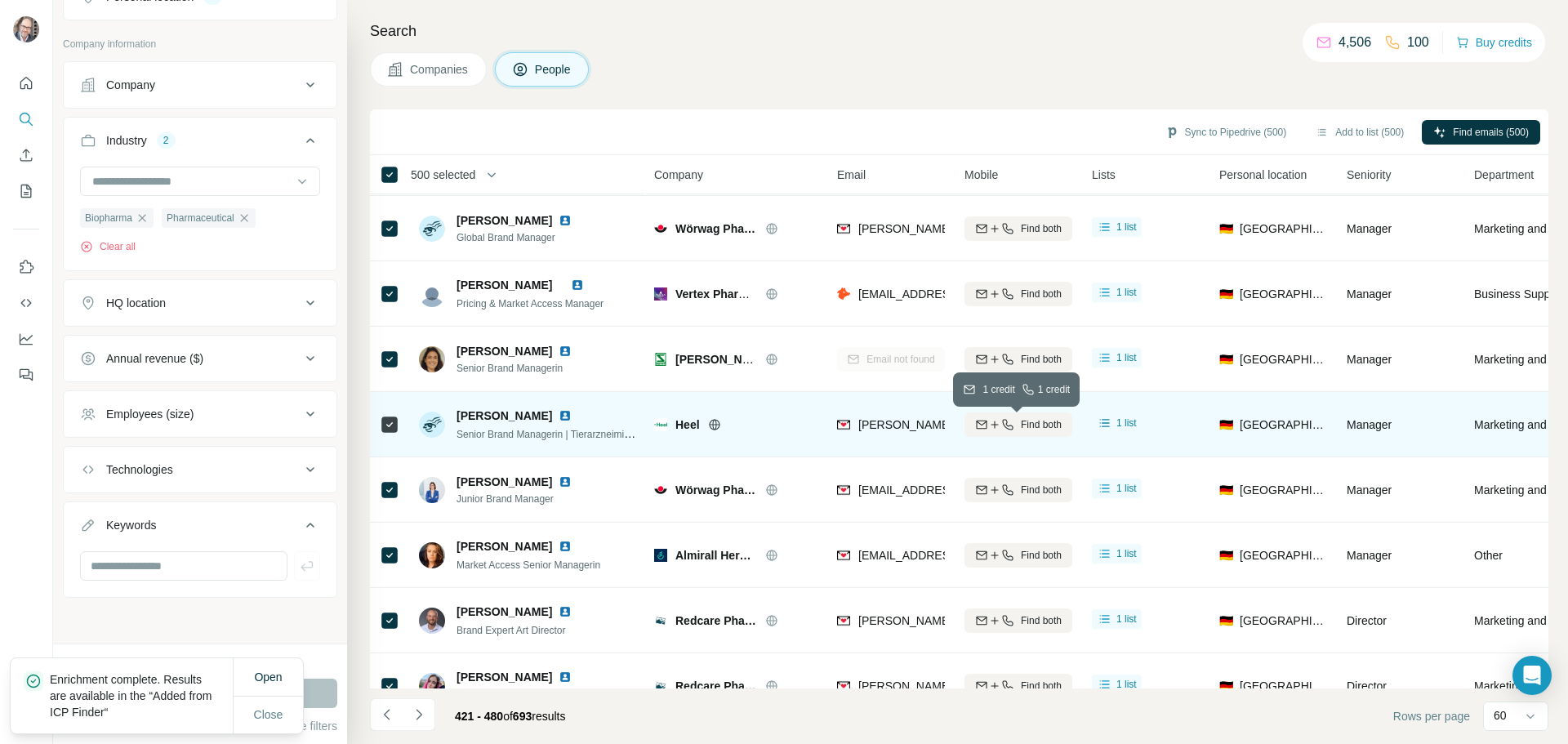
scroll to position [0, 0]
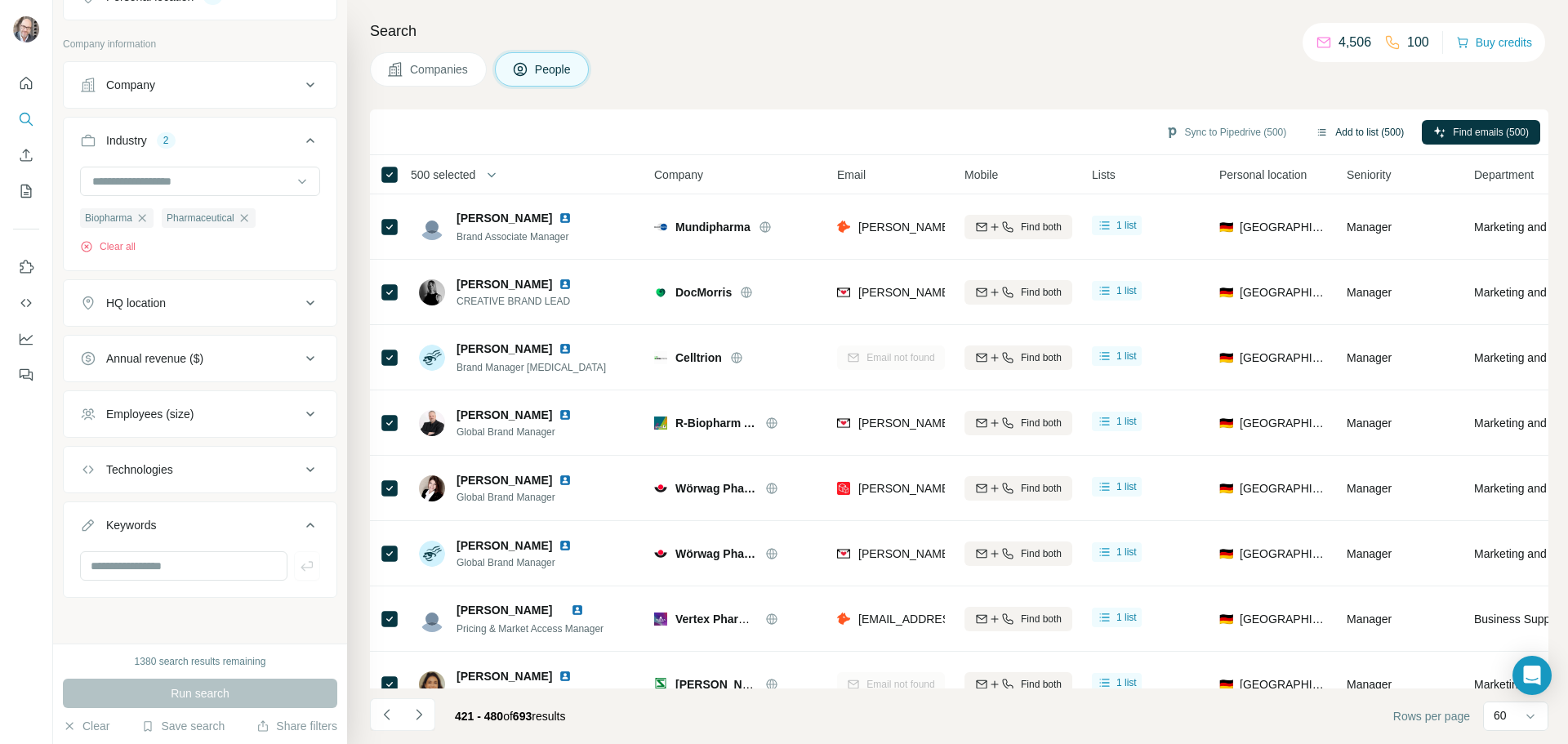
click at [1334, 137] on button "Add to list (500)" at bounding box center [1359, 132] width 111 height 24
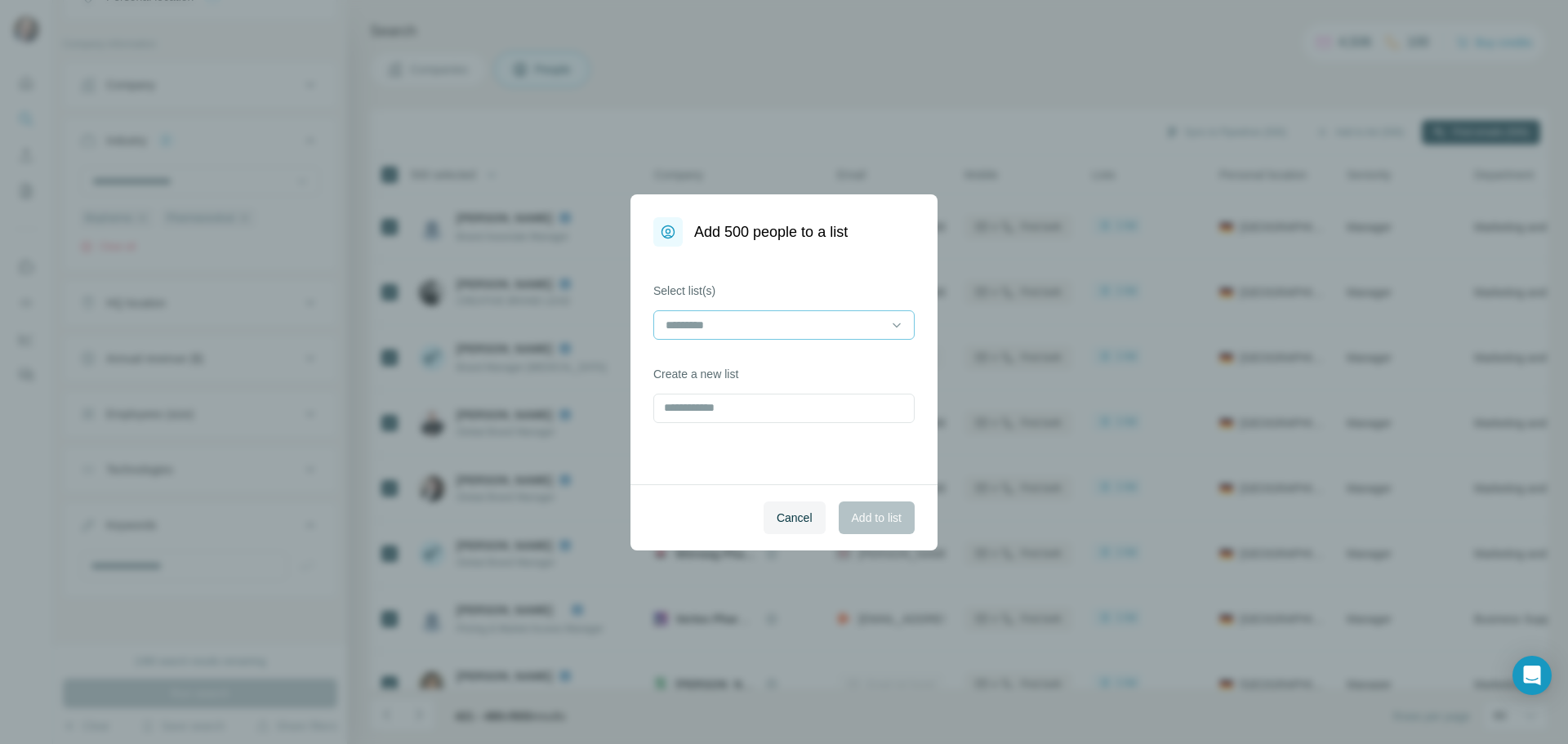
click at [759, 324] on input at bounding box center [774, 325] width 220 height 18
click at [773, 311] on div at bounding box center [774, 325] width 220 height 28
click at [792, 292] on label "Select list(s)" at bounding box center [784, 290] width 261 height 17
click at [786, 402] on input "text" at bounding box center [784, 409] width 261 height 30
type input "*"
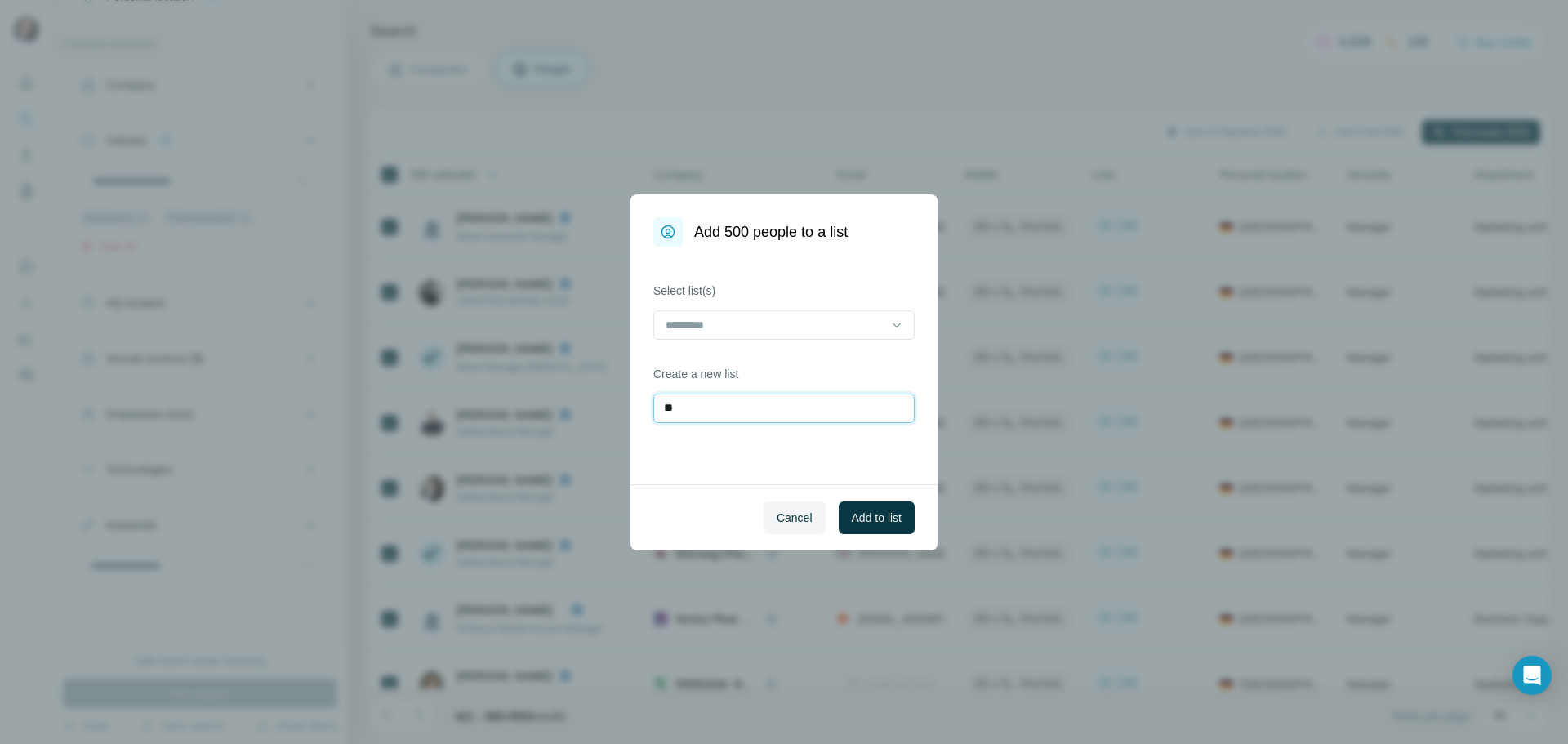
type input "*"
type input "**********"
click at [863, 514] on span "Add to list" at bounding box center [876, 517] width 50 height 17
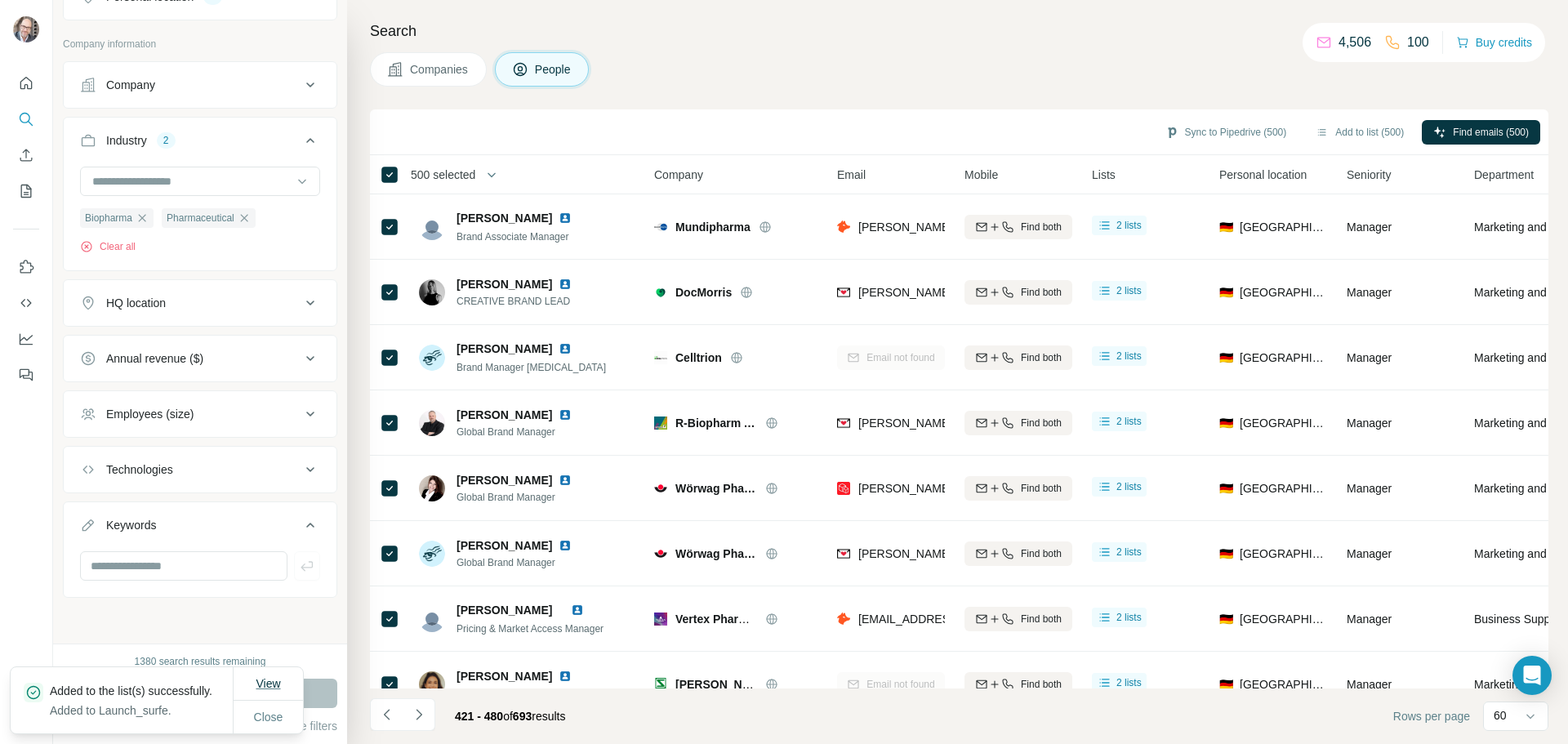
click at [272, 681] on span "View" at bounding box center [267, 683] width 24 height 17
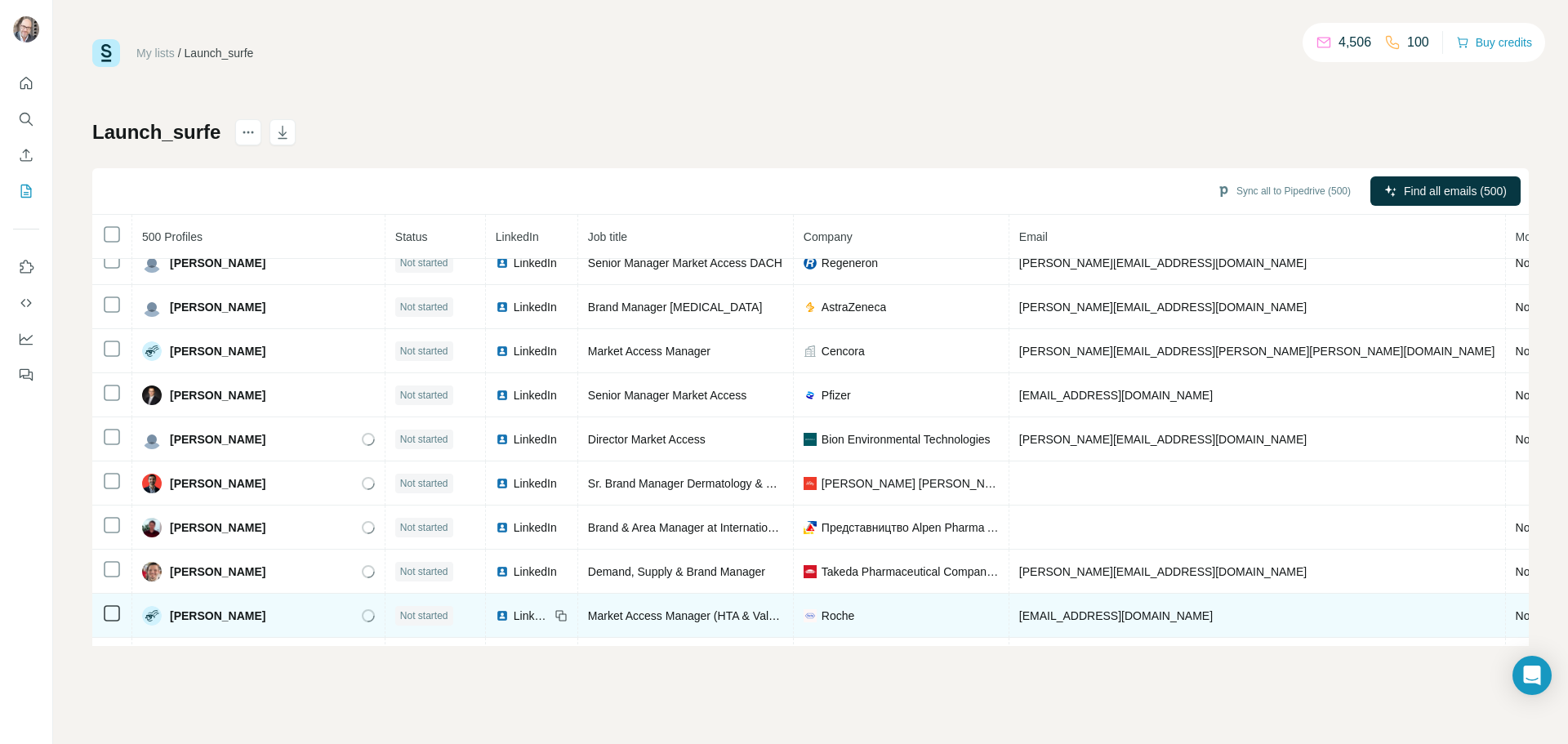
scroll to position [944, 0]
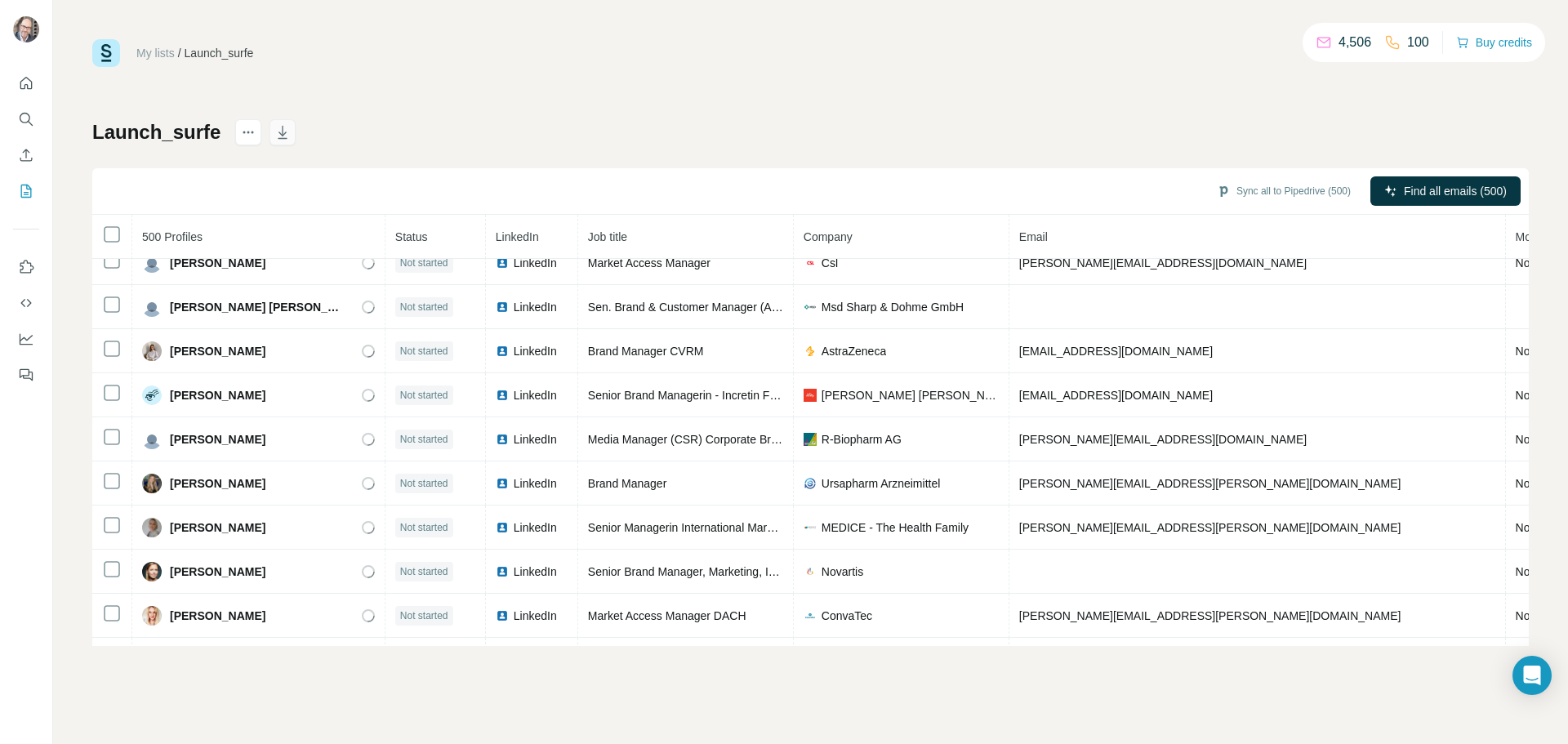
click at [275, 135] on icon "button" at bounding box center [282, 132] width 17 height 17
